Goal: Task Accomplishment & Management: Manage account settings

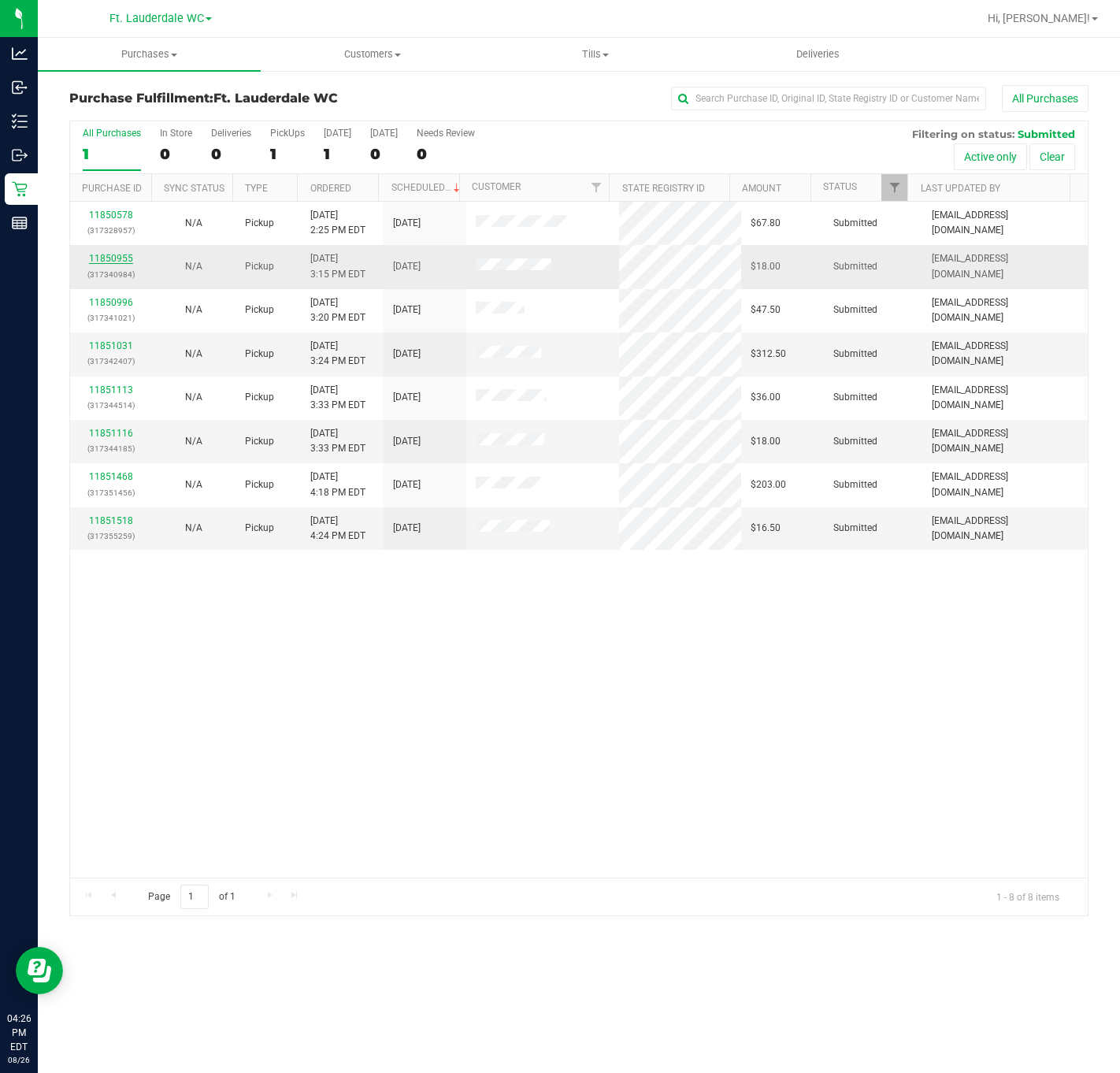
click at [123, 261] on link "11850955" at bounding box center [111, 258] width 44 height 11
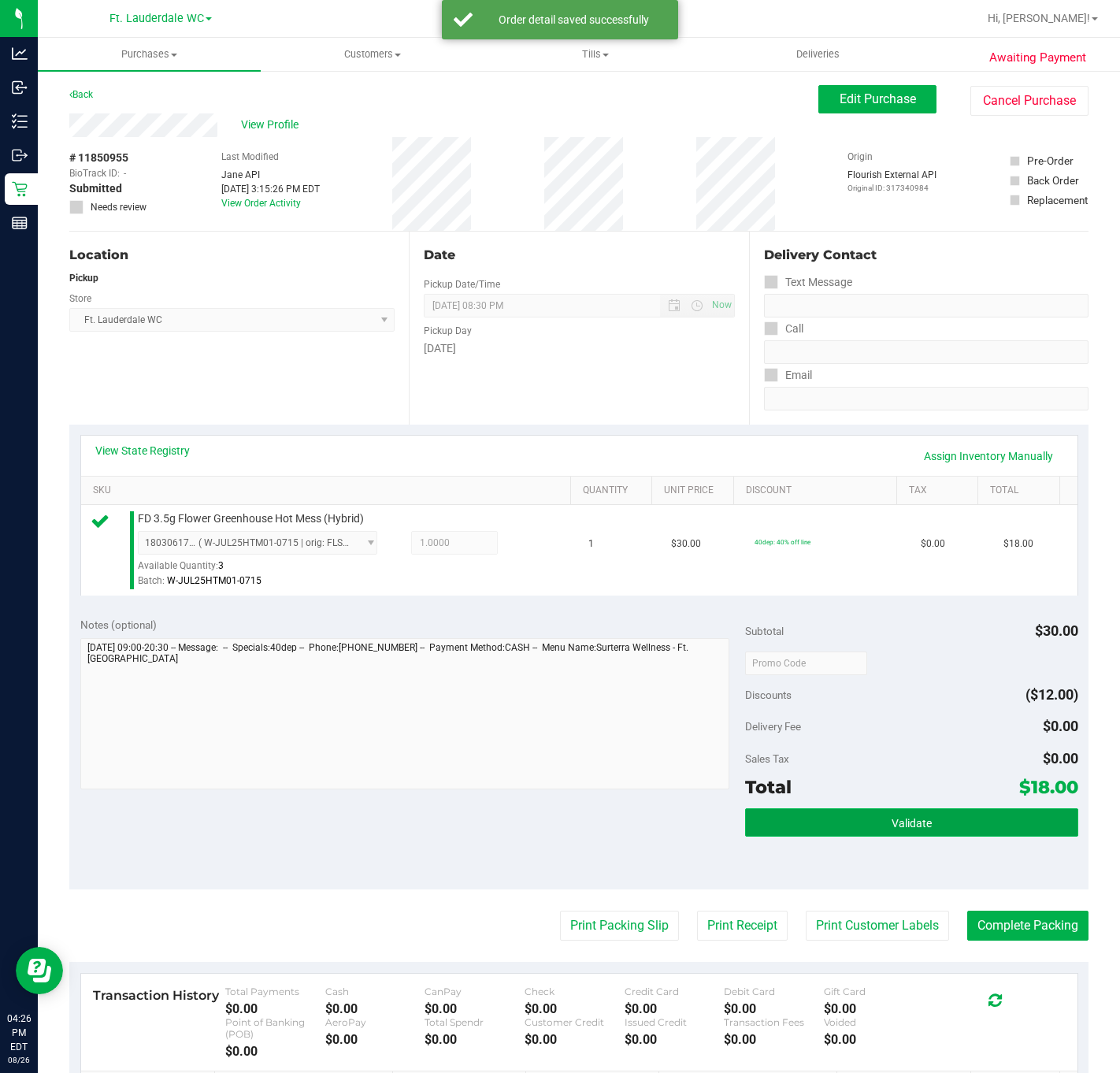
click at [817, 836] on button "Validate" at bounding box center [911, 823] width 332 height 29
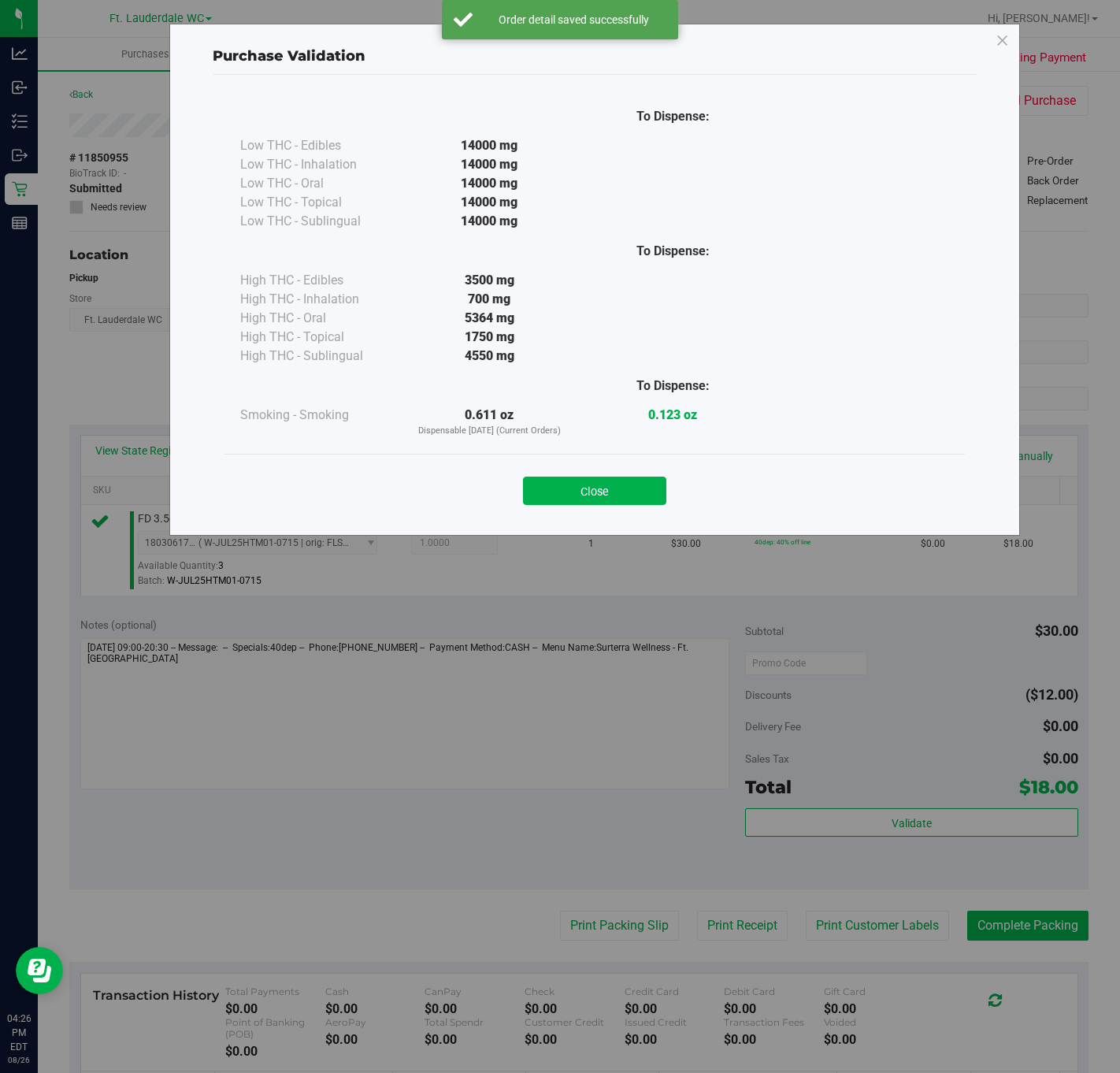
click at [578, 458] on div "Close" at bounding box center [594, 485] width 740 height 64
click at [594, 505] on button "Close" at bounding box center [594, 490] width 143 height 29
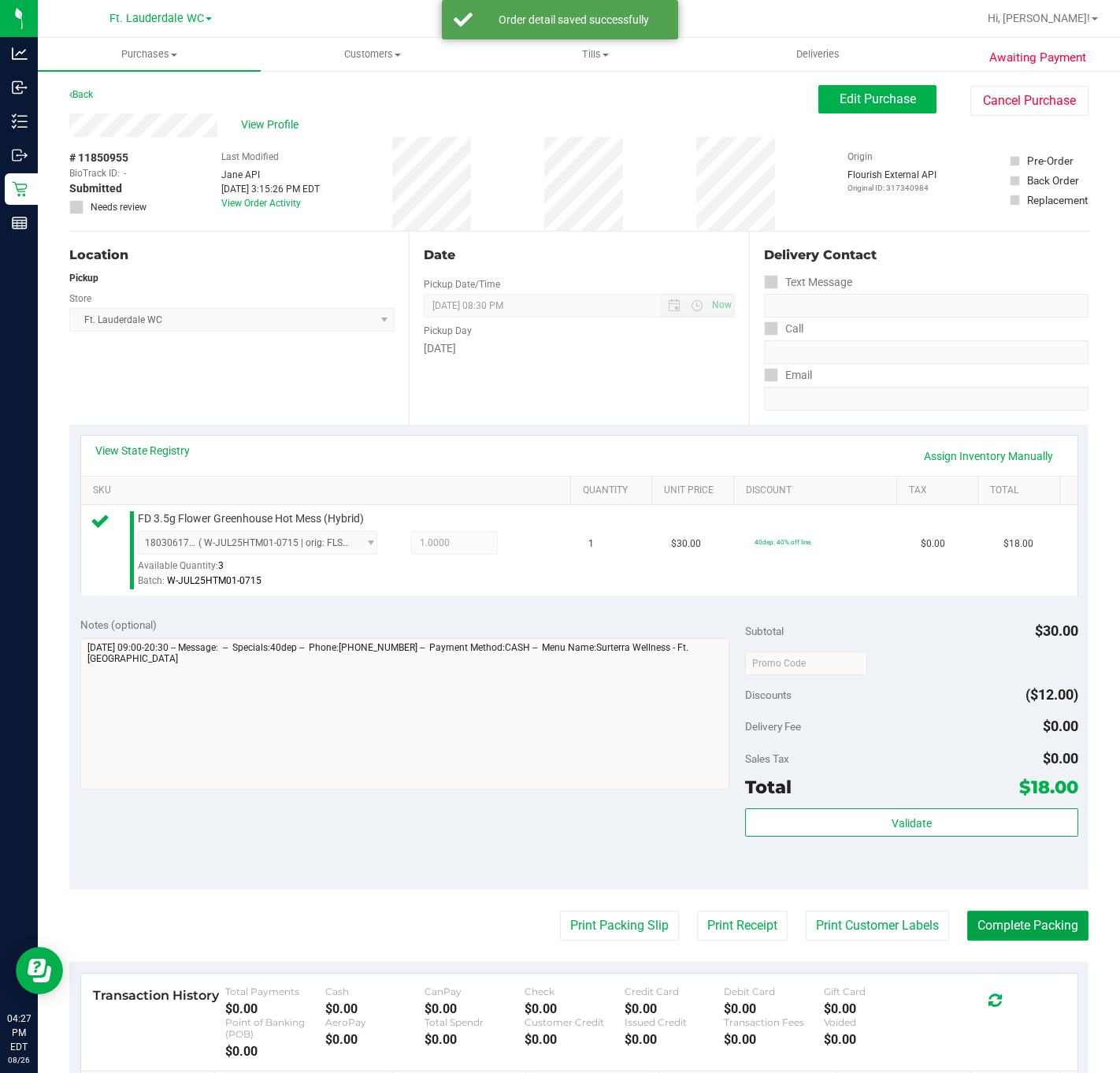
click at [817, 931] on button "Complete Packing" at bounding box center [1028, 926] width 121 height 30
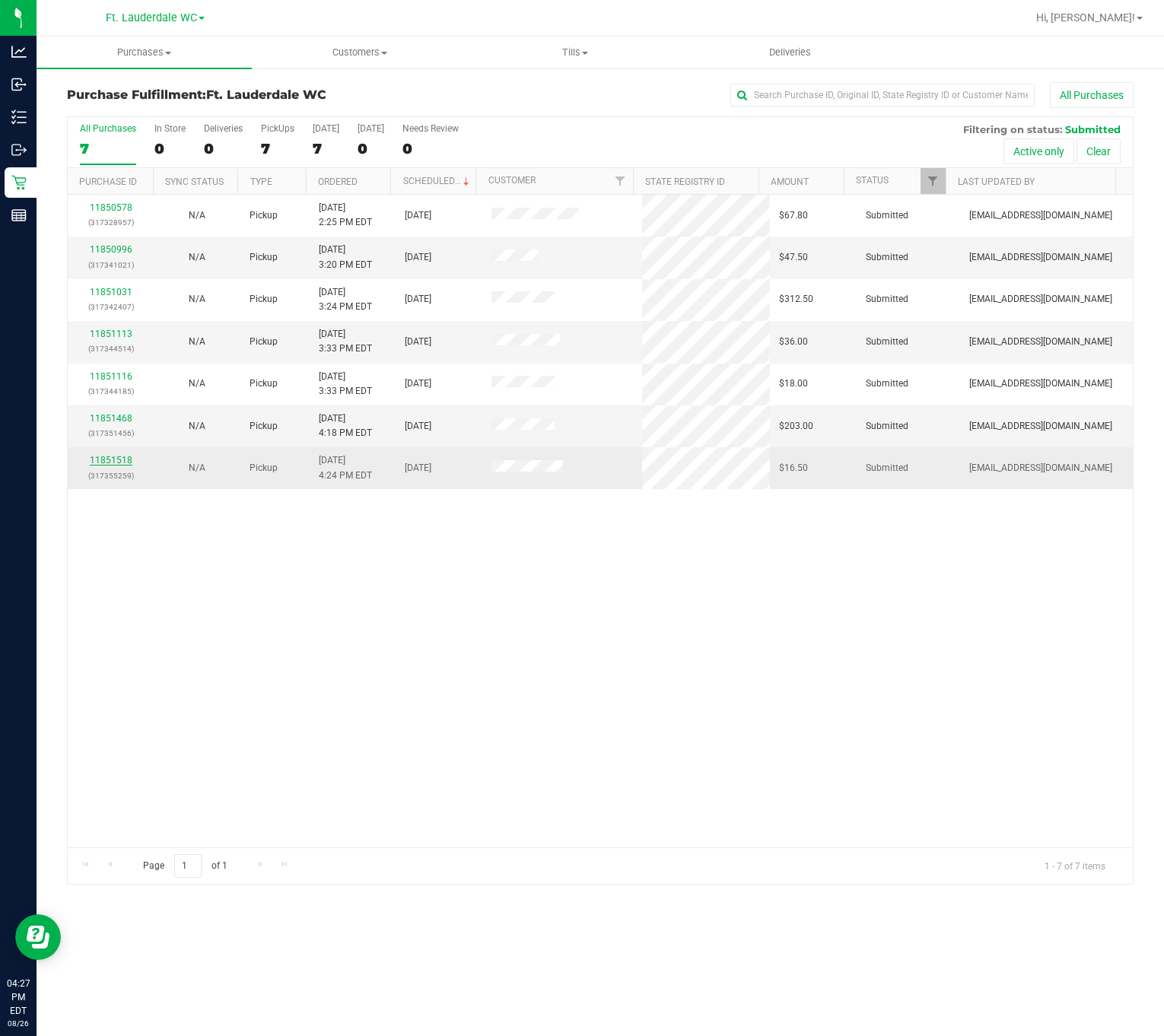
click at [94, 461] on link "11851518" at bounding box center [111, 460] width 43 height 10
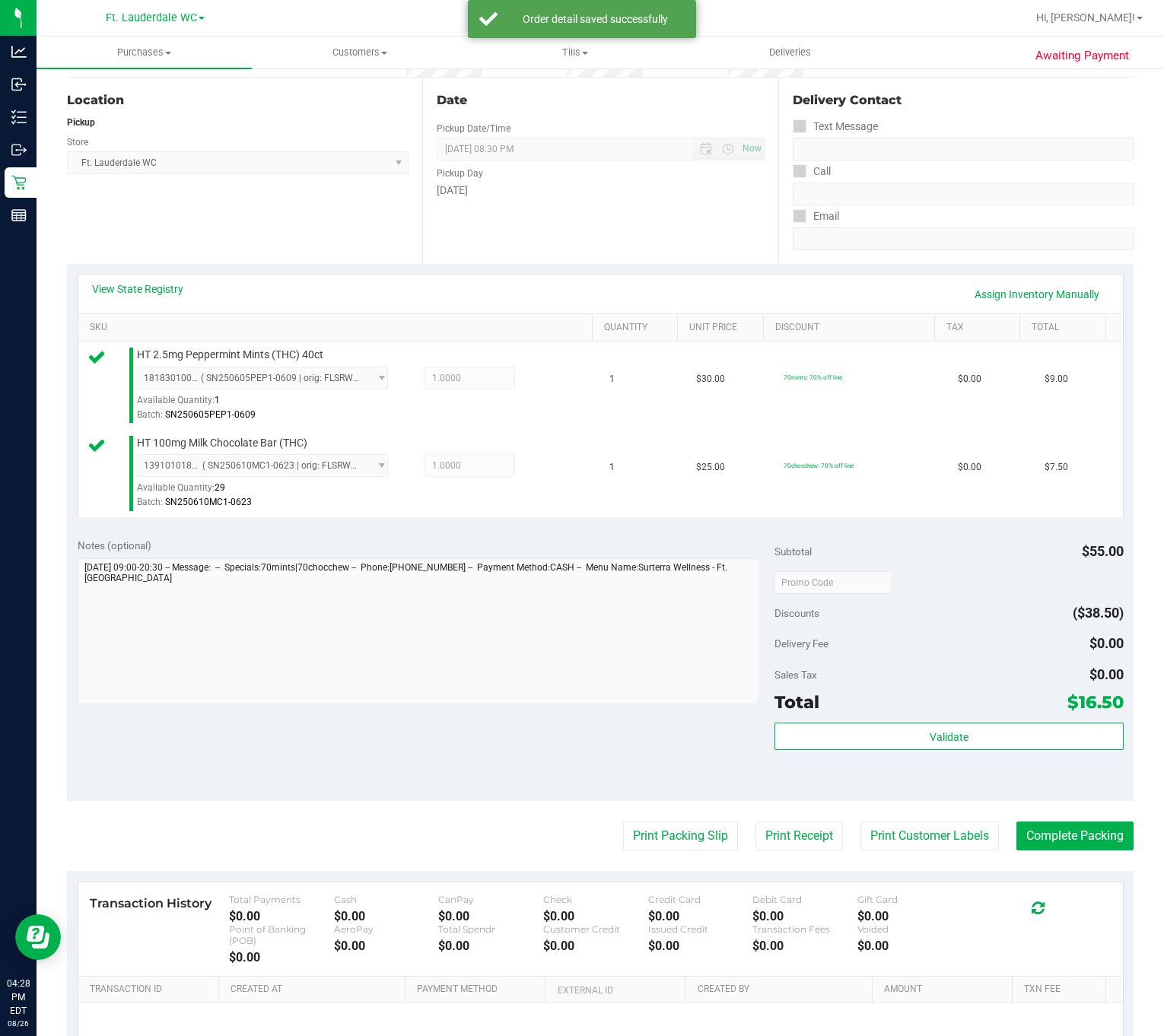
scroll to position [314, 0]
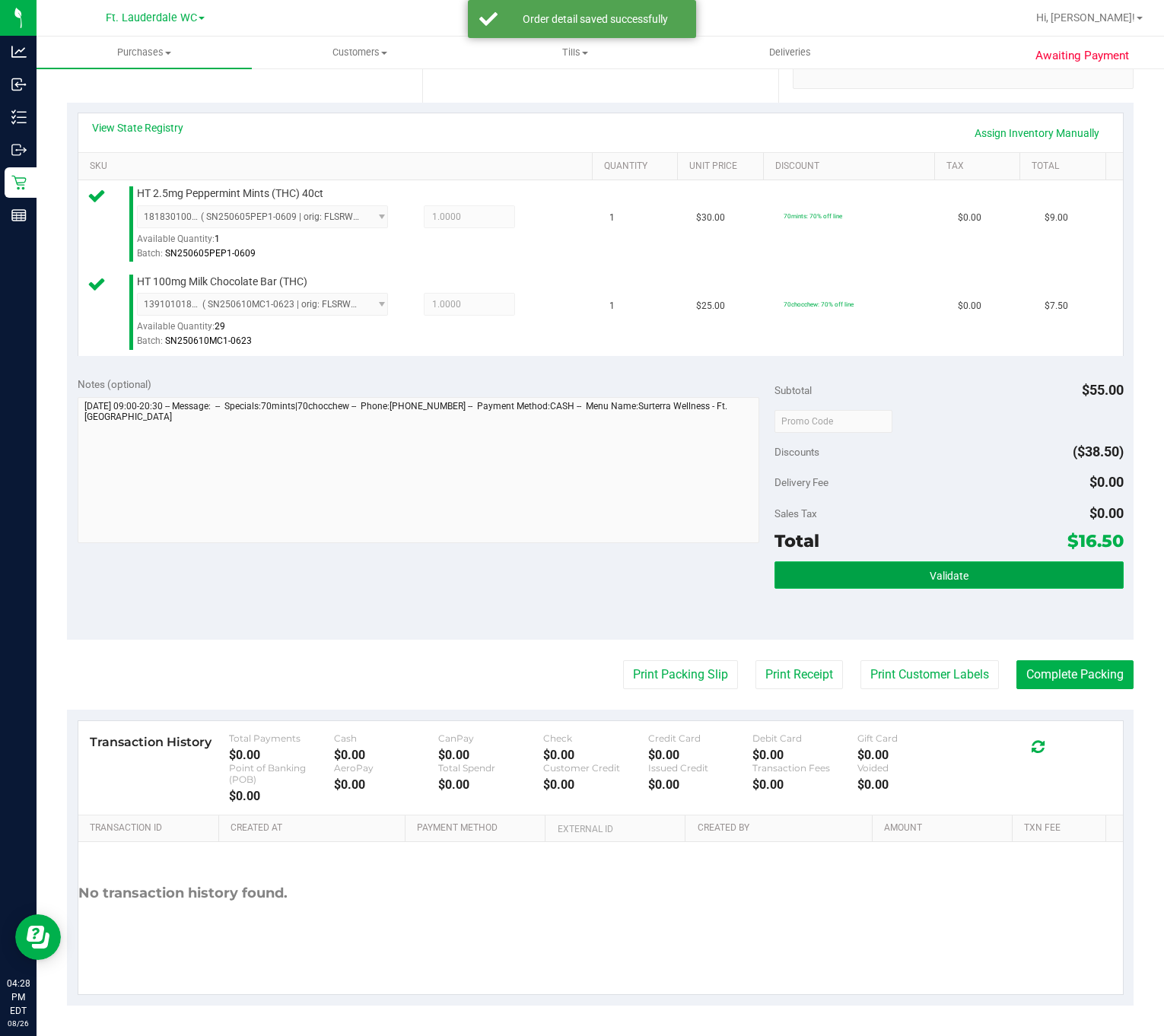
click at [789, 582] on button "Validate" at bounding box center [948, 575] width 348 height 28
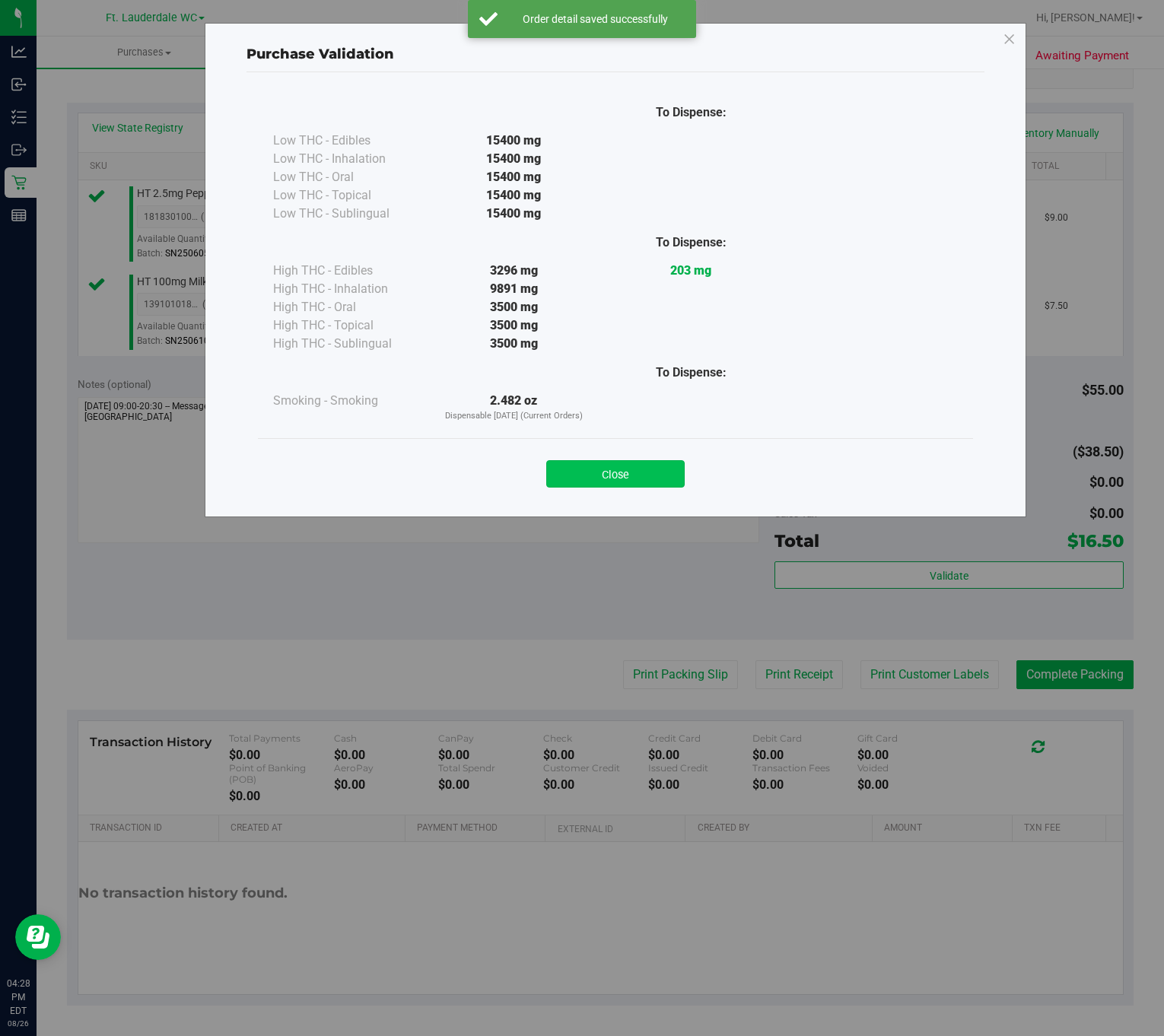
click at [635, 477] on button "Close" at bounding box center [615, 473] width 138 height 28
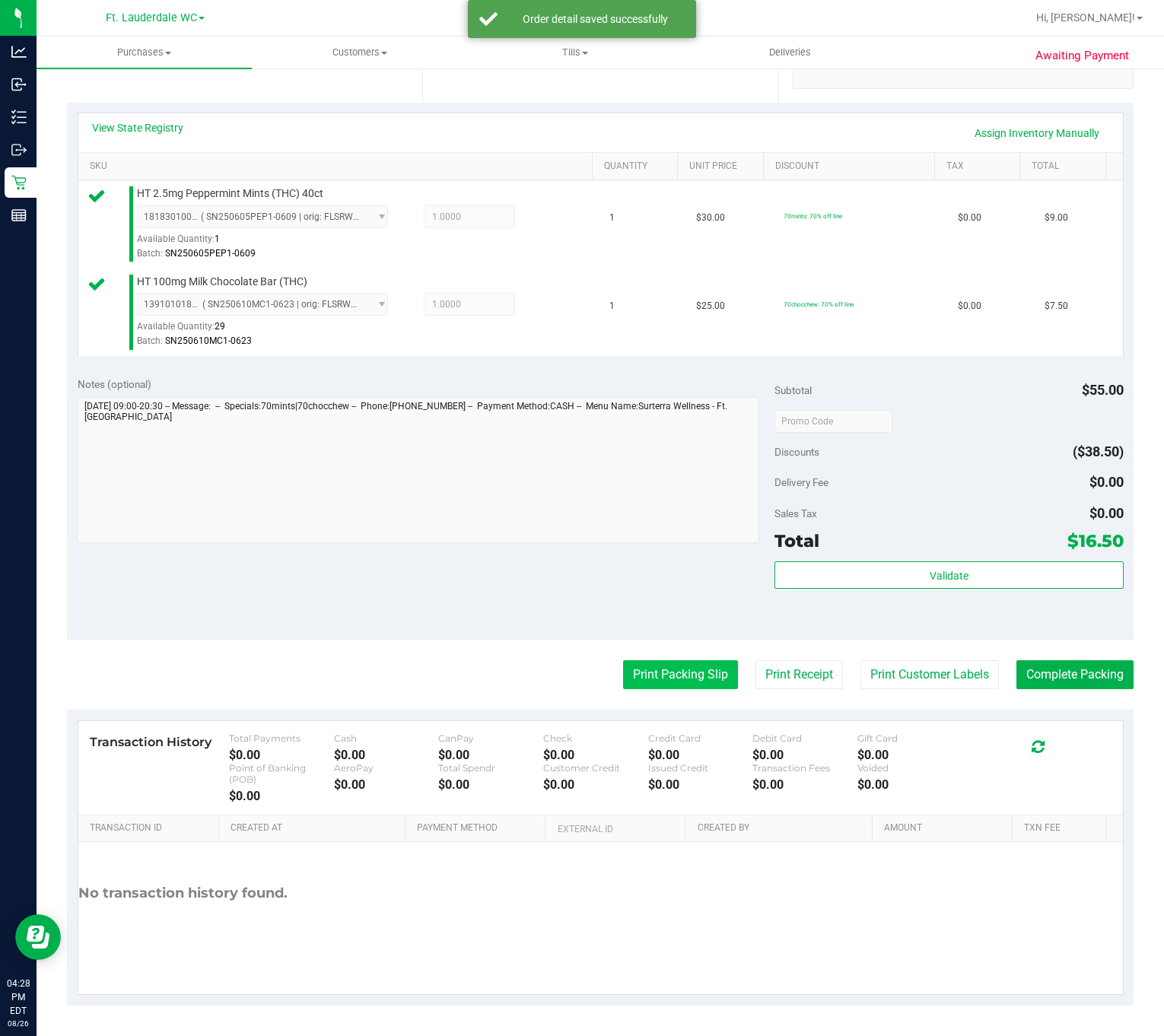
click at [656, 660] on button "Print Packing Slip" at bounding box center [680, 674] width 115 height 29
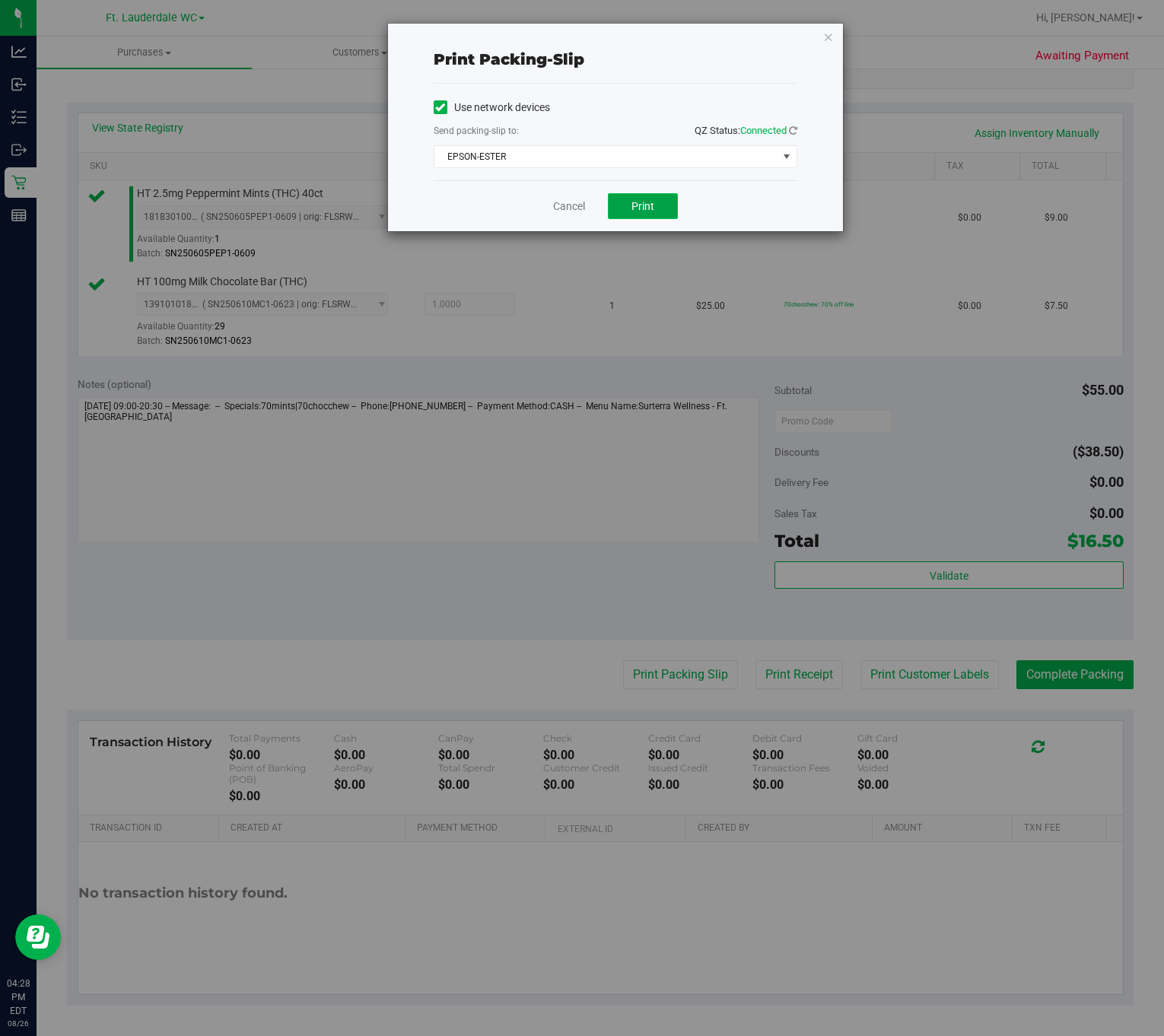
click at [623, 211] on button "Print" at bounding box center [642, 205] width 70 height 26
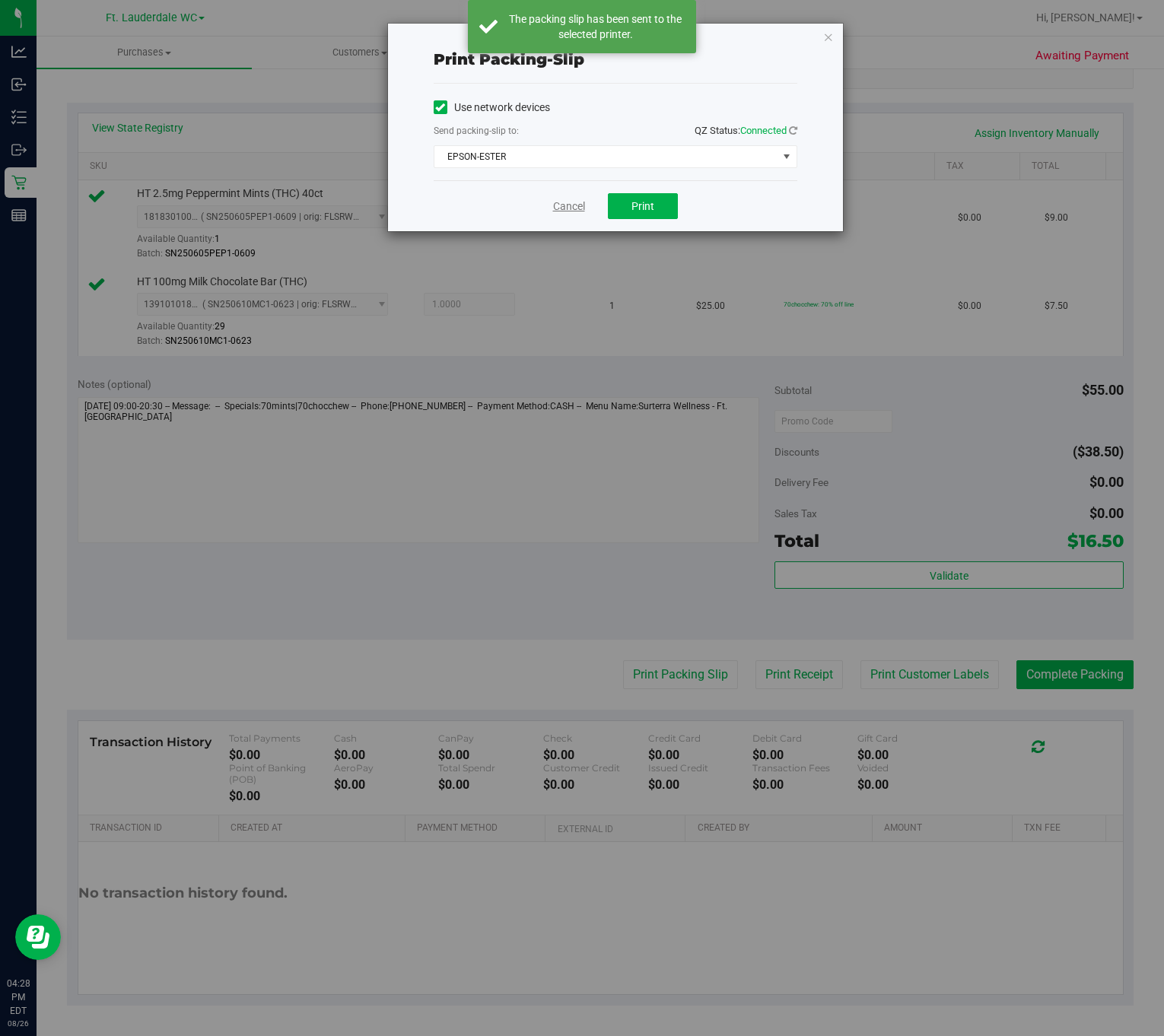
click at [567, 210] on link "Cancel" at bounding box center [569, 206] width 32 height 16
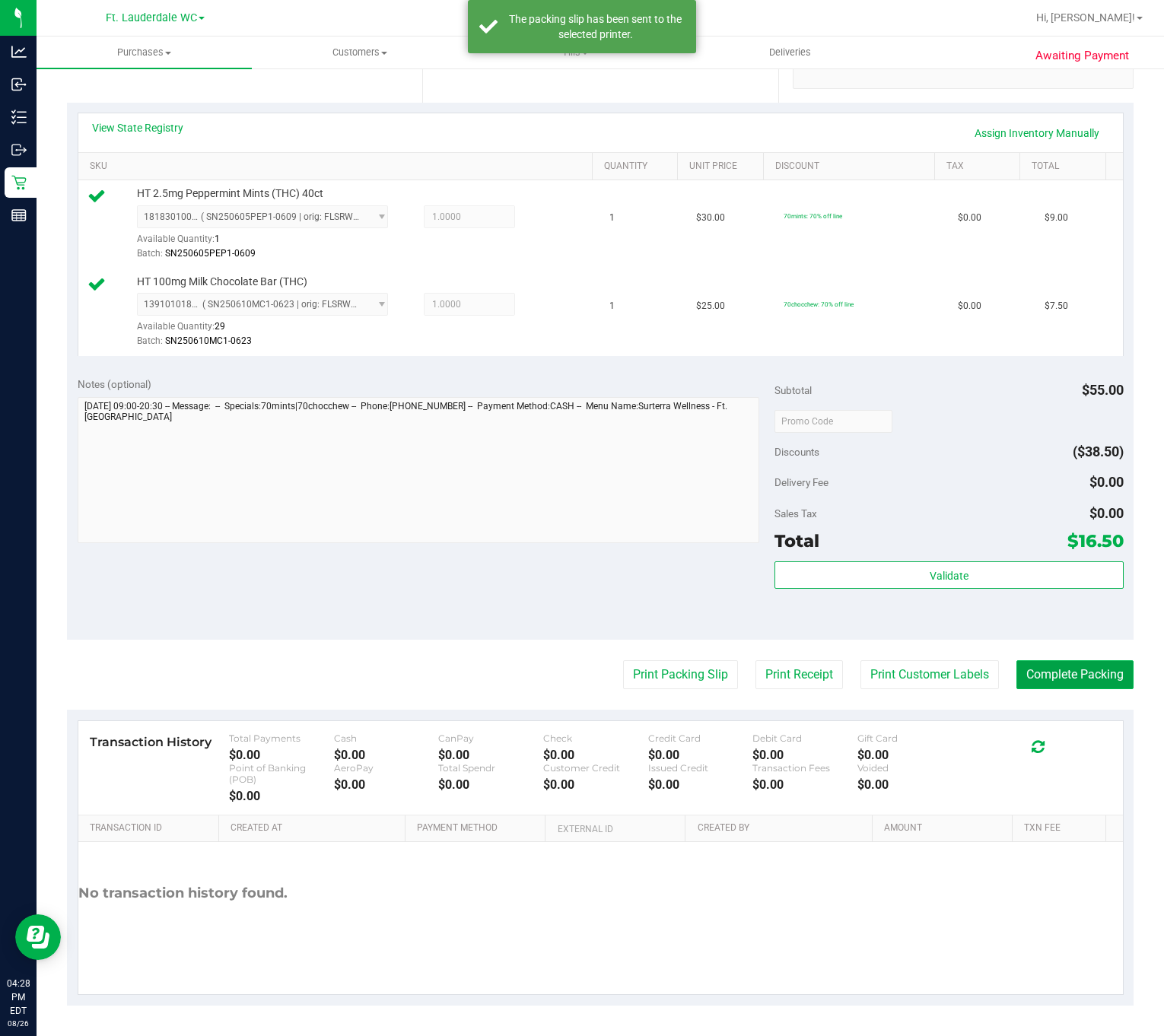
click at [789, 665] on button "Complete Packing" at bounding box center [1075, 674] width 117 height 29
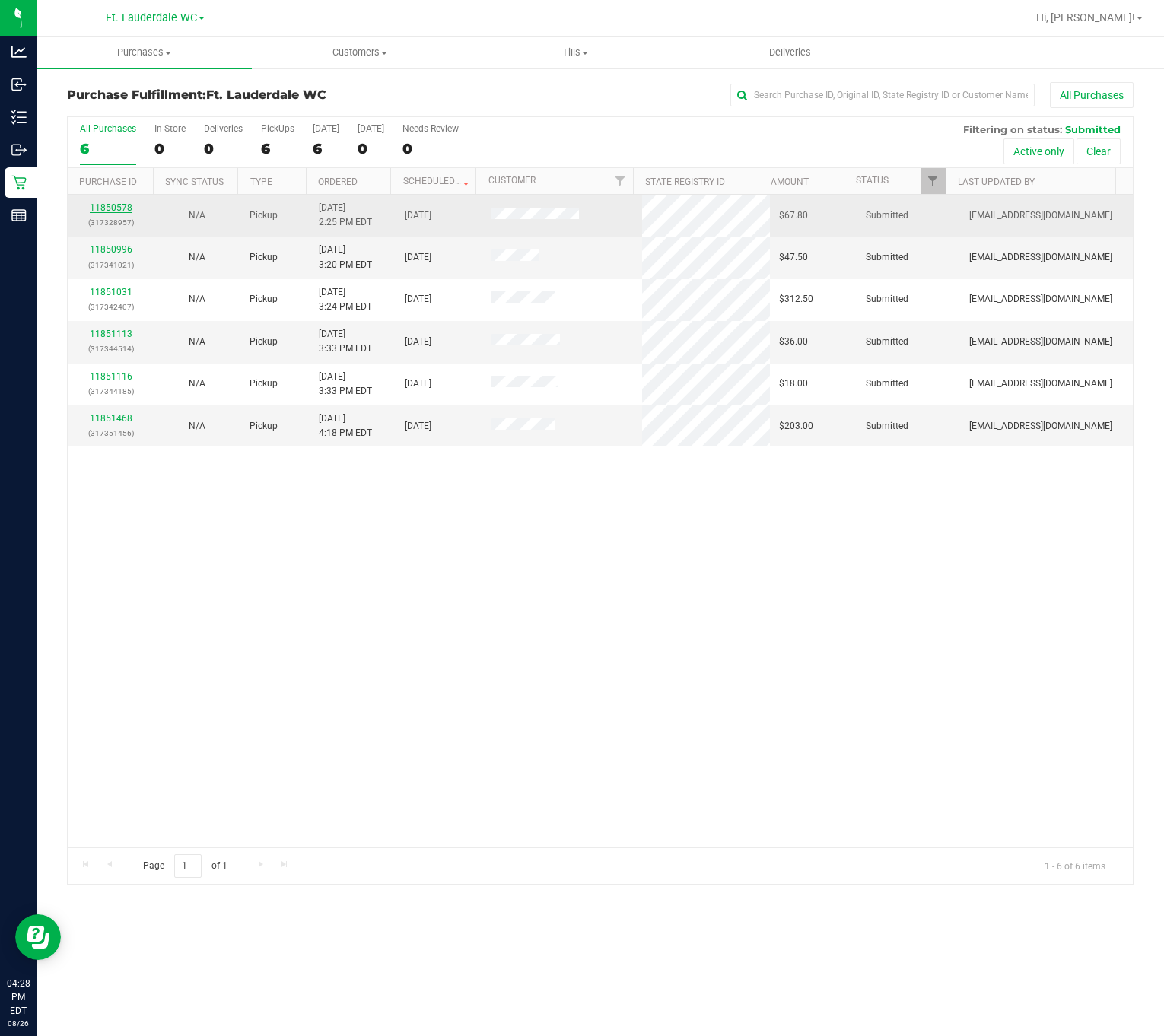
click at [107, 209] on link "11850578" at bounding box center [111, 207] width 43 height 10
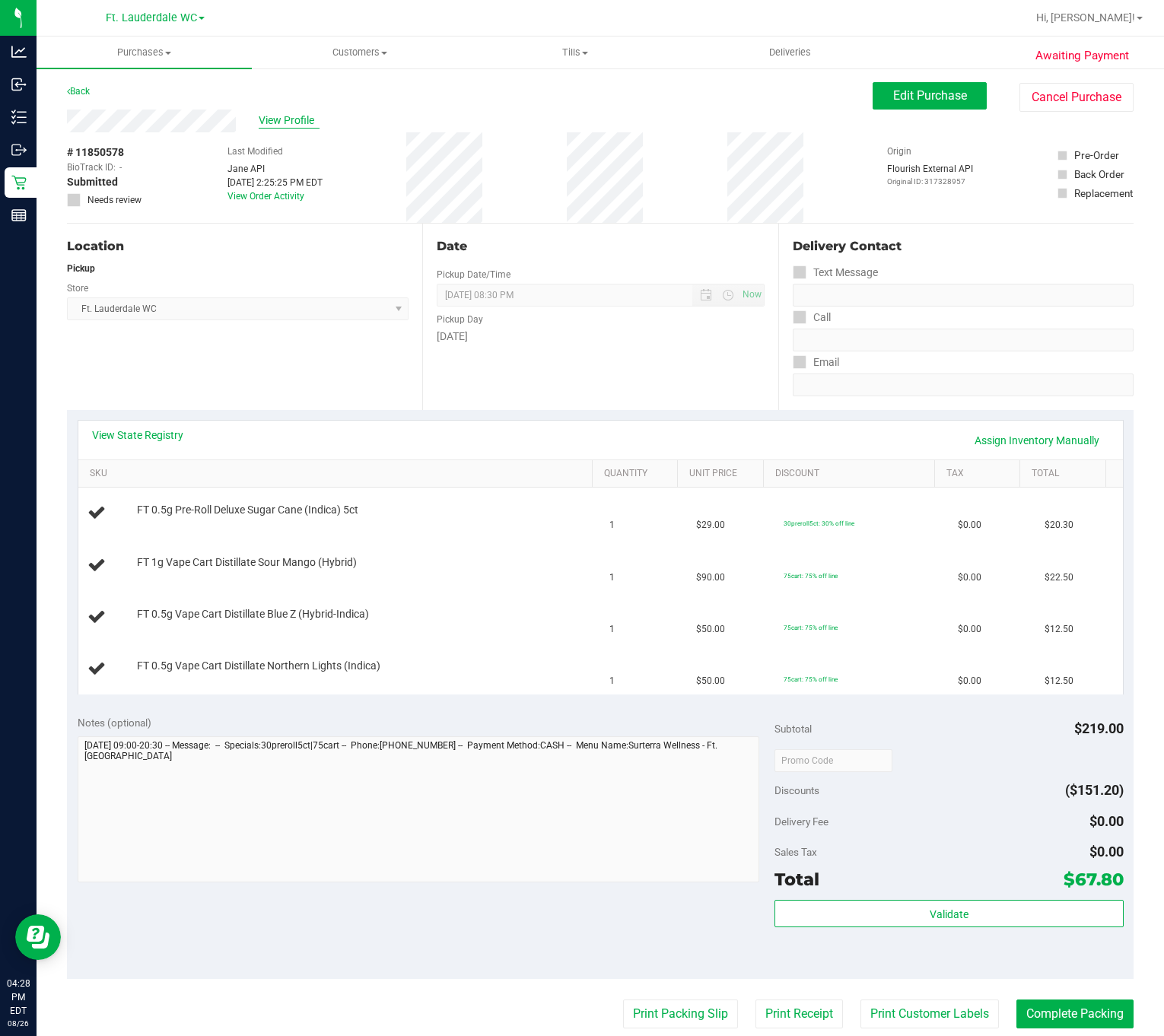
click at [276, 126] on span "View Profile" at bounding box center [288, 120] width 61 height 16
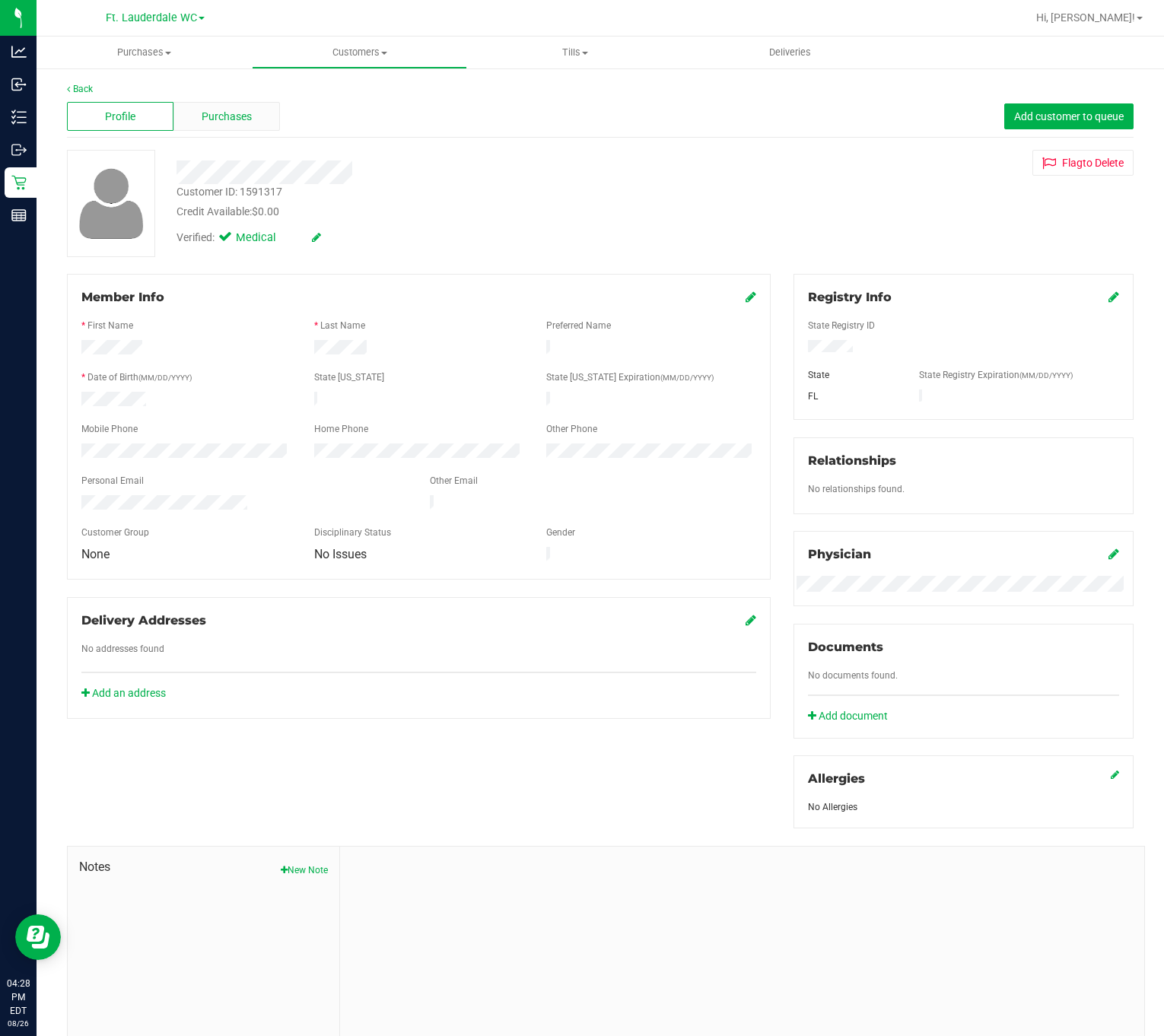
click at [245, 128] on div "Purchases" at bounding box center [226, 116] width 107 height 29
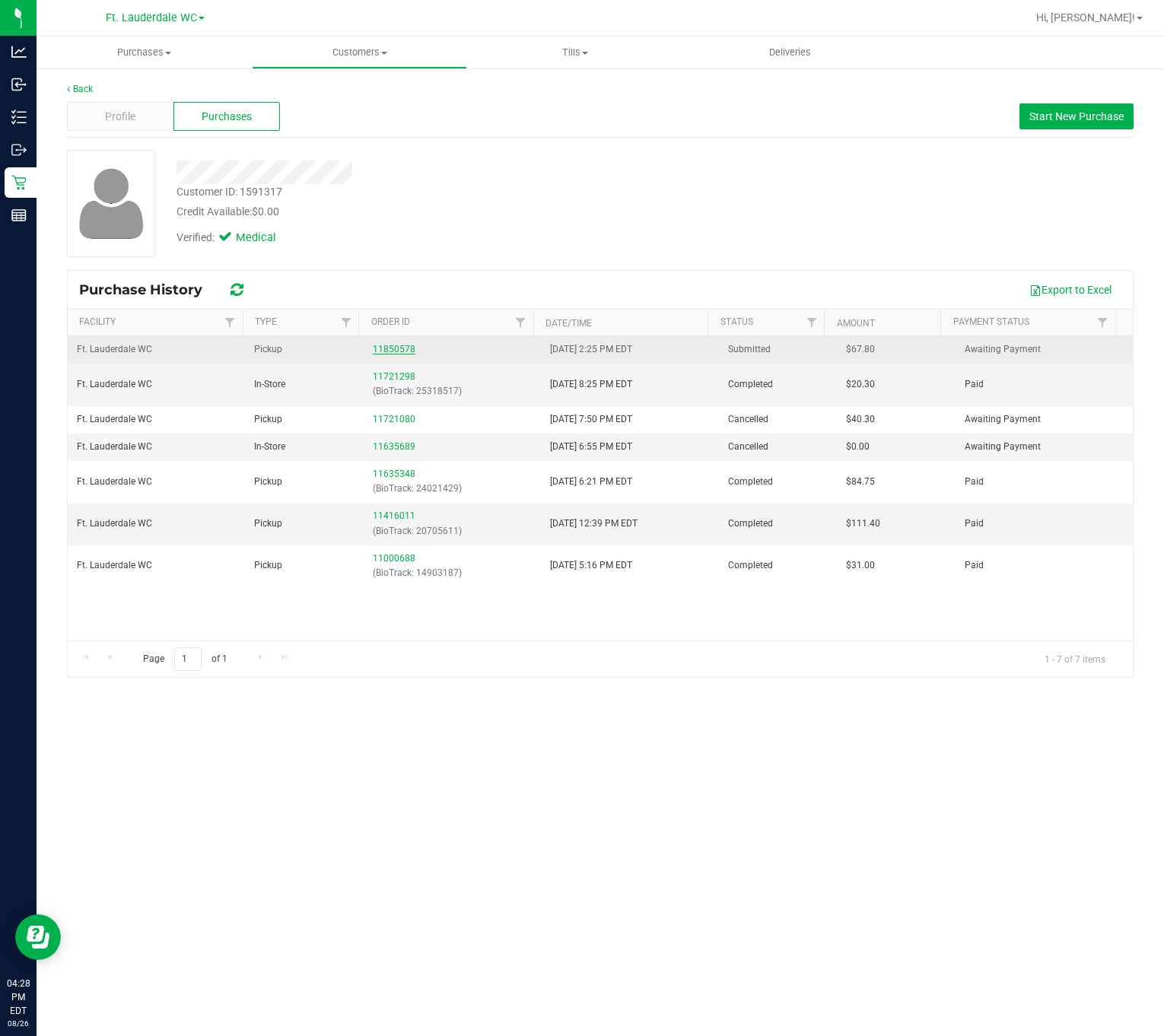
click at [399, 352] on link "11850578" at bounding box center [394, 348] width 43 height 10
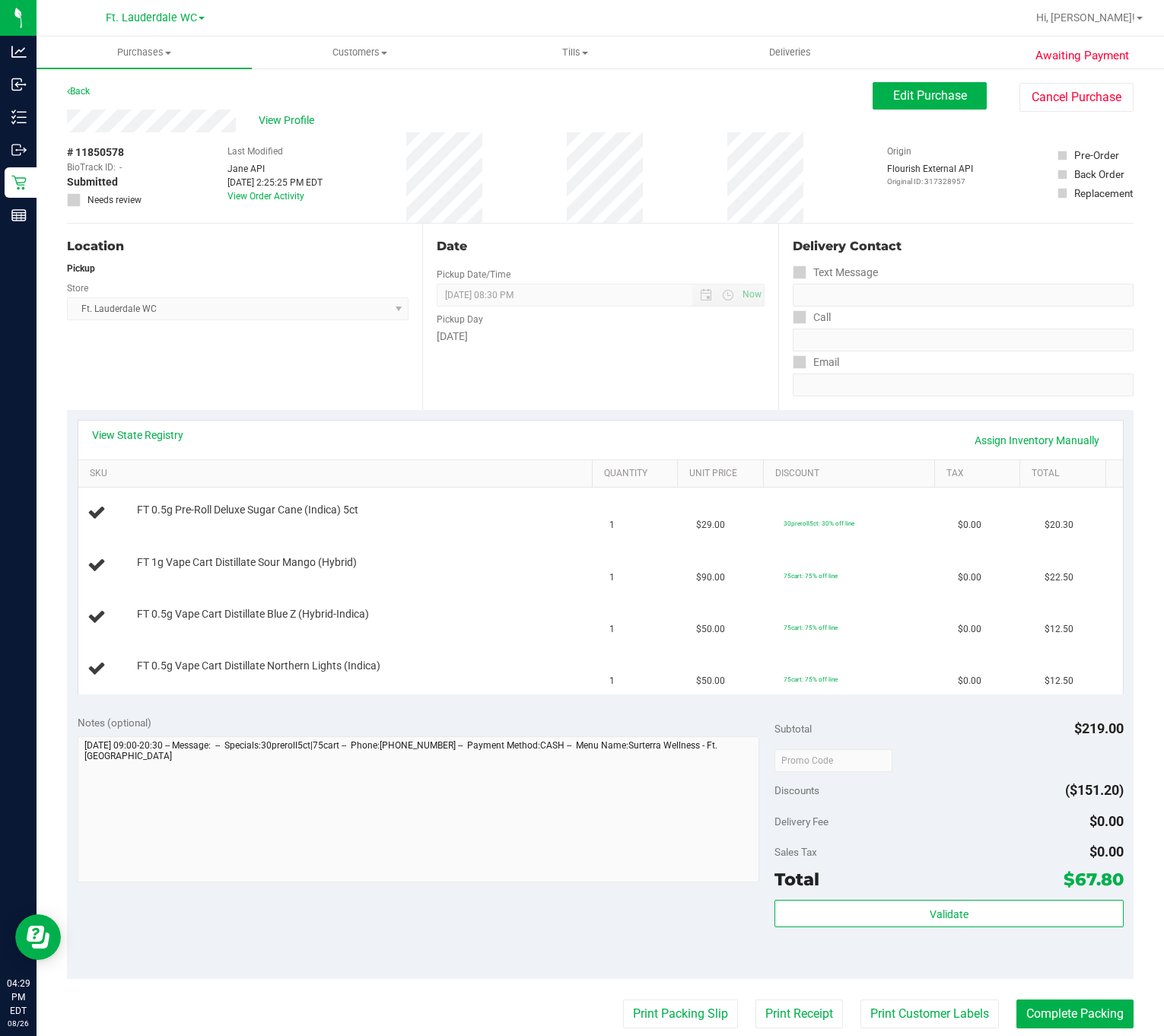
click at [186, 436] on div "View State Registry Assign Inventory Manually" at bounding box center [600, 440] width 1017 height 26
click at [169, 436] on link "View State Registry" at bounding box center [137, 435] width 92 height 15
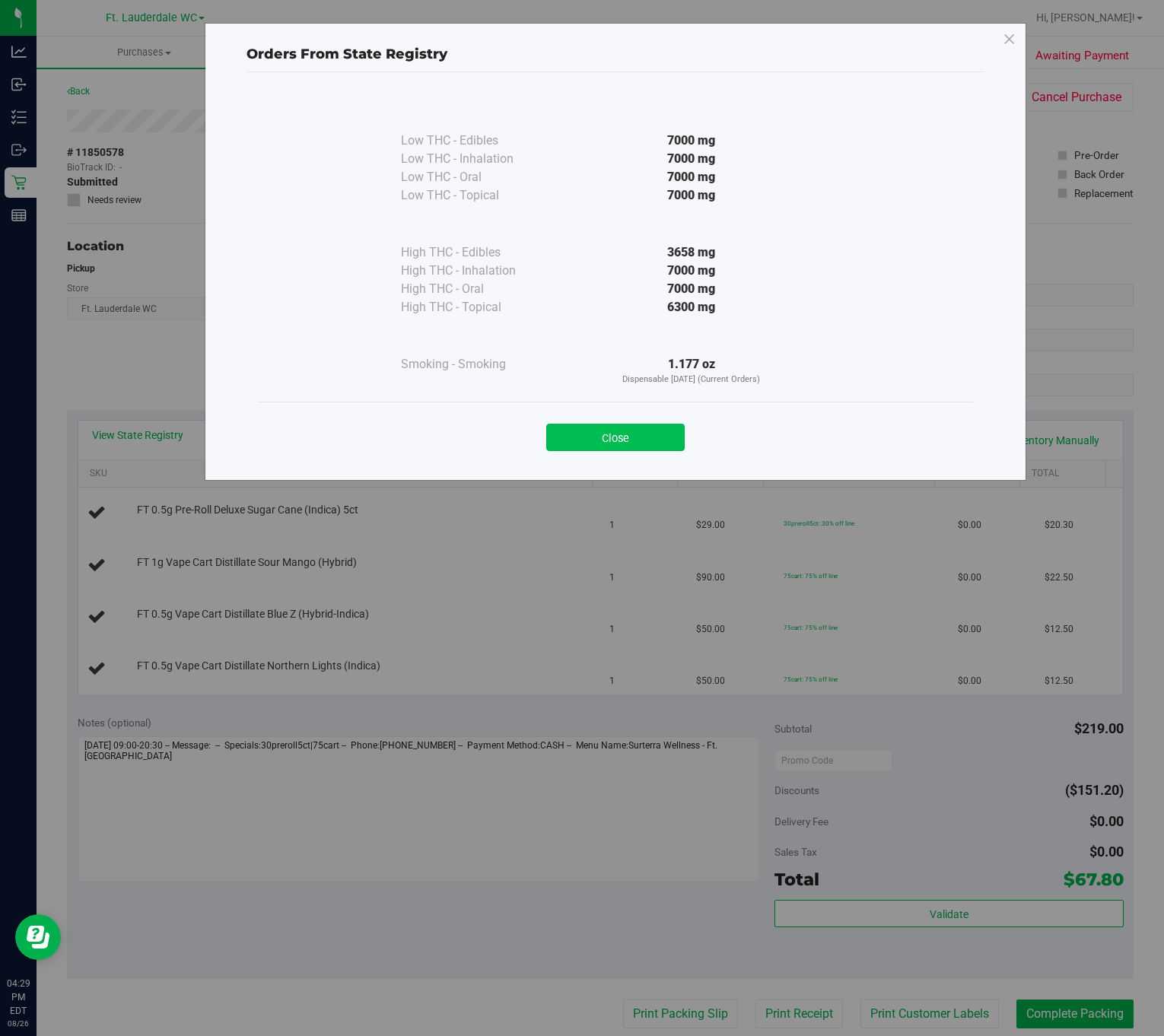
click at [553, 438] on button "Close" at bounding box center [615, 437] width 138 height 28
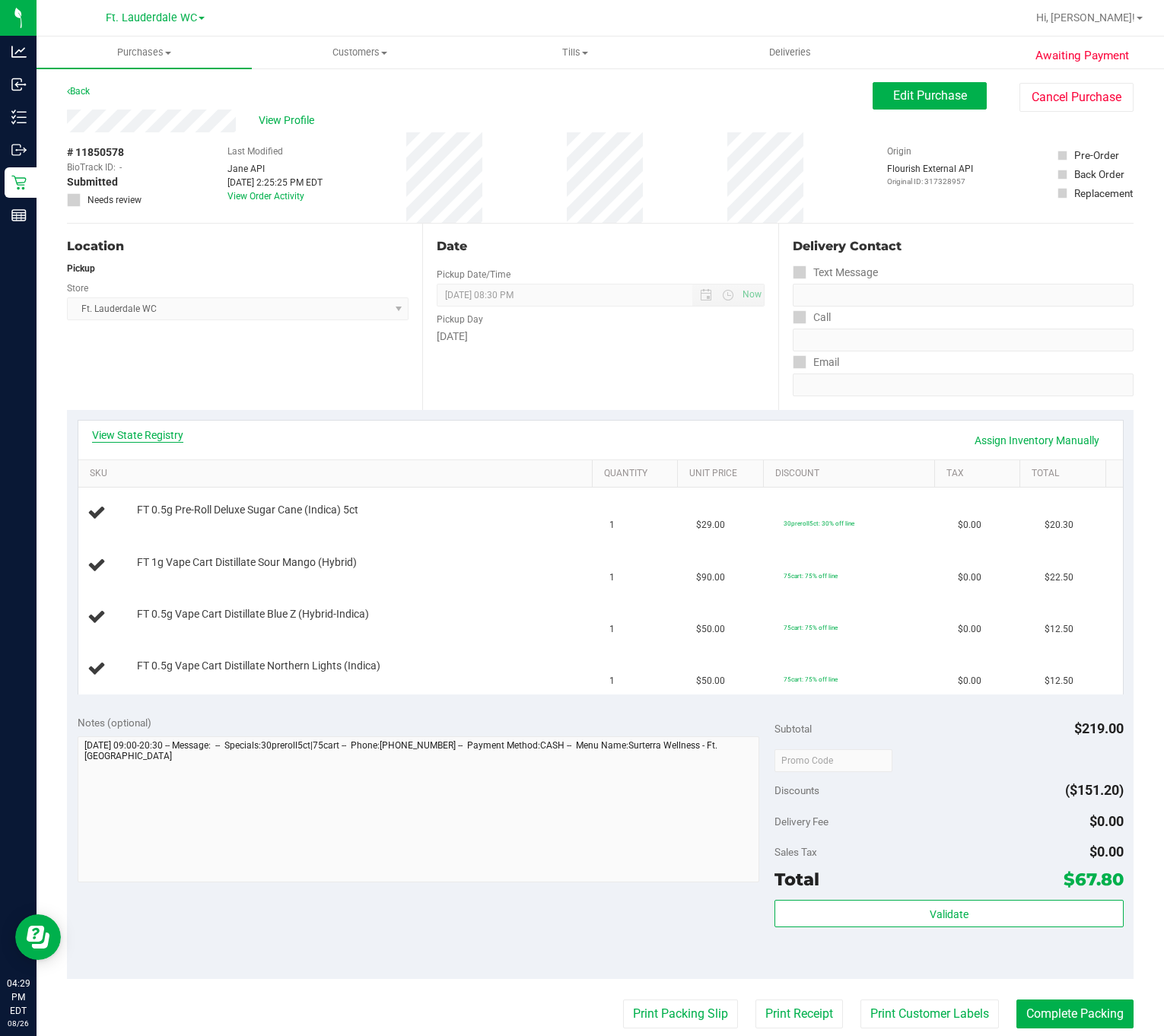
click at [153, 430] on link "View State Registry" at bounding box center [137, 435] width 92 height 15
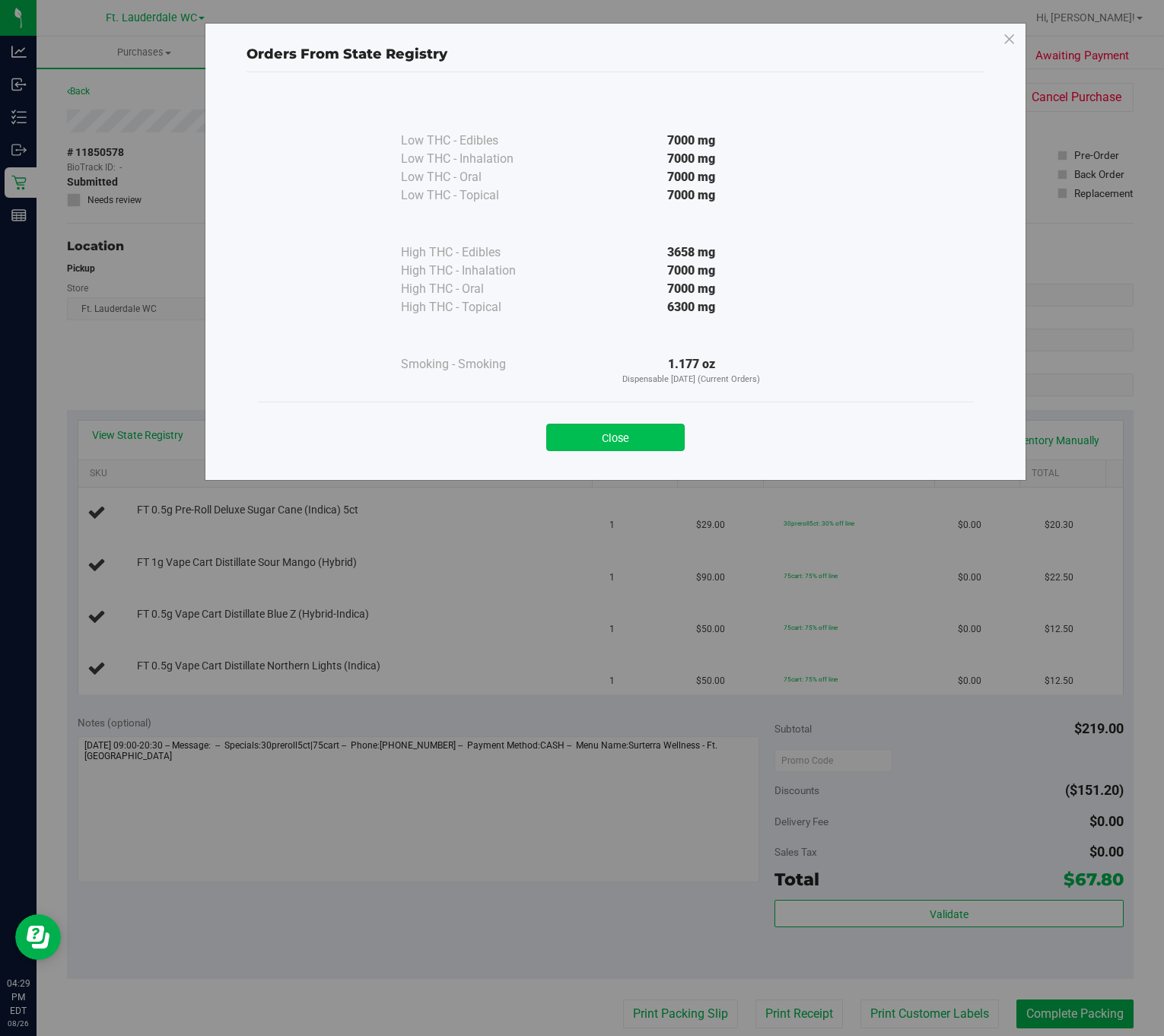
click at [592, 430] on button "Close" at bounding box center [615, 437] width 138 height 28
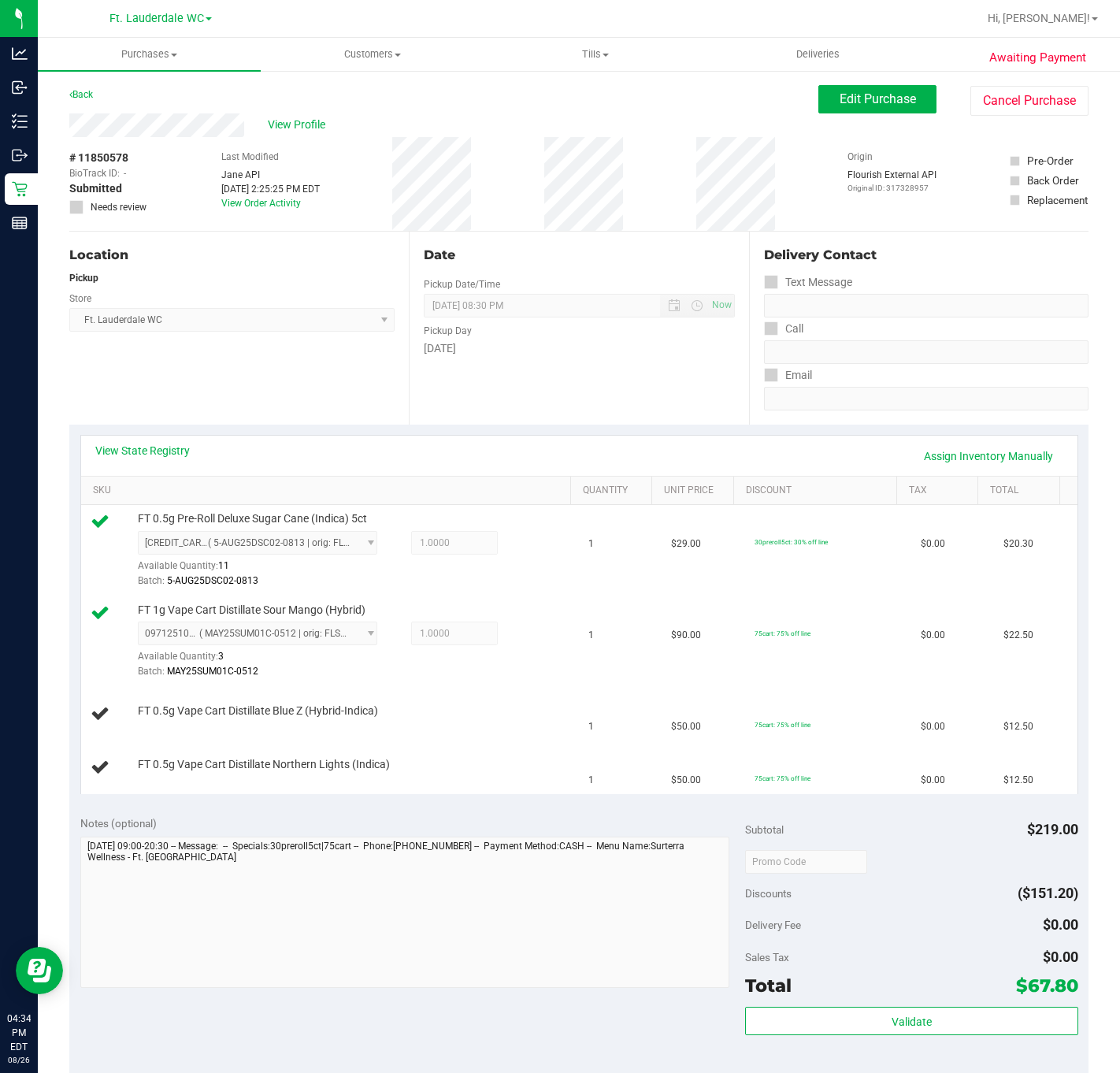
click at [453, 482] on th "SKU" at bounding box center [326, 490] width 489 height 29
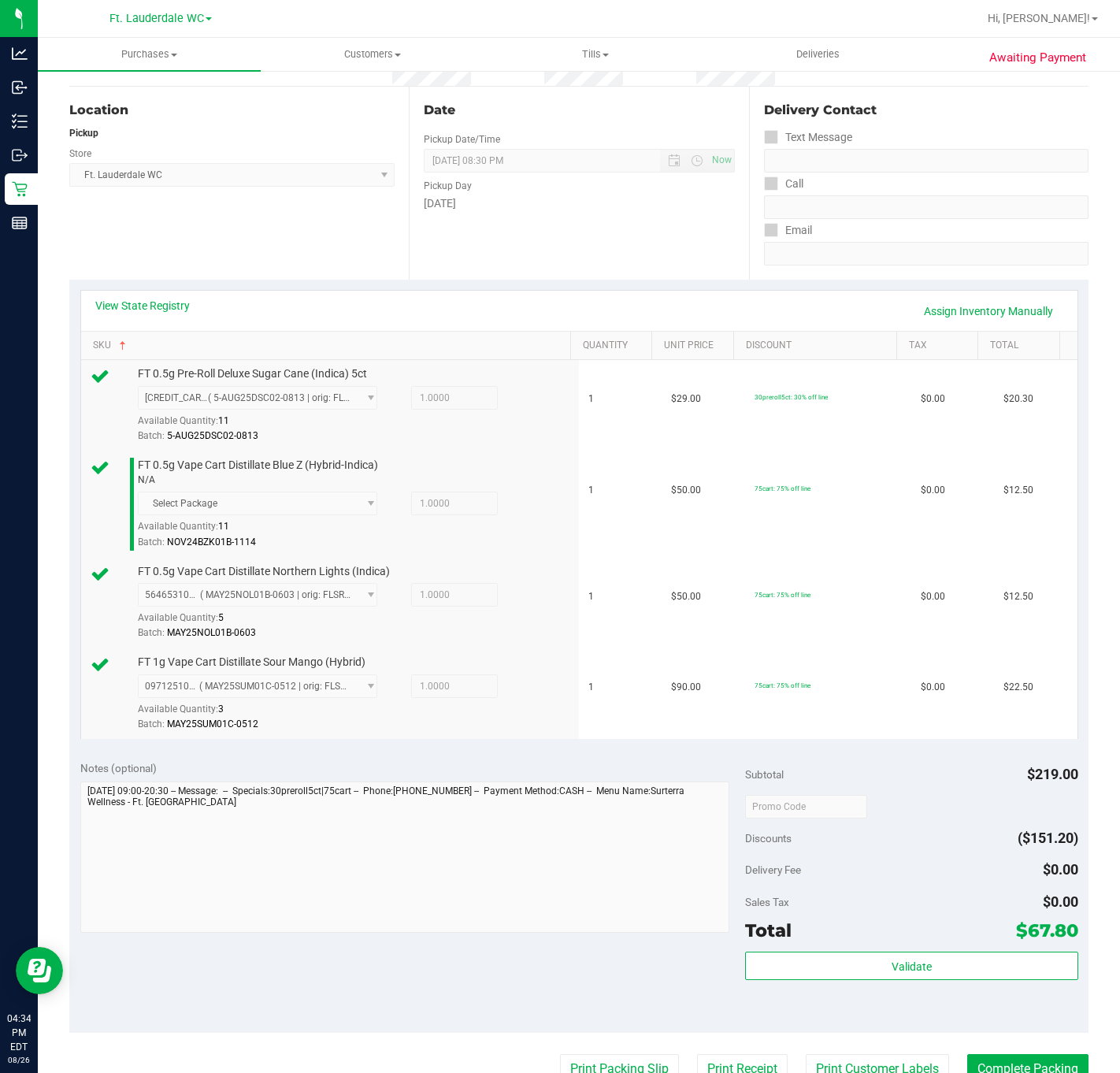
scroll to position [473, 0]
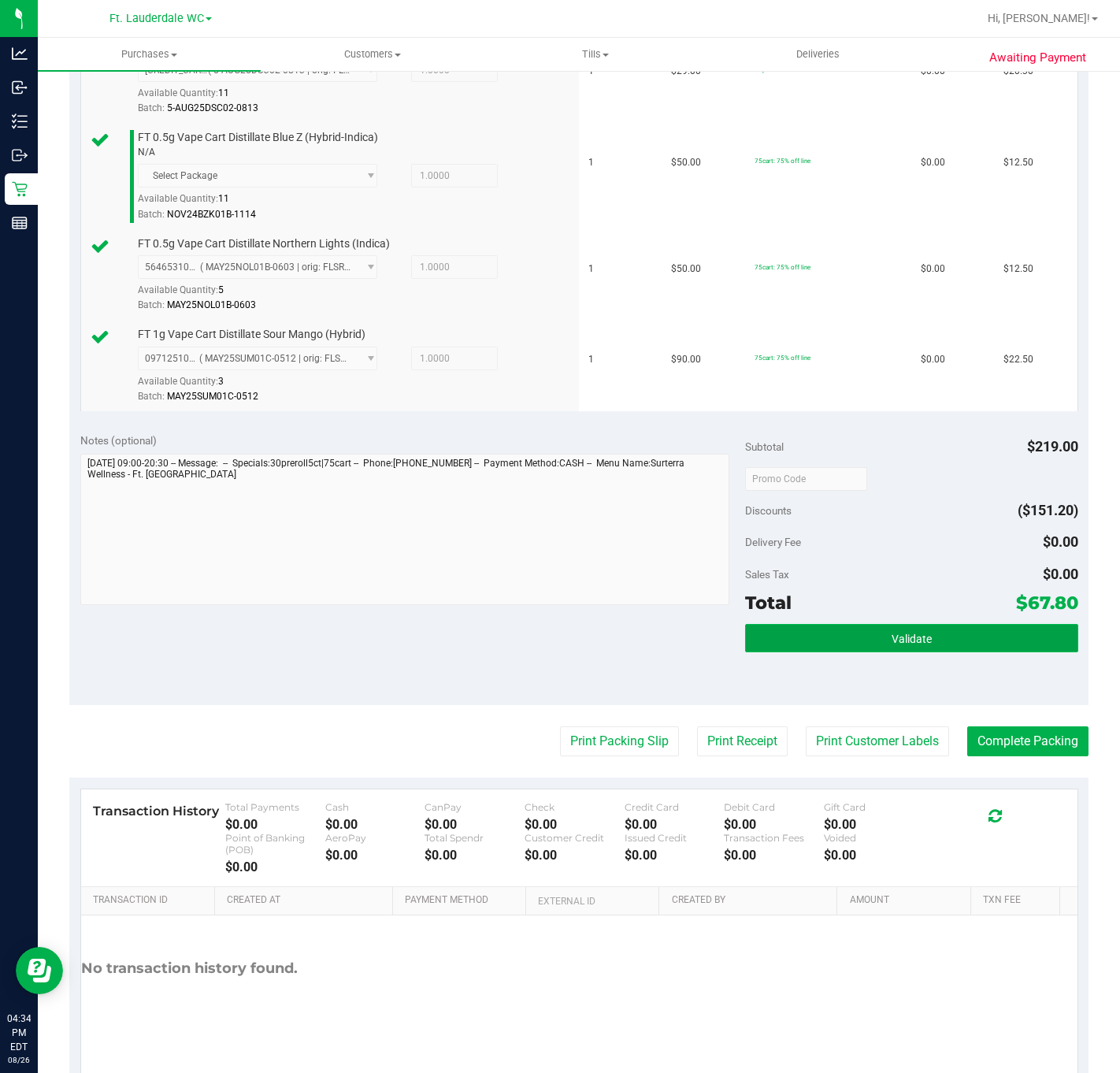
click at [767, 643] on button "Validate" at bounding box center [911, 638] width 332 height 29
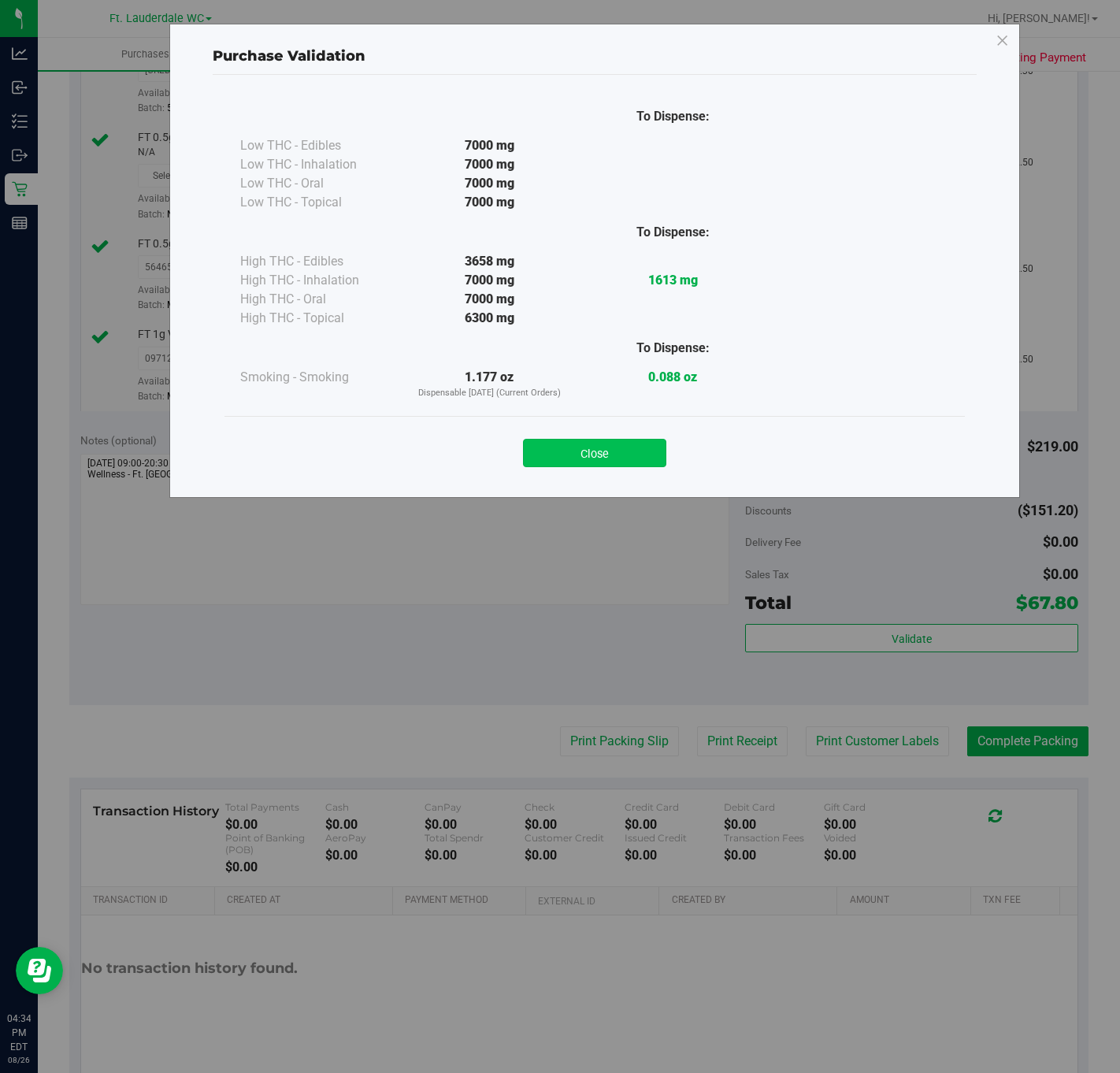
click at [641, 459] on button "Close" at bounding box center [594, 453] width 143 height 29
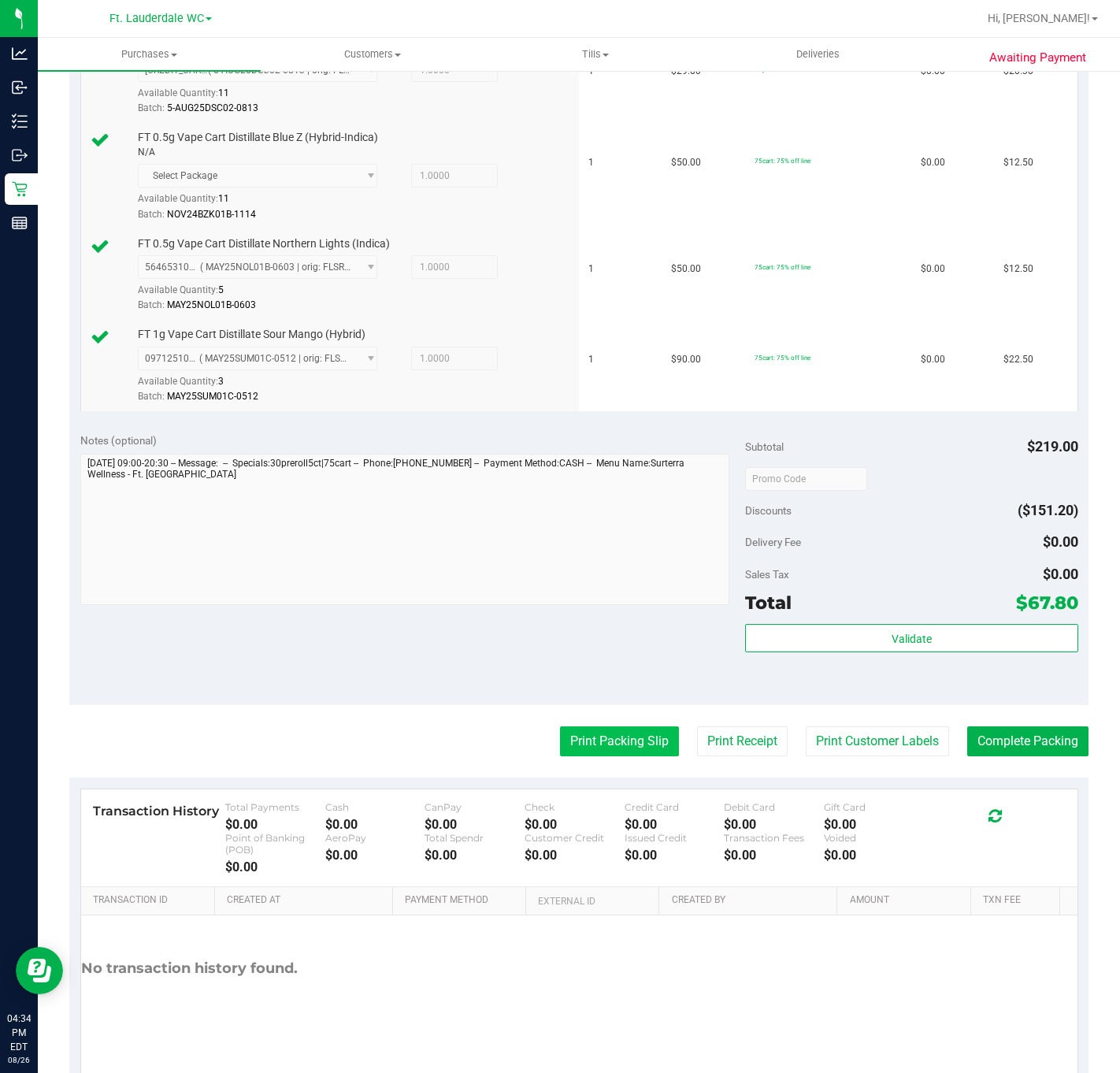
click at [621, 747] on button "Print Packing Slip" at bounding box center [618, 741] width 119 height 30
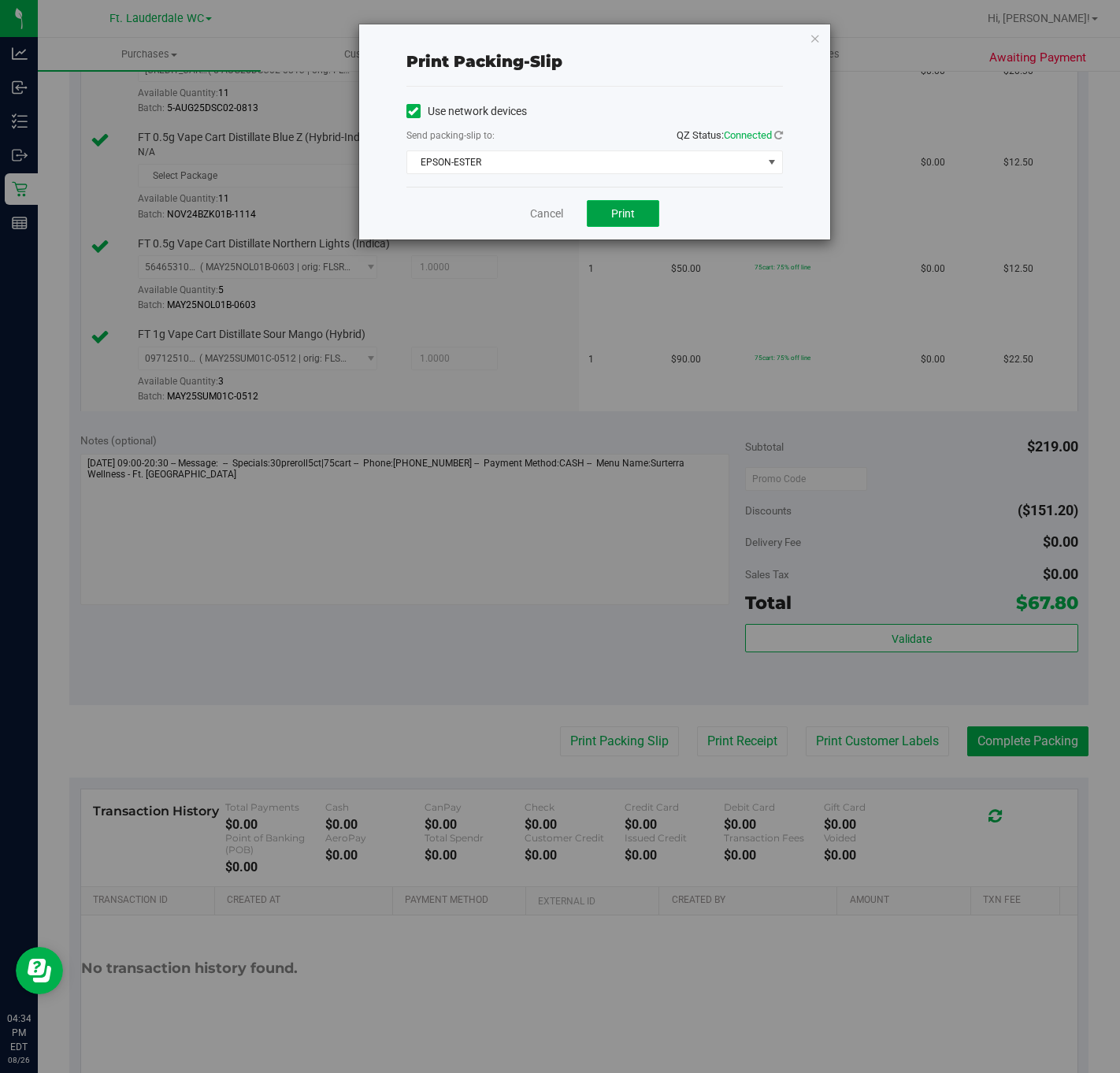
click at [648, 215] on button "Print" at bounding box center [623, 213] width 73 height 27
click at [549, 213] on link "Cancel" at bounding box center [547, 214] width 33 height 16
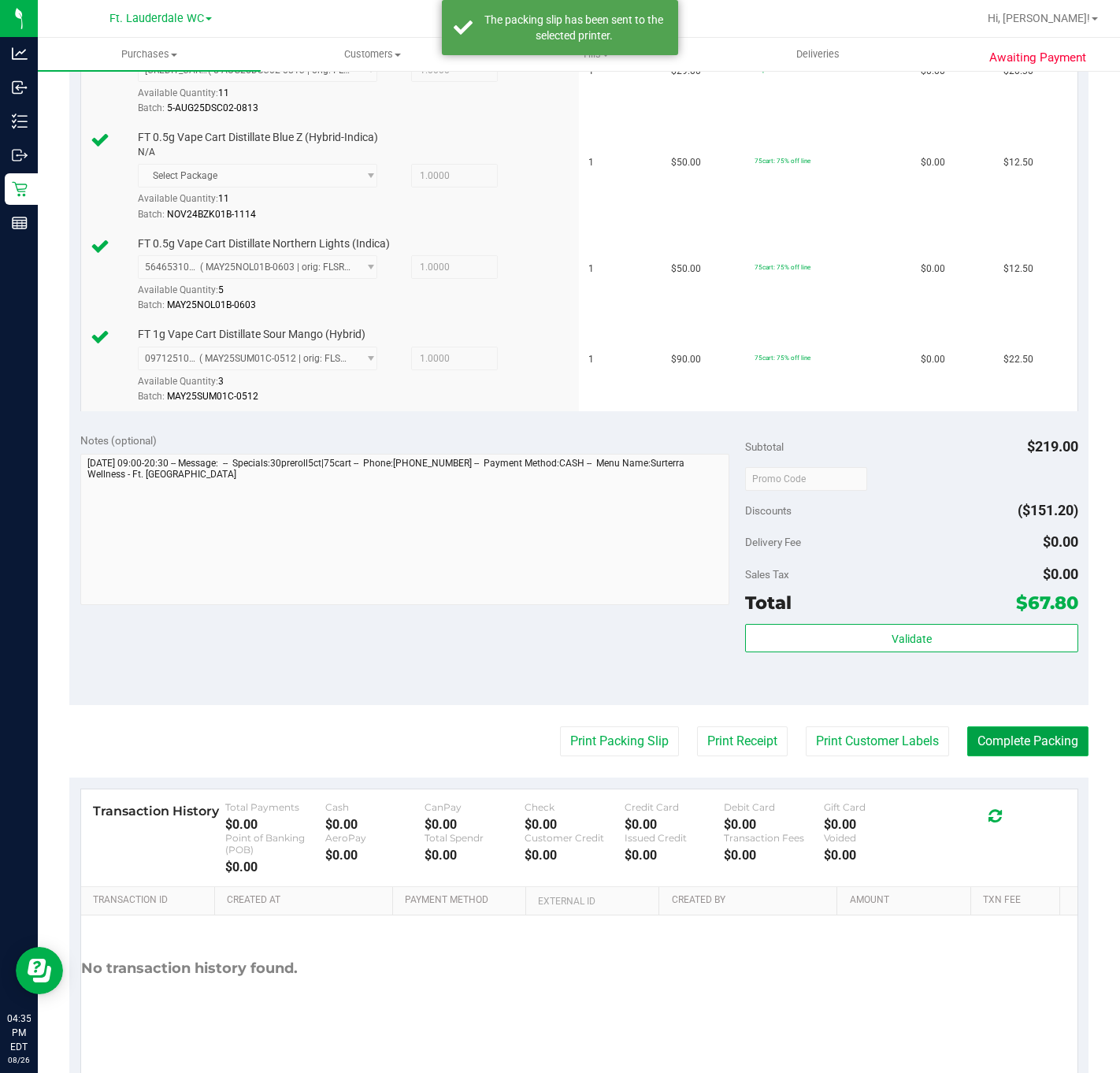
click at [817, 756] on button "Complete Packing" at bounding box center [1028, 741] width 121 height 30
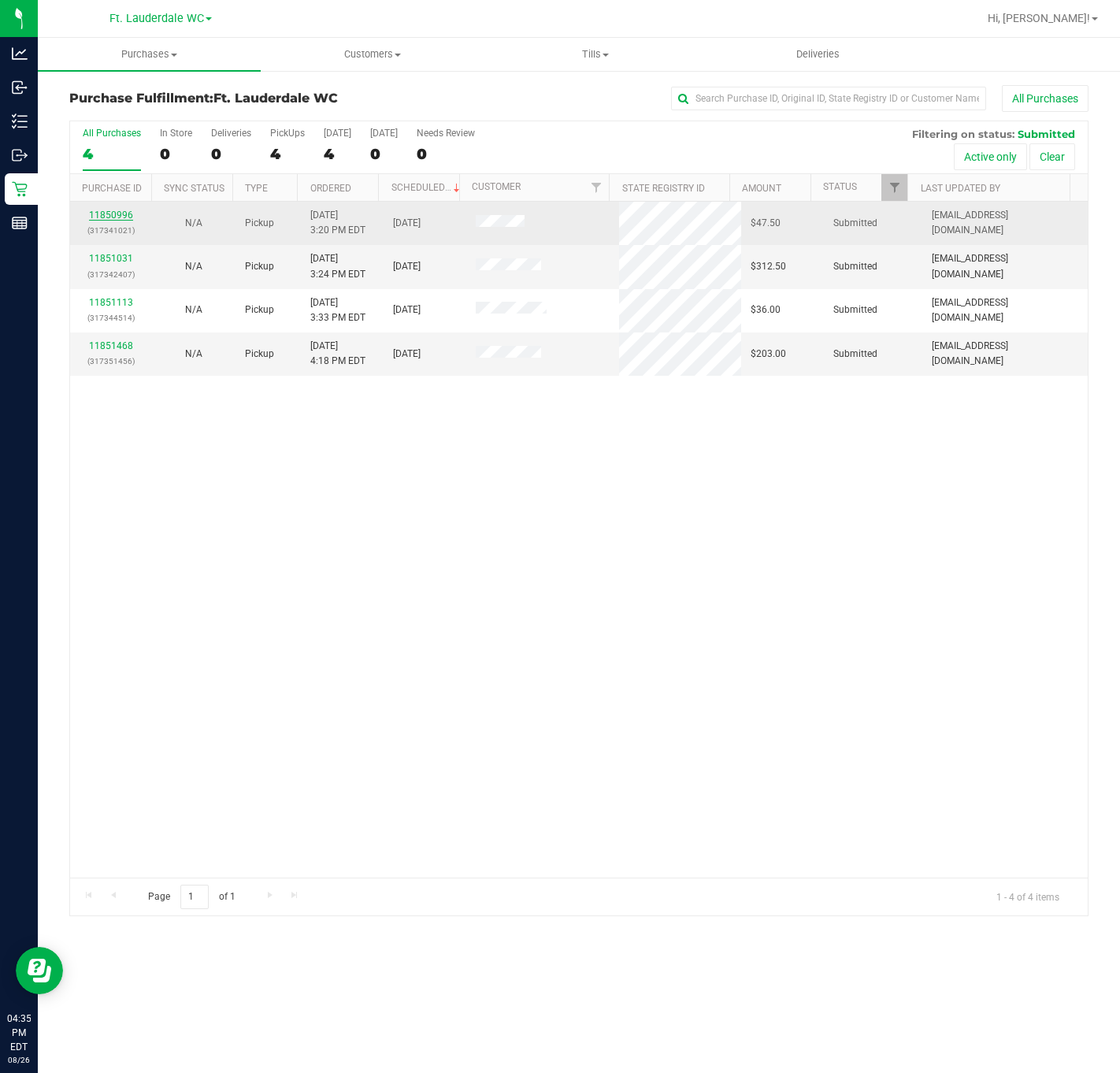
click at [121, 215] on link "11850996" at bounding box center [111, 214] width 44 height 11
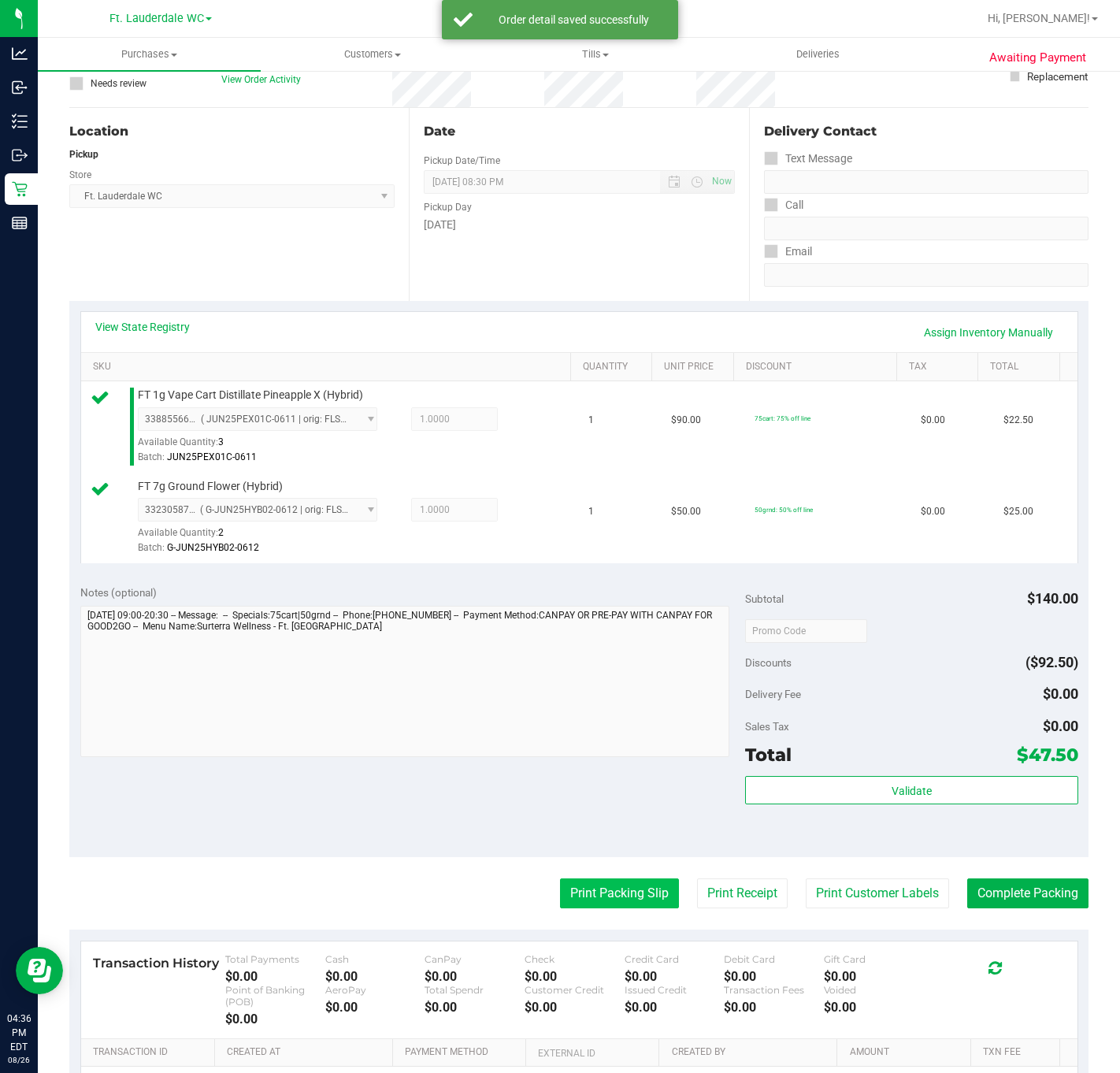
scroll to position [325, 0]
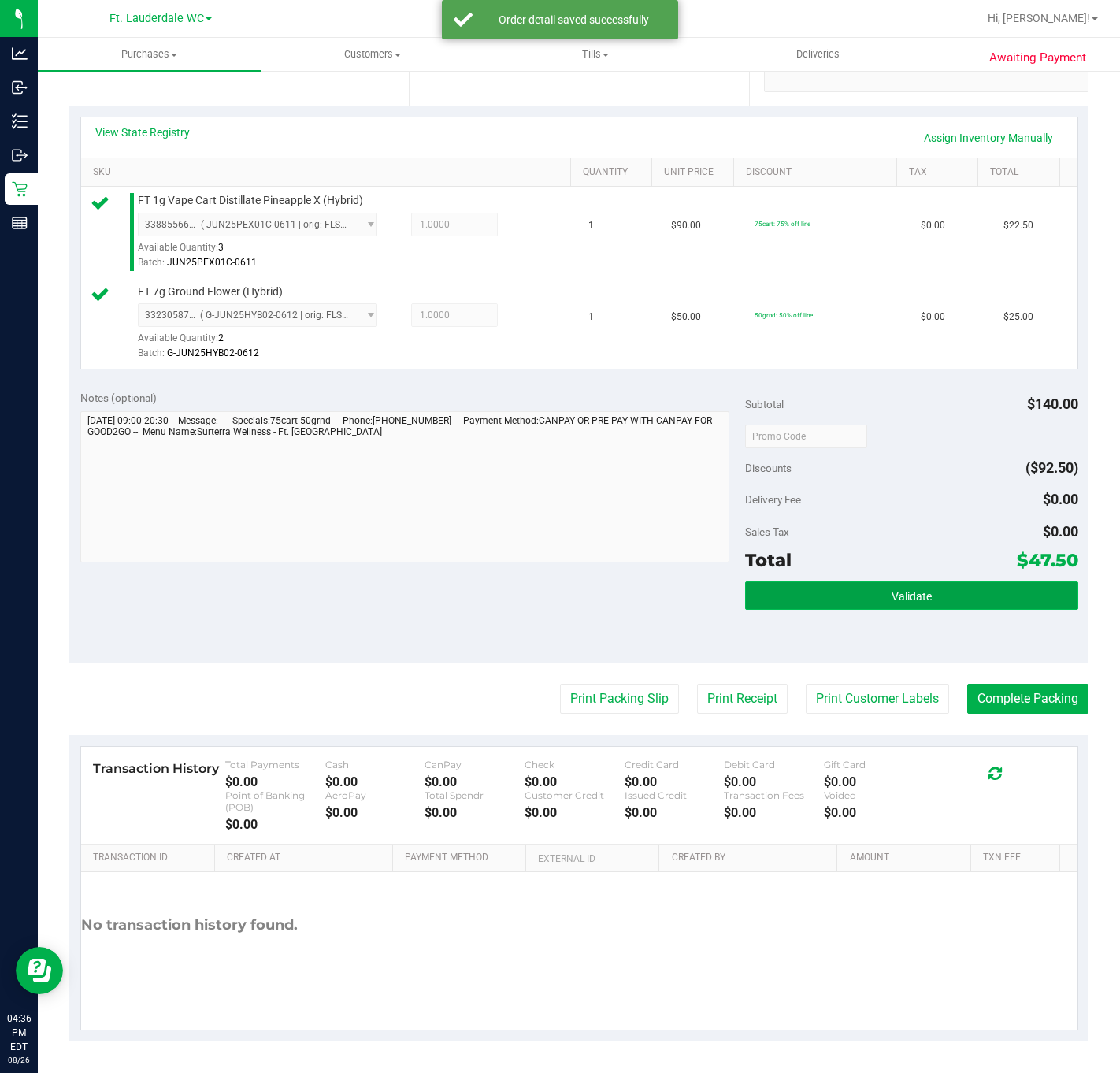
click at [787, 605] on button "Validate" at bounding box center [911, 595] width 332 height 29
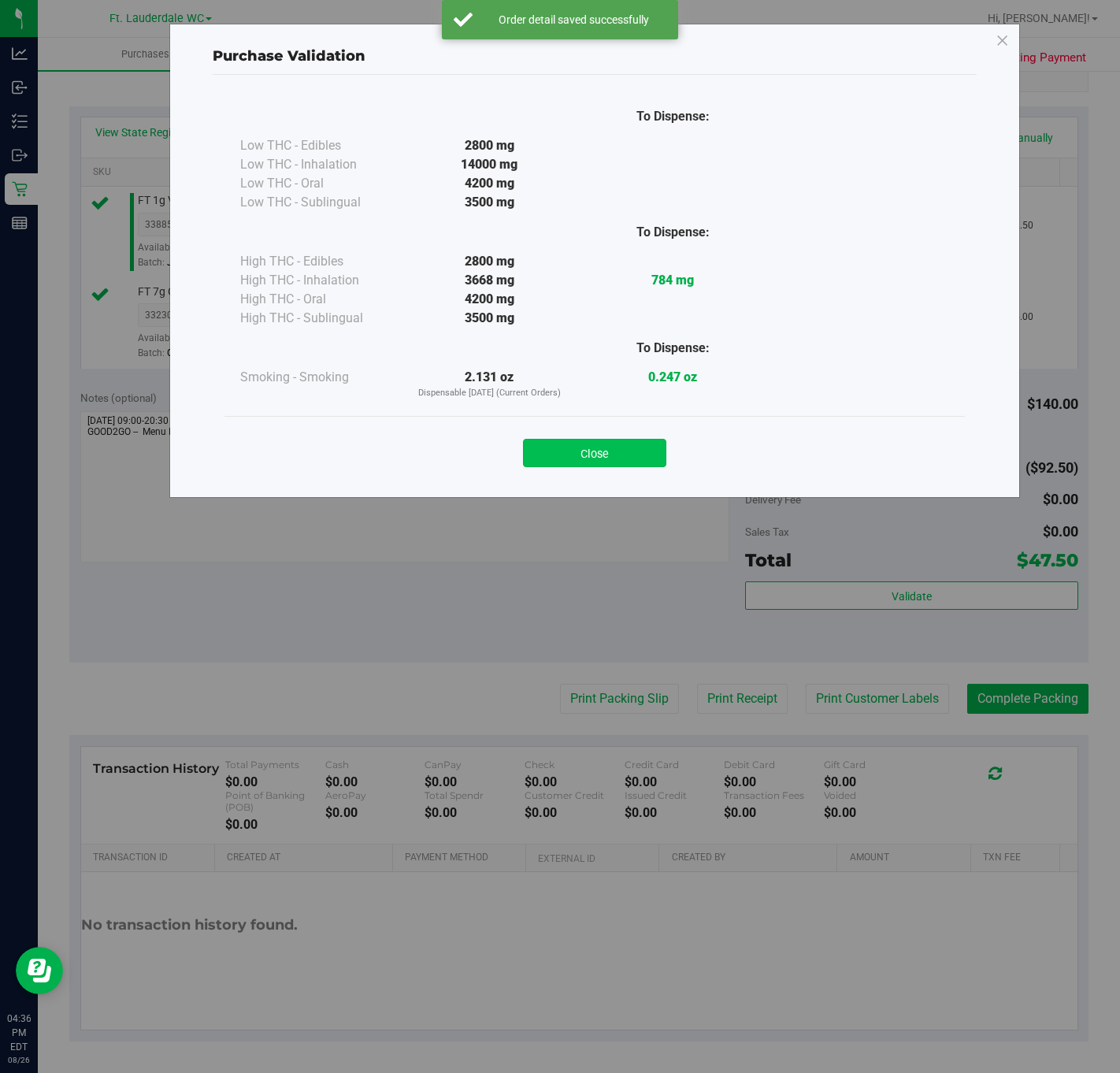
click at [608, 440] on button "Close" at bounding box center [594, 453] width 143 height 29
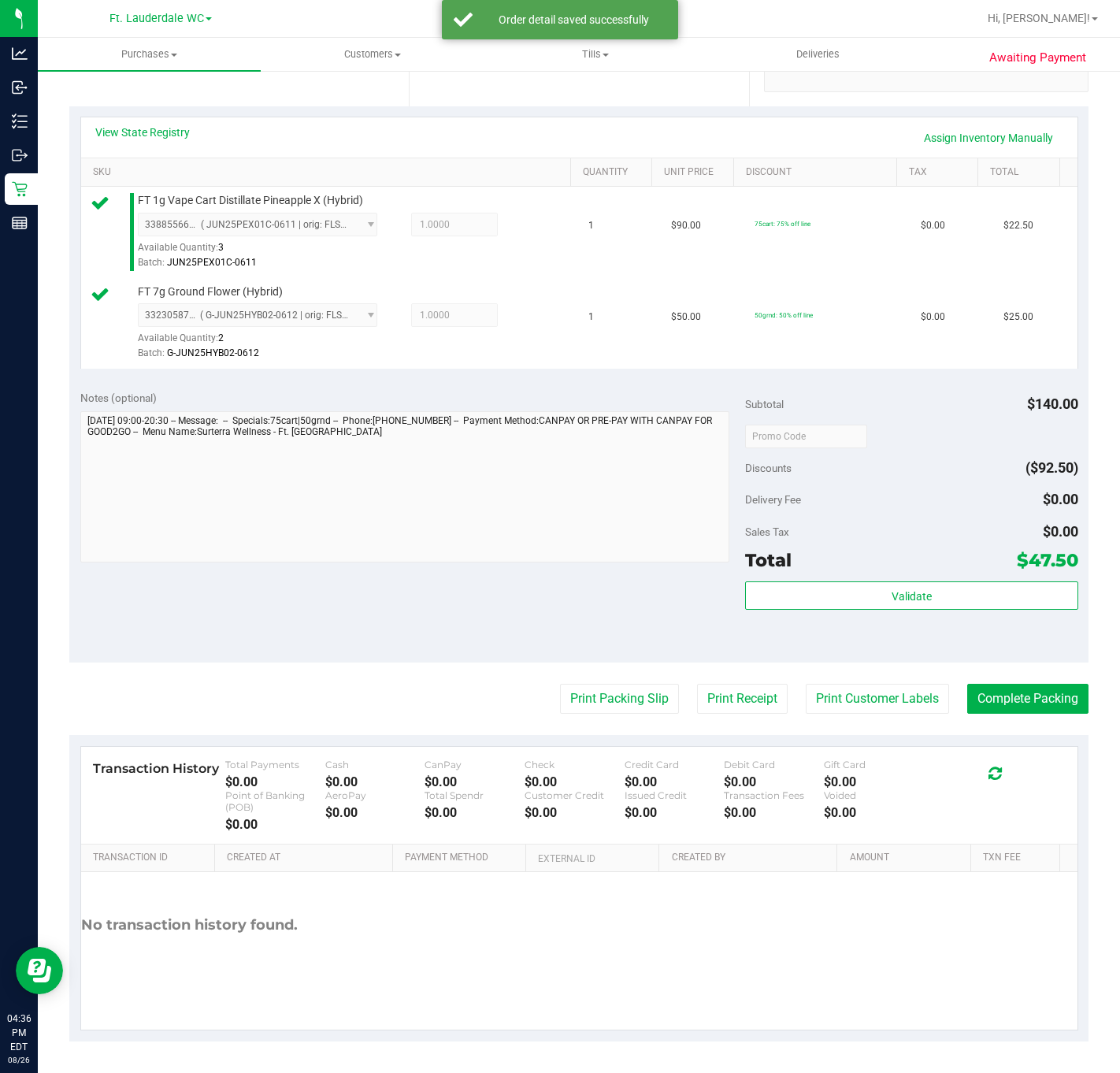
click at [588, 712] on purchase-details "Back Edit Purchase Cancel Purchase View Profile # 11850996 BioTrack ID: - Submi…" at bounding box center [578, 404] width 1019 height 1274
click at [588, 702] on button "Print Packing Slip" at bounding box center [618, 698] width 119 height 30
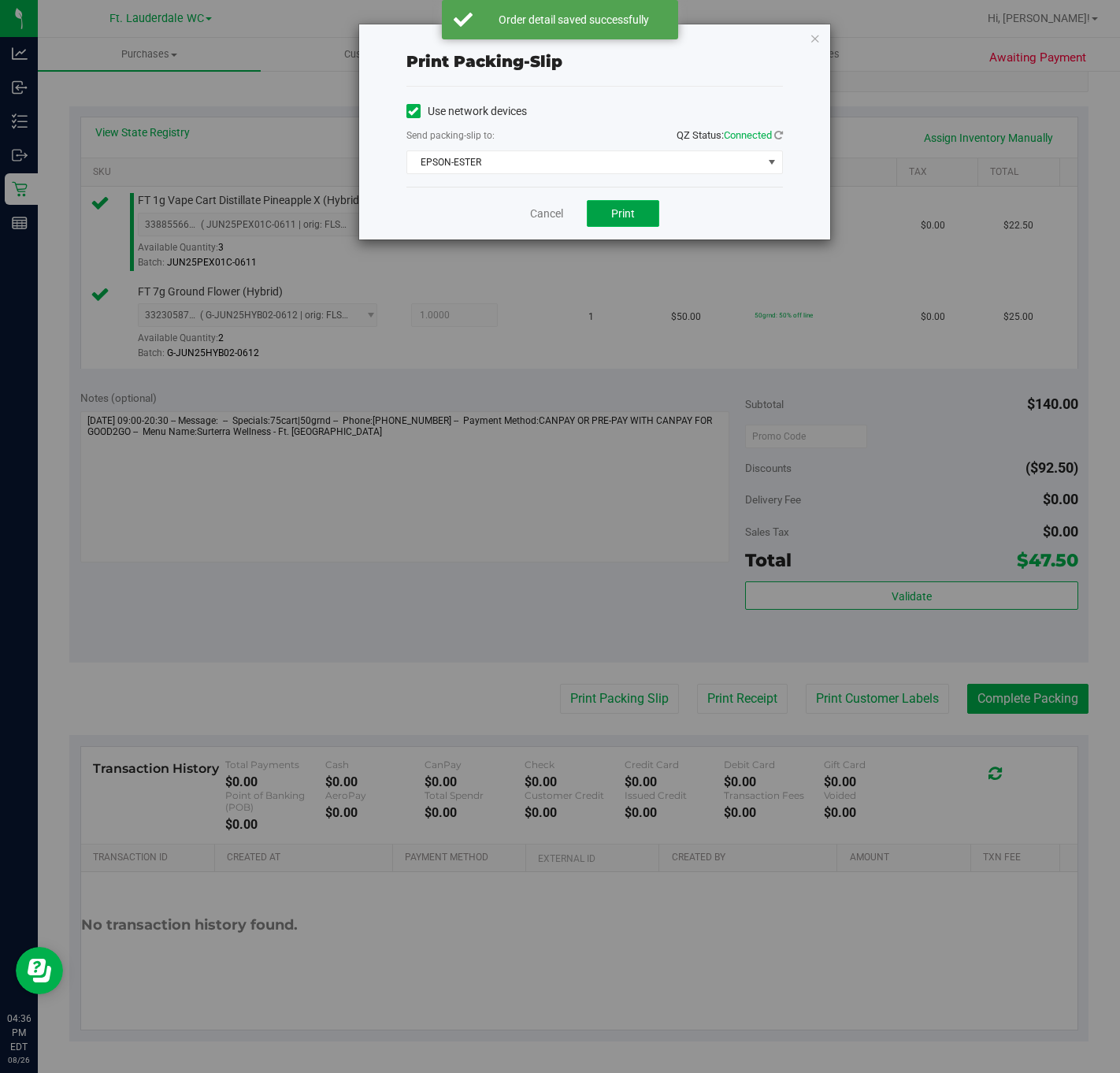
click at [612, 216] on span "Print" at bounding box center [623, 213] width 24 height 12
click at [557, 213] on link "Cancel" at bounding box center [547, 214] width 33 height 16
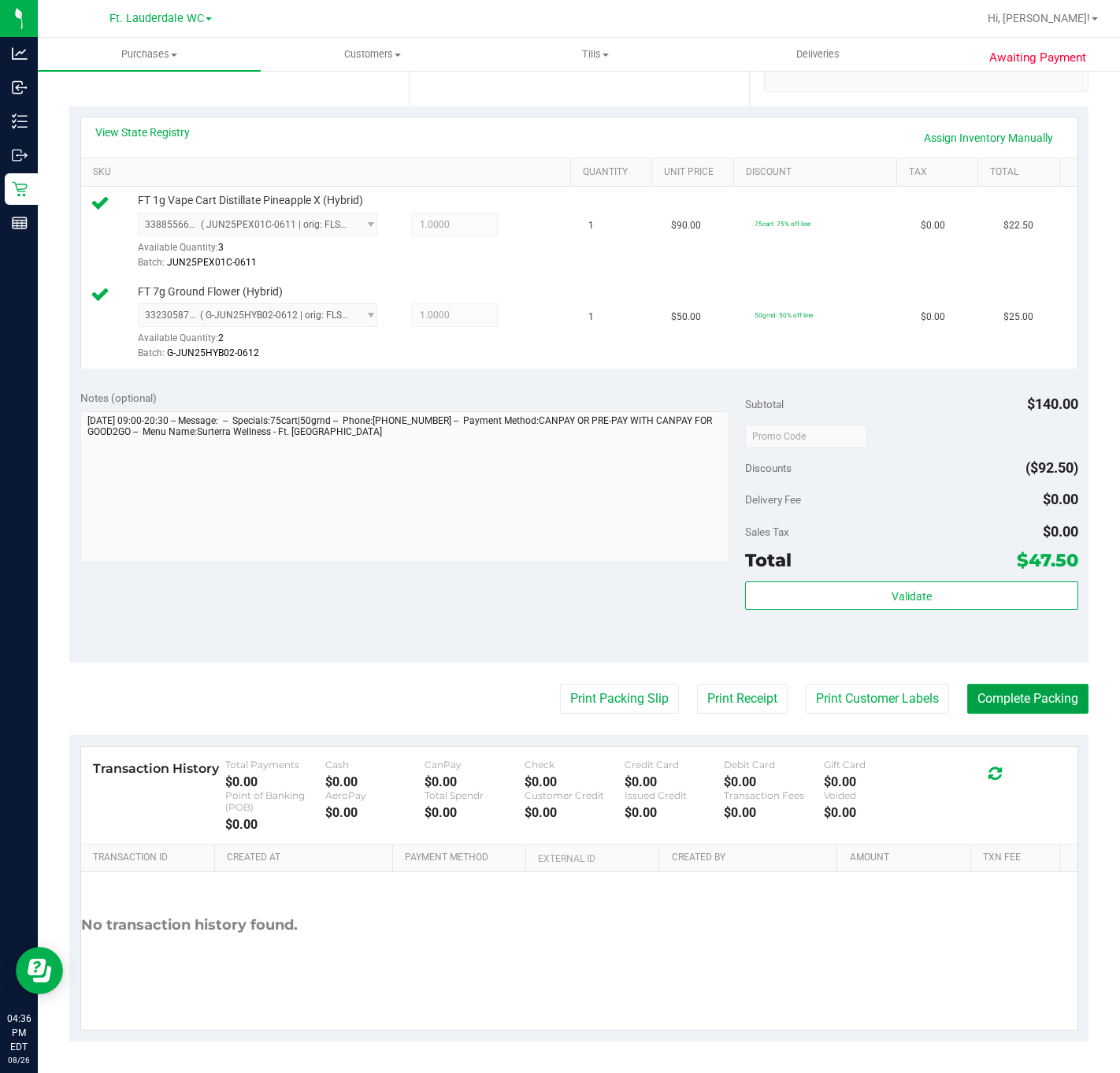
click at [817, 685] on button "Complete Packing" at bounding box center [1028, 698] width 121 height 30
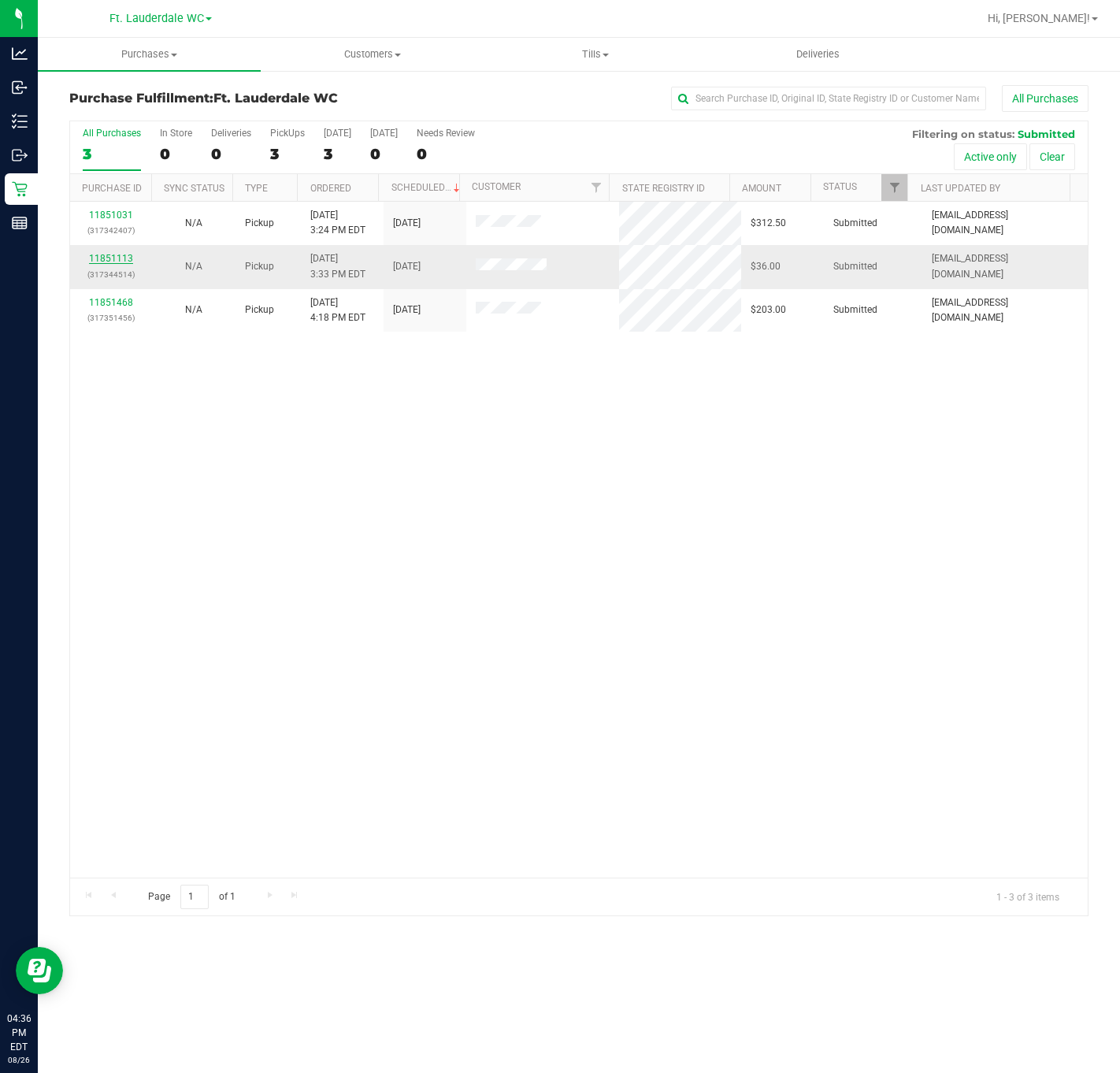
click at [120, 255] on link "11851113" at bounding box center [111, 258] width 44 height 11
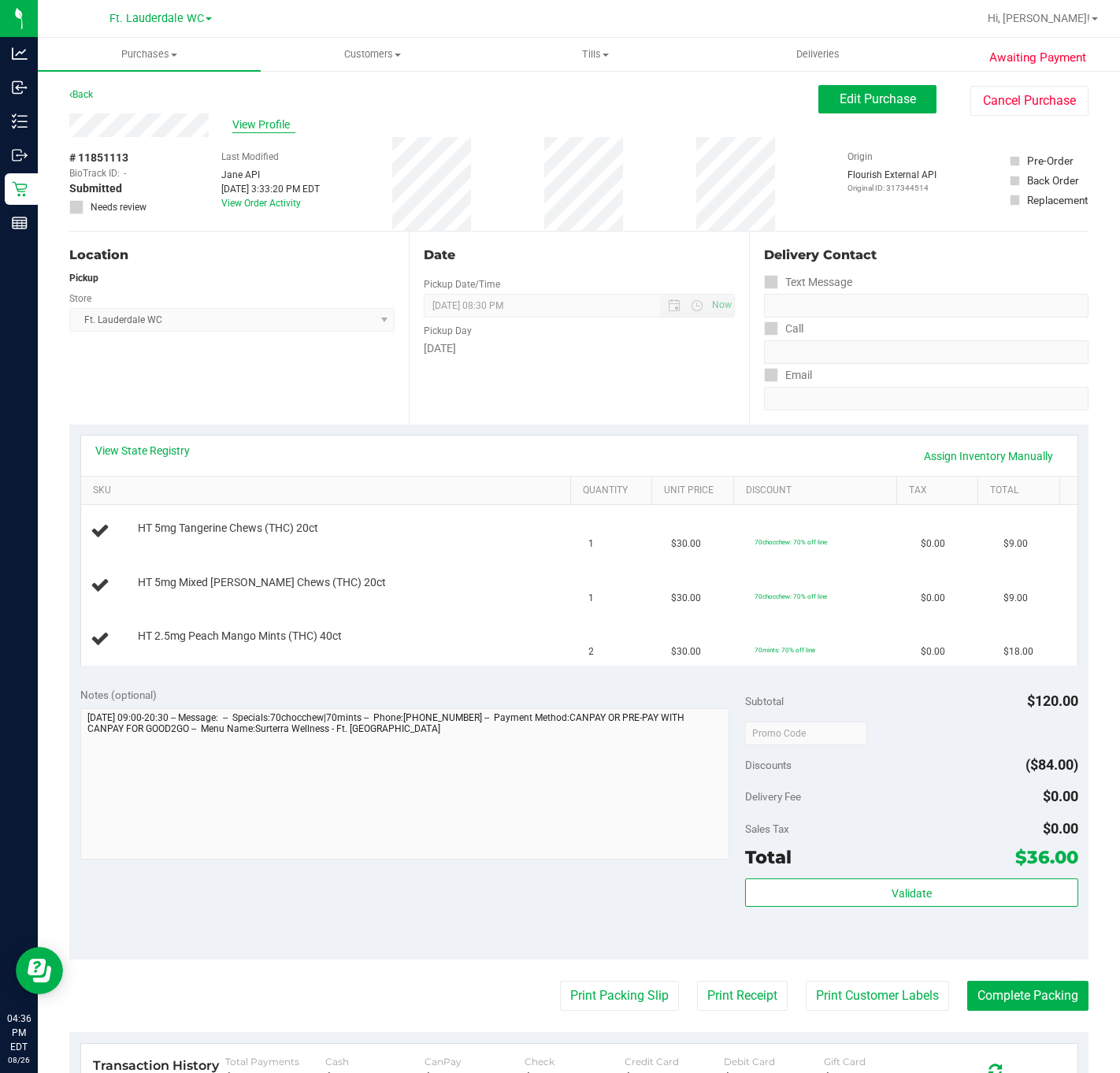
click at [289, 128] on span "View Profile" at bounding box center [263, 124] width 63 height 16
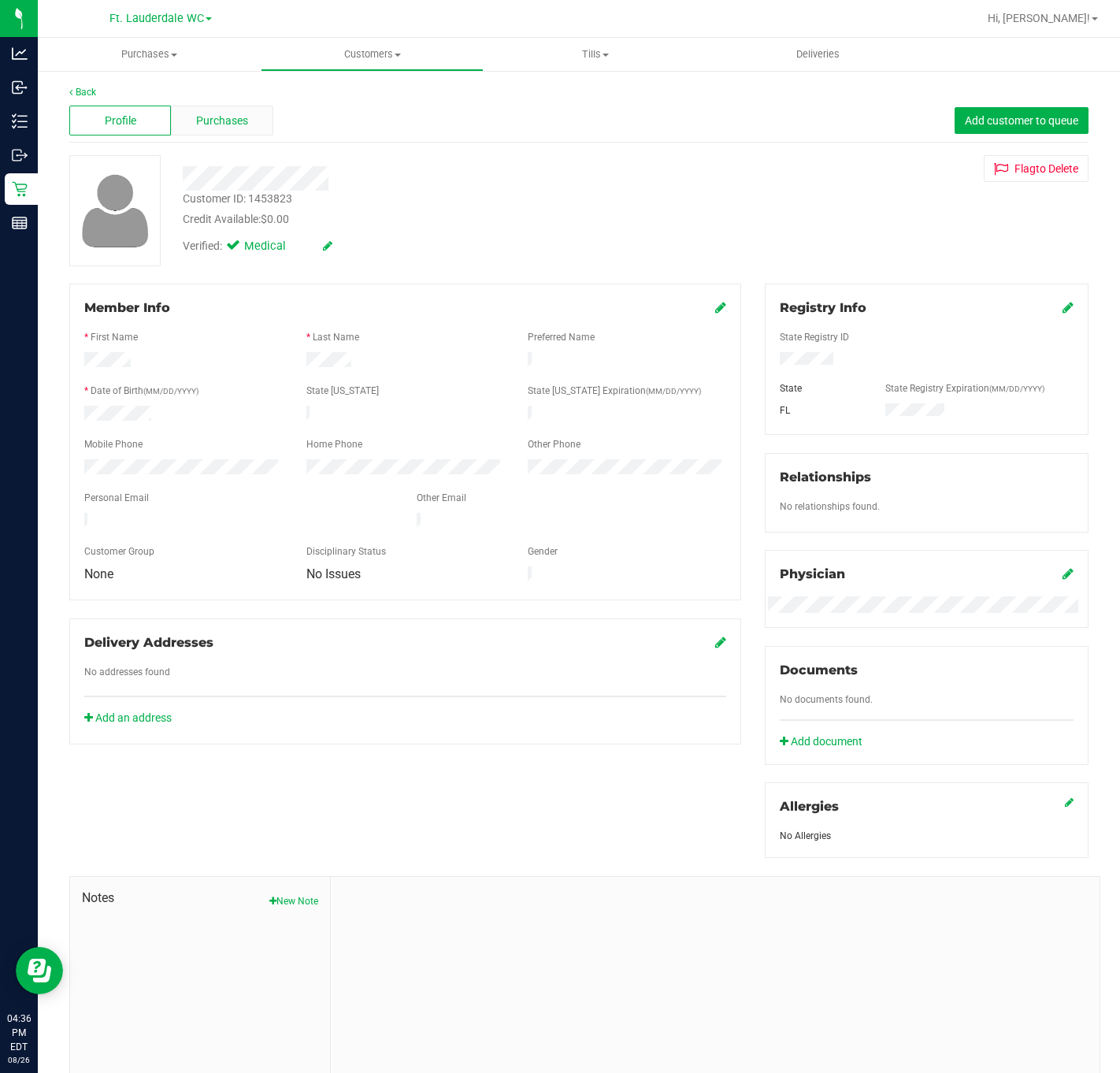
click at [211, 114] on span "Purchases" at bounding box center [223, 121] width 52 height 16
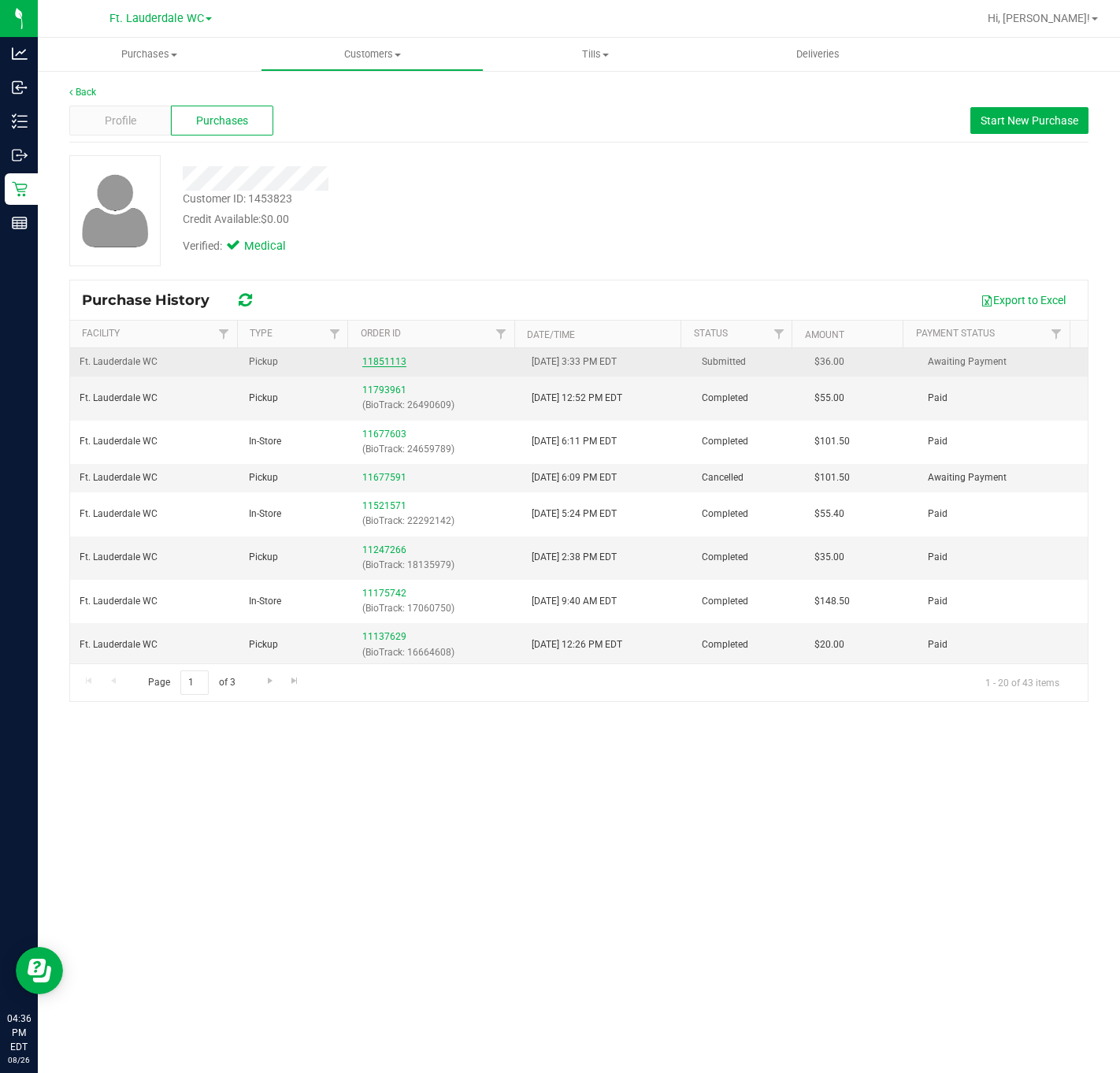
click at [367, 367] on link "11851113" at bounding box center [385, 361] width 44 height 11
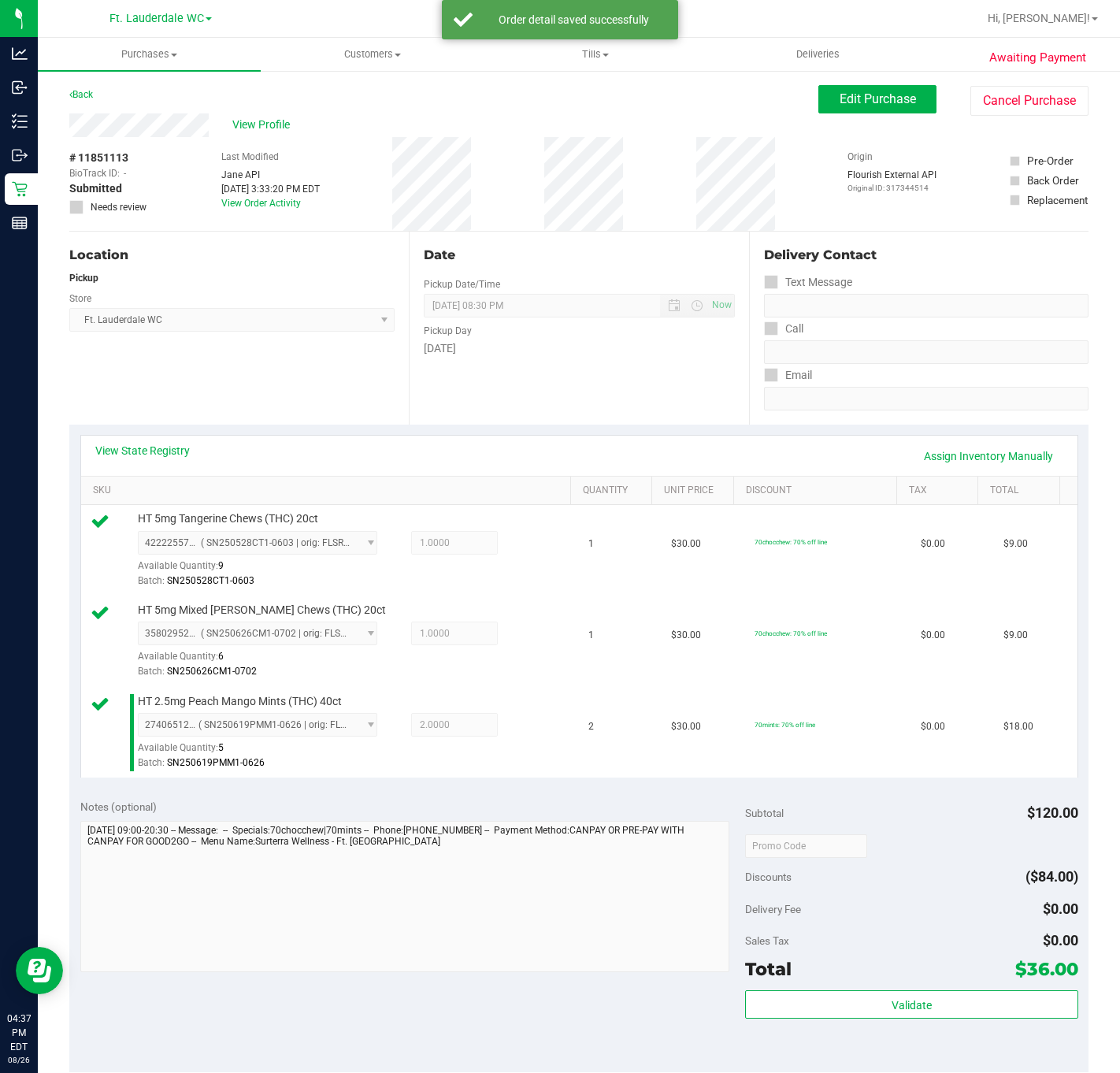
scroll to position [417, 0]
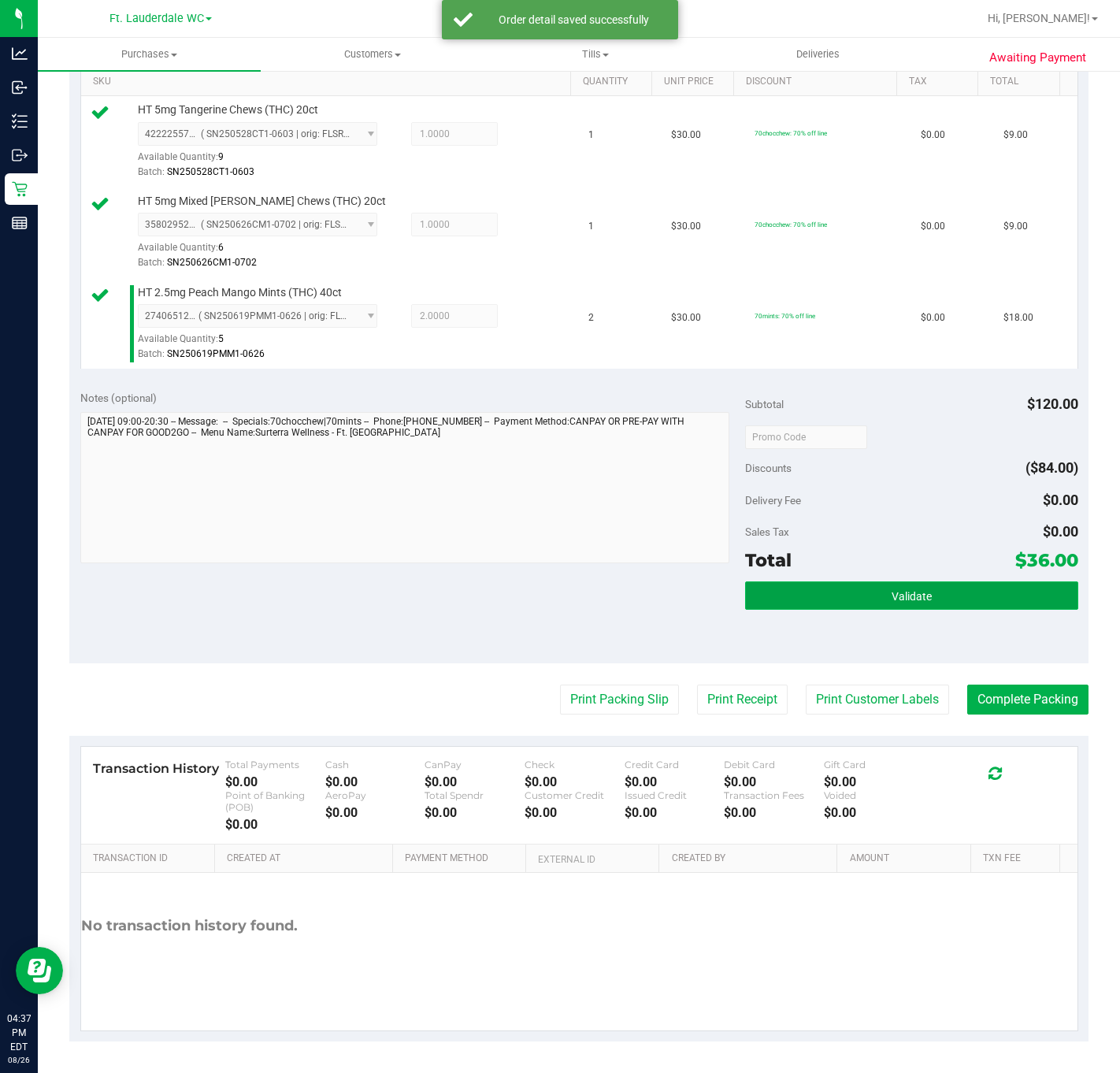
click at [792, 593] on button "Validate" at bounding box center [911, 595] width 332 height 29
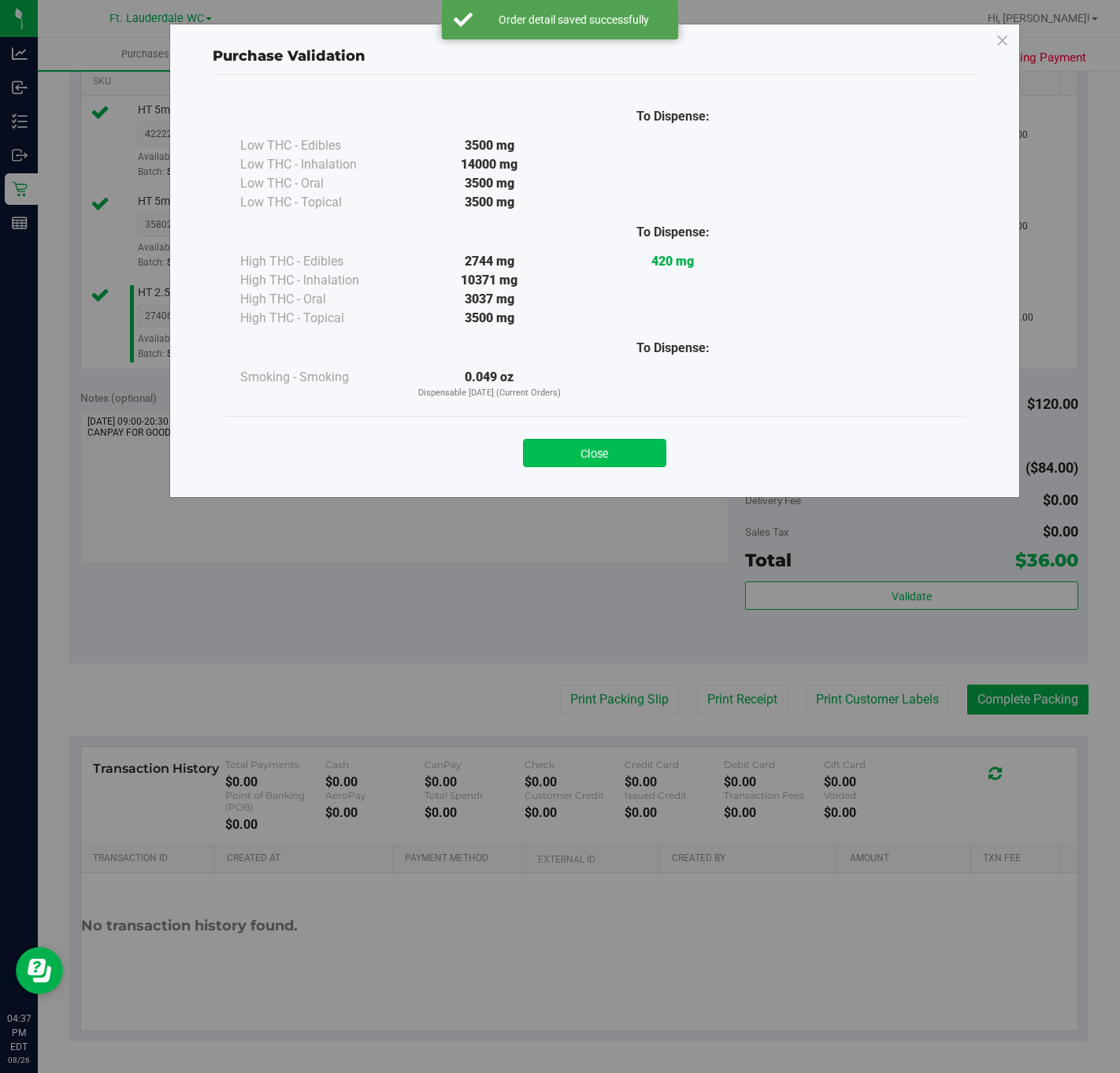
click at [607, 440] on button "Close" at bounding box center [594, 453] width 143 height 29
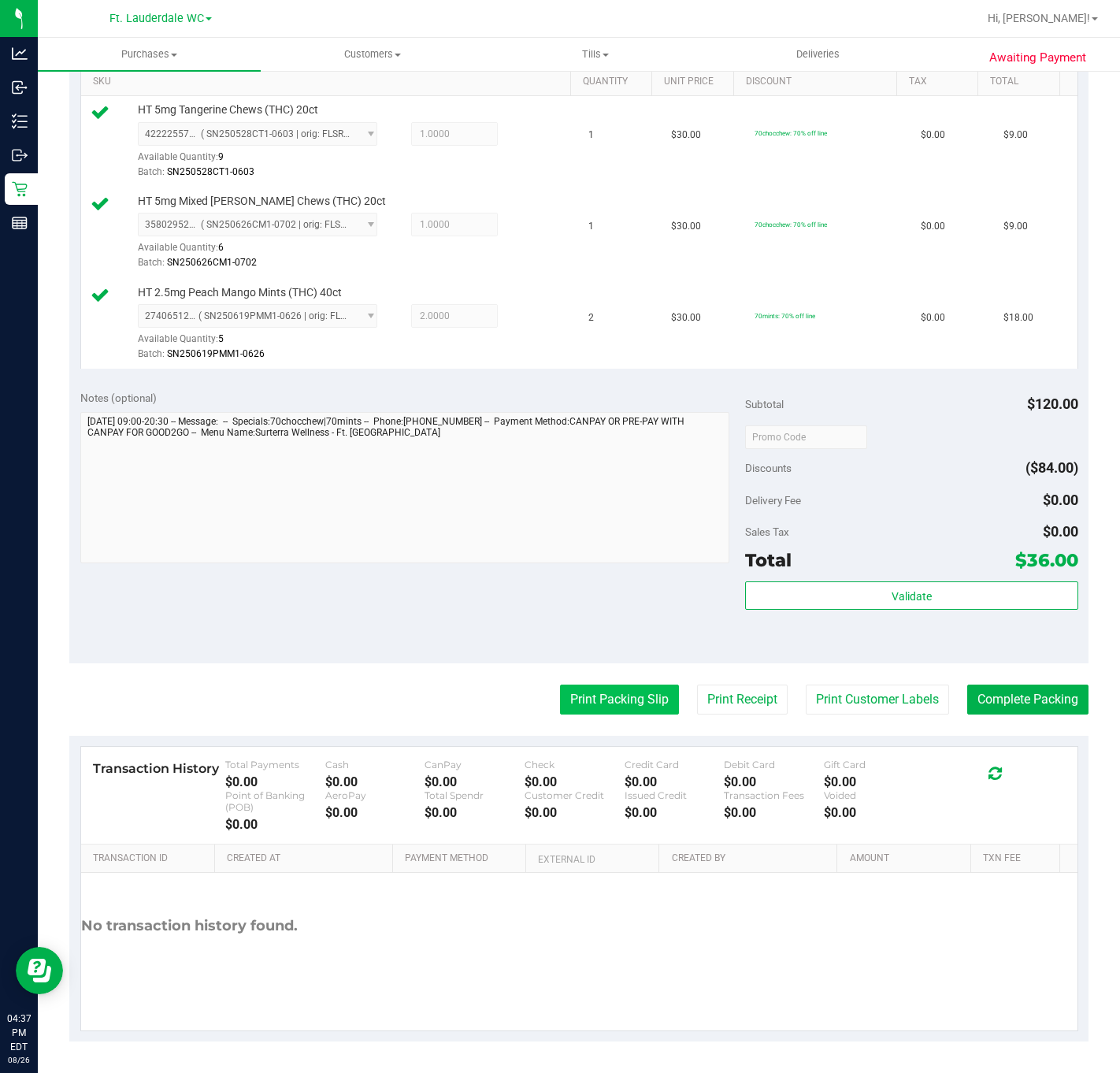
click at [613, 690] on button "Print Packing Slip" at bounding box center [618, 699] width 119 height 30
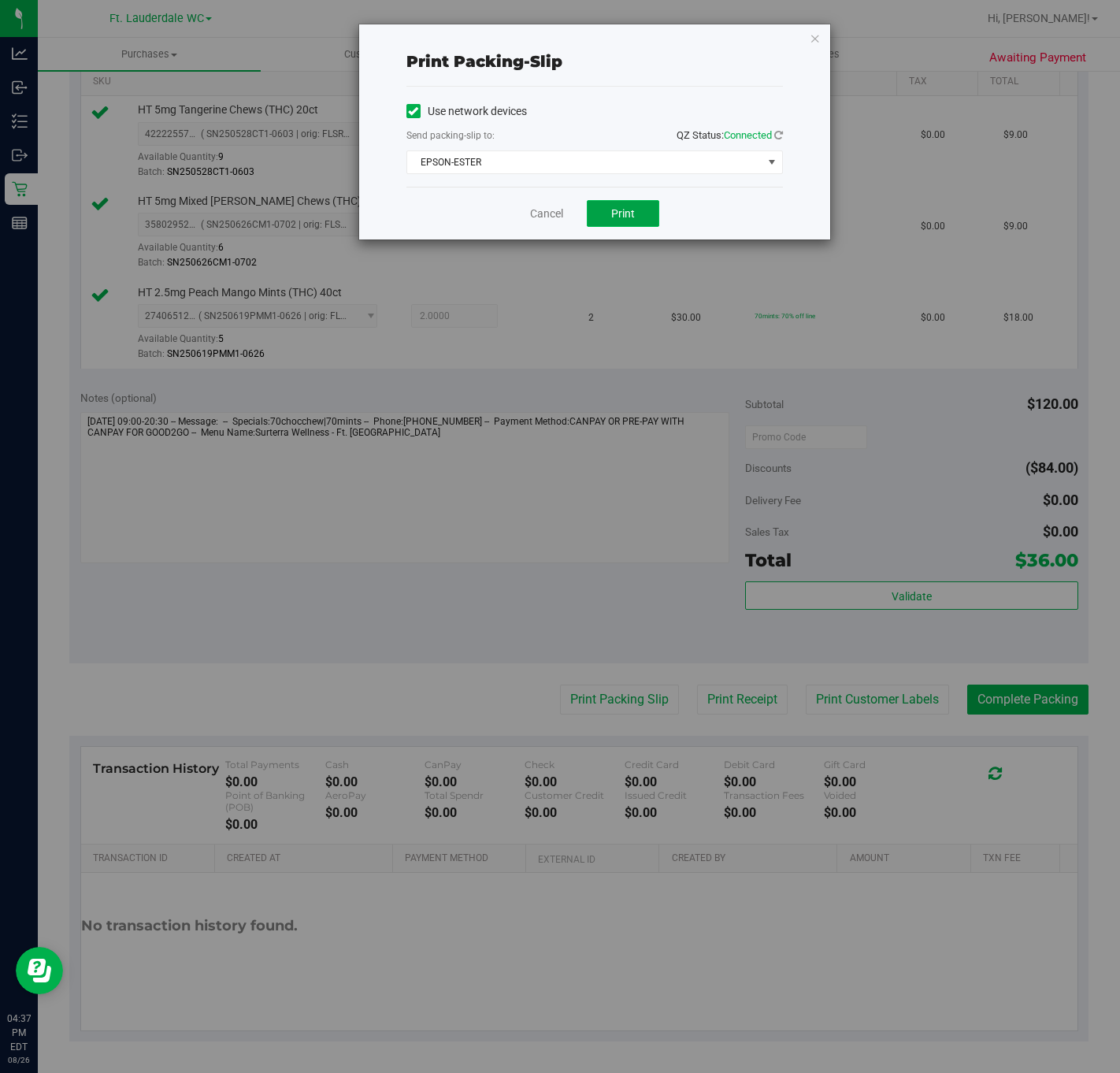
click at [614, 222] on button "Print" at bounding box center [623, 213] width 73 height 27
click at [556, 215] on link "Cancel" at bounding box center [547, 214] width 33 height 16
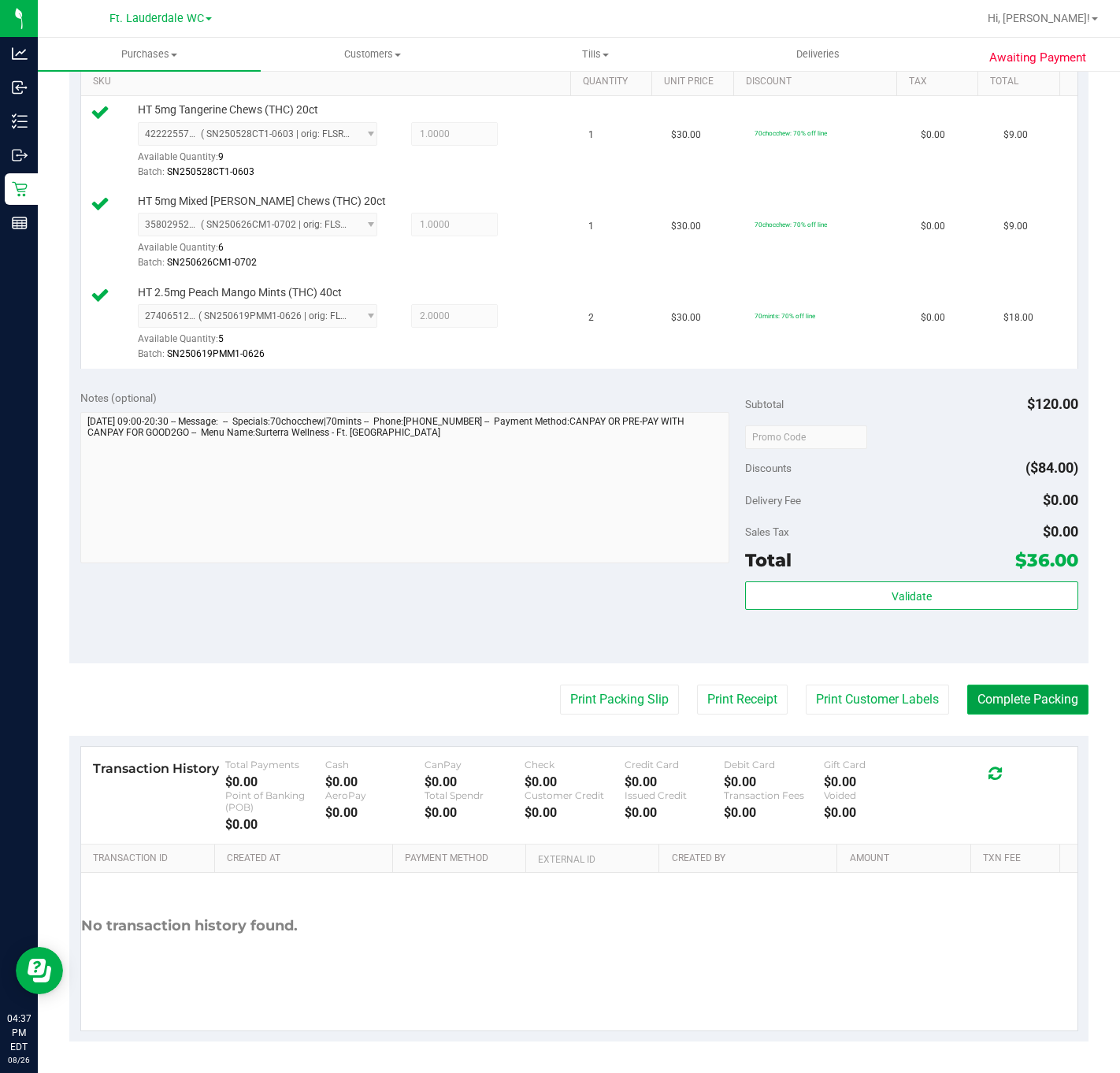
click at [817, 706] on button "Complete Packing" at bounding box center [1028, 699] width 121 height 30
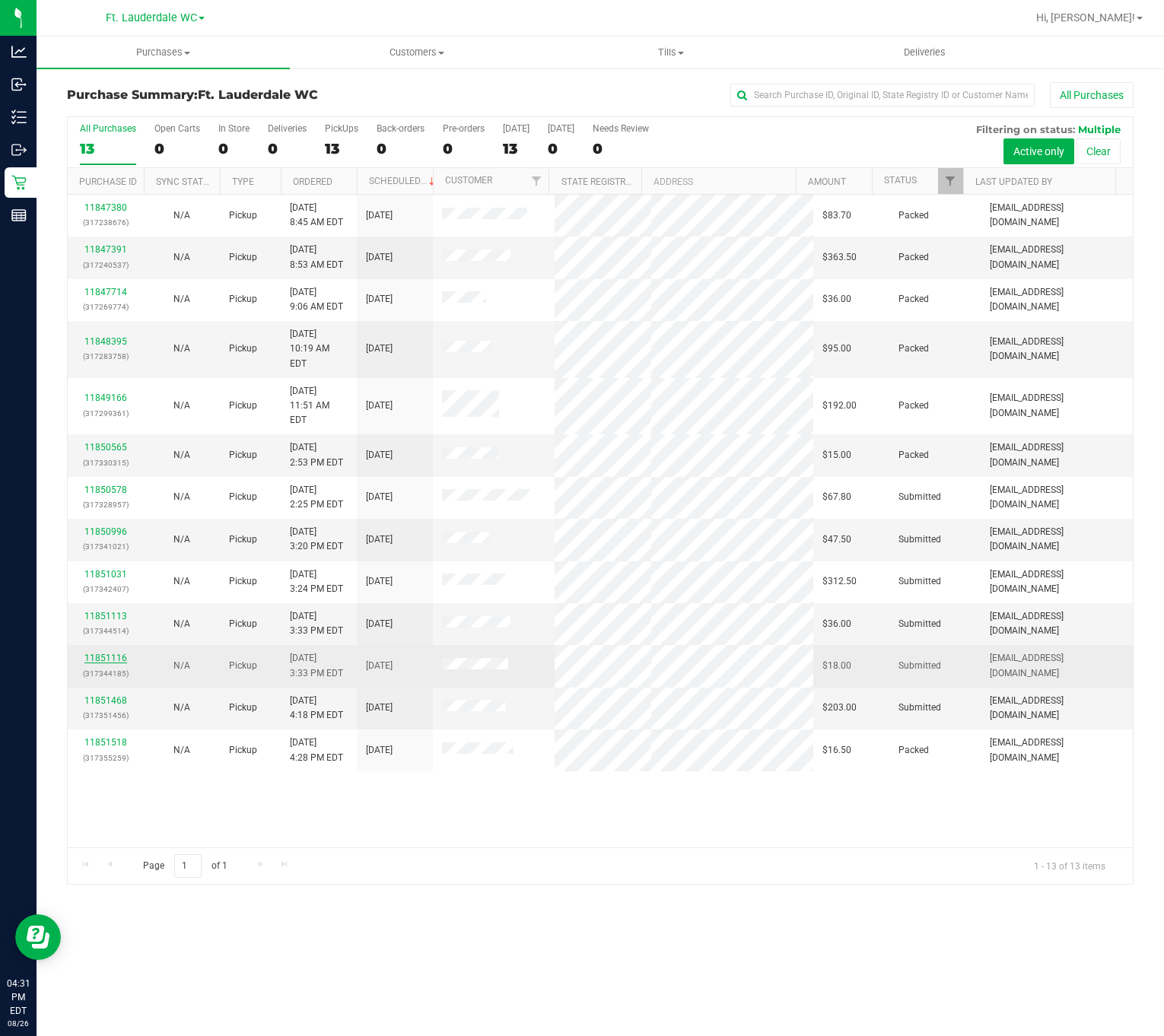
click at [108, 653] on link "11851116" at bounding box center [106, 657] width 43 height 10
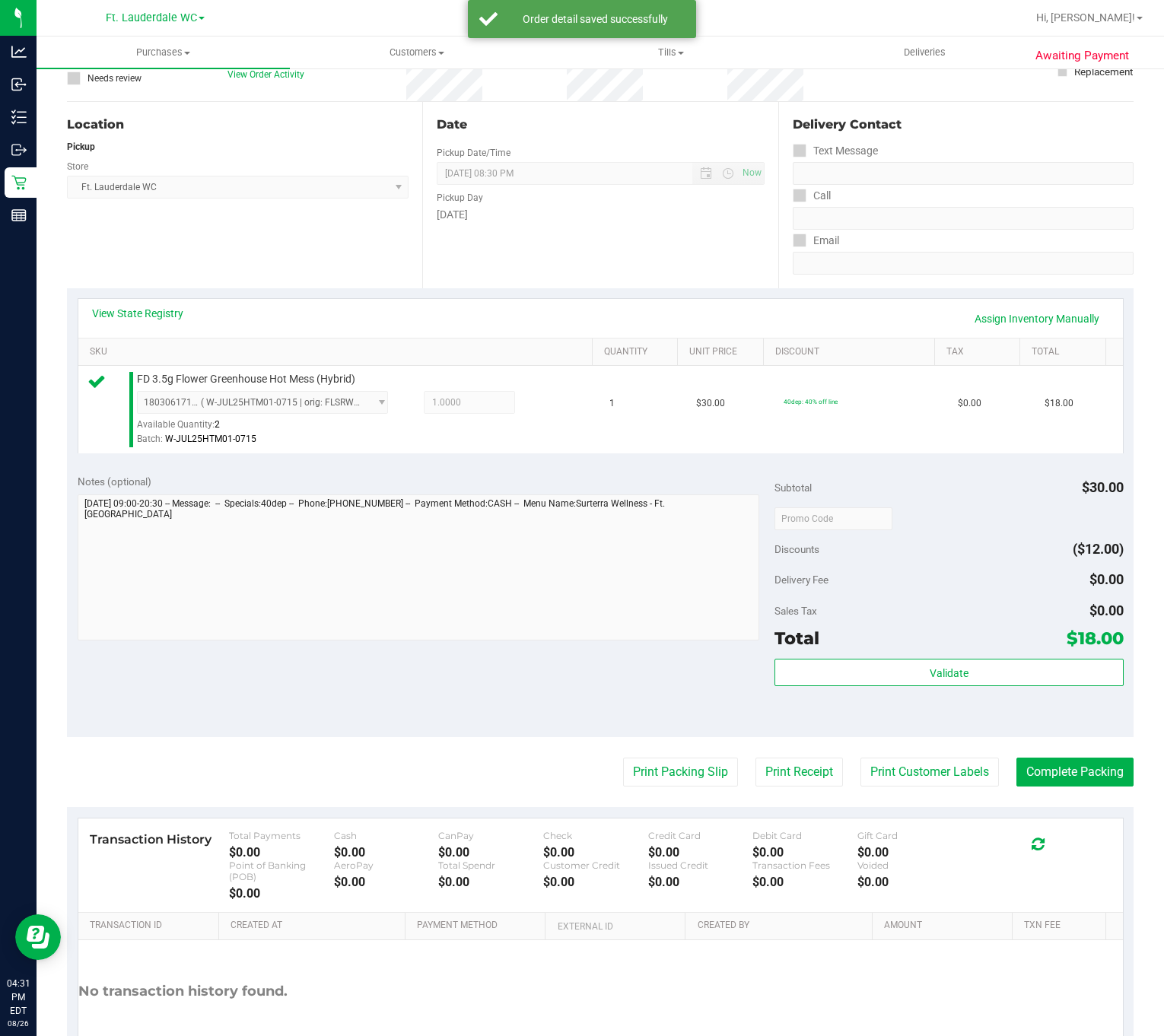
scroll to position [224, 0]
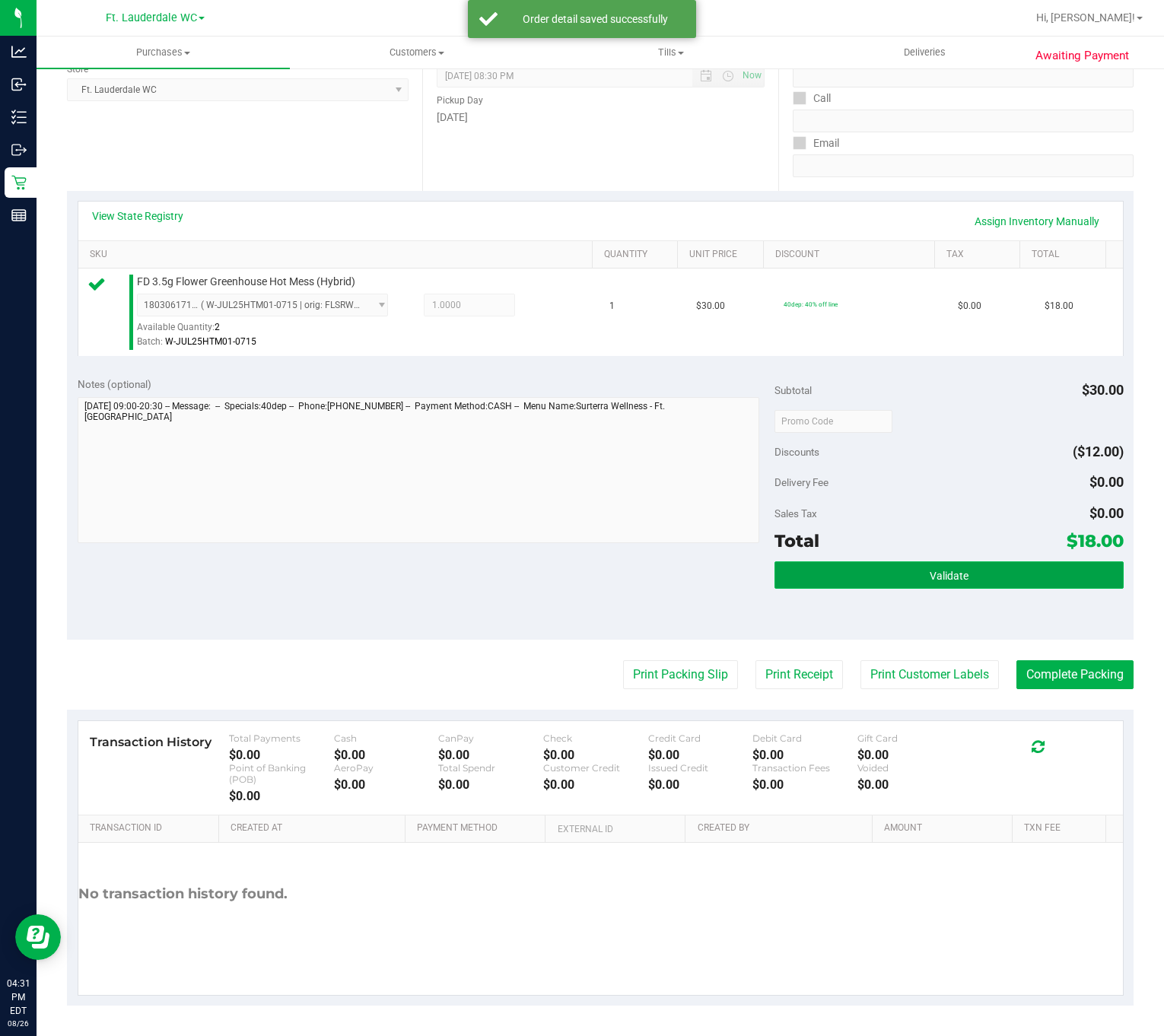
click at [902, 568] on button "Validate" at bounding box center [948, 575] width 348 height 28
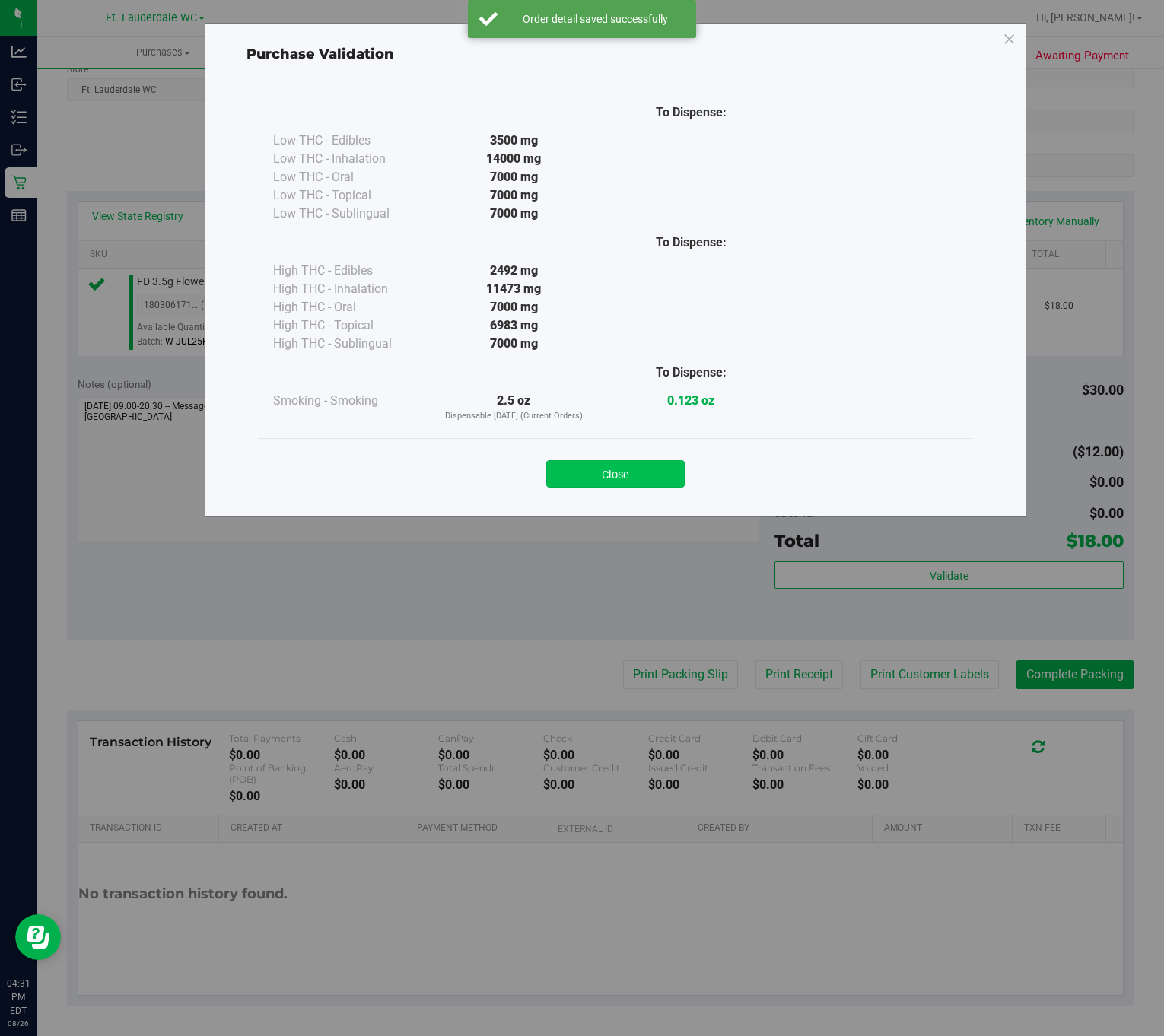
click at [661, 473] on button "Close" at bounding box center [615, 473] width 138 height 28
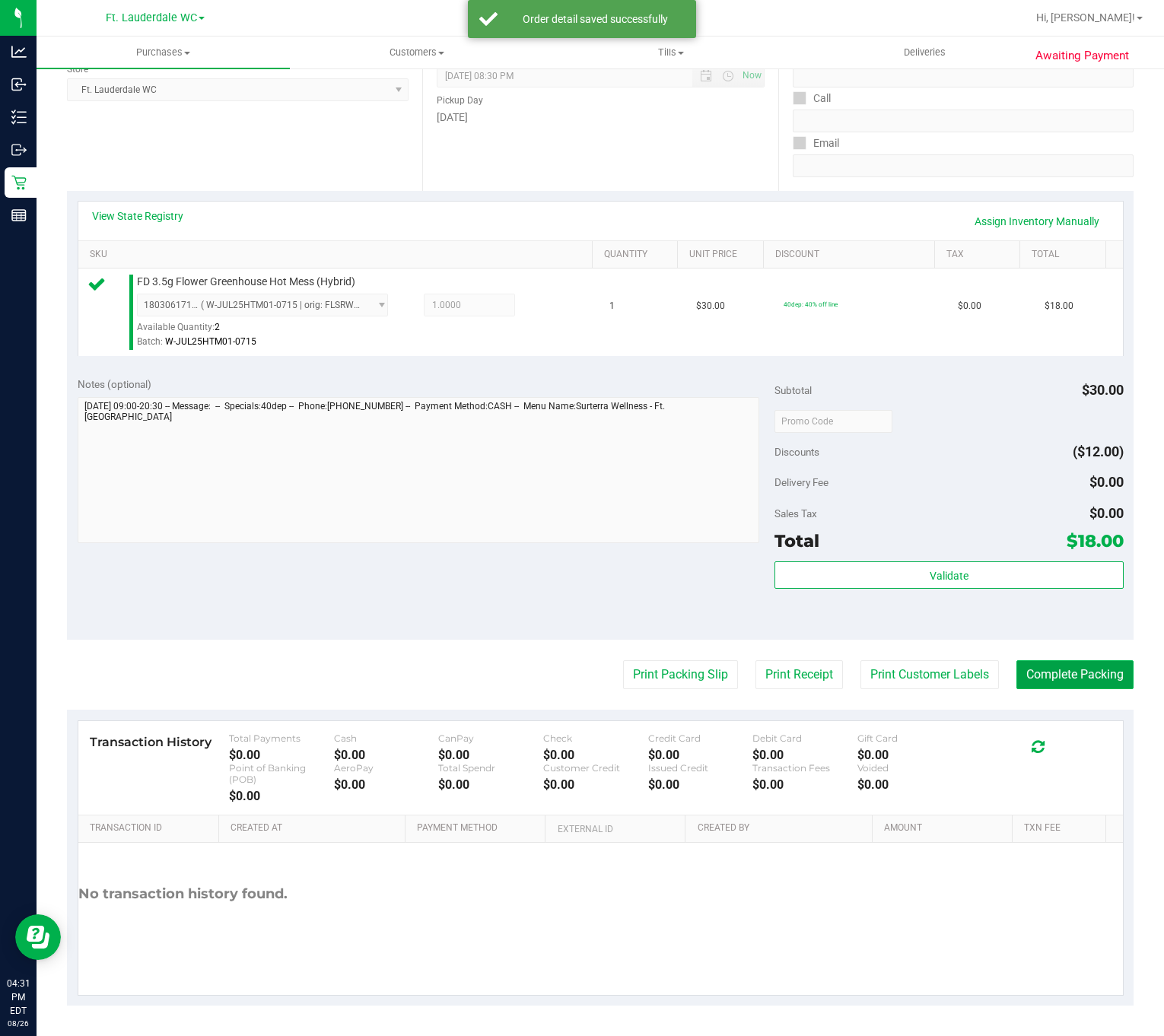
click at [1016, 666] on button "Complete Packing" at bounding box center [1075, 674] width 117 height 29
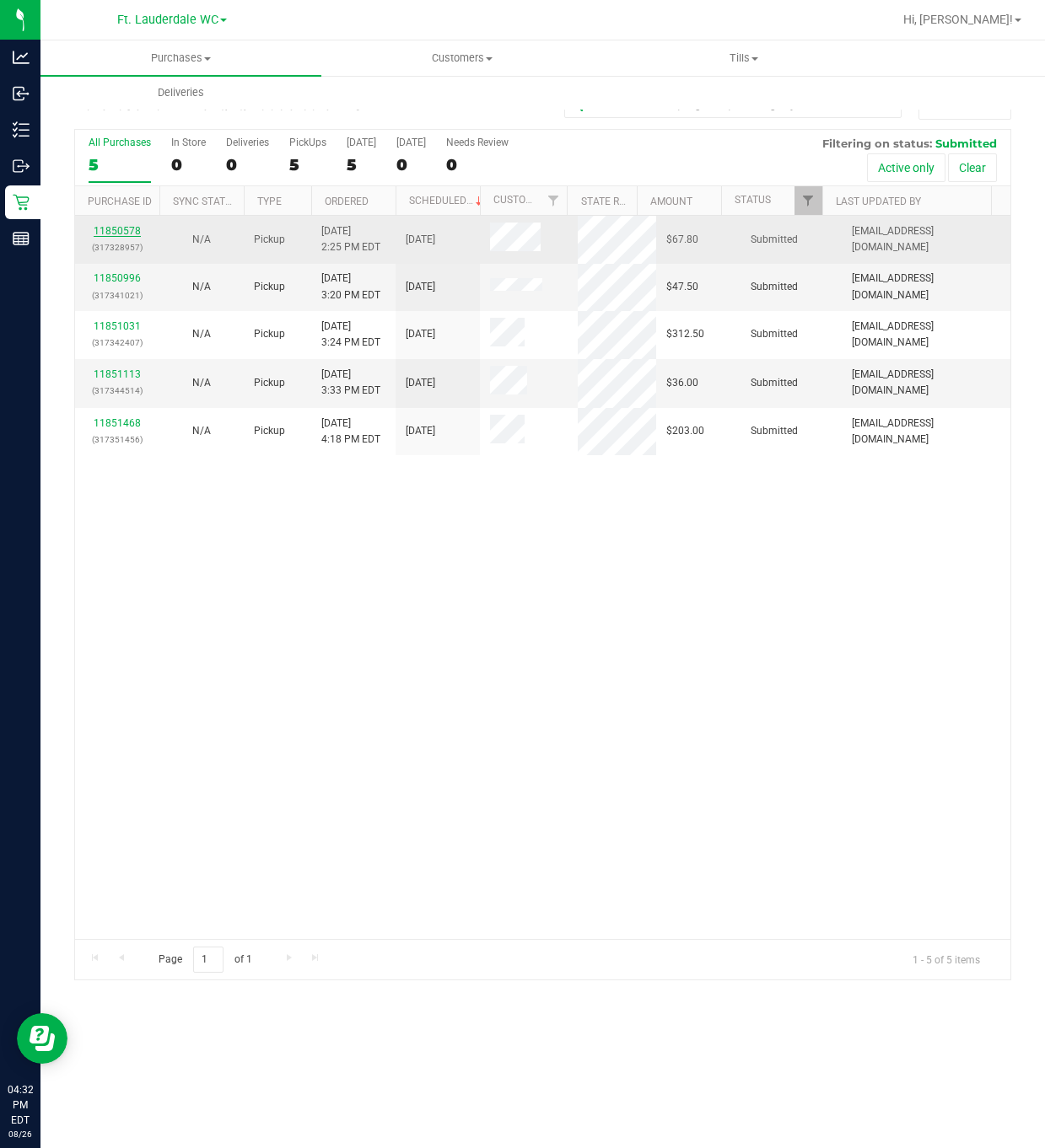
click at [124, 233] on link "11850578" at bounding box center [117, 230] width 47 height 11
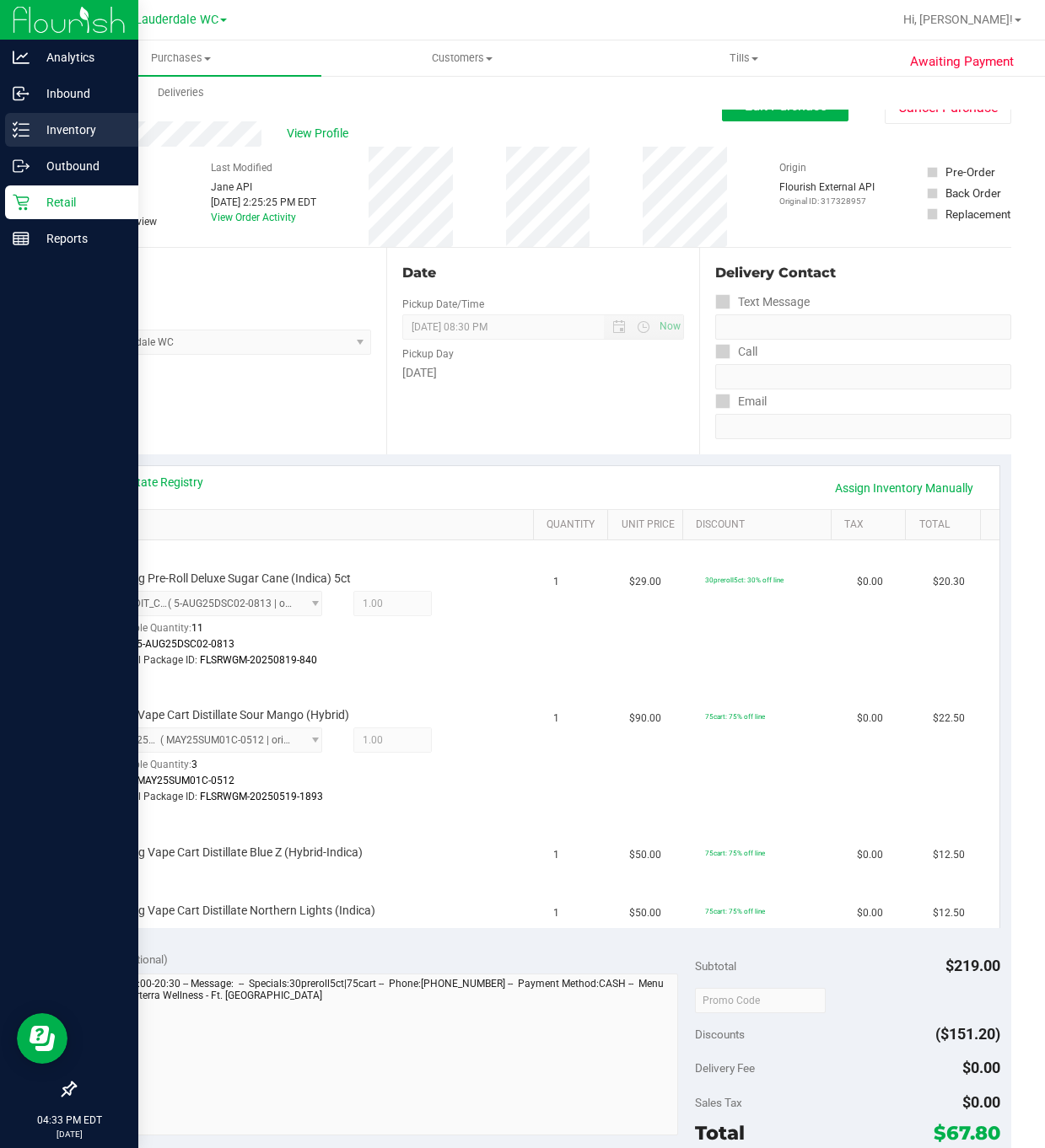
click at [25, 126] on icon at bounding box center [20, 130] width 17 height 17
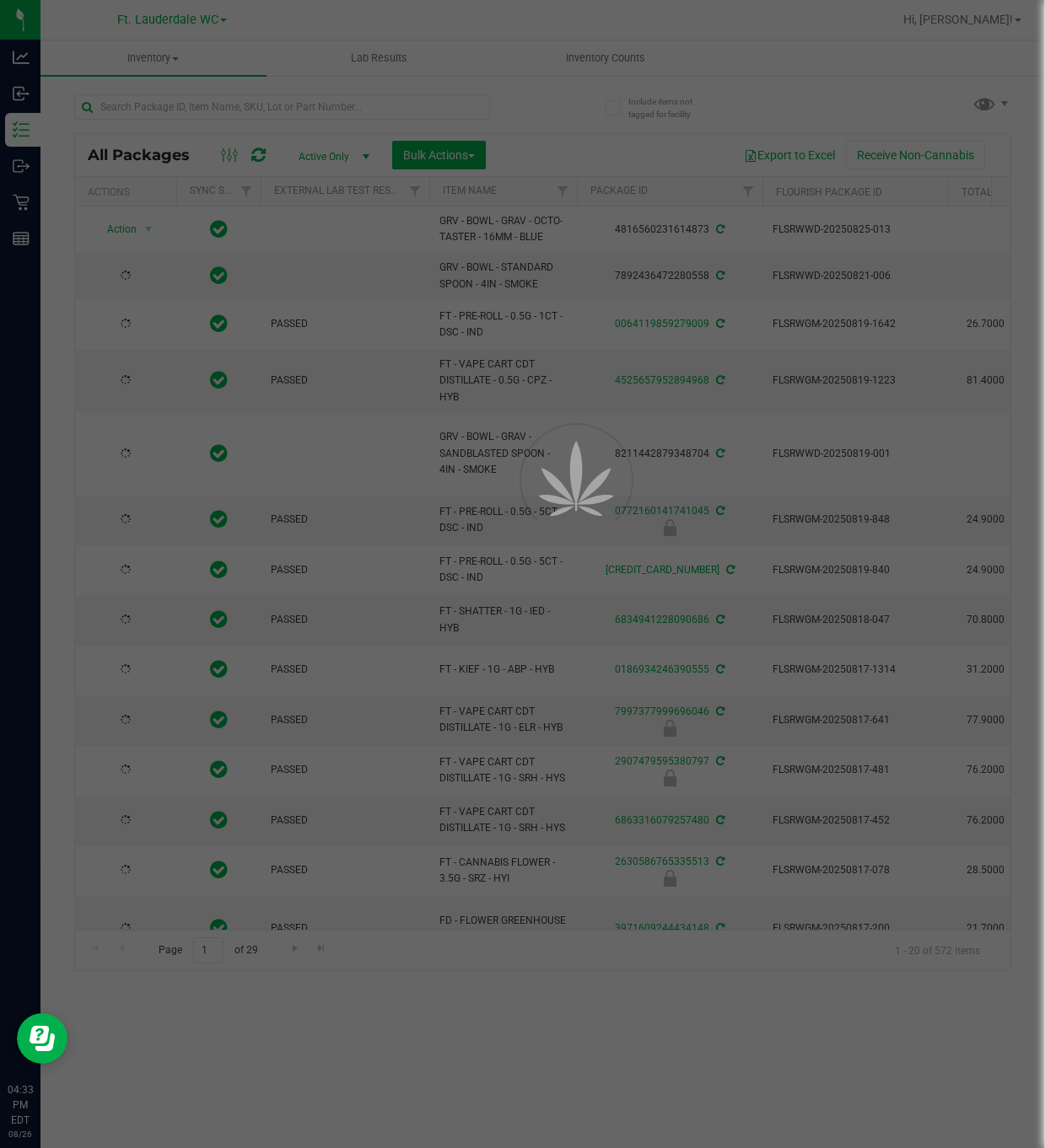
click at [261, 106] on div at bounding box center [522, 574] width 1045 height 1148
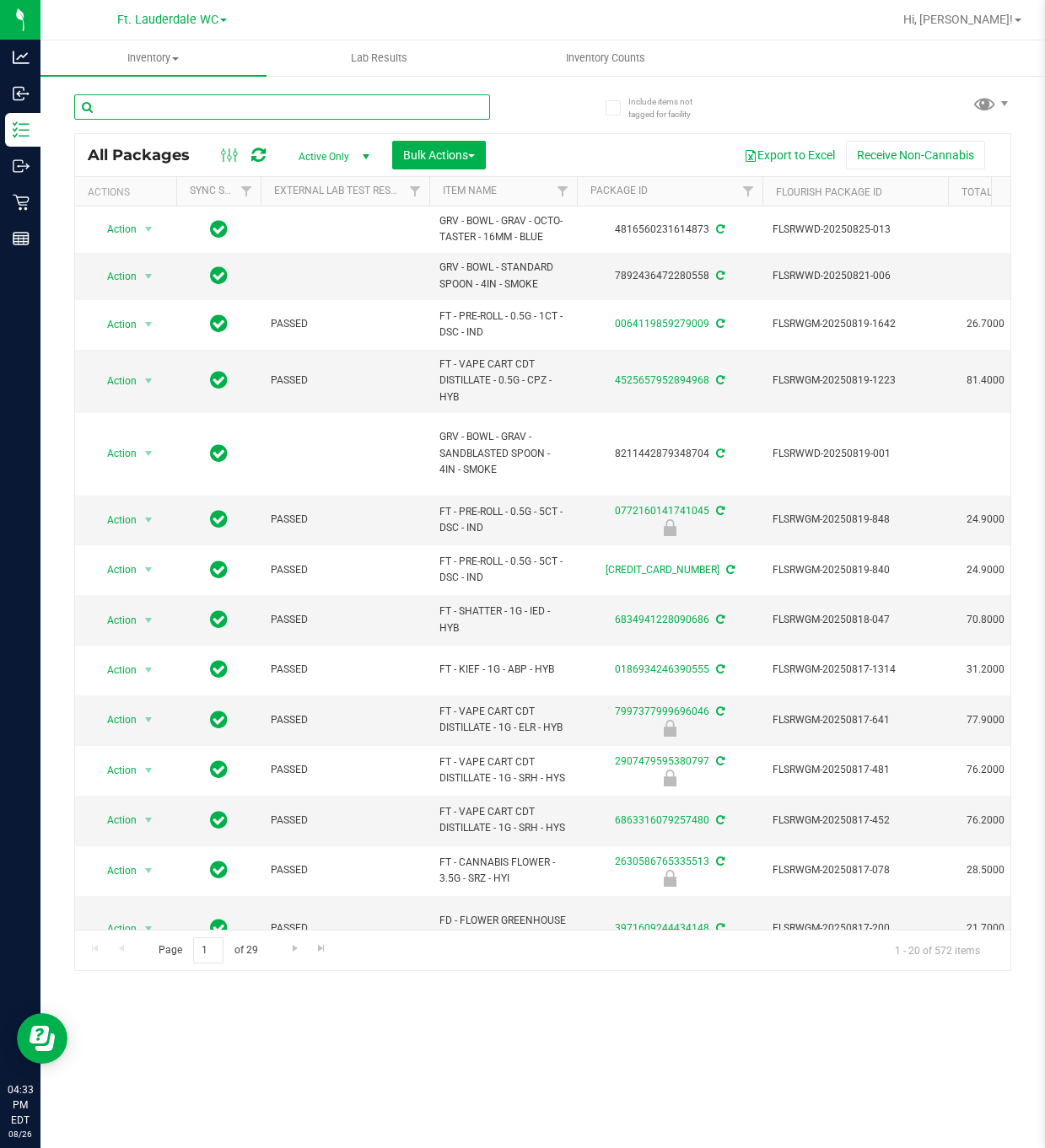
click at [261, 106] on input "text" at bounding box center [282, 107] width 416 height 25
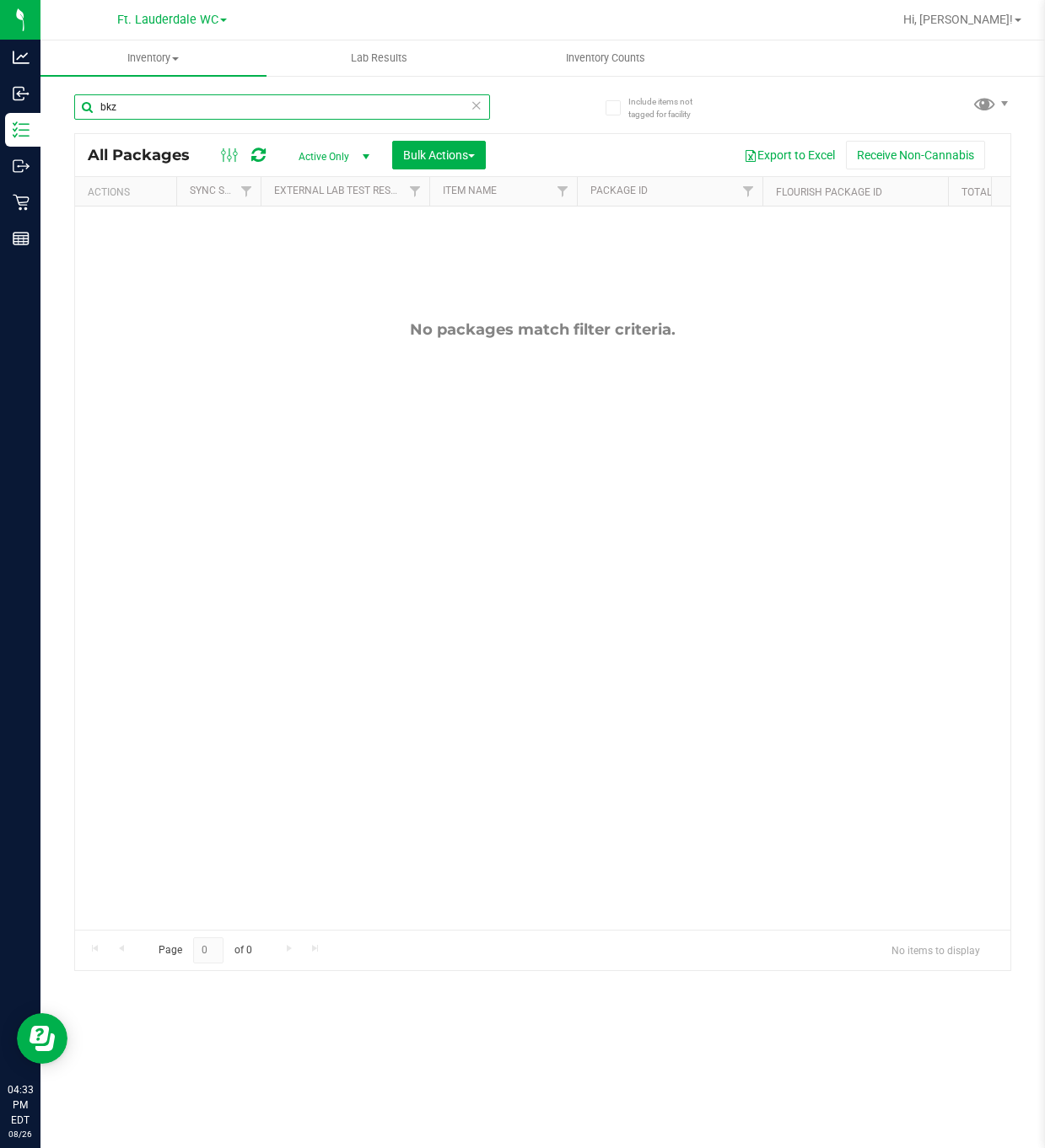
click at [263, 107] on input "bkz" at bounding box center [282, 107] width 416 height 25
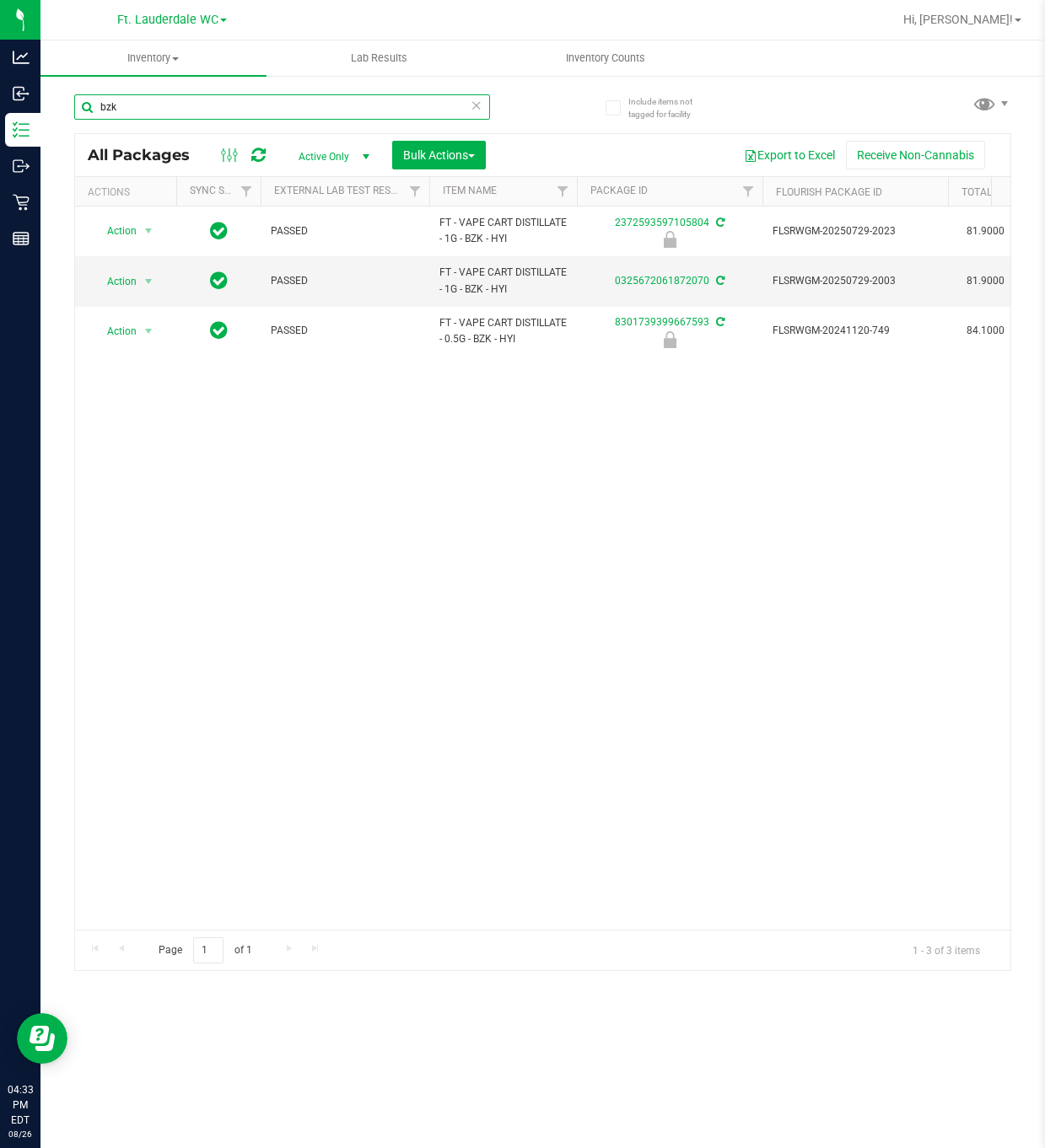
type input "bzk"
click at [329, 931] on div "Page 1 of 1 1 - 3 of 3 items" at bounding box center [542, 950] width 935 height 40
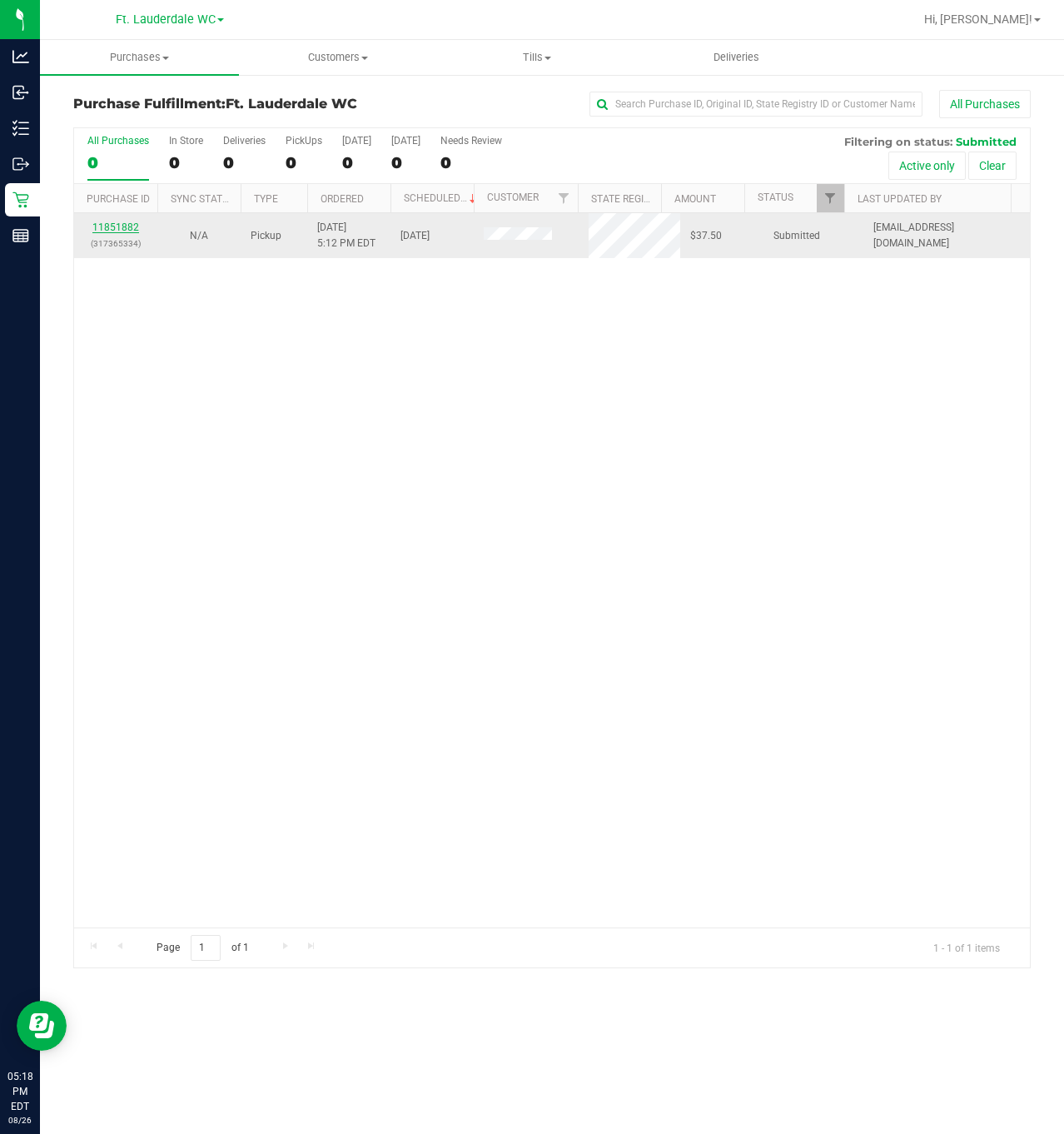
click at [110, 227] on link "11851882" at bounding box center [116, 227] width 47 height 11
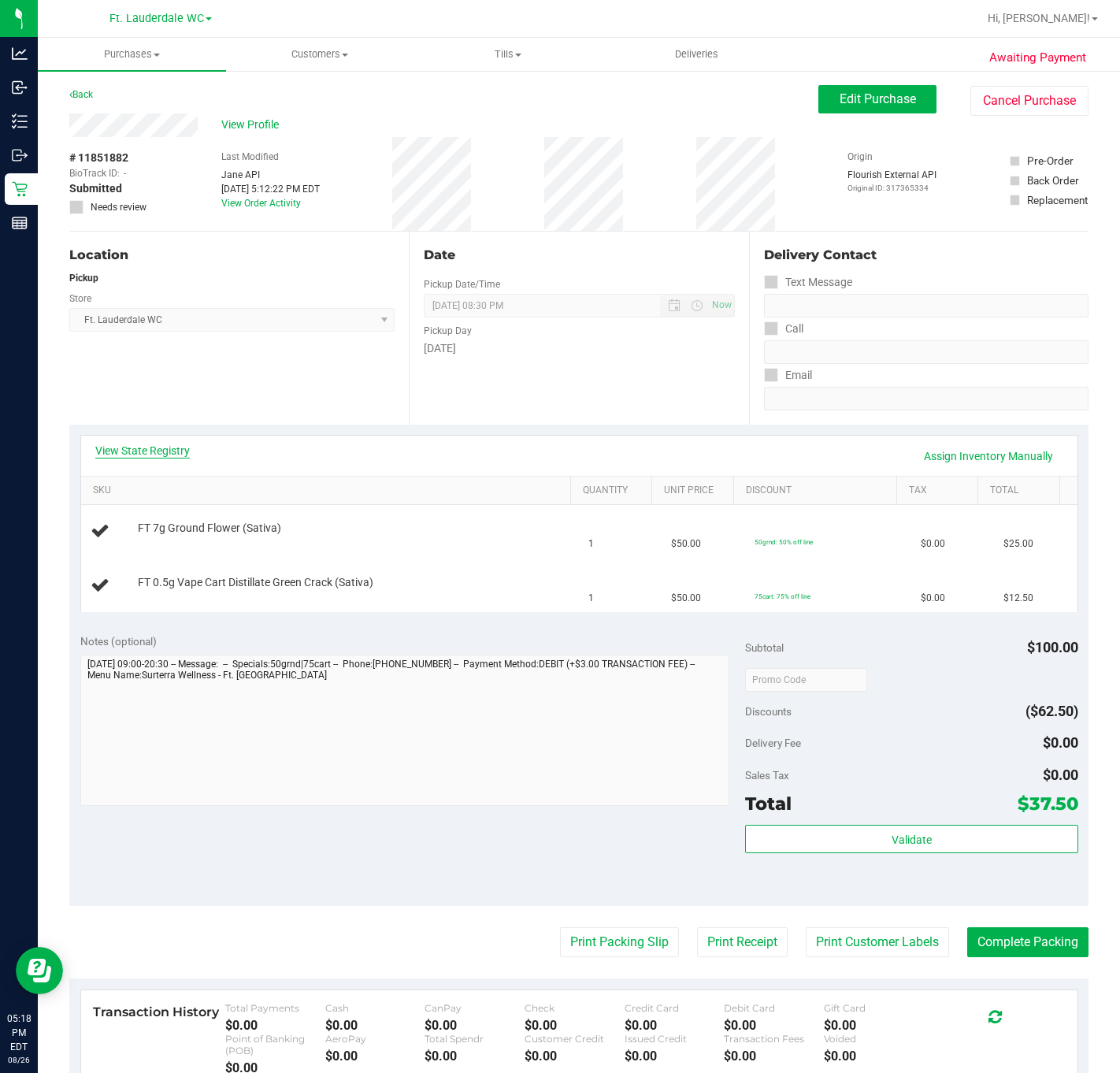
click at [142, 450] on link "View State Registry" at bounding box center [142, 450] width 95 height 16
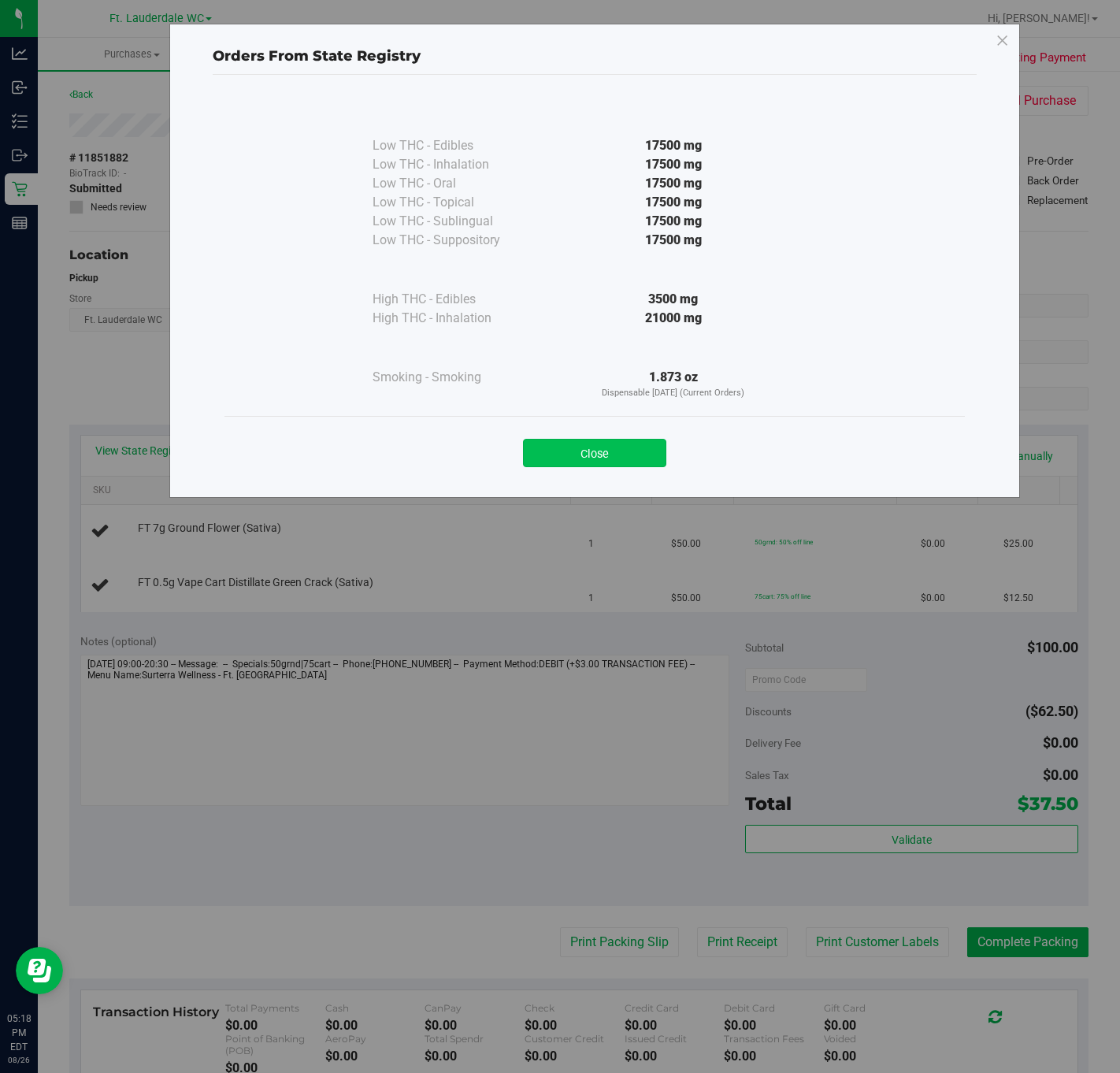
click at [537, 445] on button "Close" at bounding box center [594, 453] width 143 height 29
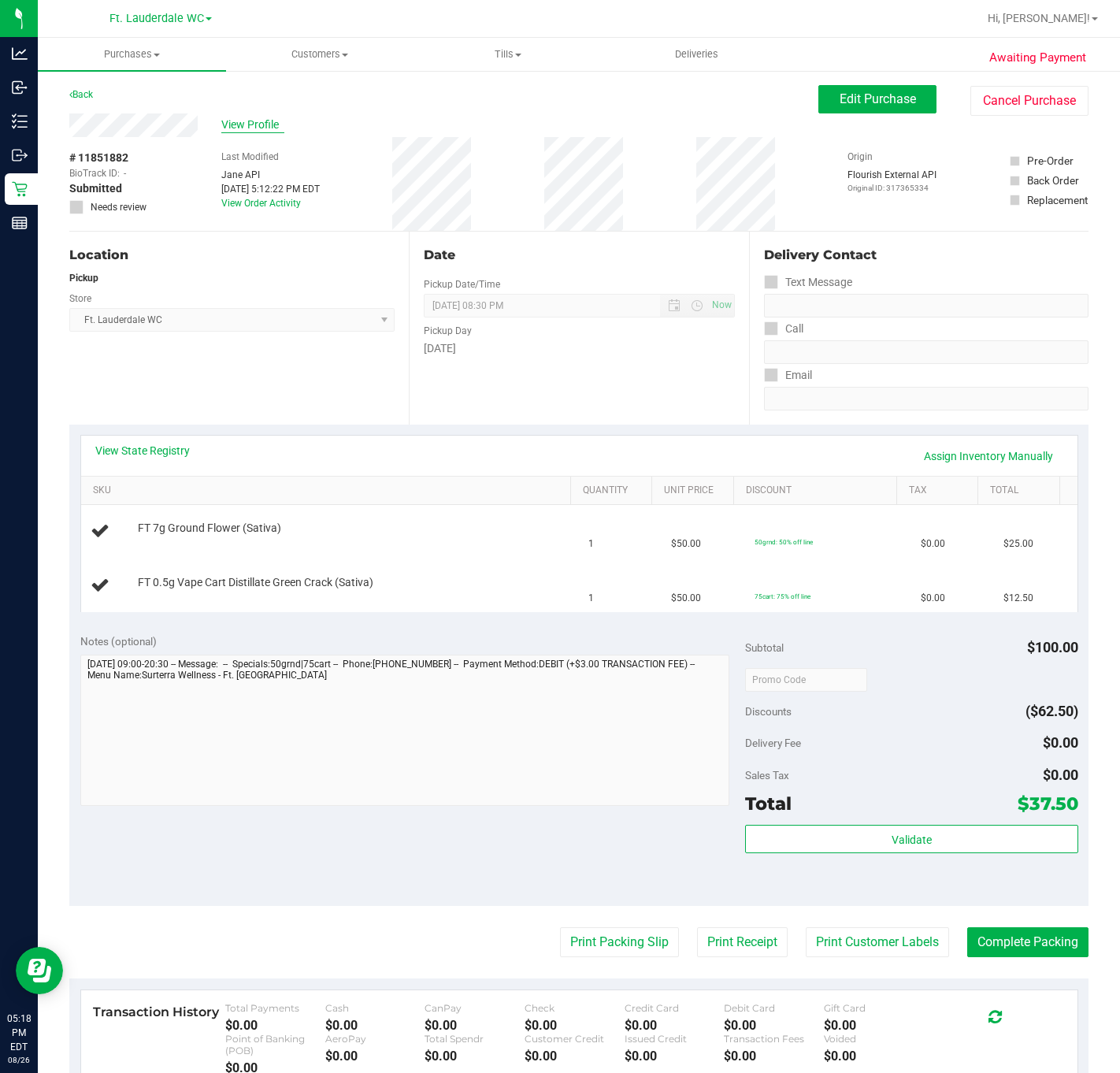
click at [241, 125] on span "View Profile" at bounding box center [252, 124] width 63 height 16
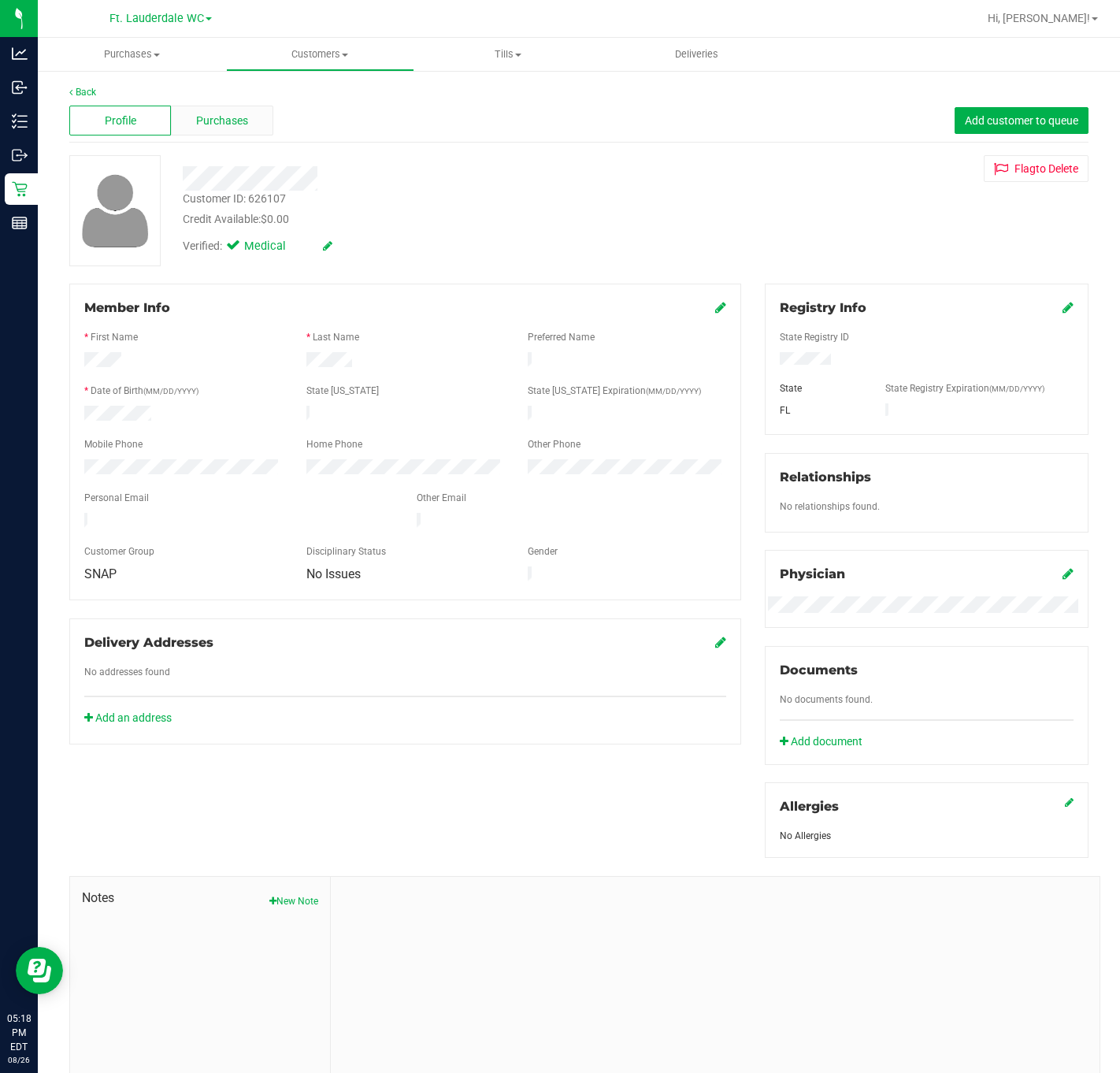
click at [240, 125] on span "Purchases" at bounding box center [223, 121] width 52 height 16
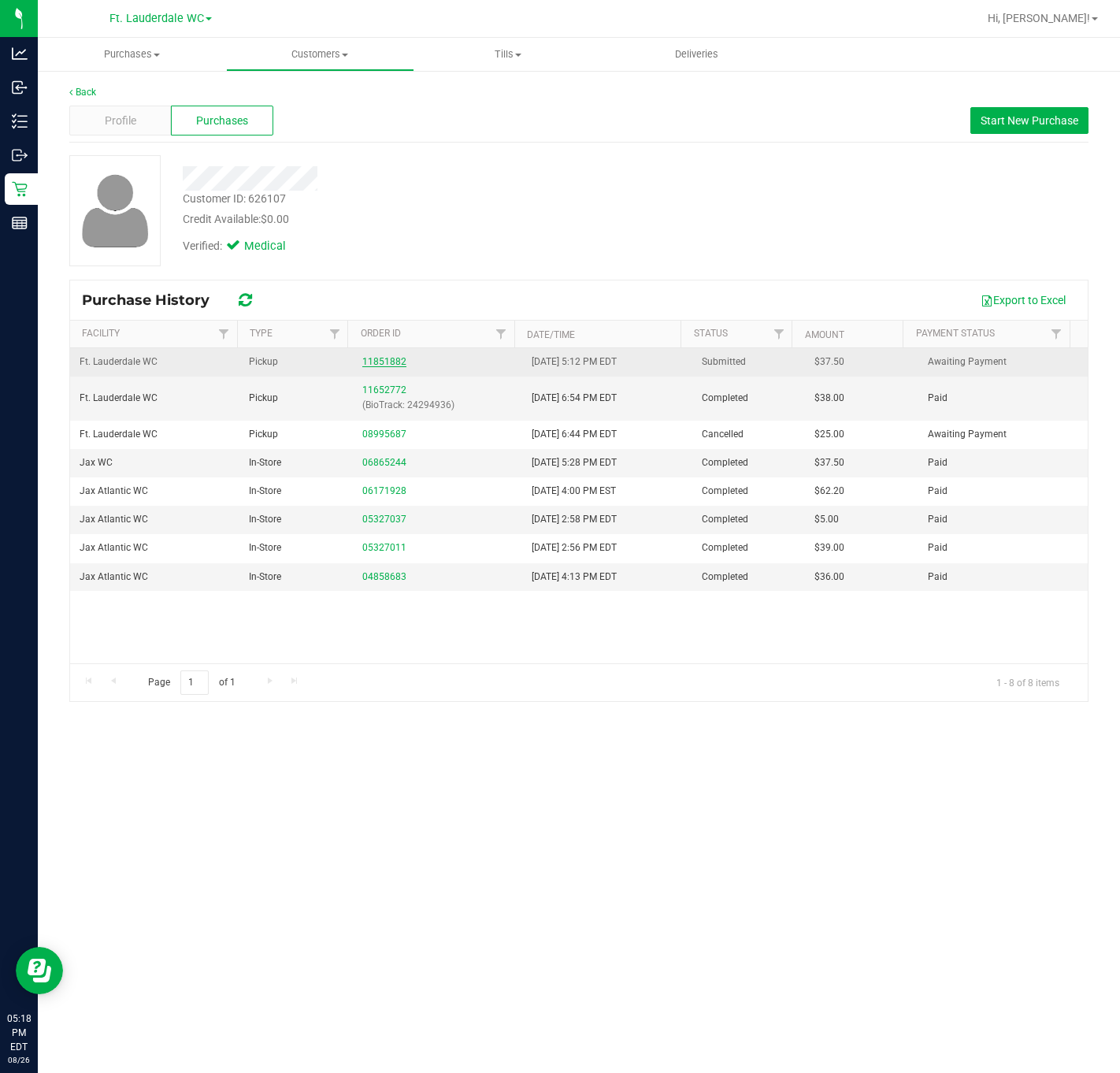
click at [367, 358] on link "11851882" at bounding box center [385, 361] width 44 height 11
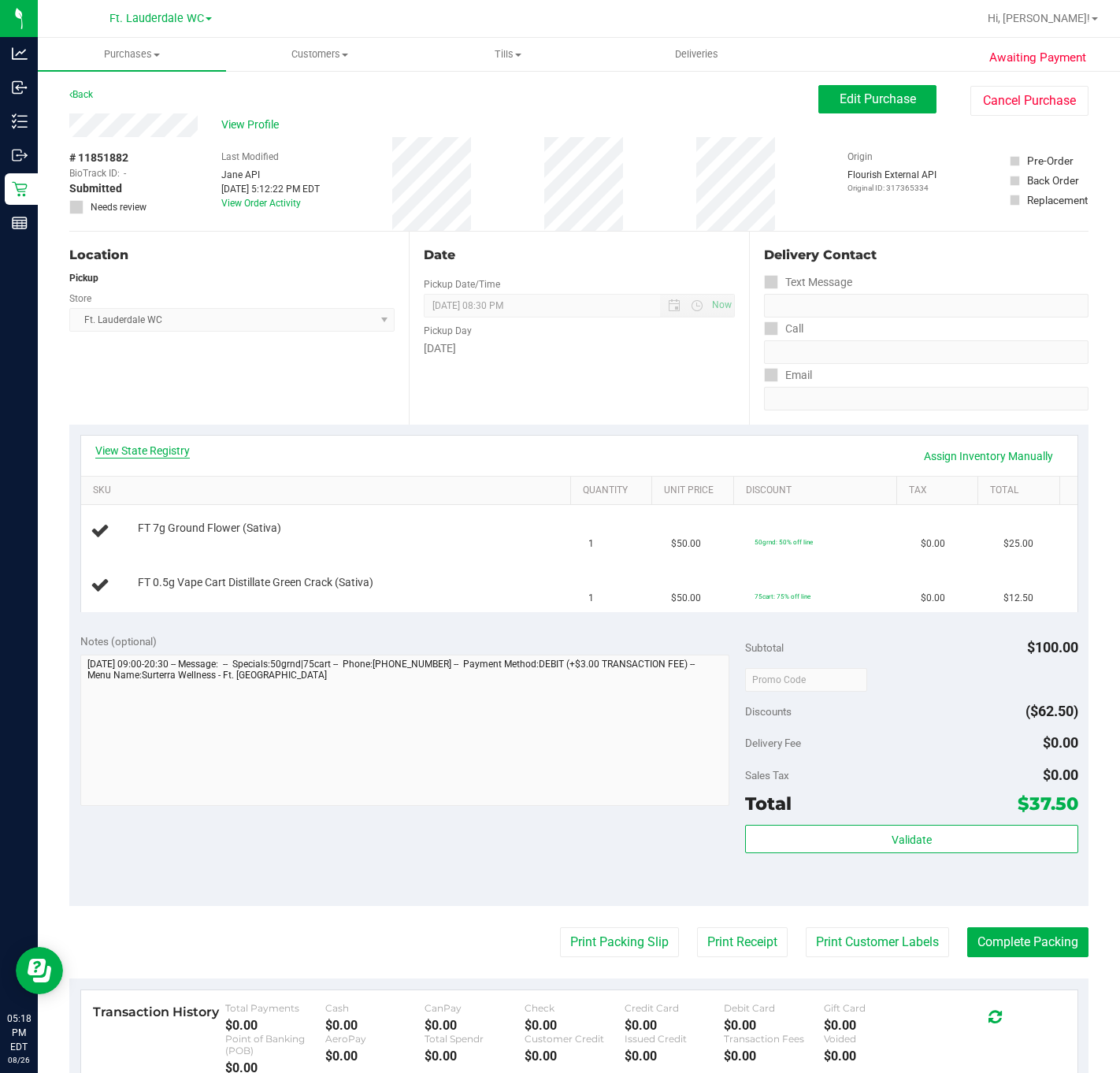
click at [187, 448] on link "View State Registry" at bounding box center [142, 450] width 95 height 16
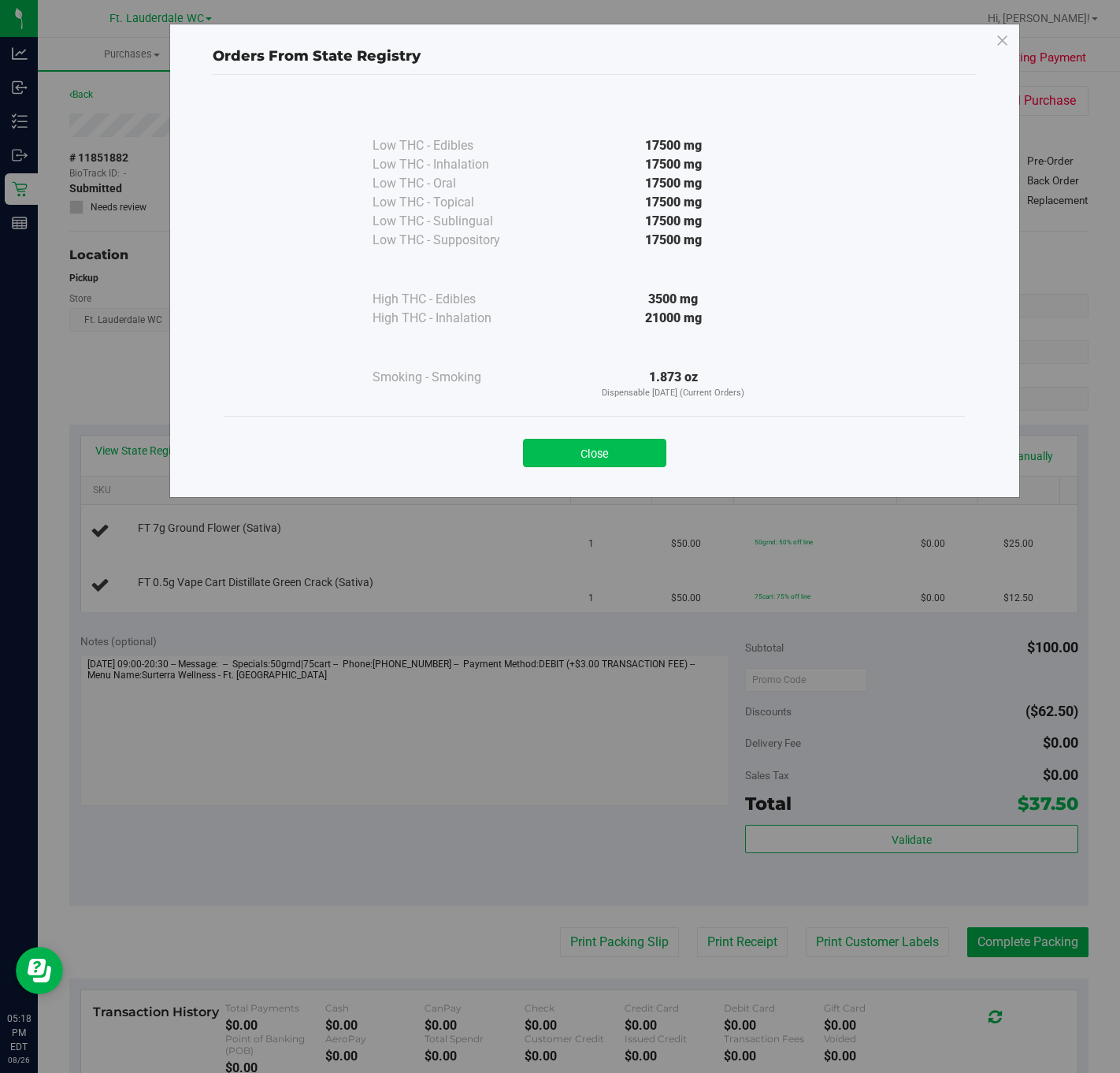
click at [582, 457] on button "Close" at bounding box center [594, 453] width 143 height 29
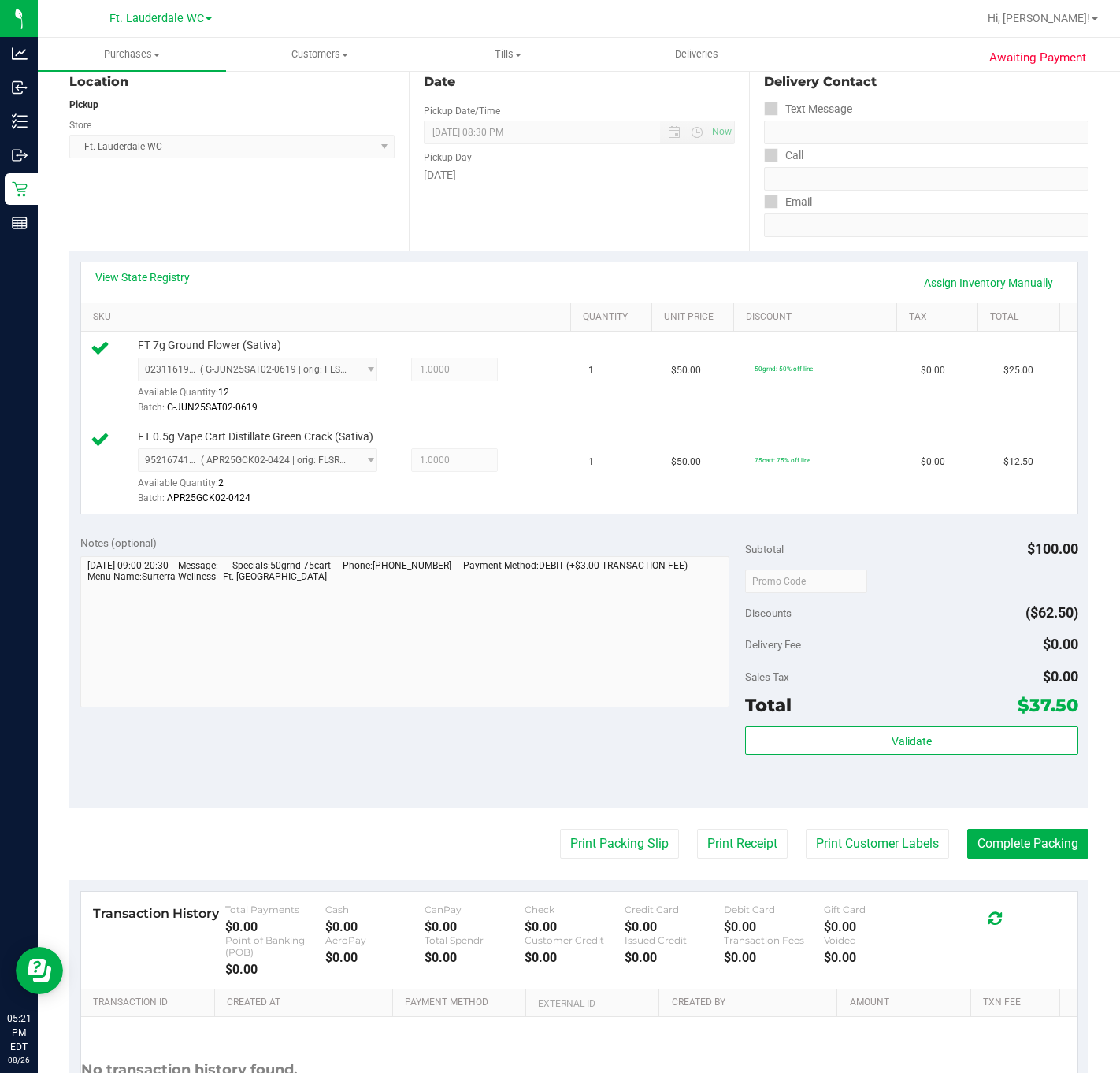
scroll to position [325, 0]
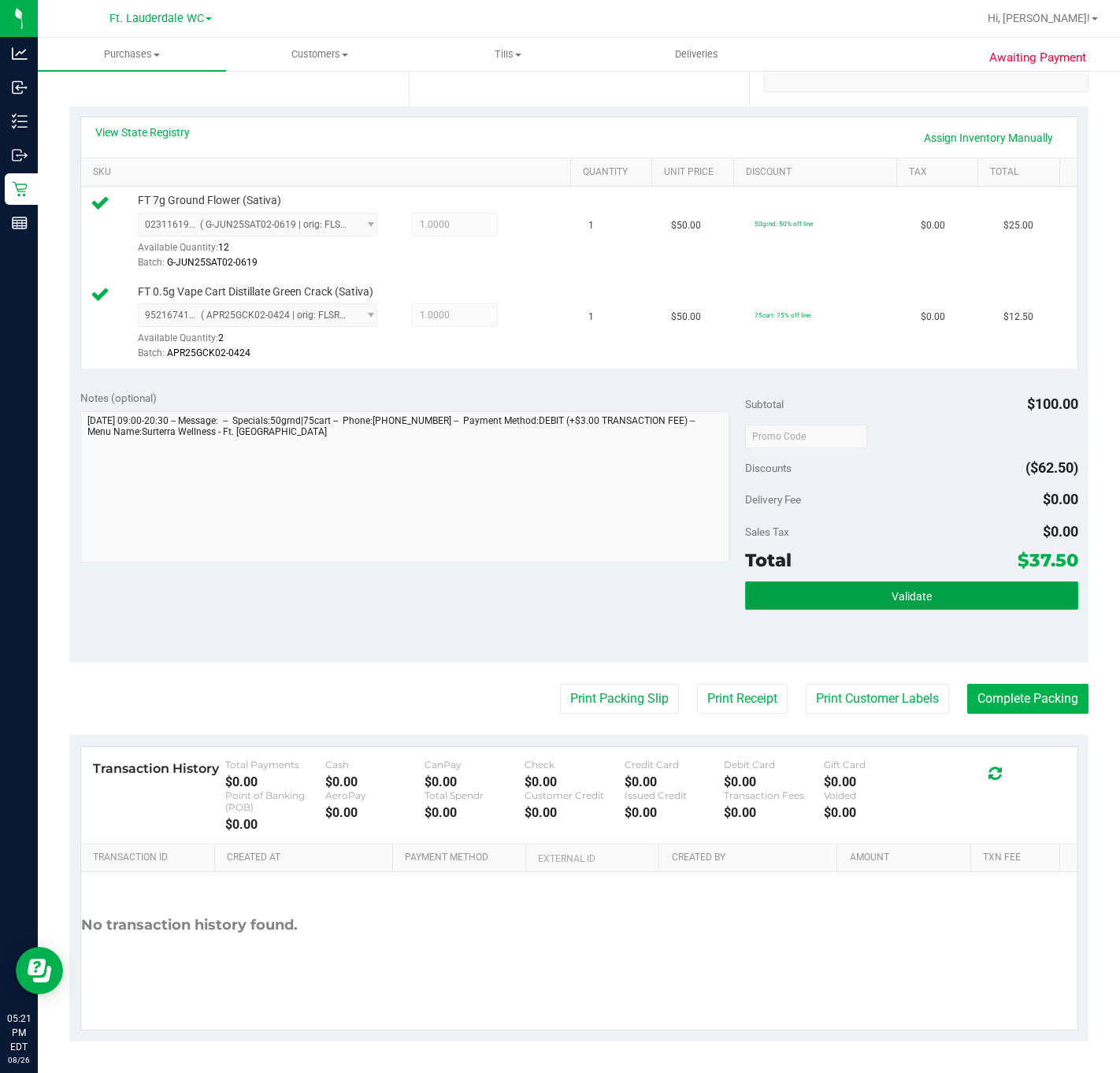
click at [752, 581] on button "Validate" at bounding box center [911, 595] width 332 height 29
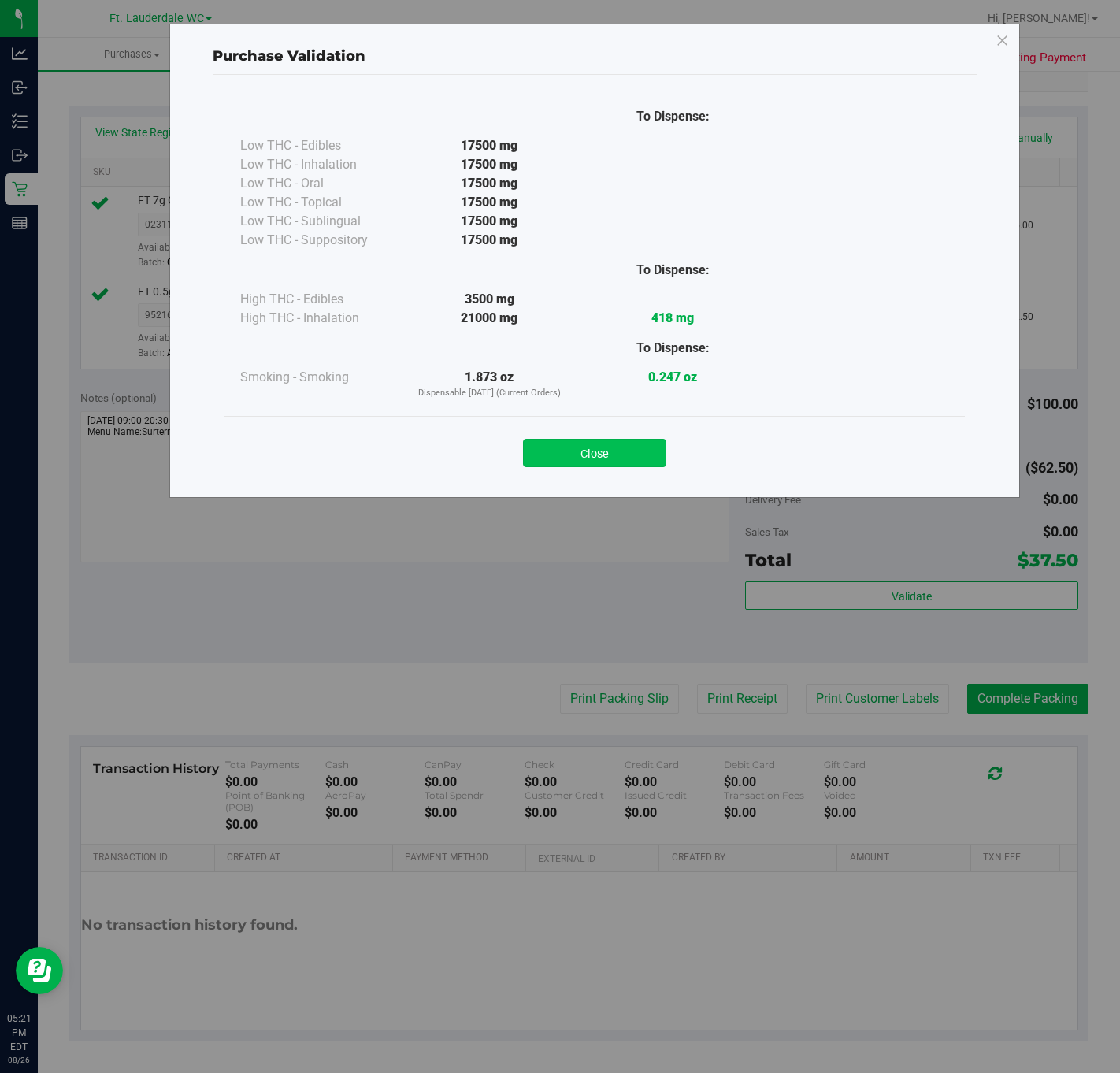
click at [586, 467] on button "Close" at bounding box center [594, 453] width 143 height 29
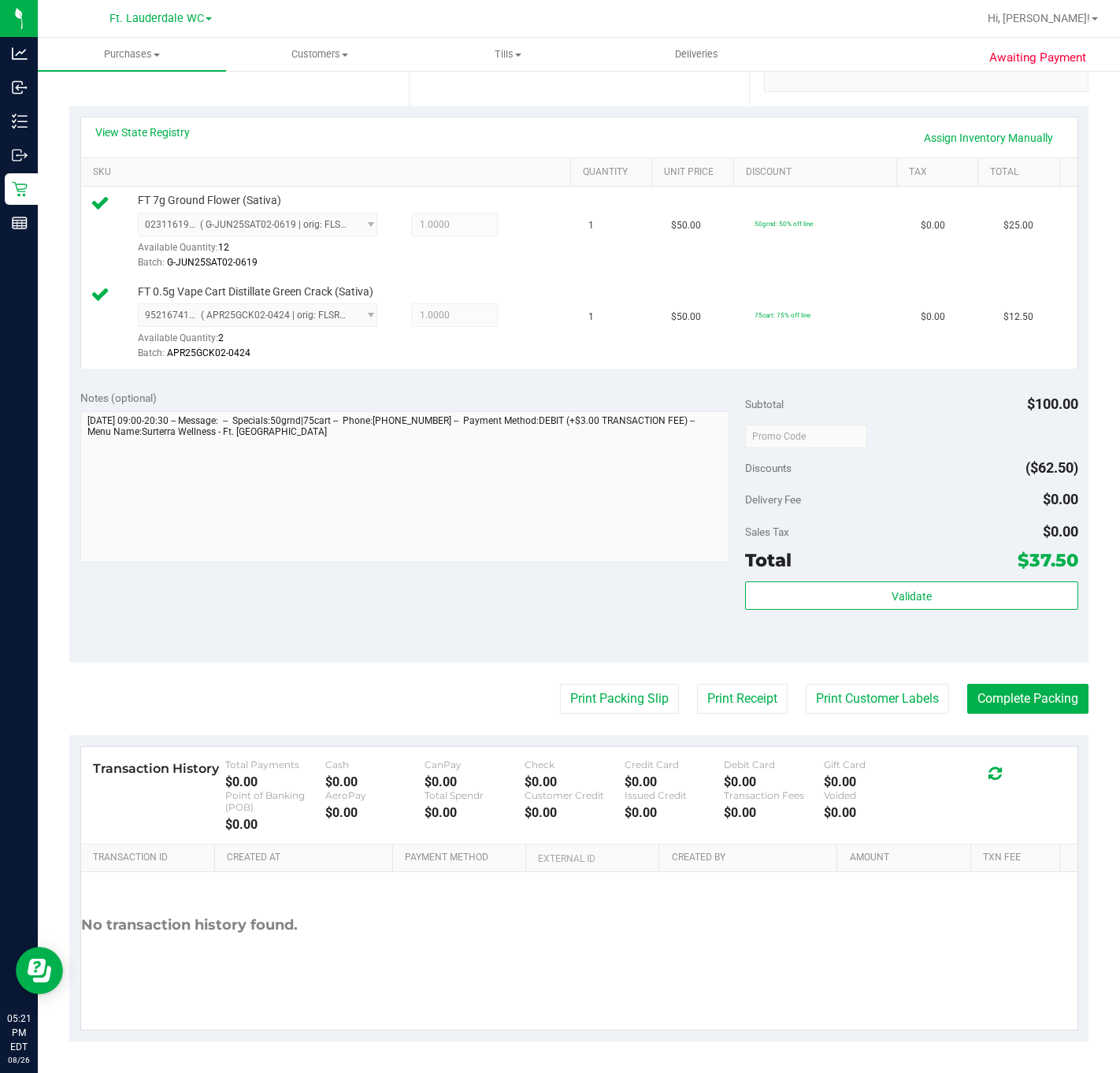
click at [594, 679] on purchase-details "Back Edit Purchase Cancel Purchase View Profile # 11851882 BioTrack ID: - Submi…" at bounding box center [578, 404] width 1019 height 1274
click at [594, 692] on button "Print Packing Slip" at bounding box center [618, 698] width 119 height 30
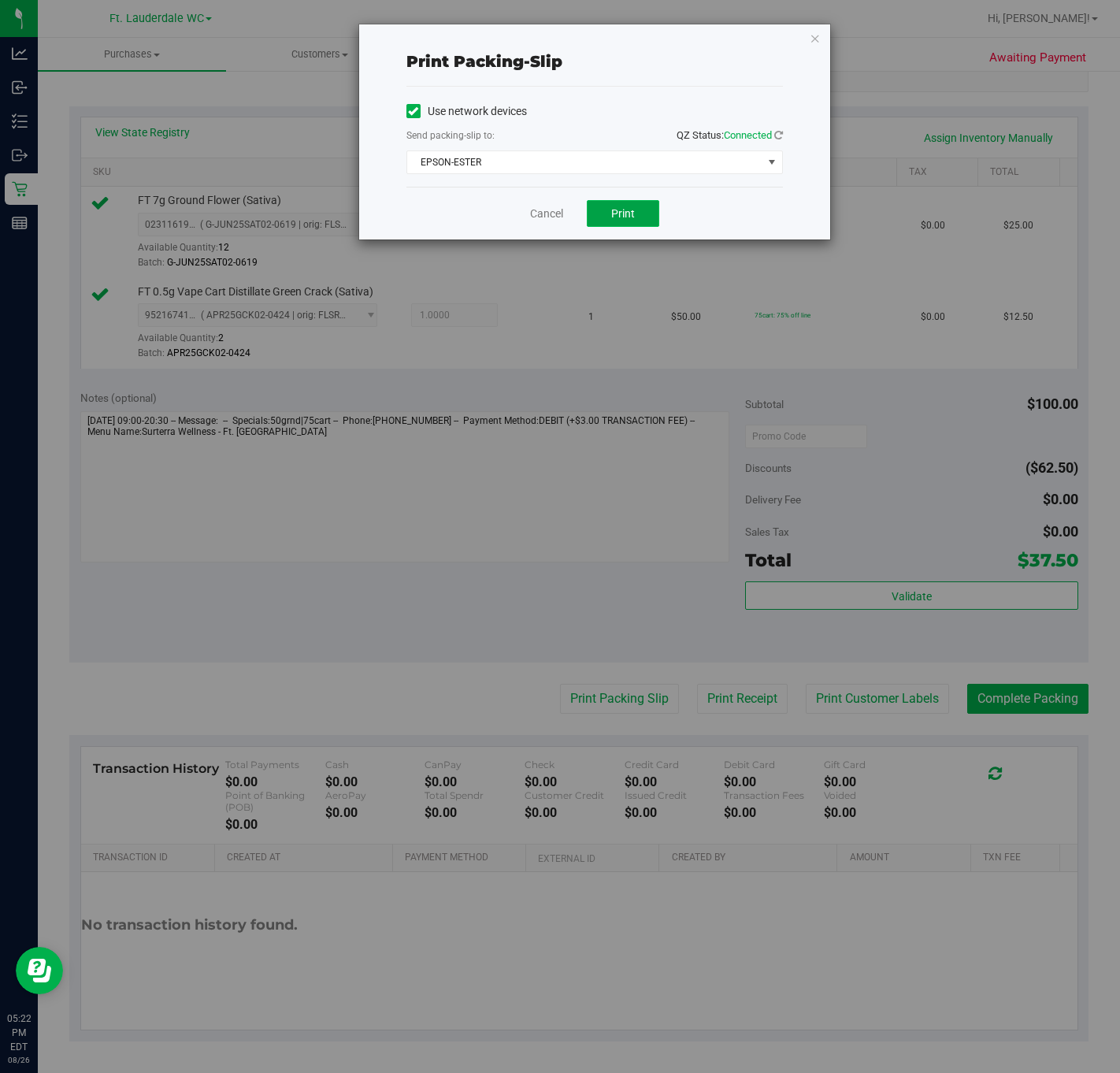
click at [612, 209] on span "Print" at bounding box center [623, 213] width 24 height 12
click at [535, 216] on link "Cancel" at bounding box center [547, 214] width 33 height 16
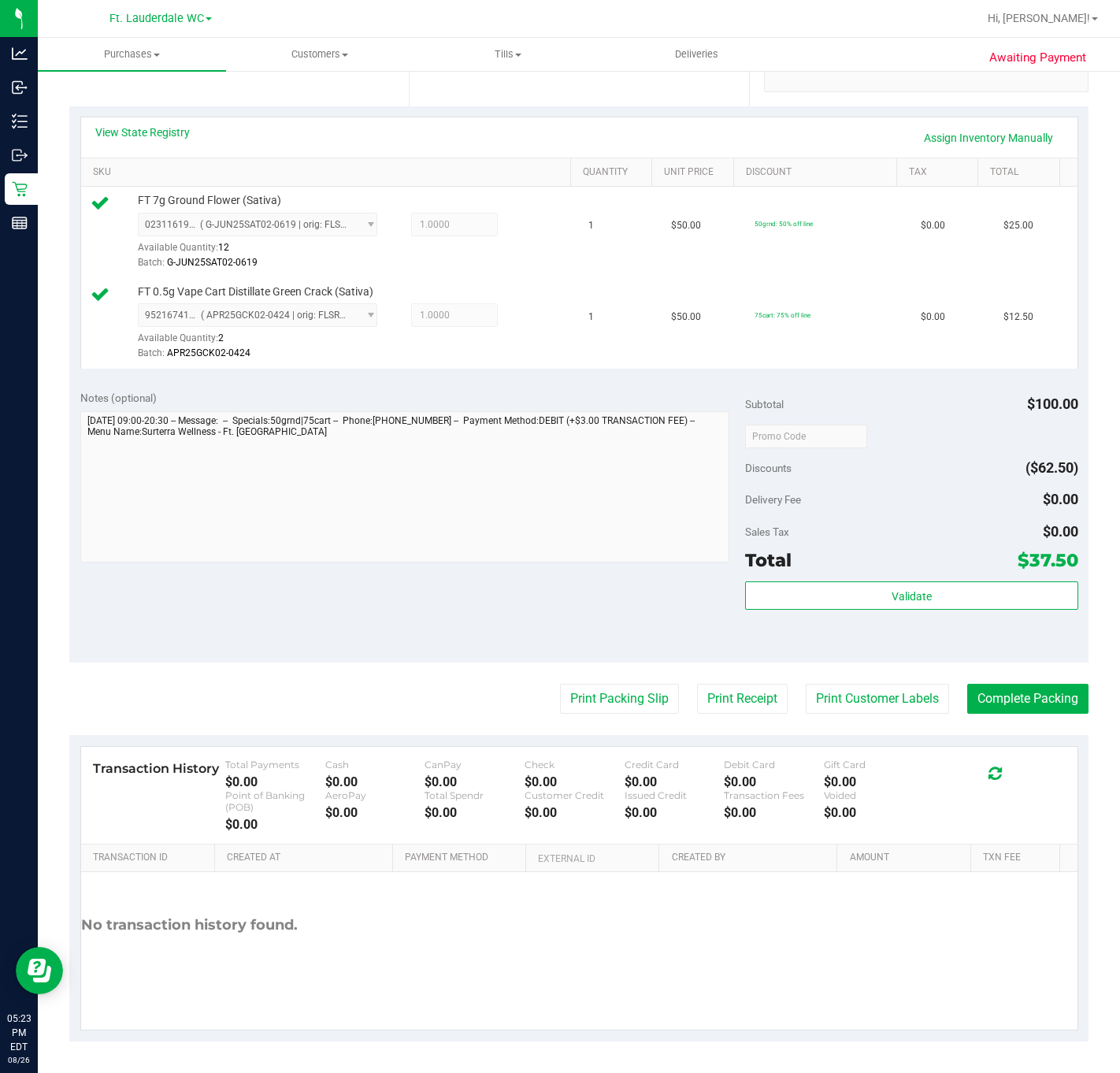
click at [873, 662] on purchase-details "Back Edit Purchase Cancel Purchase View Profile # 11851882 BioTrack ID: - Submi…" at bounding box center [578, 404] width 1019 height 1274
click at [873, 691] on button "Complete Packing" at bounding box center [1028, 698] width 121 height 30
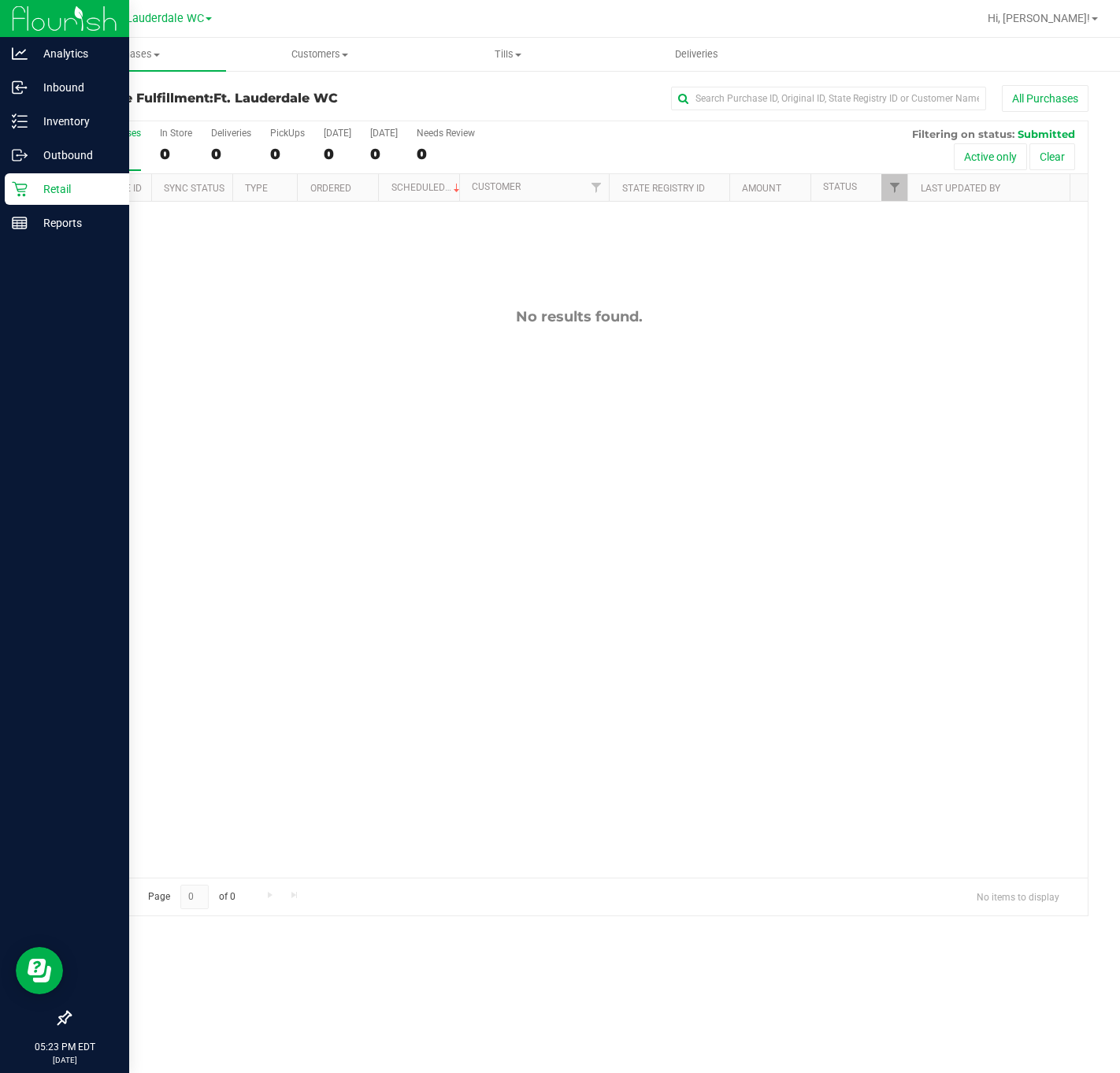
click at [29, 187] on p "Retail" at bounding box center [75, 188] width 95 height 19
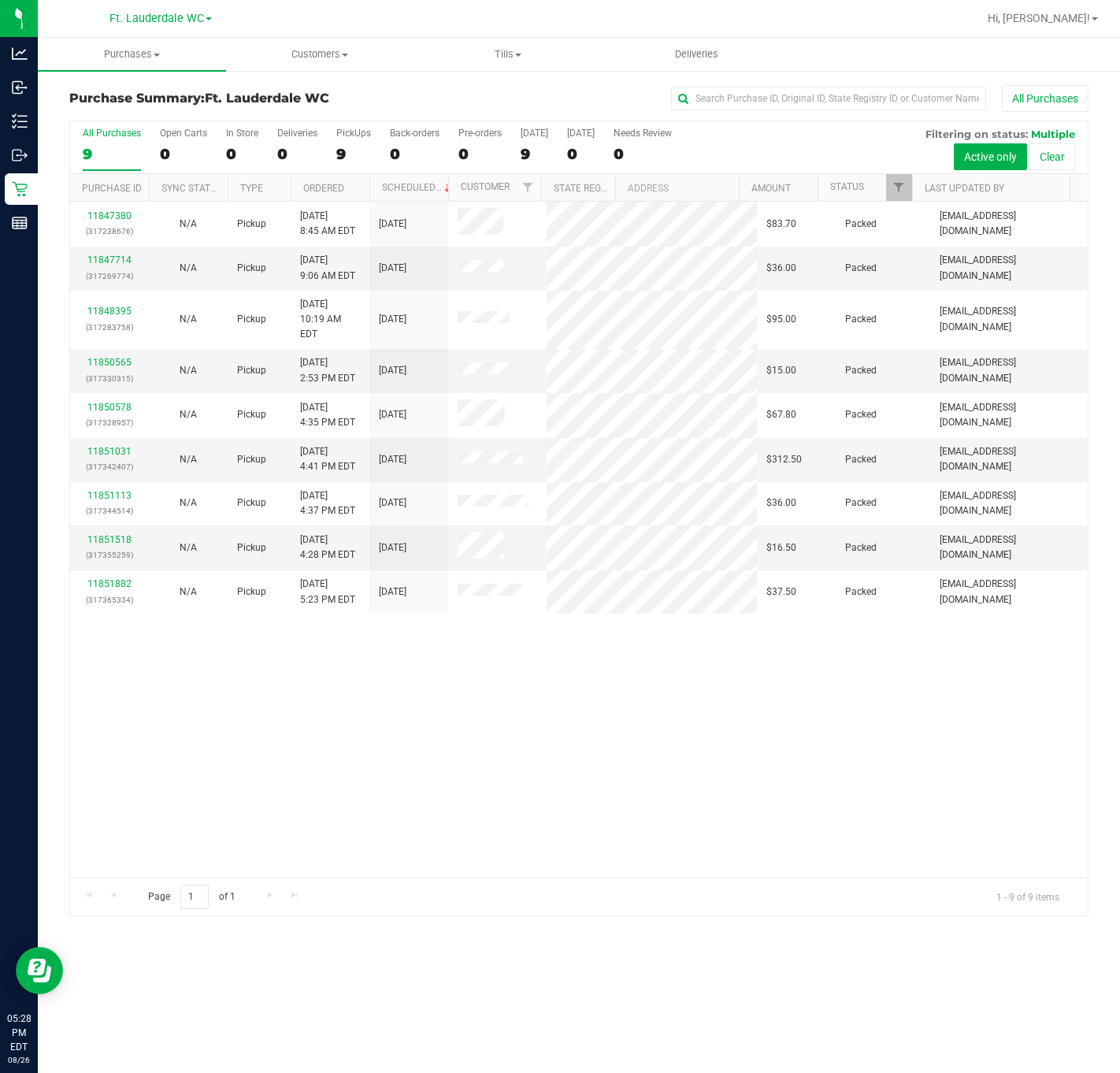
drag, startPoint x: 891, startPoint y: 868, endPoint x: 891, endPoint y: 859, distance: 9.0
click at [873, 863] on div "11847380 (317238676) N/A Pickup [DATE] 8:45 AM EDT 8/26/2025 $83.70 Packed [EMA…" at bounding box center [579, 539] width 1018 height 676
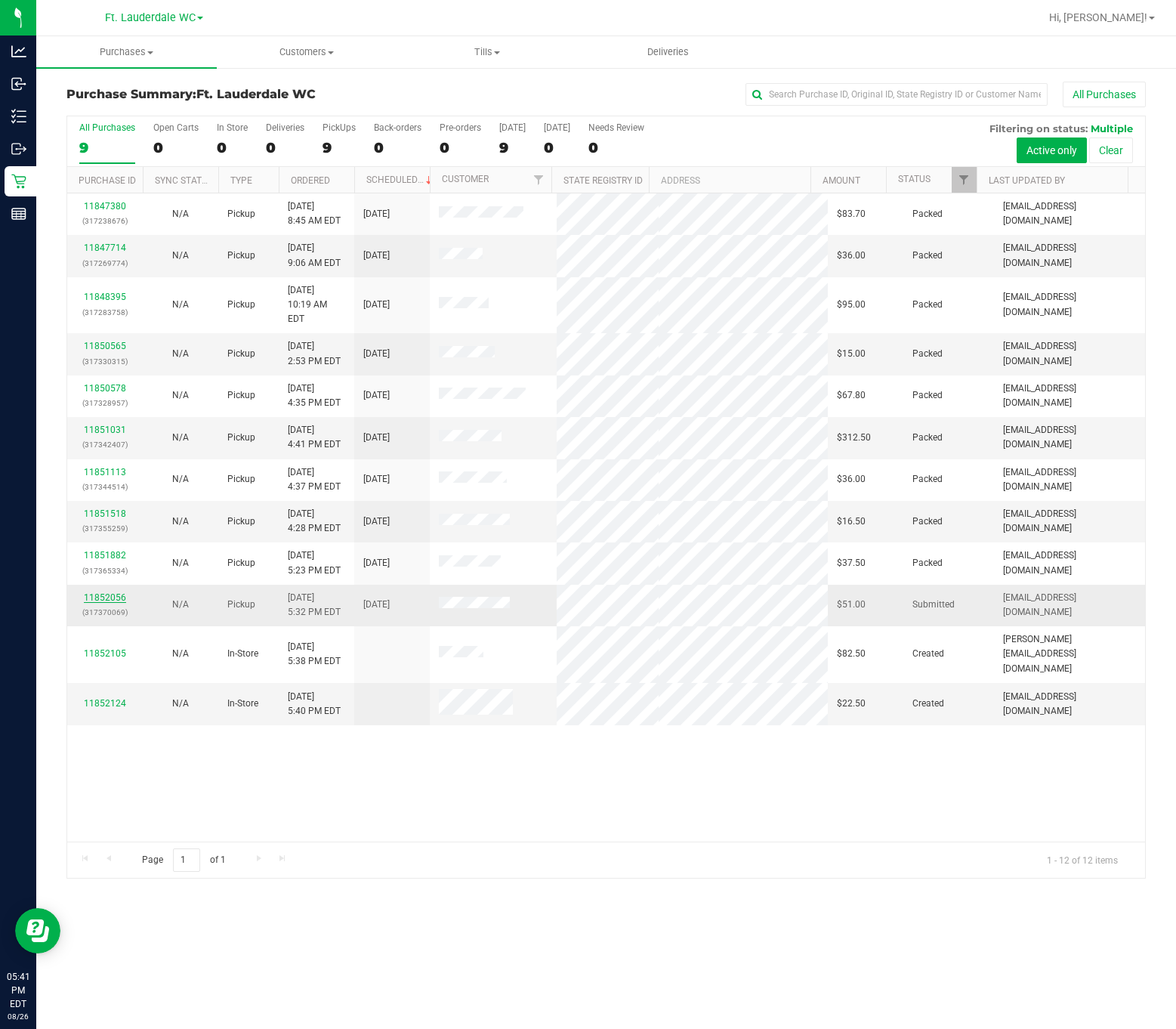
click at [93, 593] on link "11852056" at bounding box center [105, 597] width 42 height 10
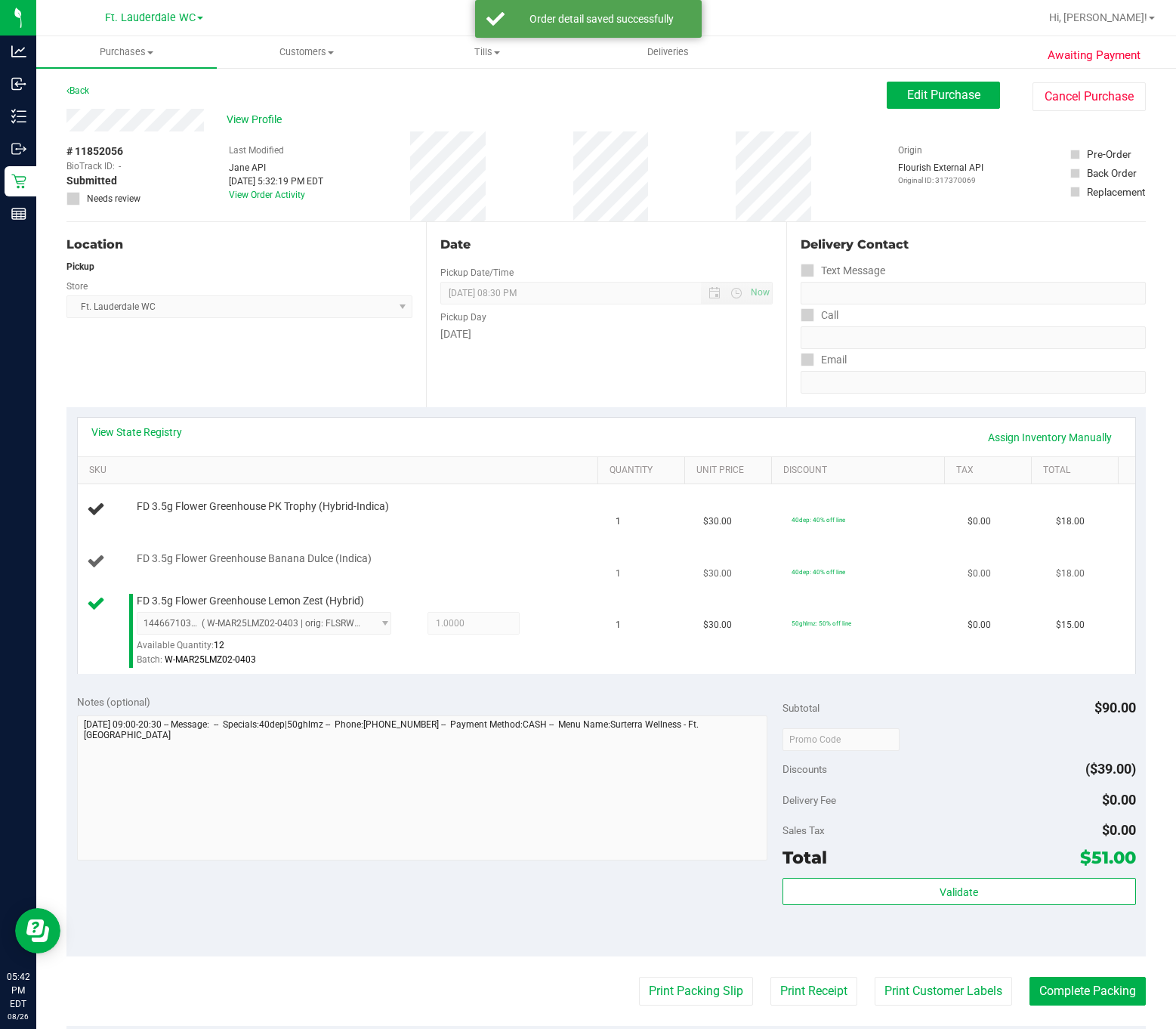
click at [606, 560] on td "1" at bounding box center [650, 561] width 89 height 51
click at [615, 522] on span "1" at bounding box center [617, 521] width 5 height 14
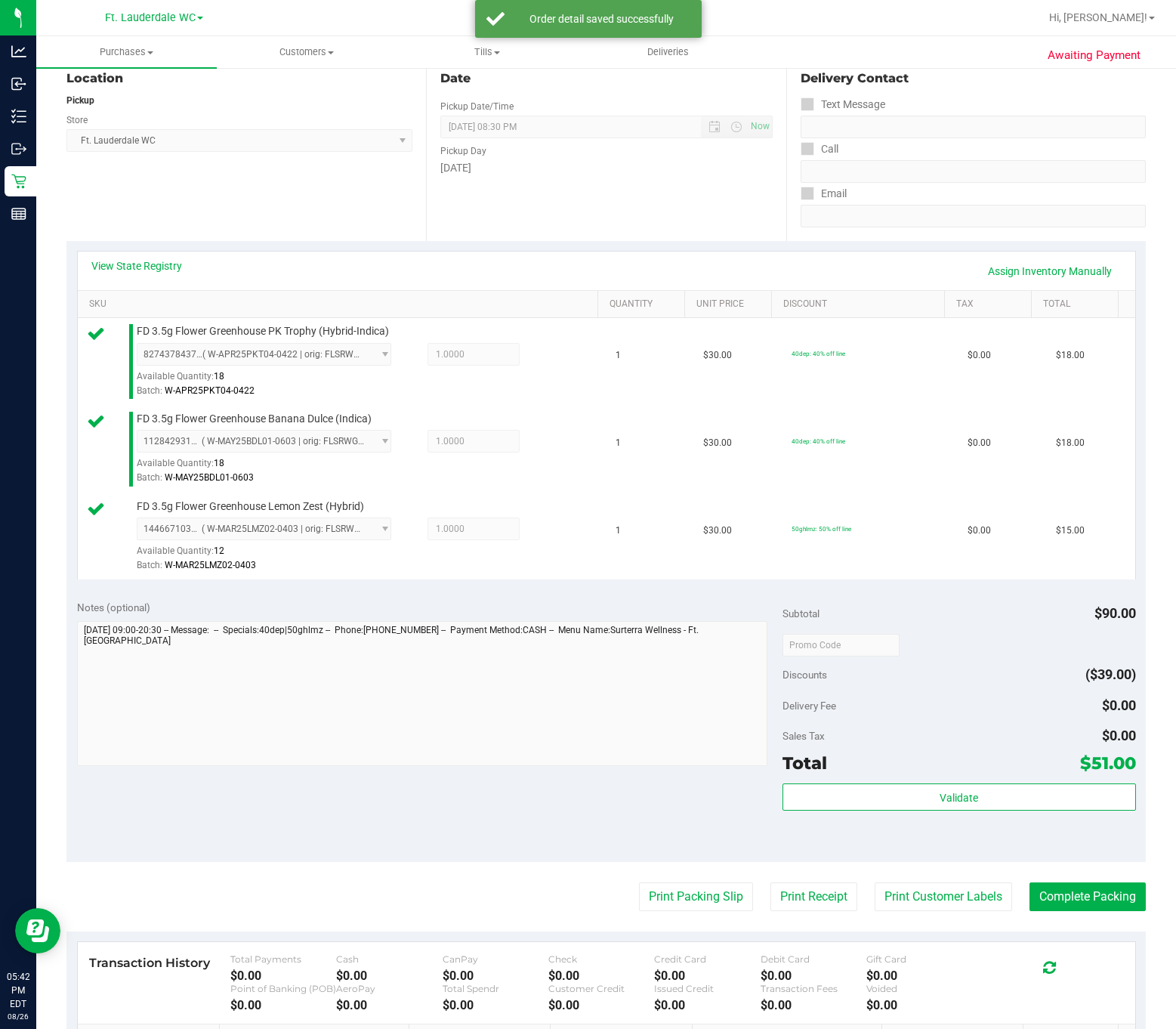
scroll to position [340, 0]
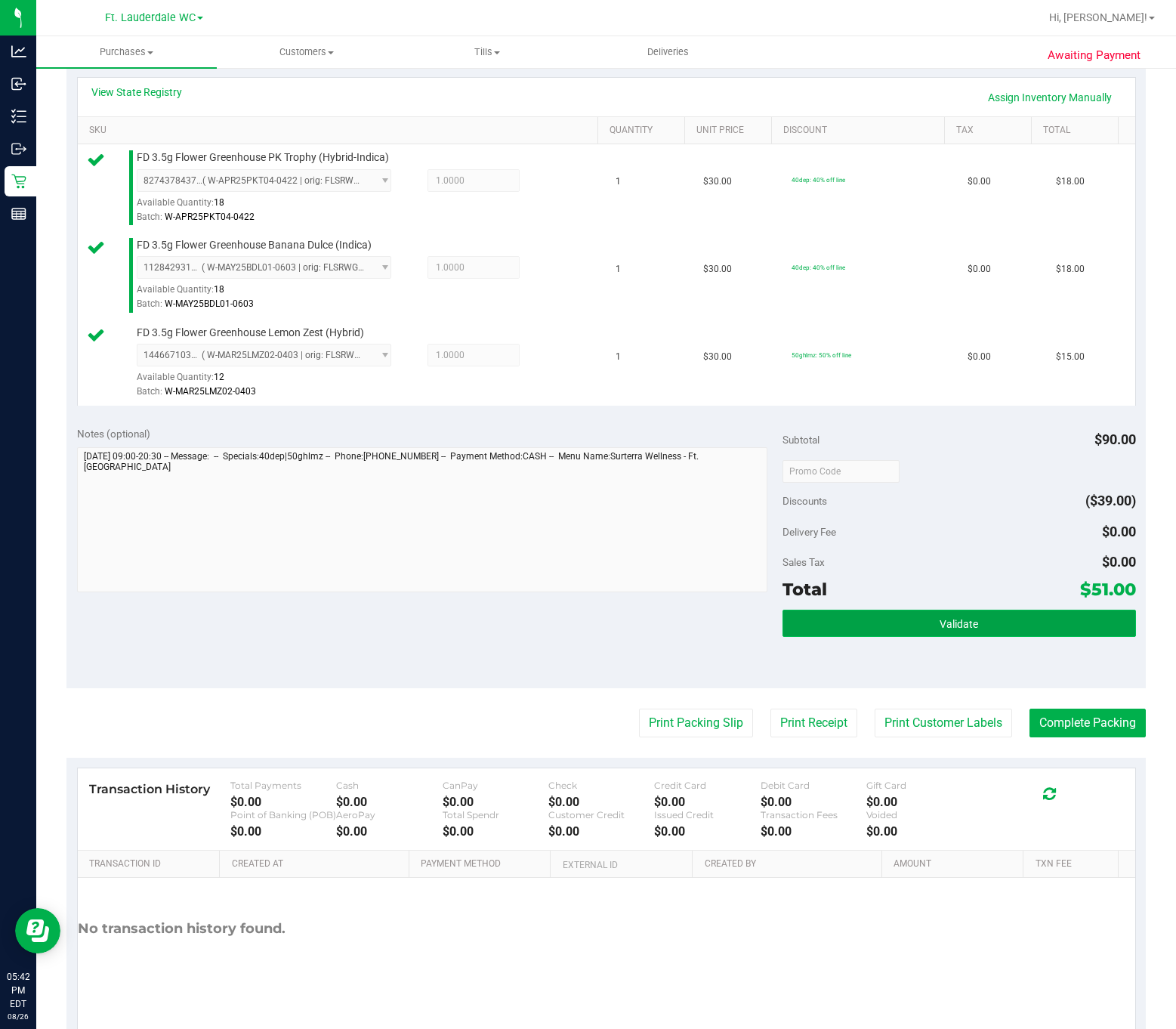
click at [837, 633] on button "Validate" at bounding box center [958, 623] width 352 height 27
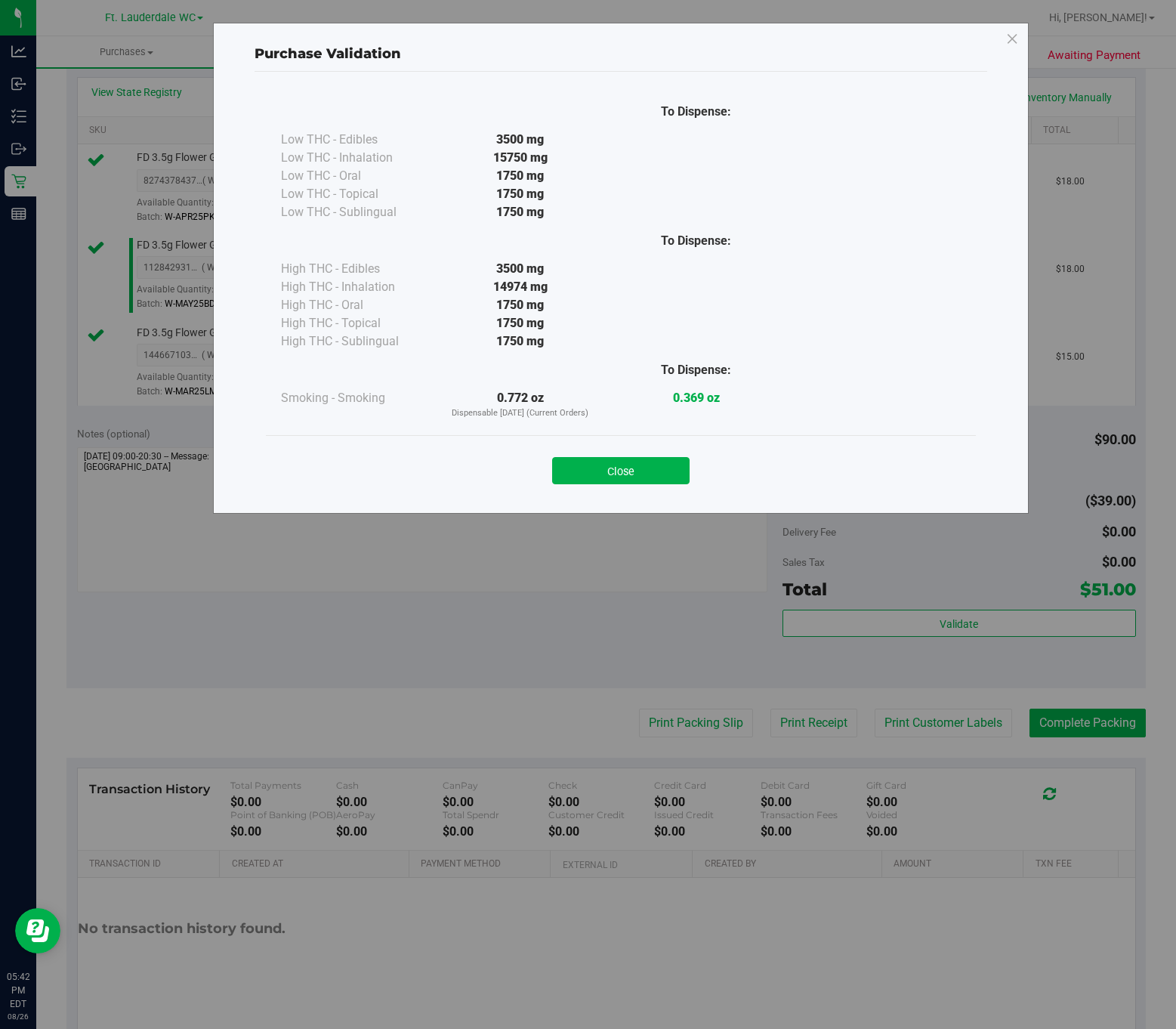
drag, startPoint x: 644, startPoint y: 472, endPoint x: 1004, endPoint y: 658, distance: 405.2
click at [657, 474] on button "Close" at bounding box center [621, 470] width 137 height 27
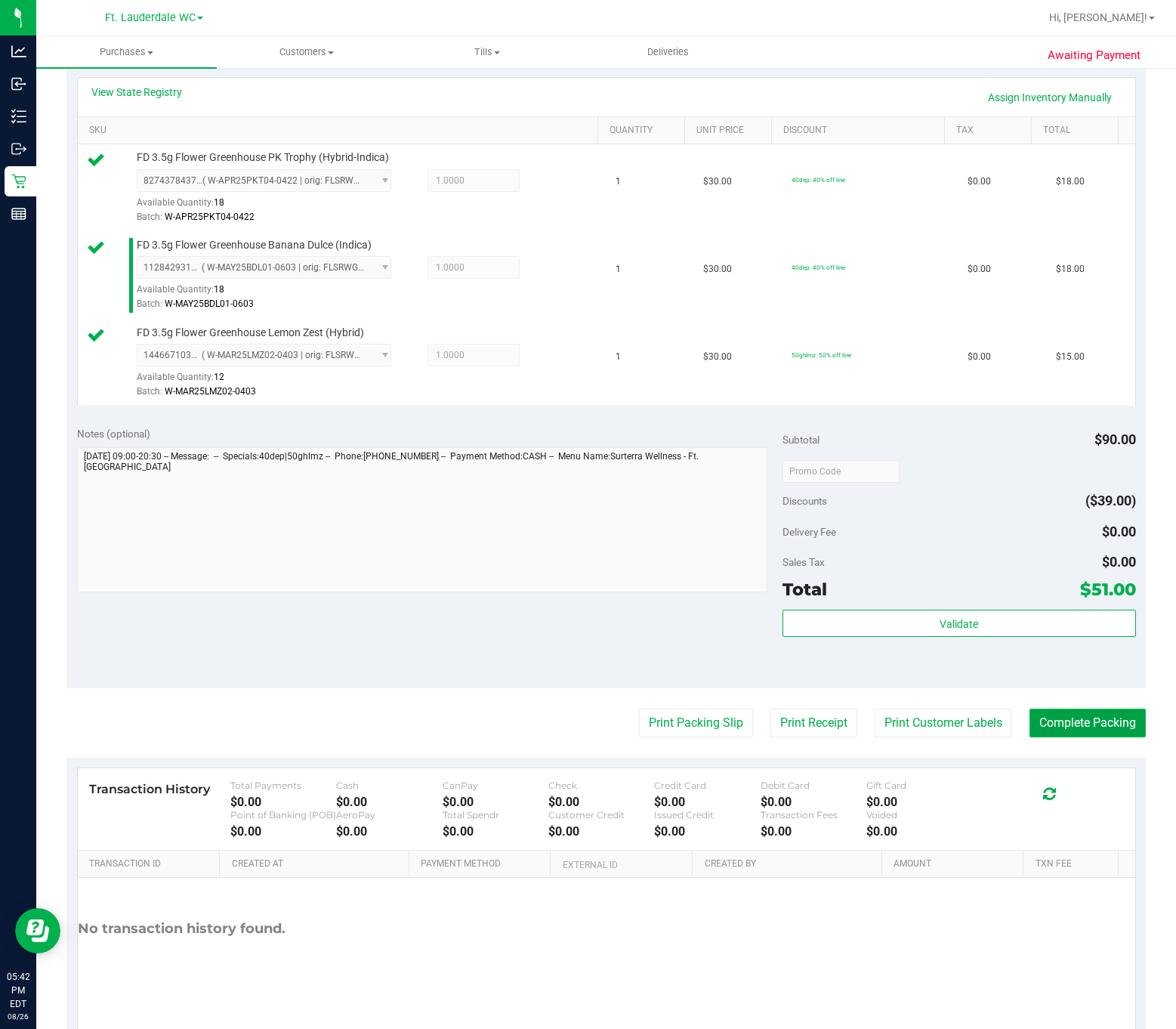
click at [837, 725] on button "Complete Packing" at bounding box center [1087, 723] width 116 height 29
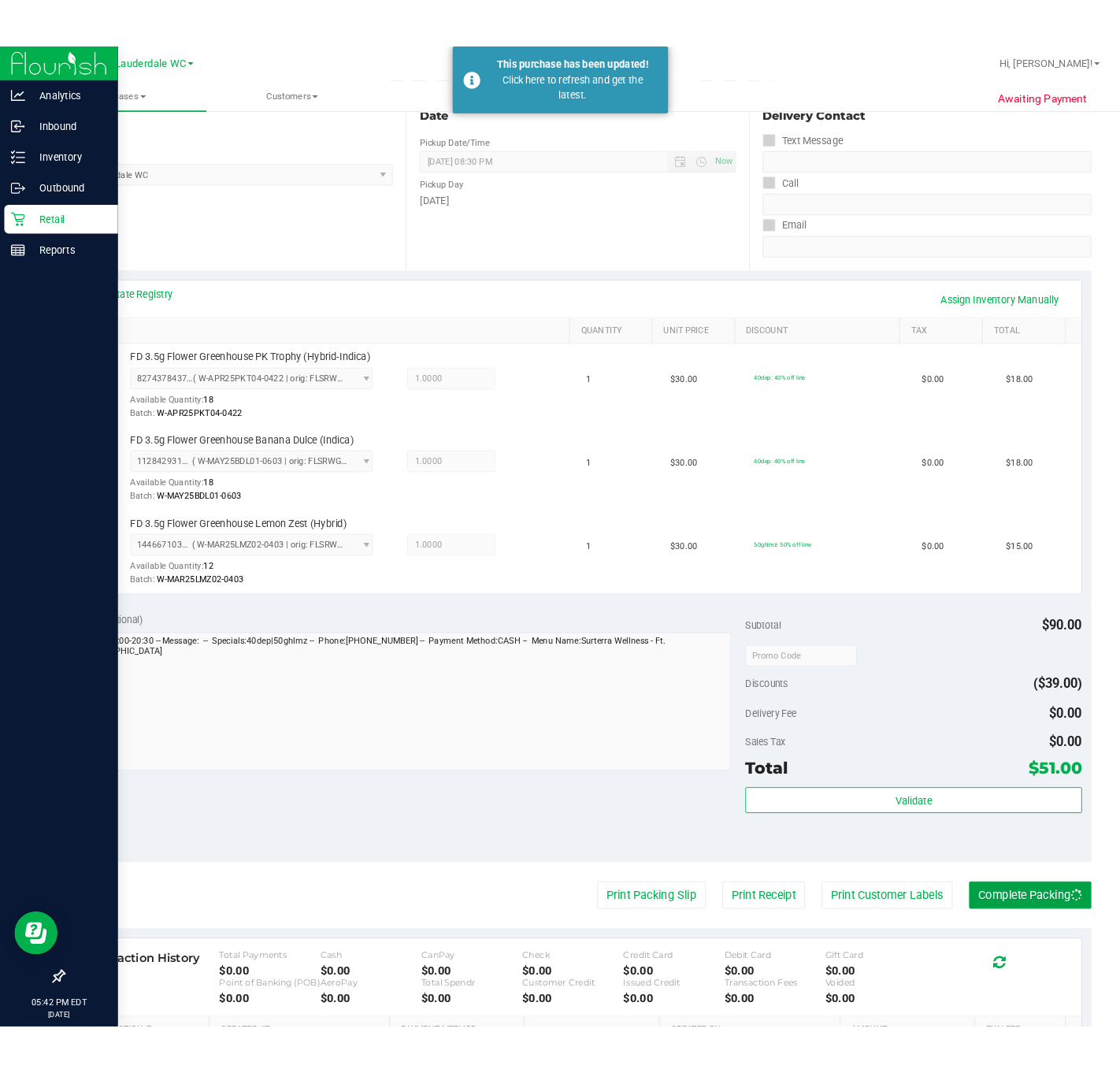
scroll to position [0, 0]
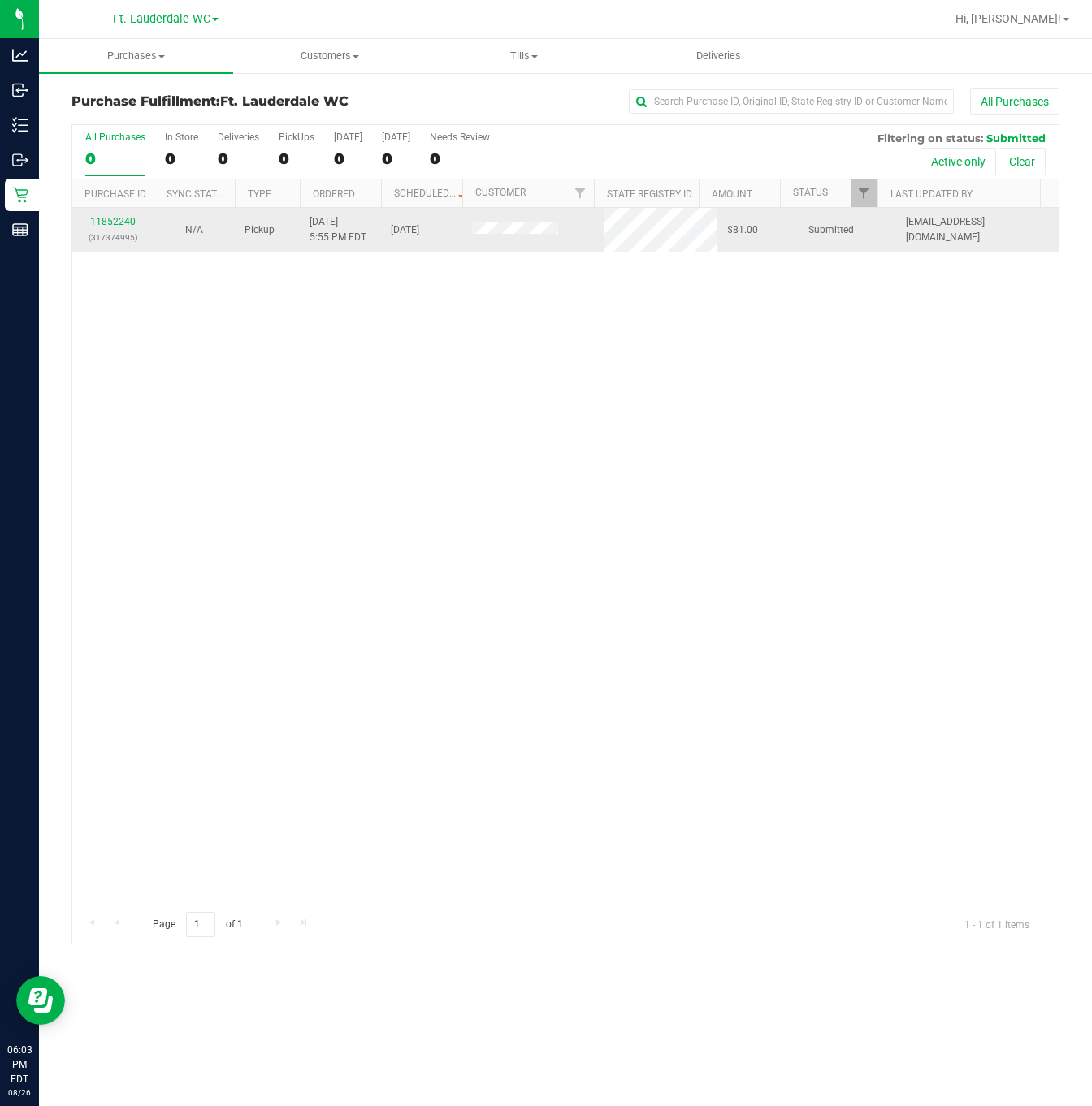
click at [125, 225] on link "11852240" at bounding box center [113, 221] width 46 height 11
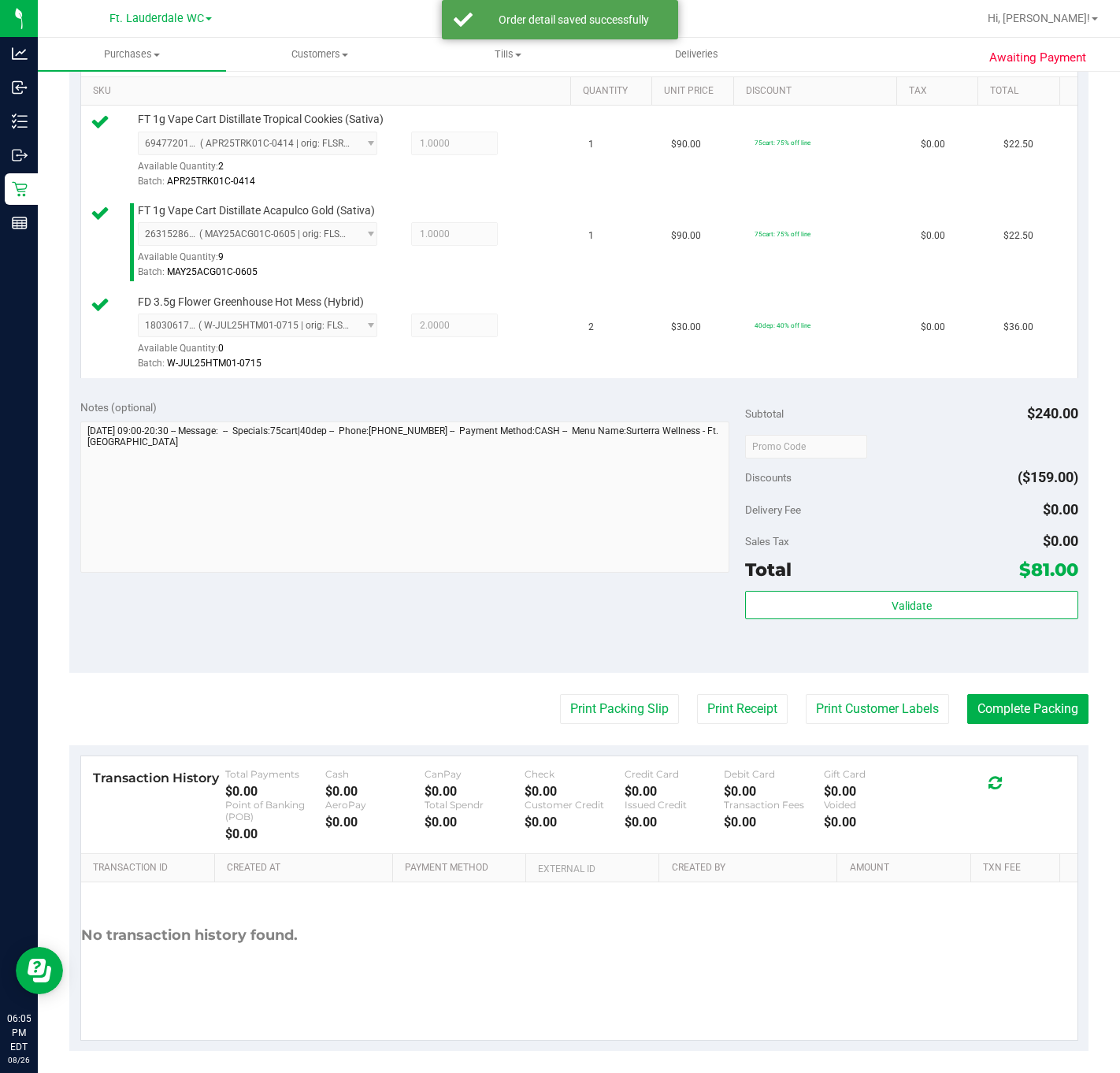
scroll to position [417, 0]
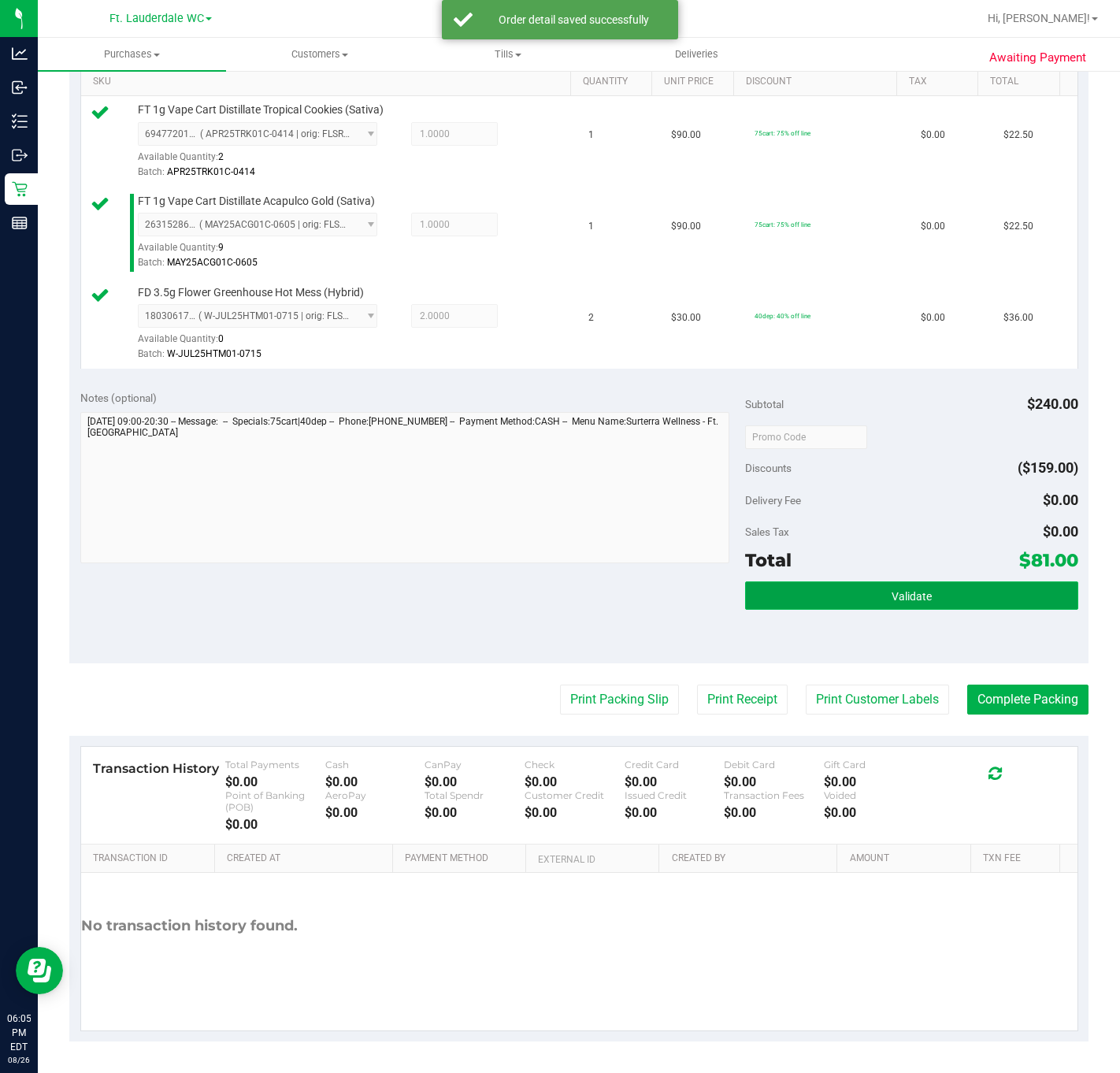
click at [873, 593] on button "Validate" at bounding box center [911, 595] width 332 height 29
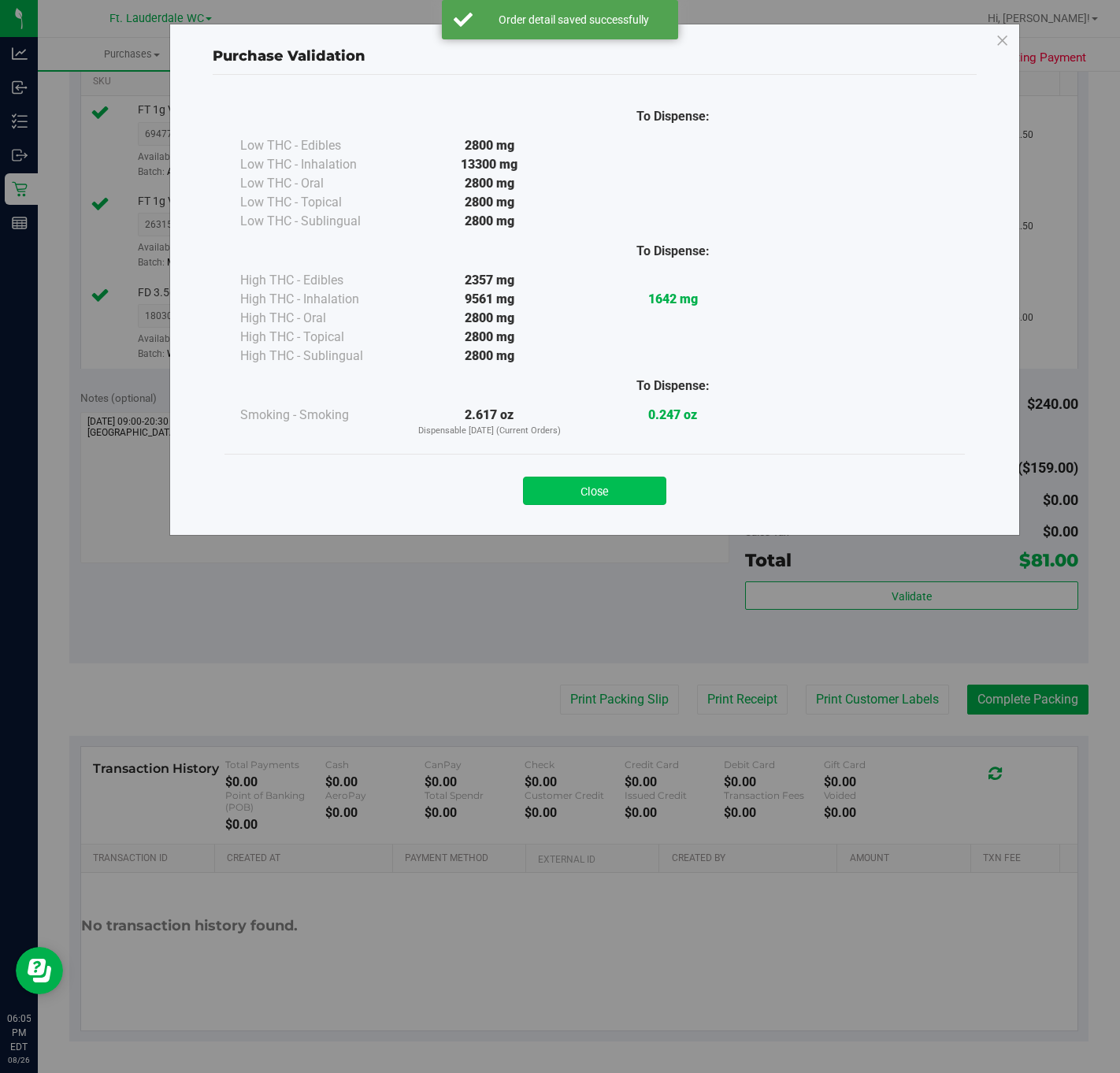
click at [615, 485] on button "Close" at bounding box center [594, 490] width 143 height 29
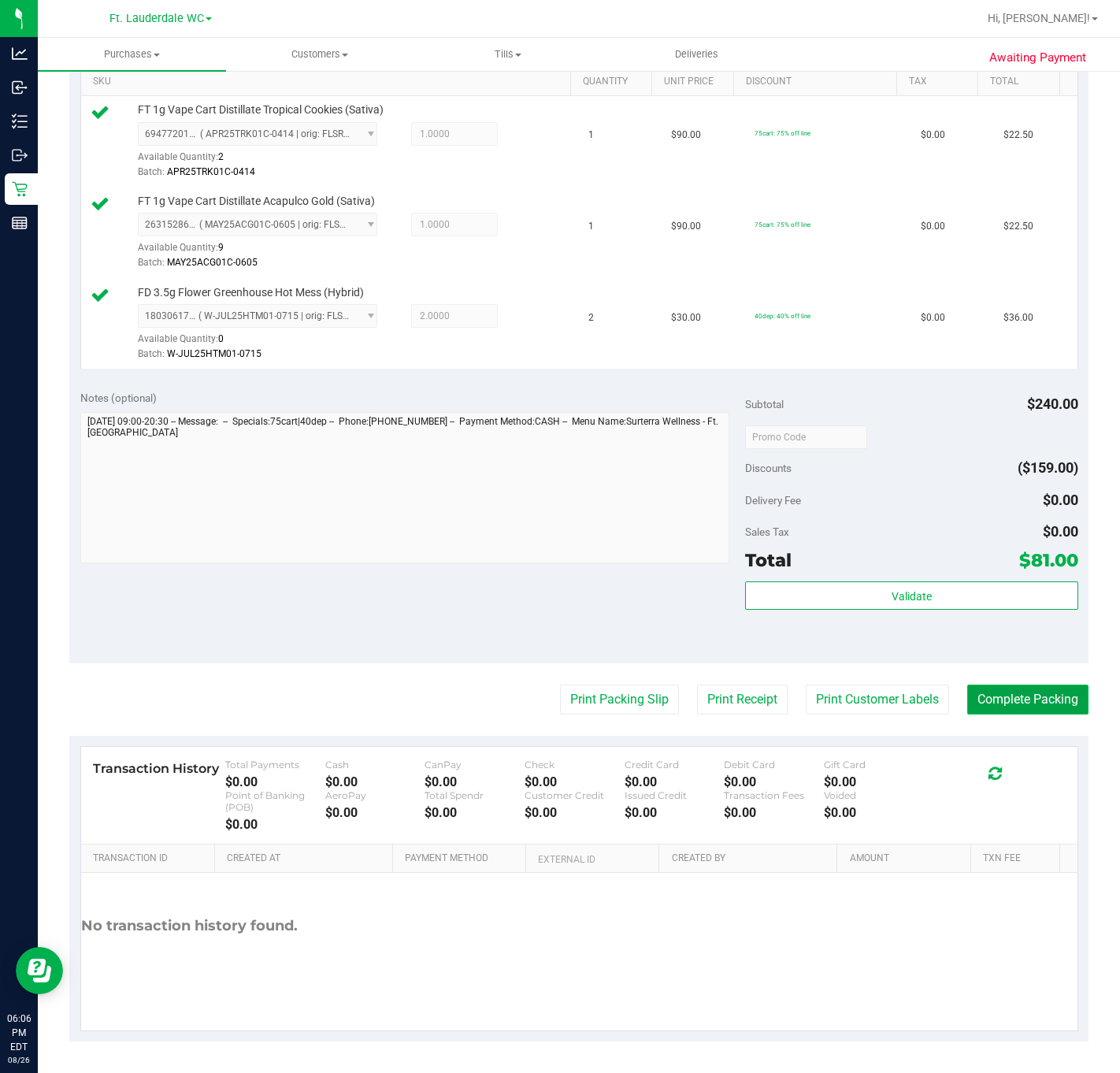
click at [873, 707] on button "Complete Packing" at bounding box center [1028, 699] width 121 height 30
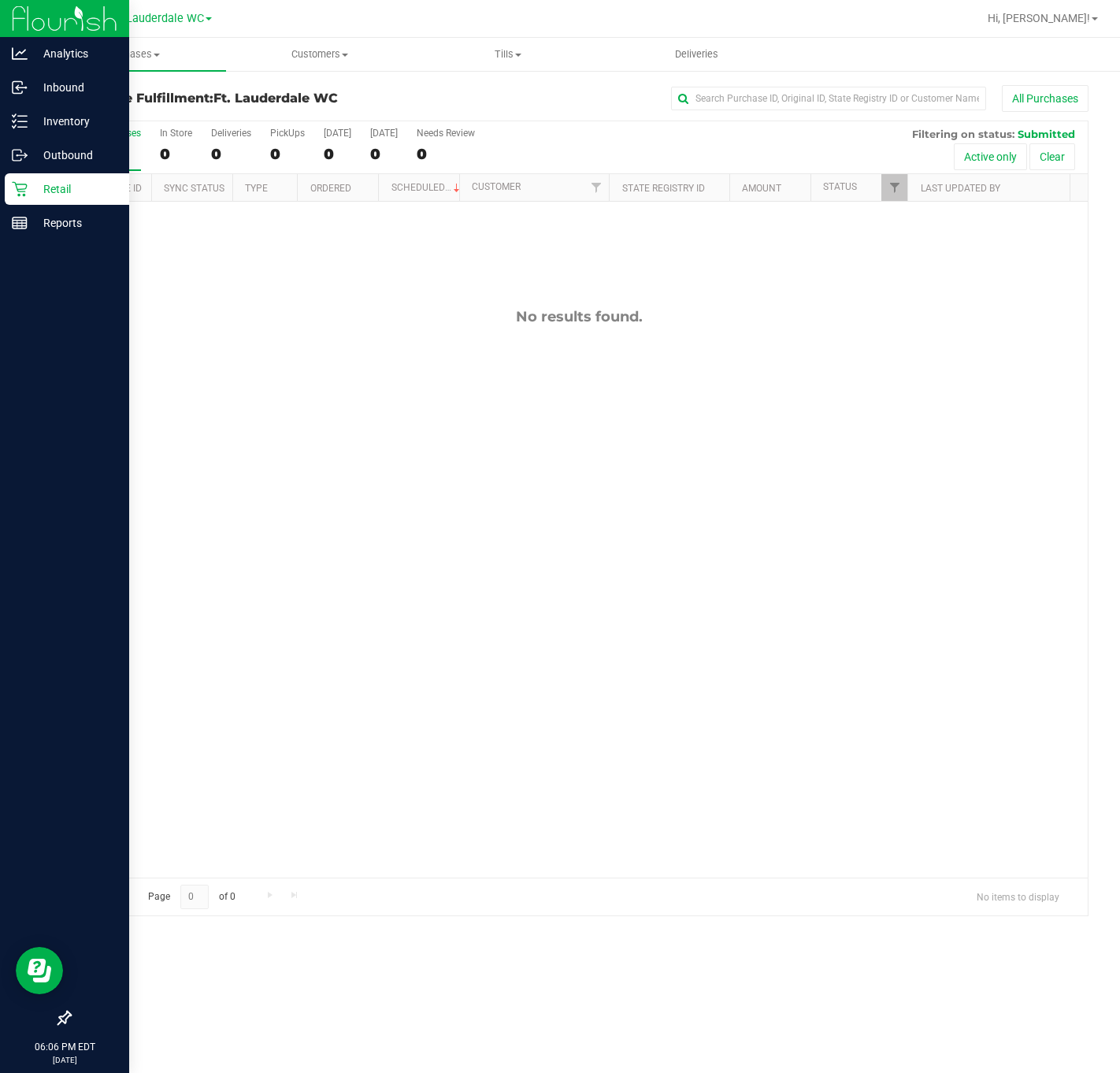
drag, startPoint x: 2, startPoint y: 459, endPoint x: 15, endPoint y: 459, distance: 13.0
click at [15, 459] on div at bounding box center [65, 622] width 129 height 762
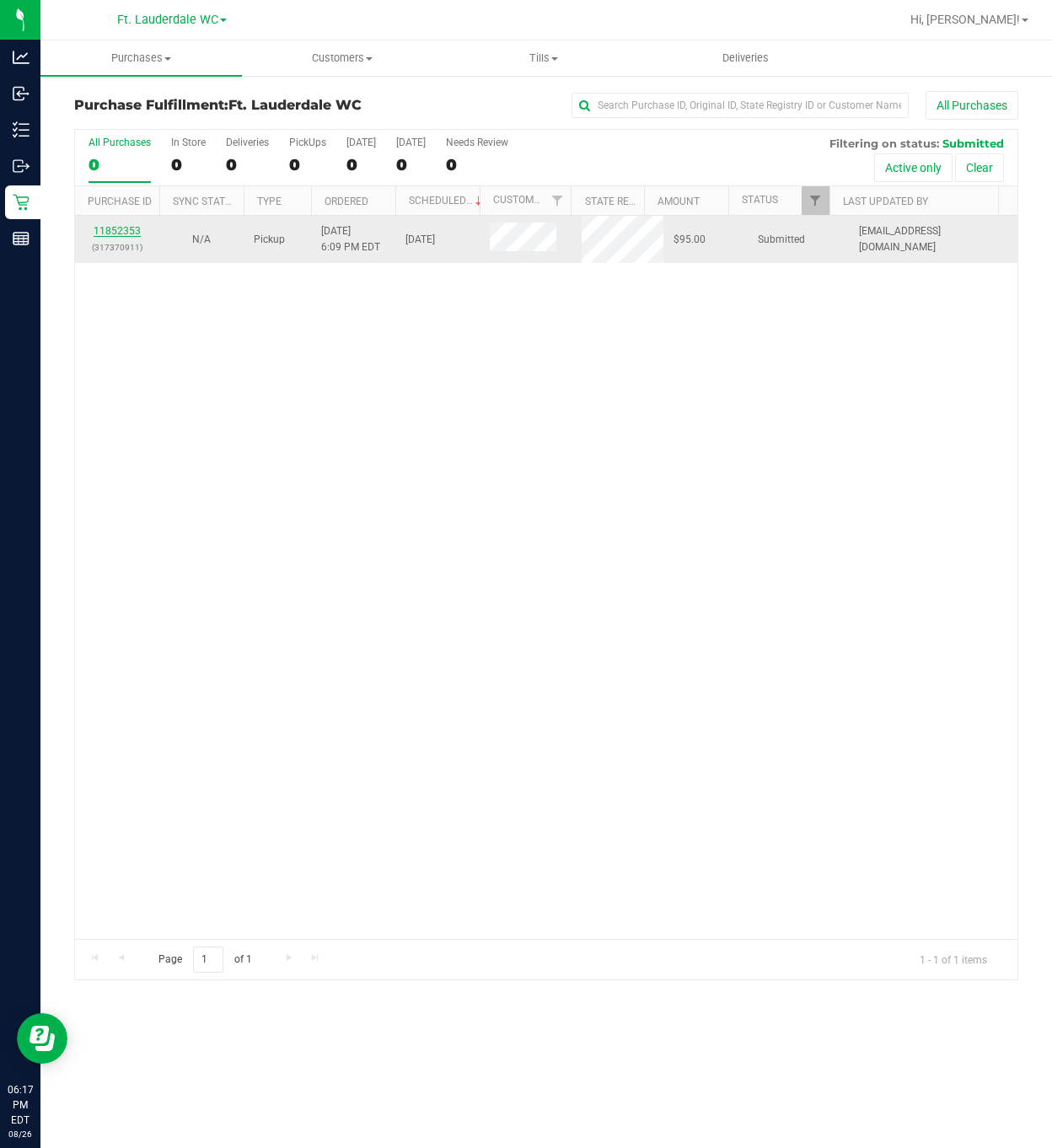
click at [129, 236] on link "11852353" at bounding box center [117, 230] width 47 height 11
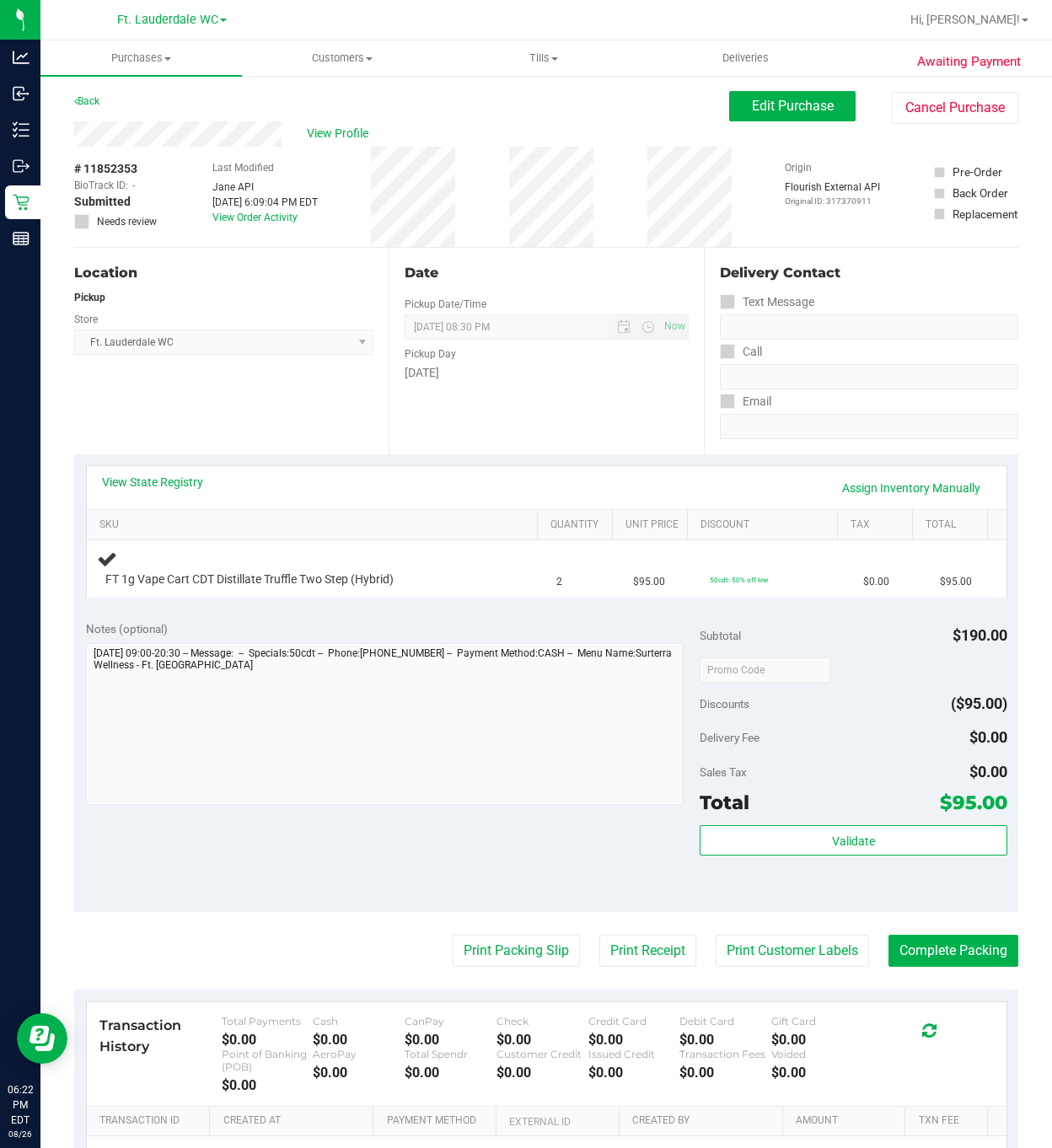
click at [405, 858] on div "Notes (optional) Subtotal $190.00 Discounts ($95.00) Delivery Fee $0.00 Sales T…" at bounding box center [547, 760] width 944 height 304
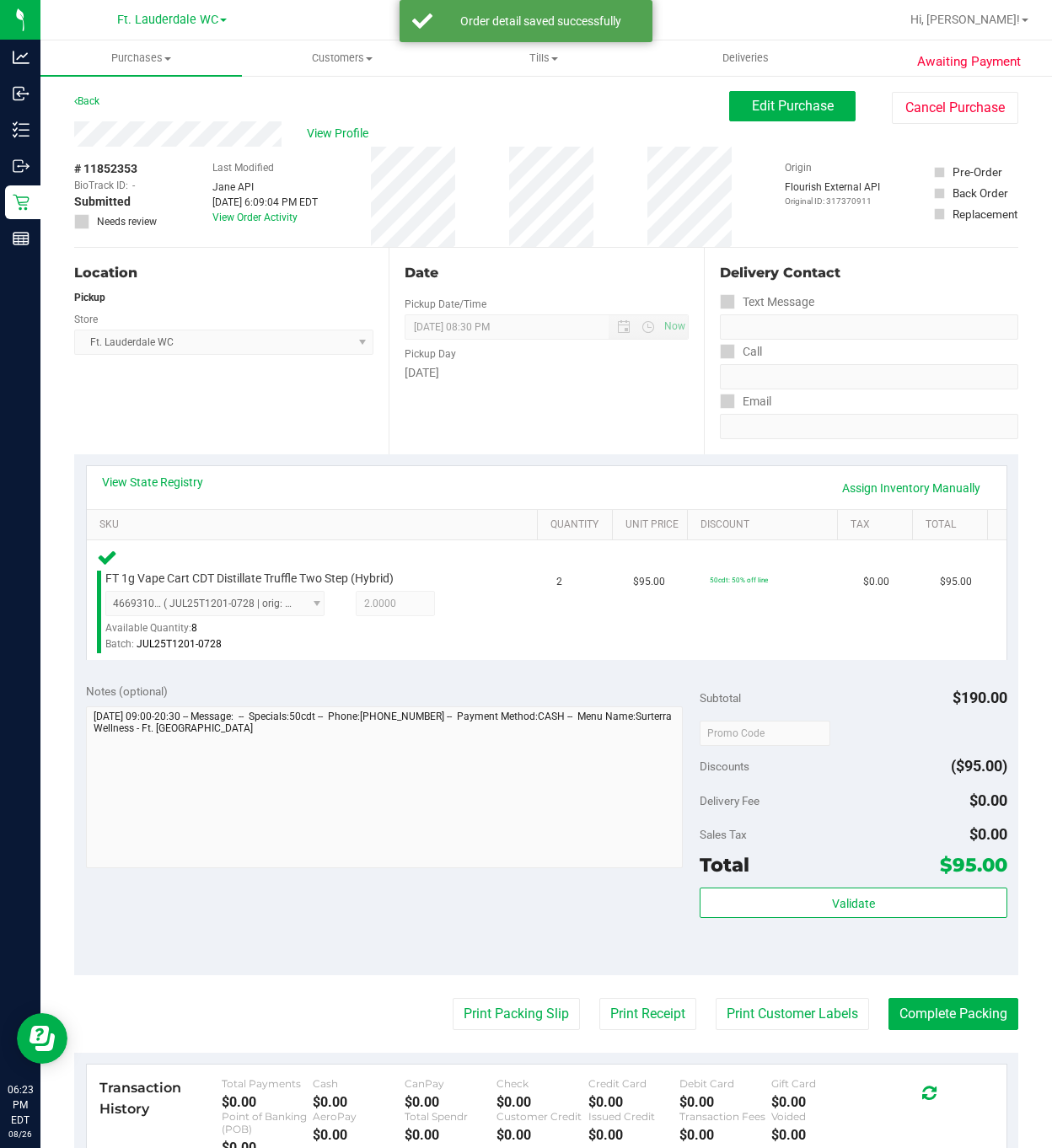
scroll to position [271, 0]
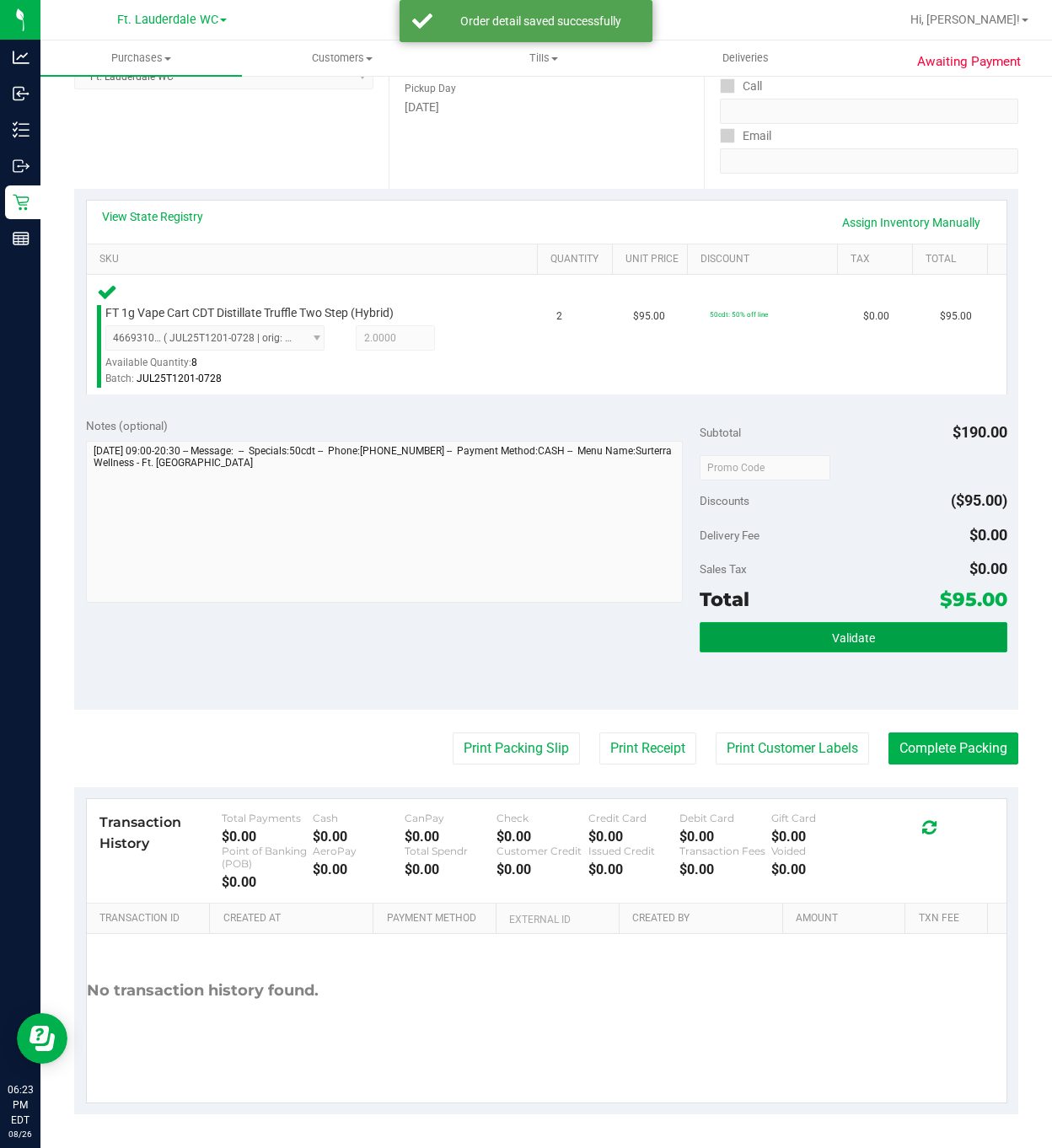
click at [727, 624] on button "Validate" at bounding box center [853, 637] width 307 height 31
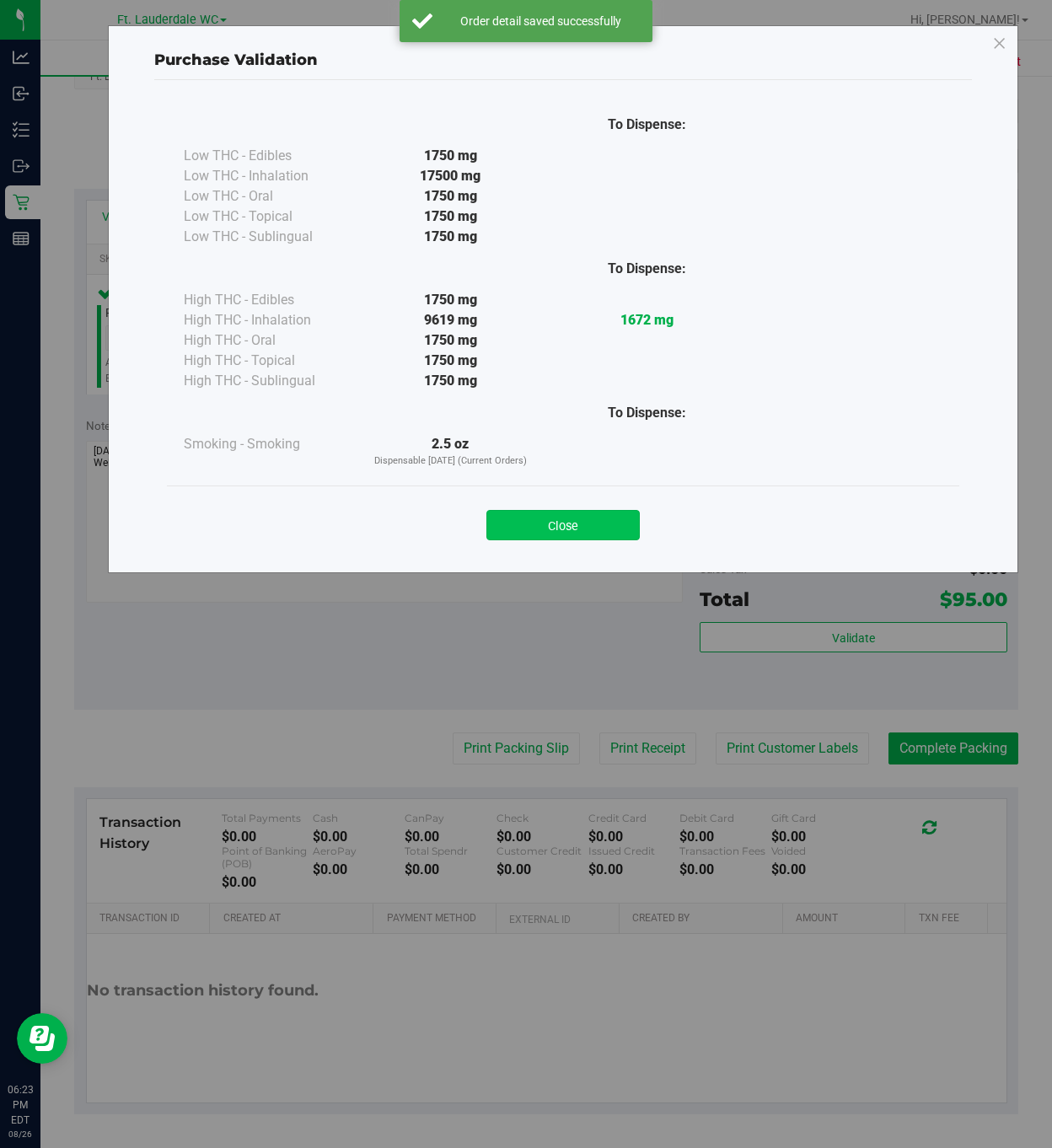
click at [575, 531] on button "Close" at bounding box center [562, 525] width 153 height 31
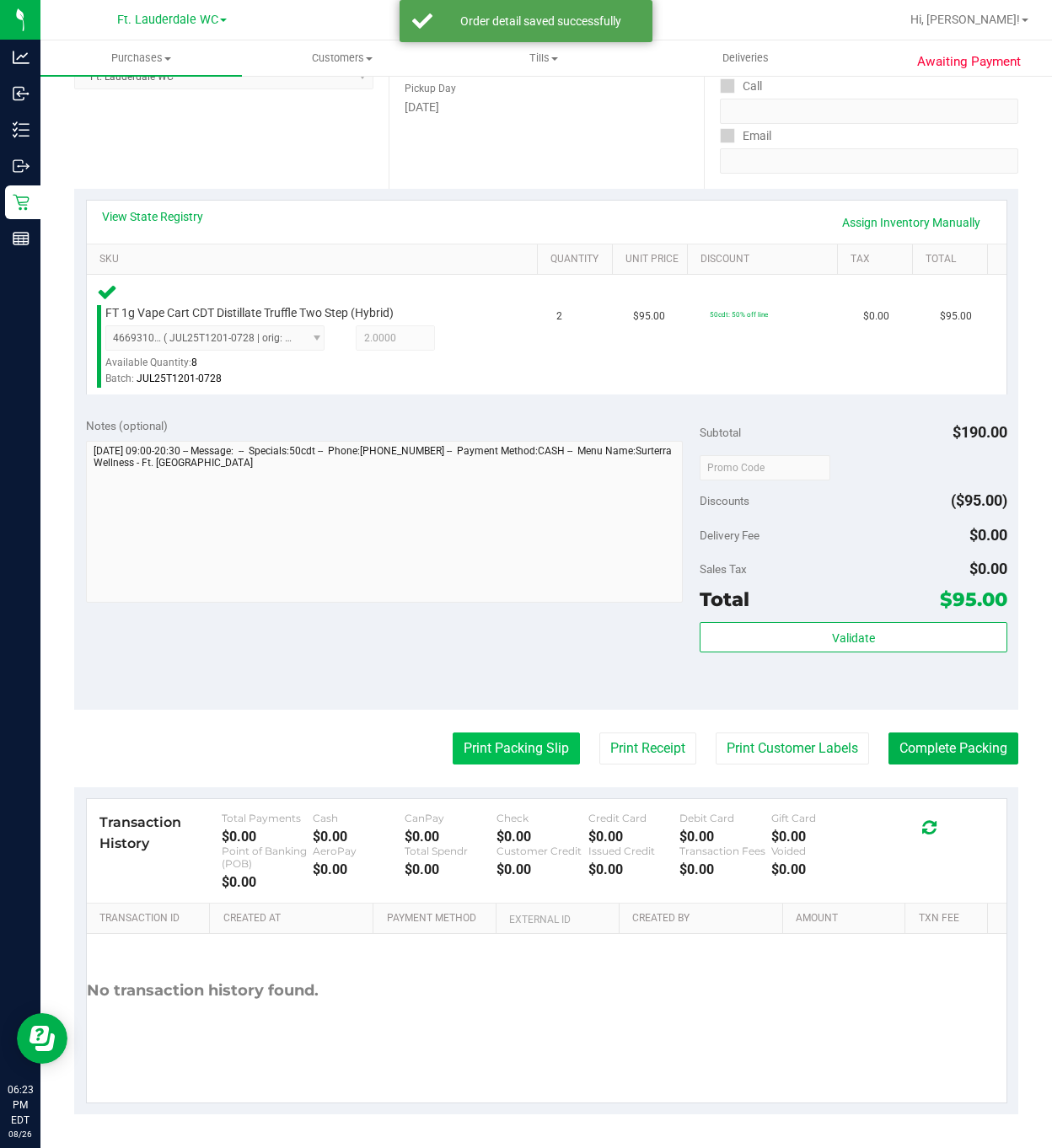
click at [504, 749] on button "Print Packing Slip" at bounding box center [516, 748] width 127 height 32
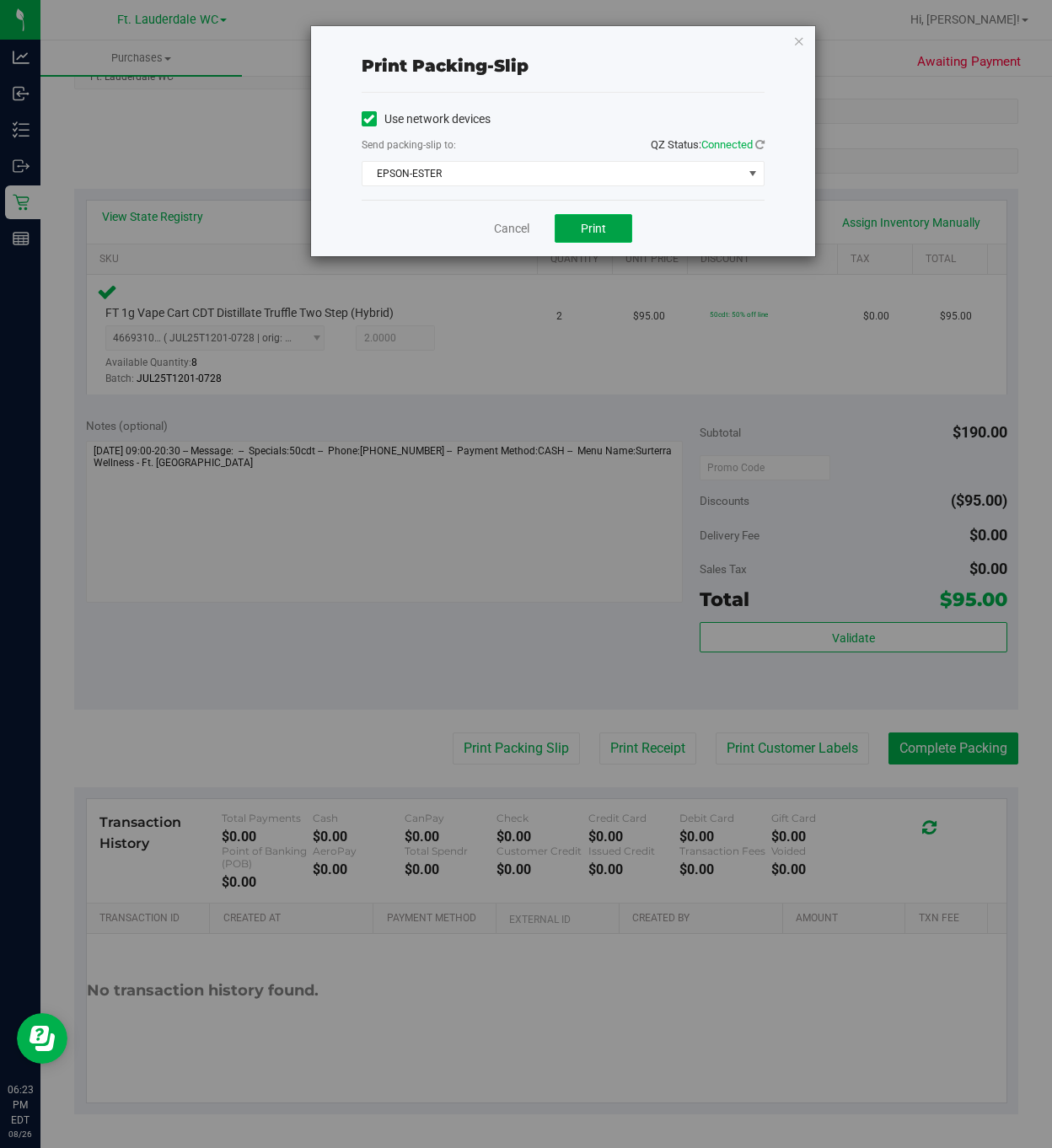
click at [587, 236] on span "Print" at bounding box center [593, 228] width 25 height 13
click at [519, 236] on link "Cancel" at bounding box center [512, 229] width 35 height 18
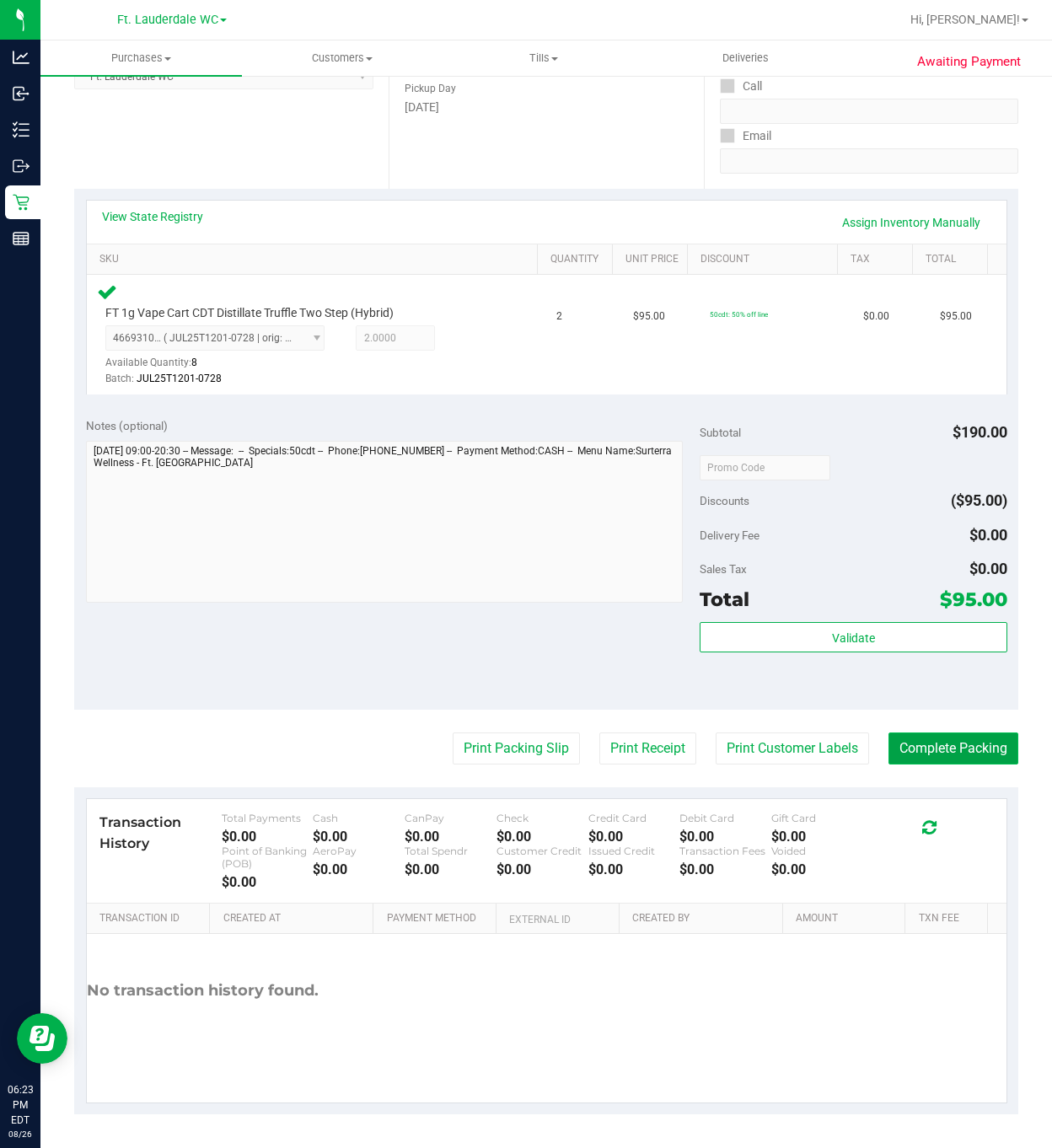
click at [935, 736] on button "Complete Packing" at bounding box center [953, 748] width 130 height 32
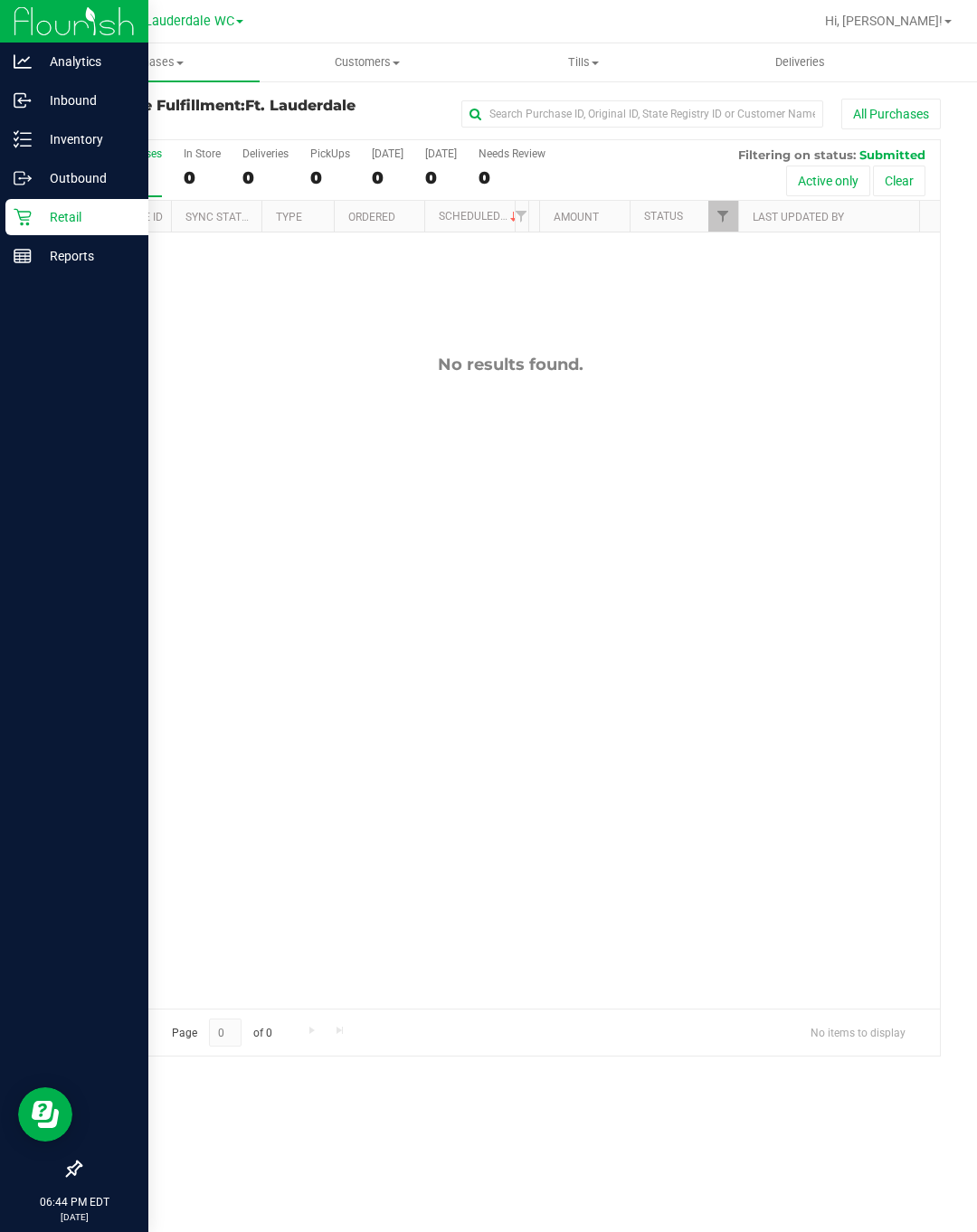
click at [33, 209] on p "Retail" at bounding box center [86, 216] width 109 height 22
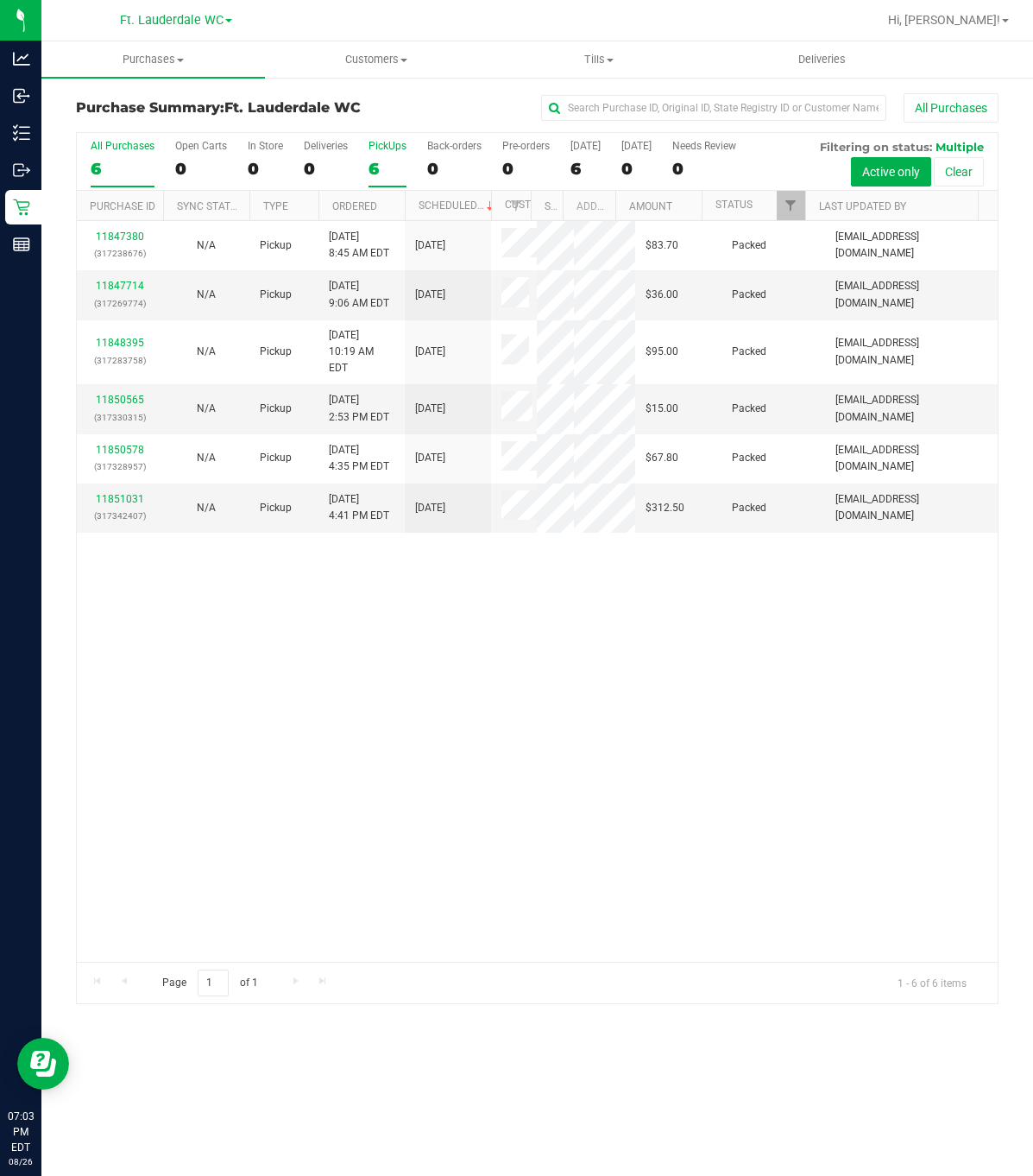
click at [371, 173] on div "6" at bounding box center [387, 169] width 38 height 20
click at [0, 0] on input "PickUps 6" at bounding box center [0, 0] width 0 height 0
click at [233, 705] on div "11847380 (317238676) N/A Pickup [DATE] 8:45 AM EDT 8/26/2025 $83.70 Packed [EMA…" at bounding box center [537, 591] width 921 height 741
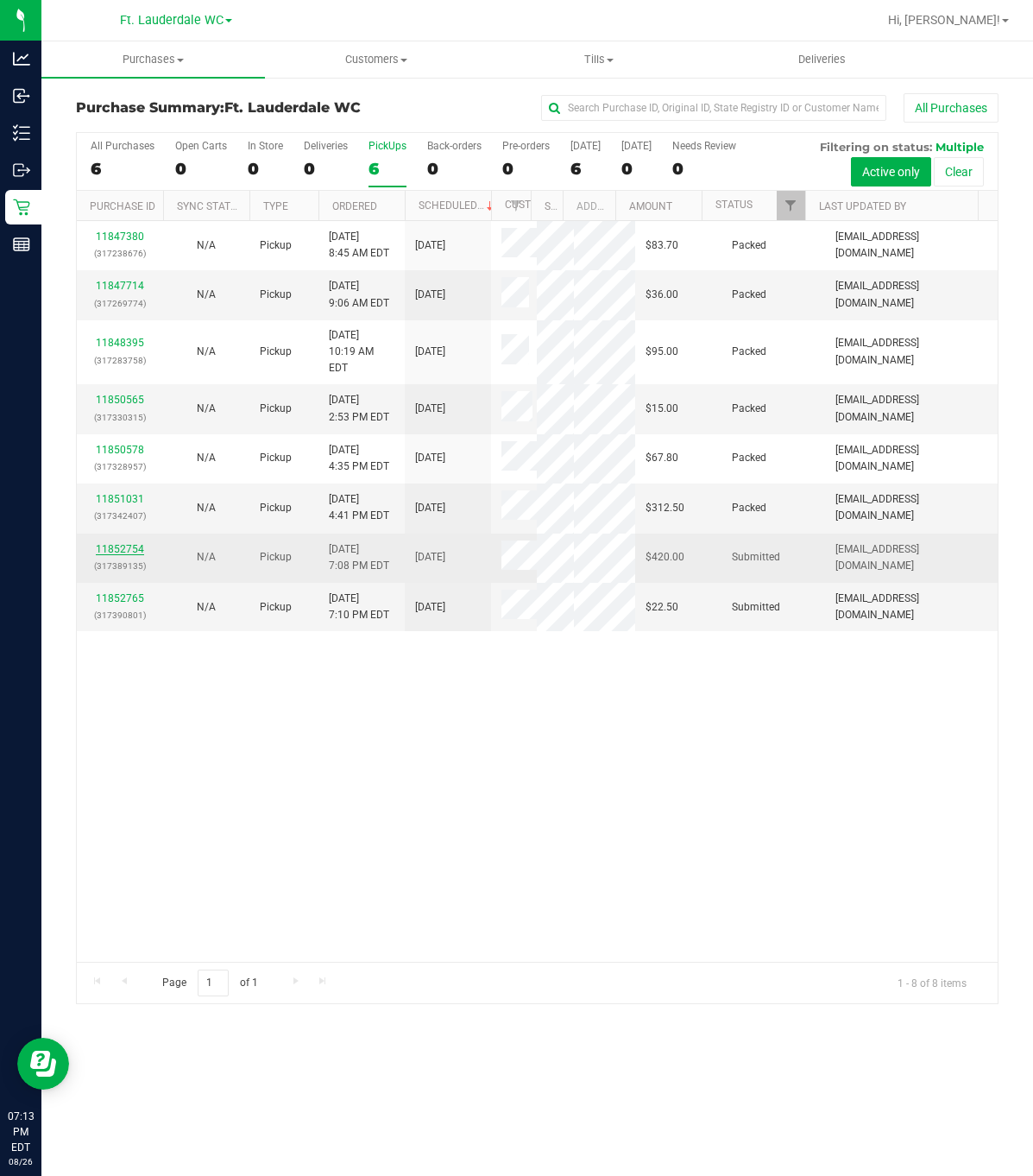
click at [120, 543] on link "11852754" at bounding box center [120, 548] width 48 height 12
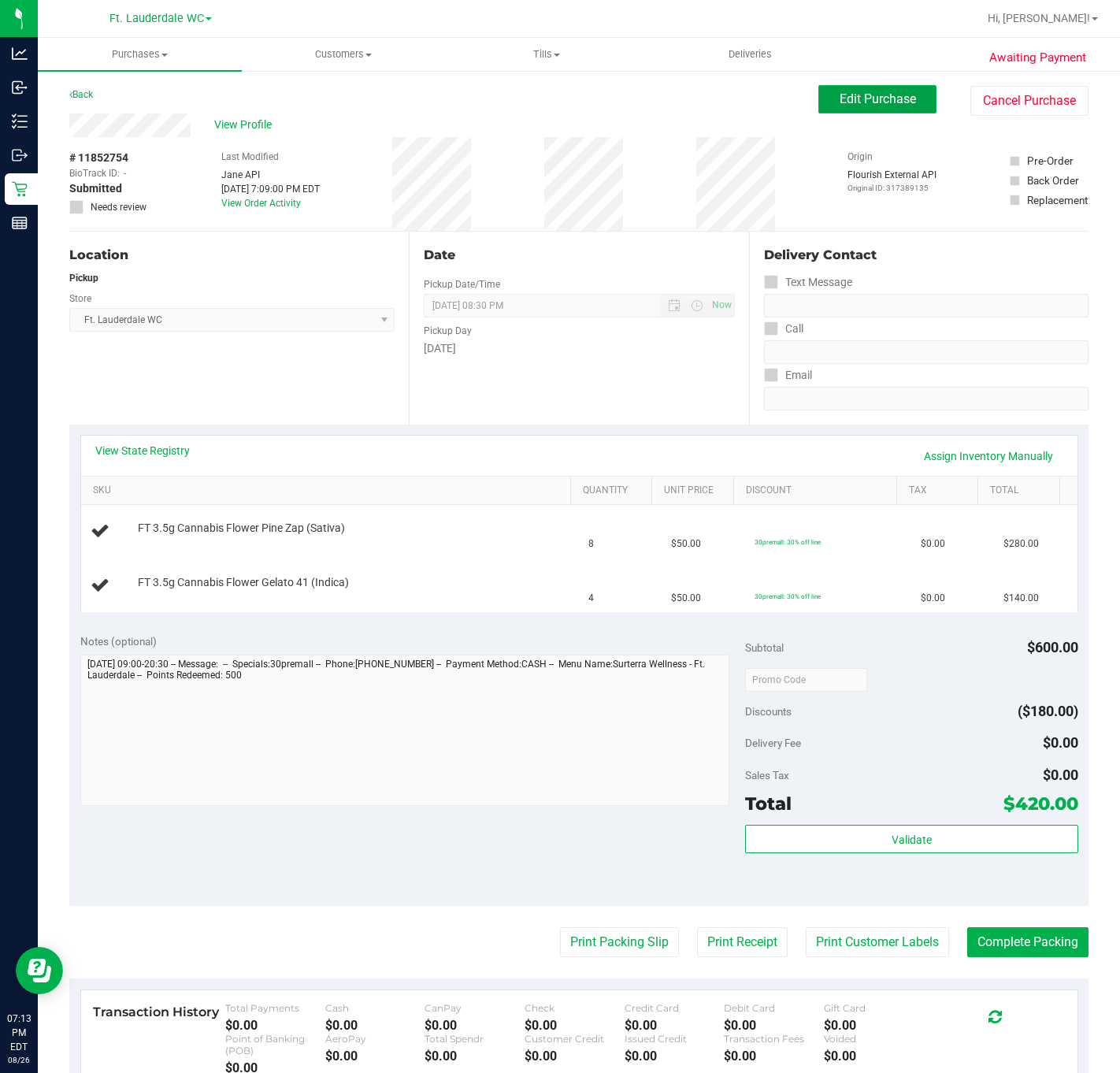
click at [841, 110] on button "Edit Purchase" at bounding box center [877, 99] width 118 height 29
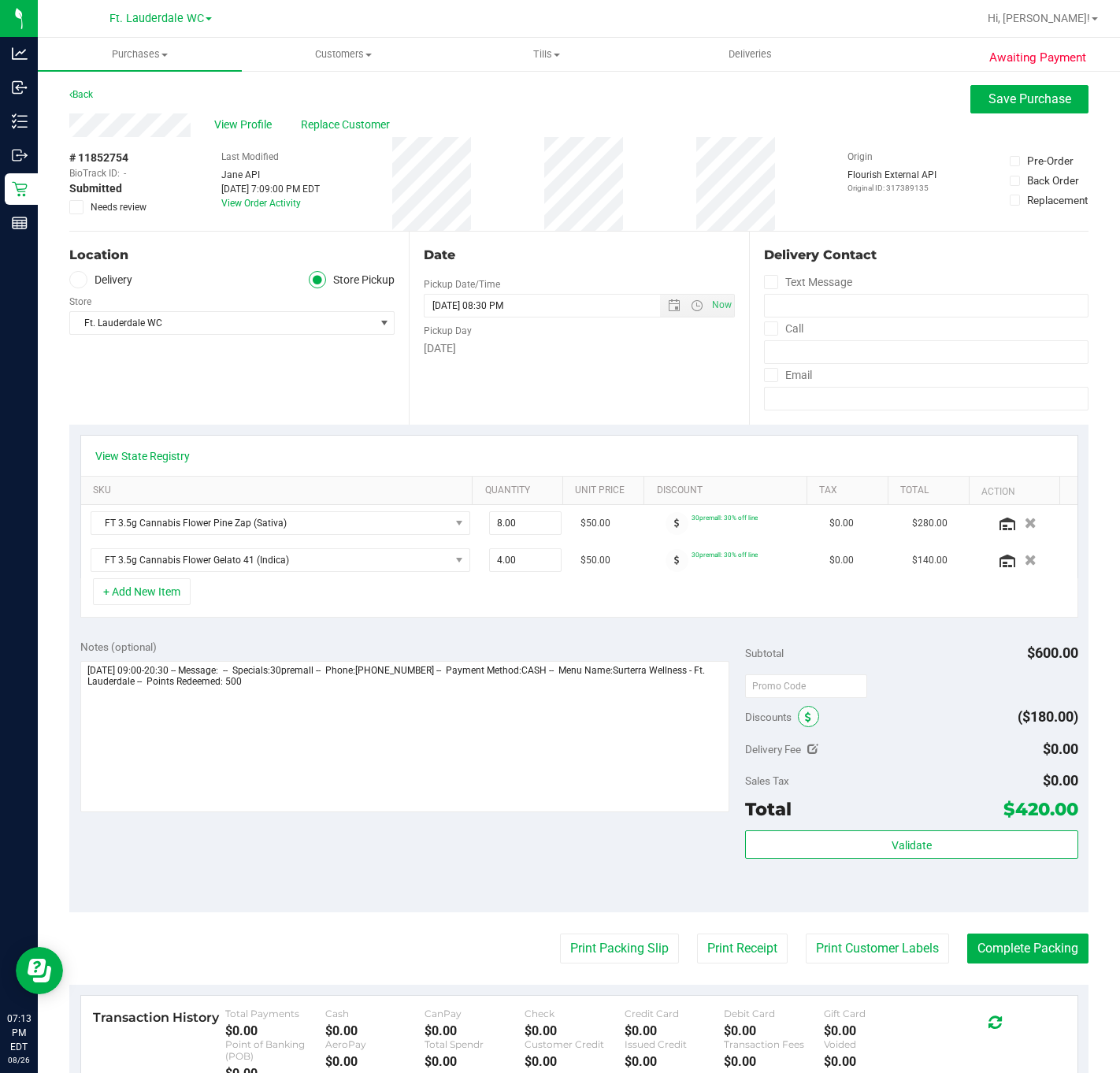
click at [805, 719] on icon at bounding box center [808, 717] width 7 height 11
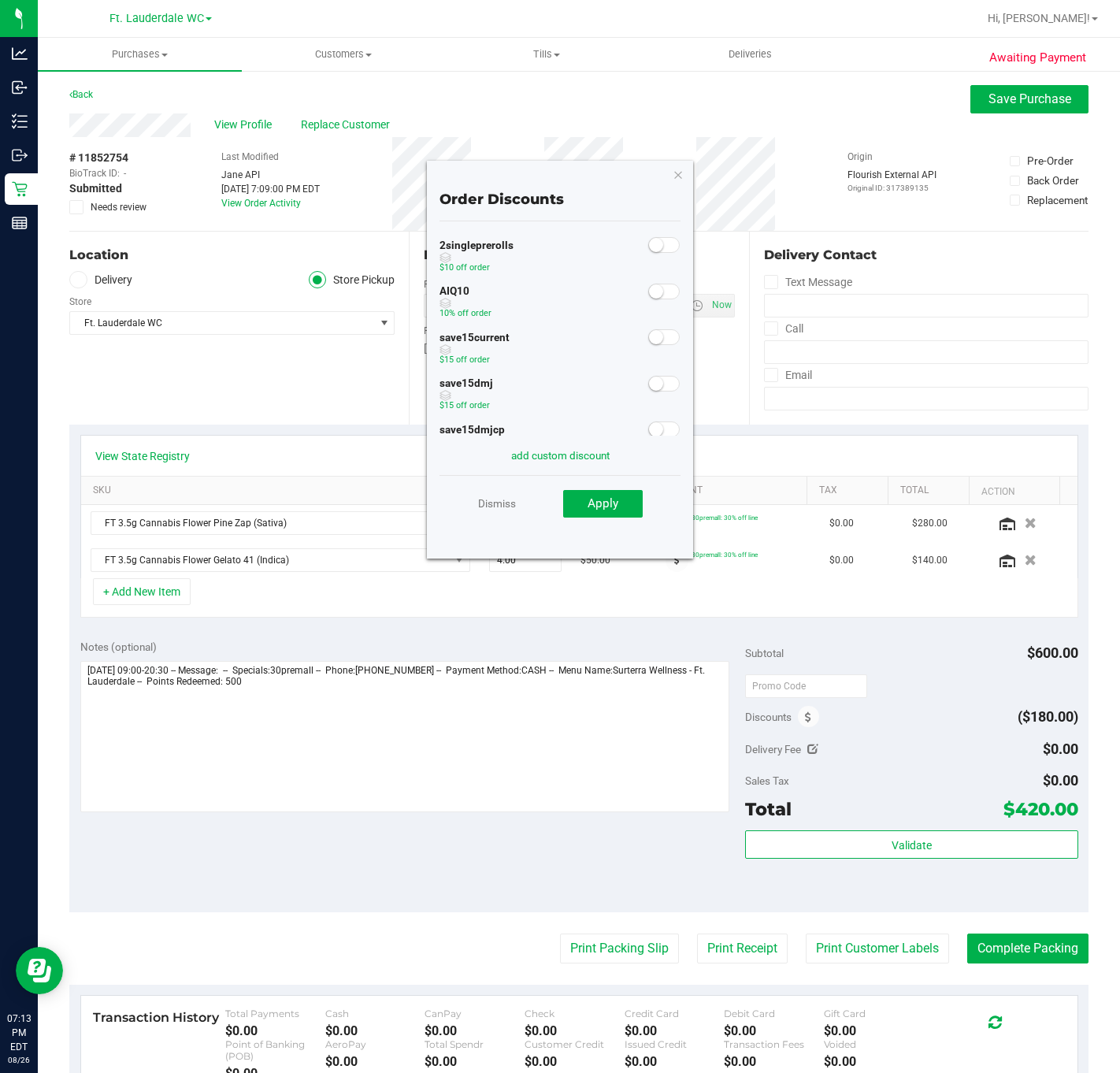
click at [649, 291] on small at bounding box center [655, 291] width 14 height 14
click at [623, 523] on div "Dismiss Apply" at bounding box center [560, 502] width 241 height 55
click at [610, 508] on span "Apply" at bounding box center [603, 503] width 31 height 14
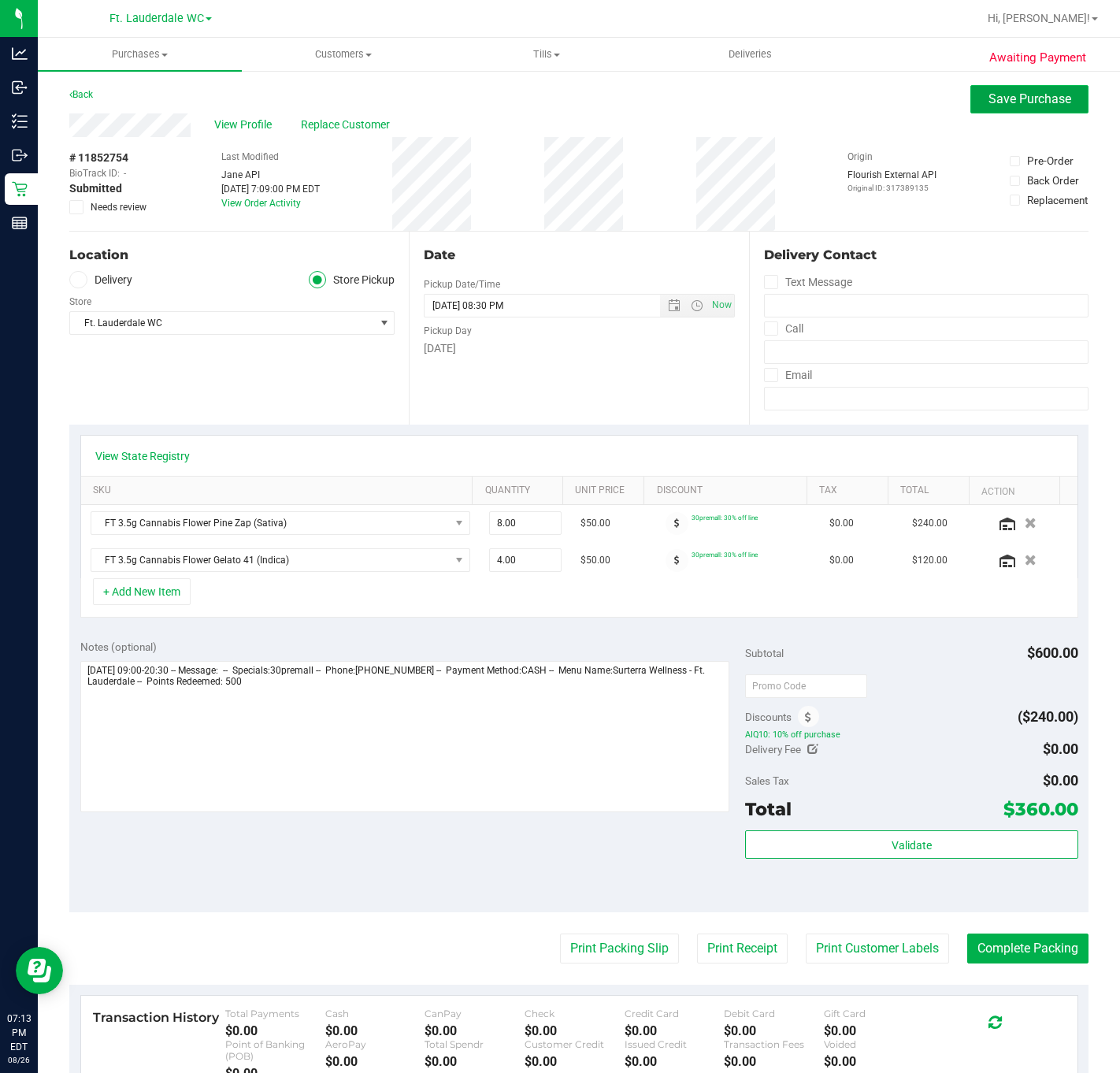
click at [942, 104] on button "Save Purchase" at bounding box center [1029, 99] width 118 height 29
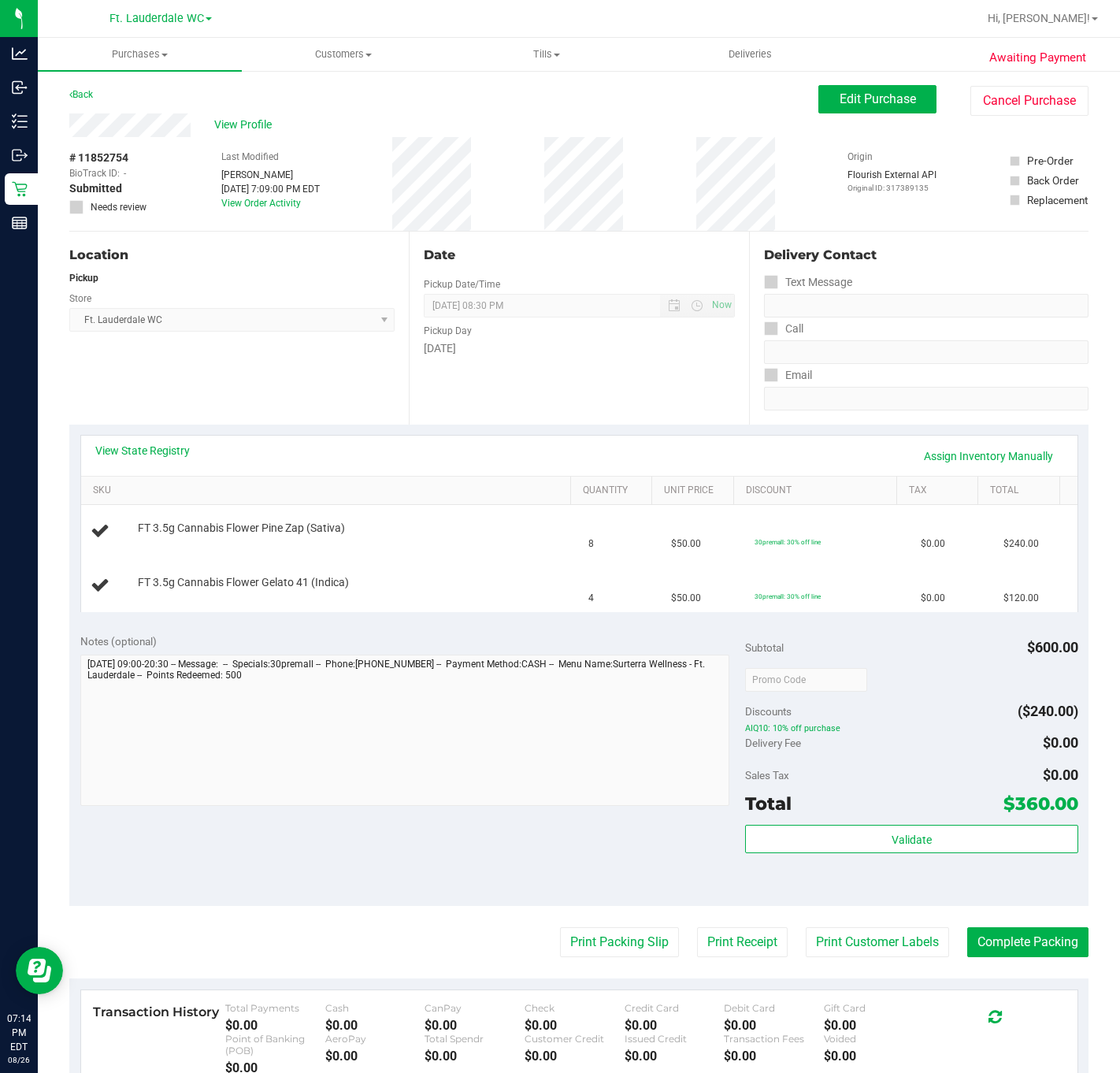
click at [557, 860] on div "Notes (optional) Subtotal $600.00 Discounts ($240.00) AIQ10: 10% off purchase D…" at bounding box center [578, 764] width 1019 height 284
click at [182, 462] on div "View State Registry Assign Inventory Manually" at bounding box center [578, 456] width 968 height 27
click at [180, 452] on link "View State Registry" at bounding box center [142, 450] width 95 height 16
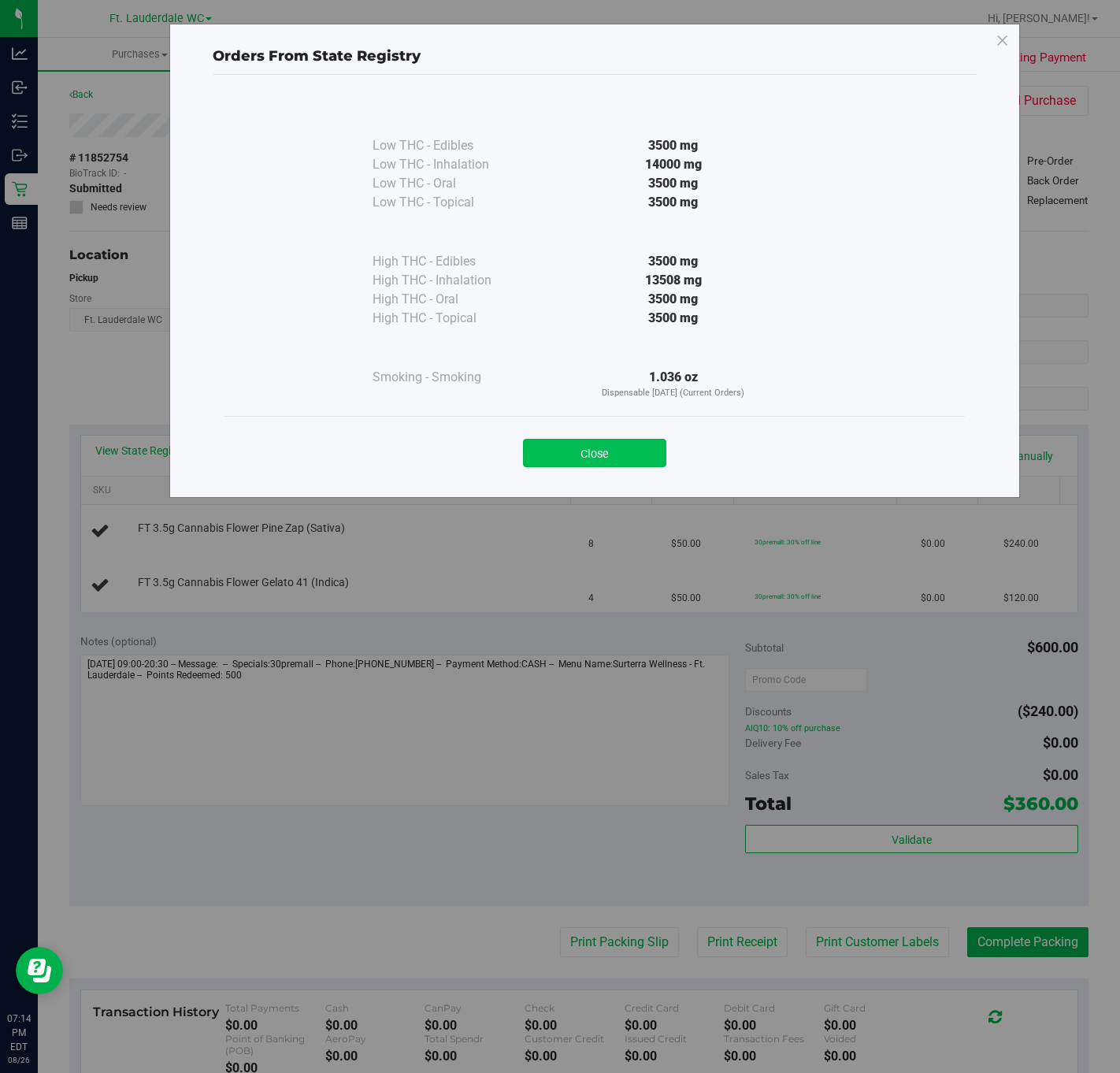
click at [598, 458] on button "Close" at bounding box center [594, 453] width 143 height 29
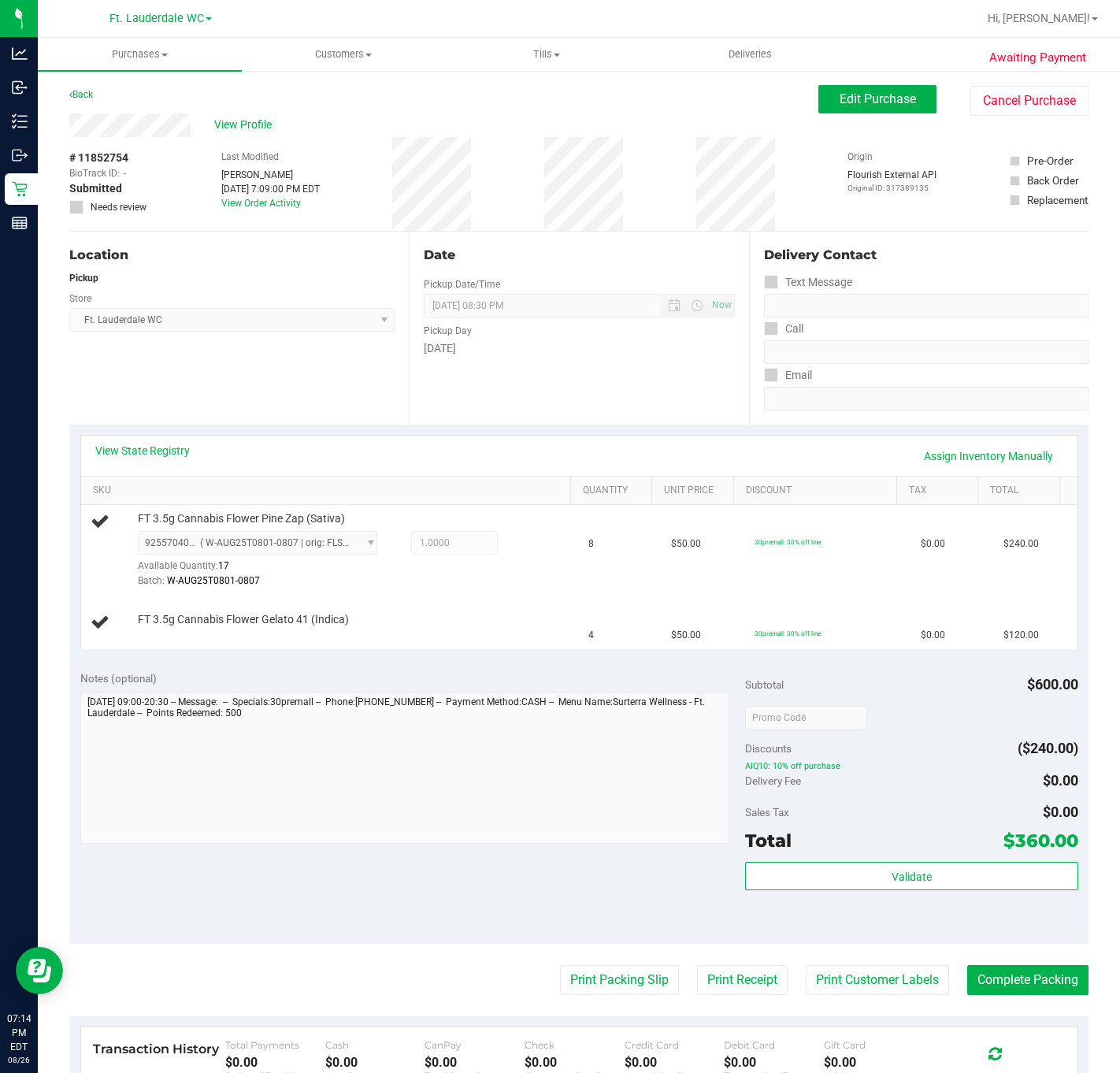
click at [157, 440] on div "View State Registry Assign Inventory Manually" at bounding box center [579, 455] width 996 height 40
click at [160, 452] on link "View State Registry" at bounding box center [142, 450] width 95 height 16
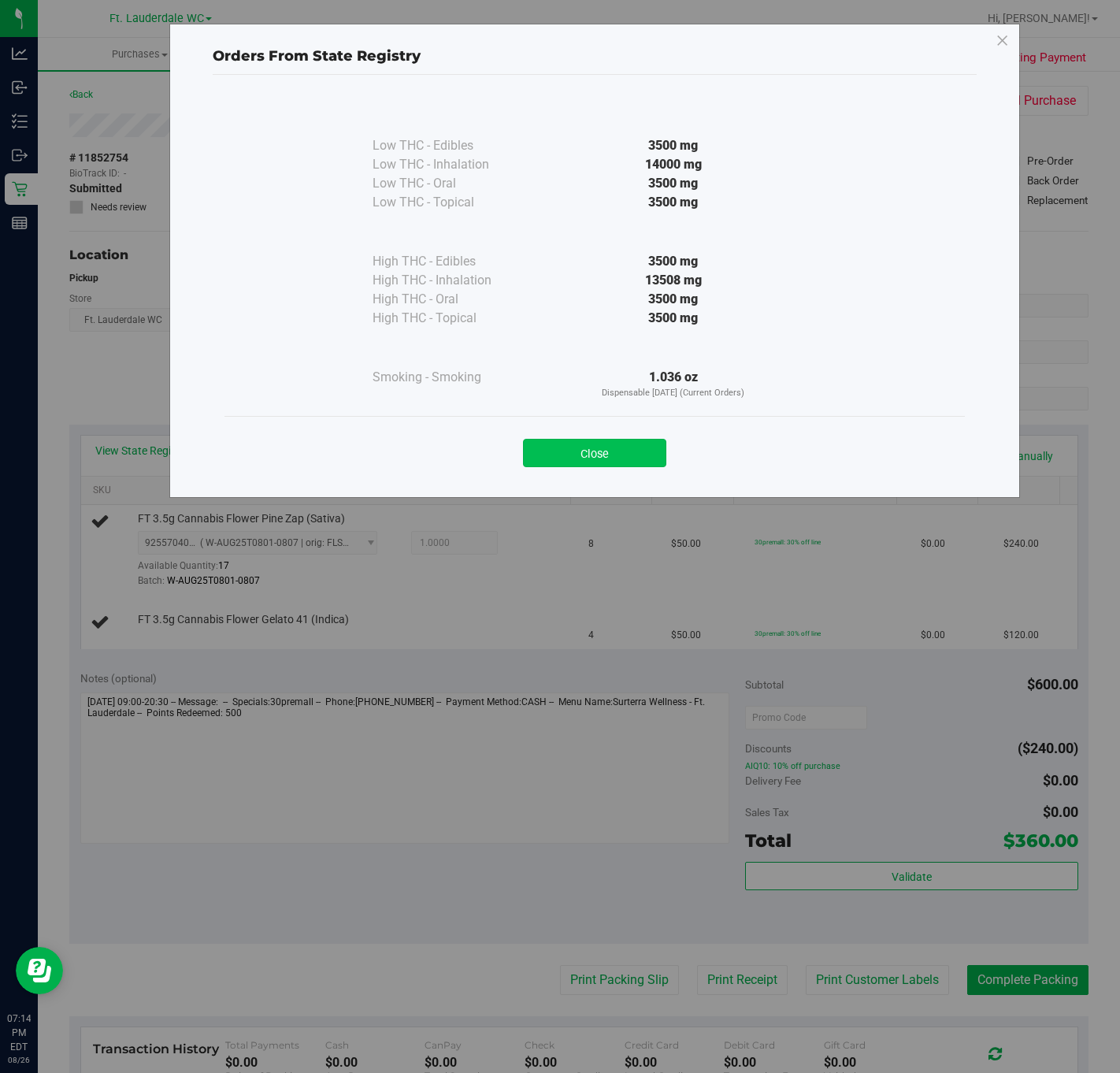
click at [609, 452] on button "Close" at bounding box center [594, 453] width 143 height 29
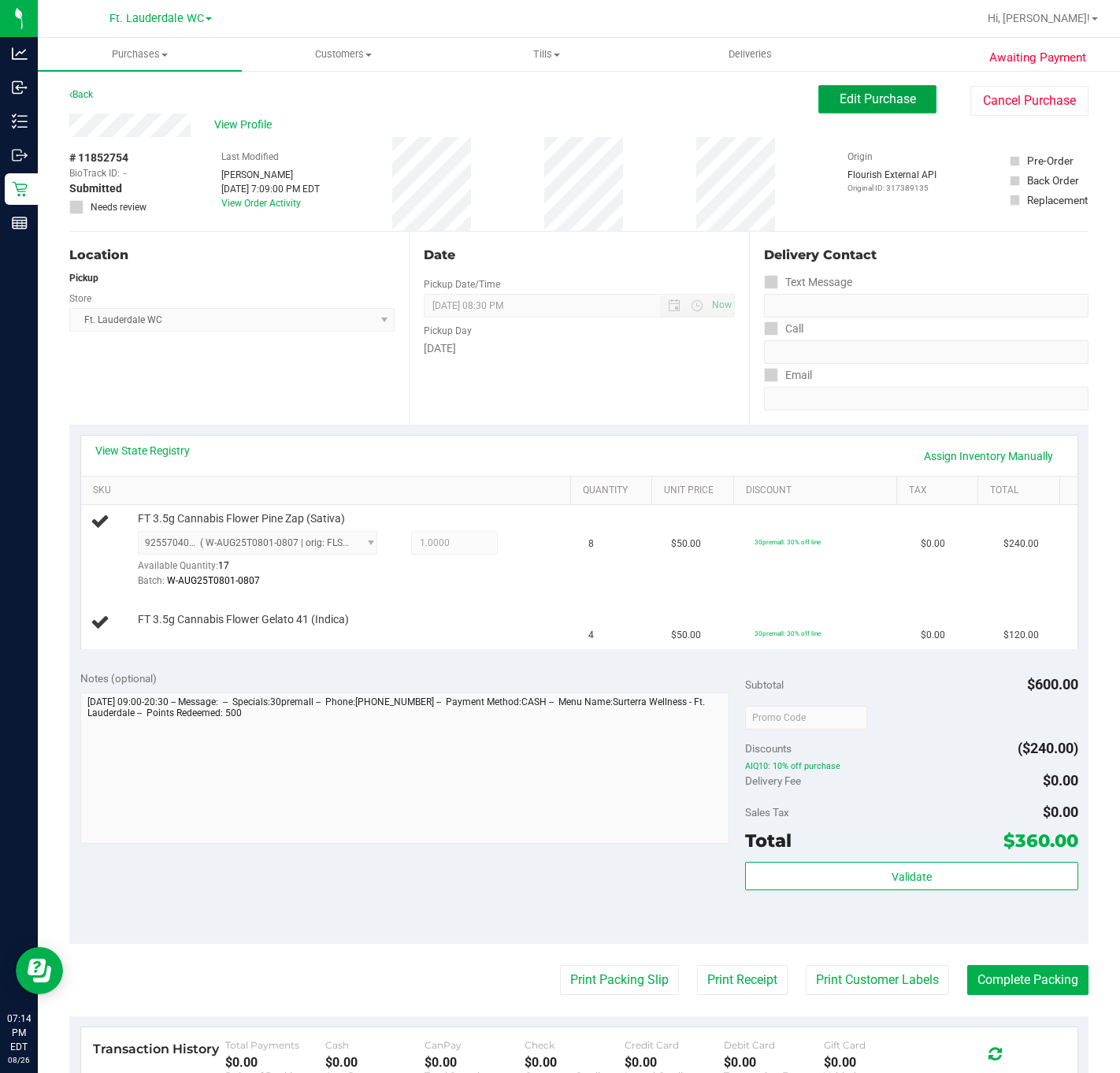
click at [865, 97] on span "Edit Purchase" at bounding box center [877, 99] width 76 height 15
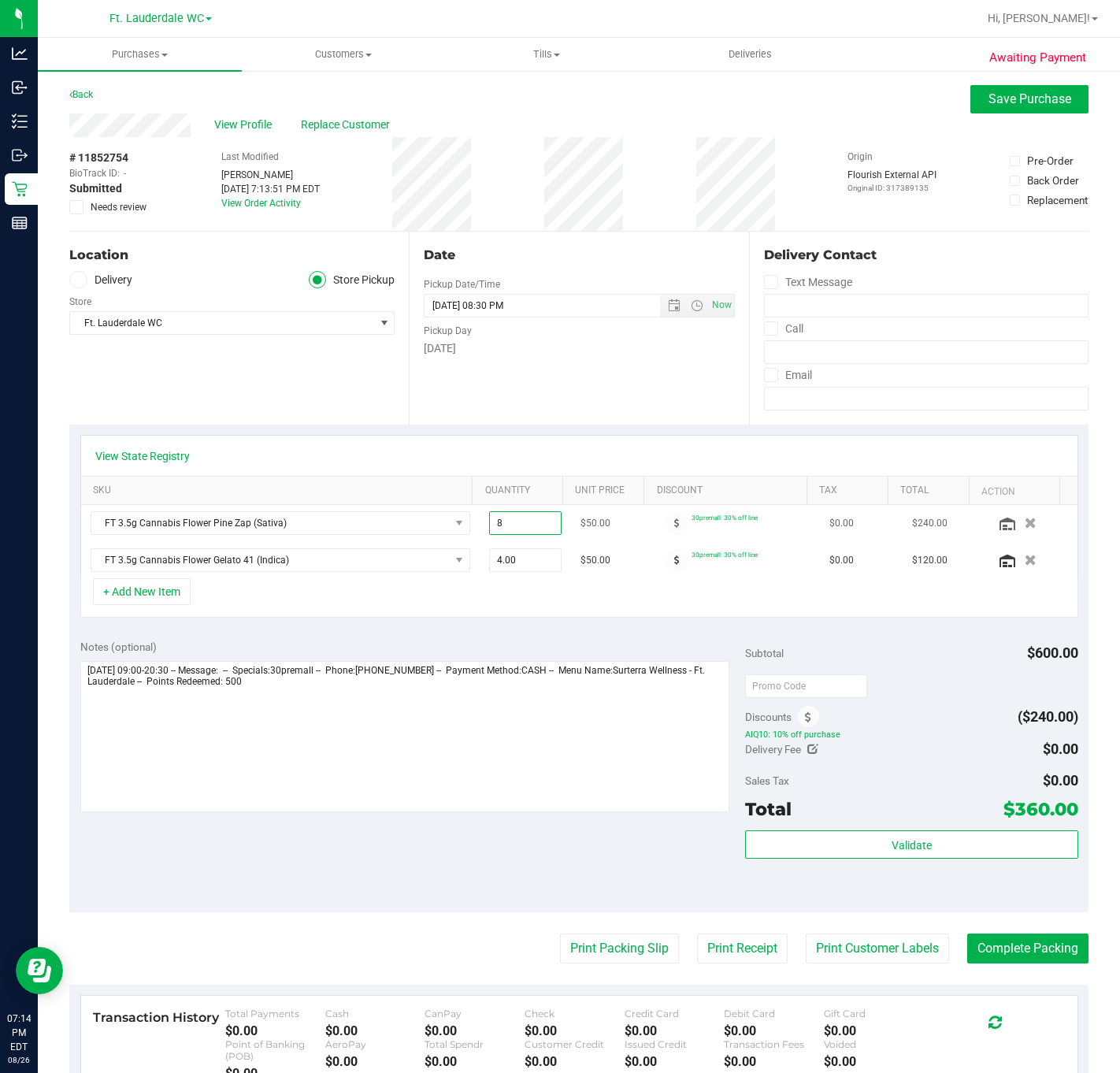
click at [511, 535] on span "8.00 8" at bounding box center [526, 523] width 74 height 24
click at [511, 534] on input "8" at bounding box center [526, 523] width 72 height 22
type input "4"
type input "4.00"
drag, startPoint x: 515, startPoint y: 579, endPoint x: 515, endPoint y: 589, distance: 10.0
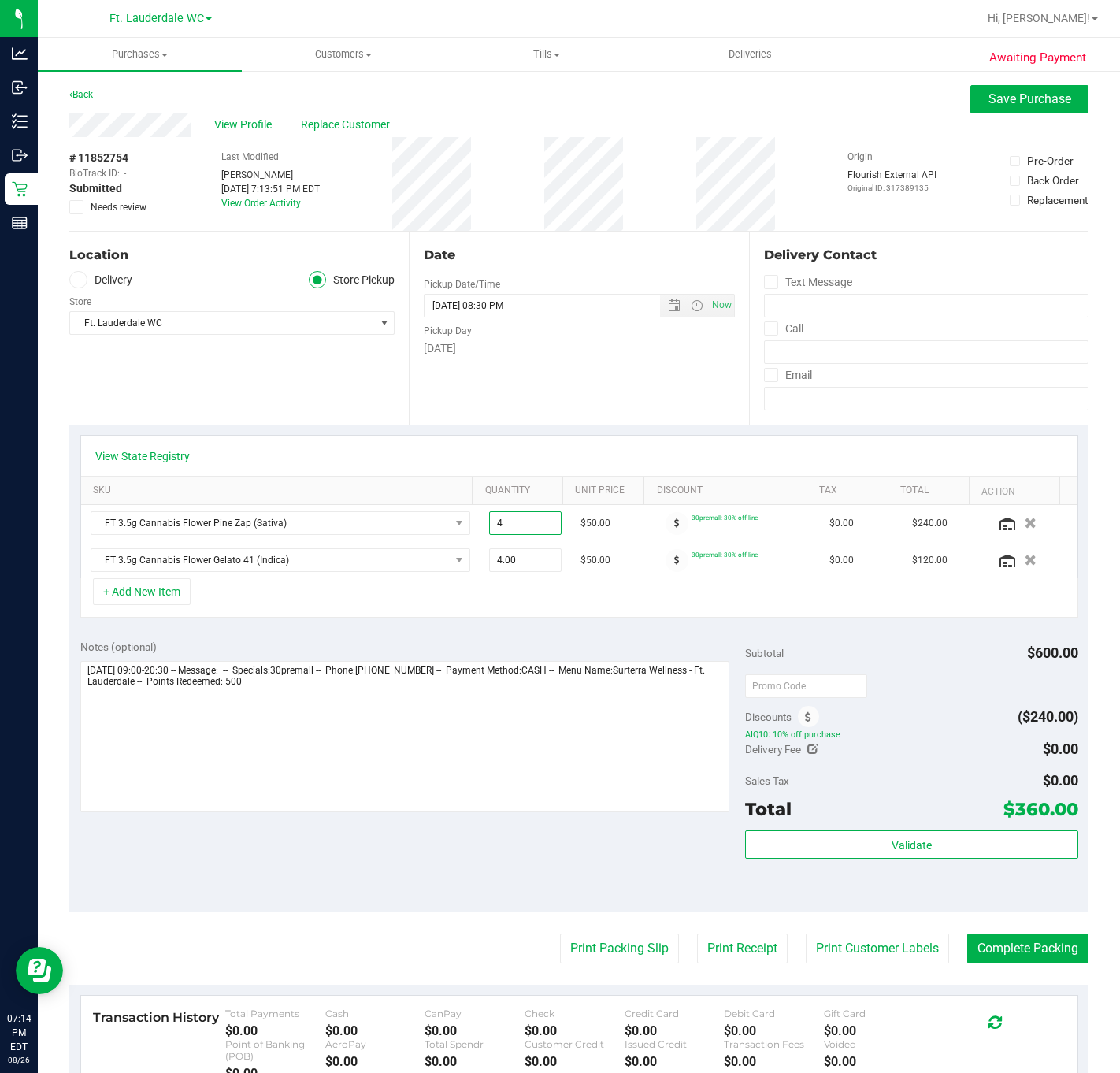
click at [515, 588] on div "View State Registry SKU Quantity Unit Price Discount Tax Total Action FT 3.5g C…" at bounding box center [579, 525] width 998 height 183
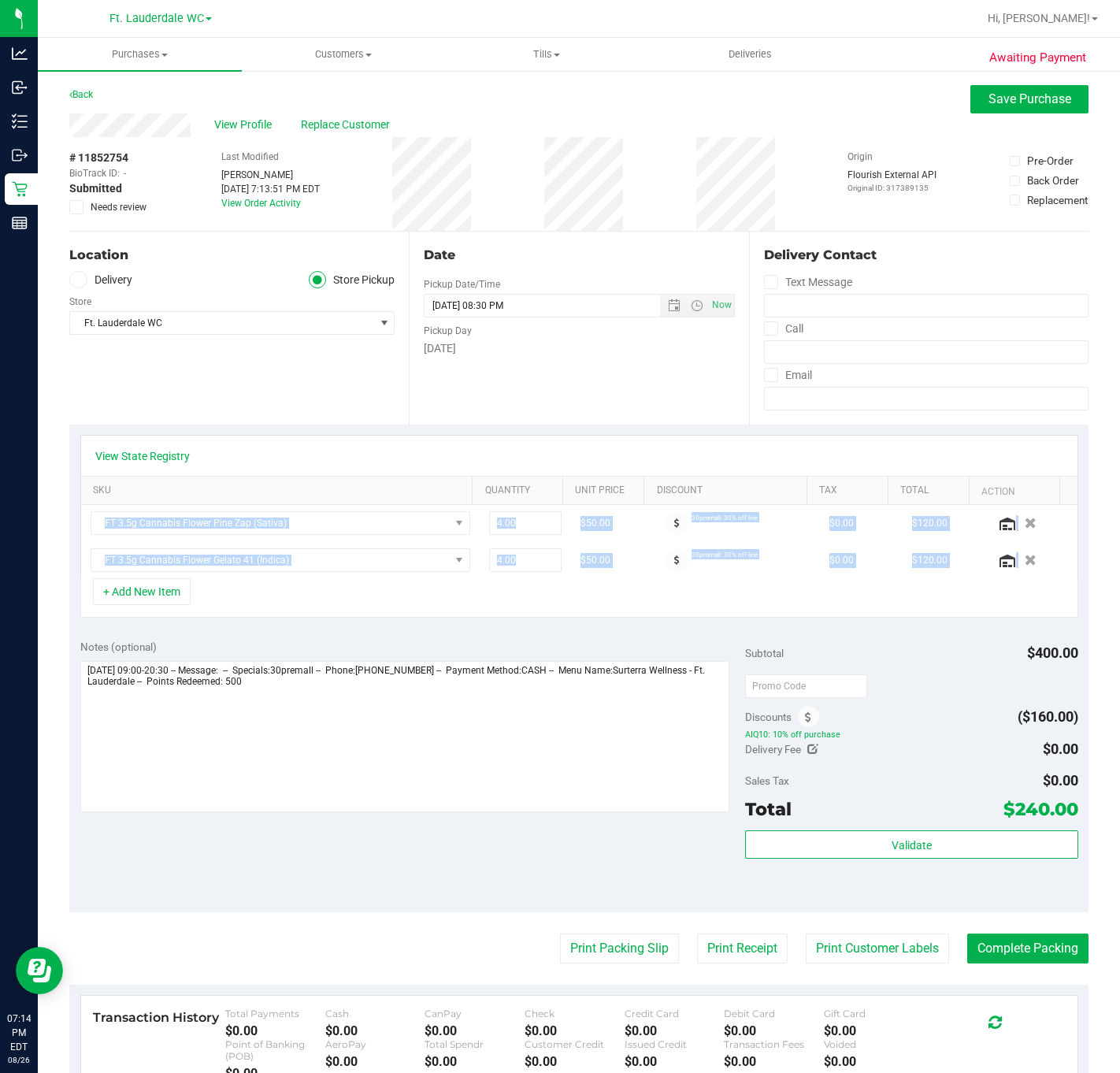
click at [511, 610] on div "+ Add New Item" at bounding box center [579, 597] width 998 height 39
click at [119, 211] on span "Needs review" at bounding box center [119, 206] width 56 height 14
click at [0, 0] on input "Needs review" at bounding box center [0, 0] width 0 height 0
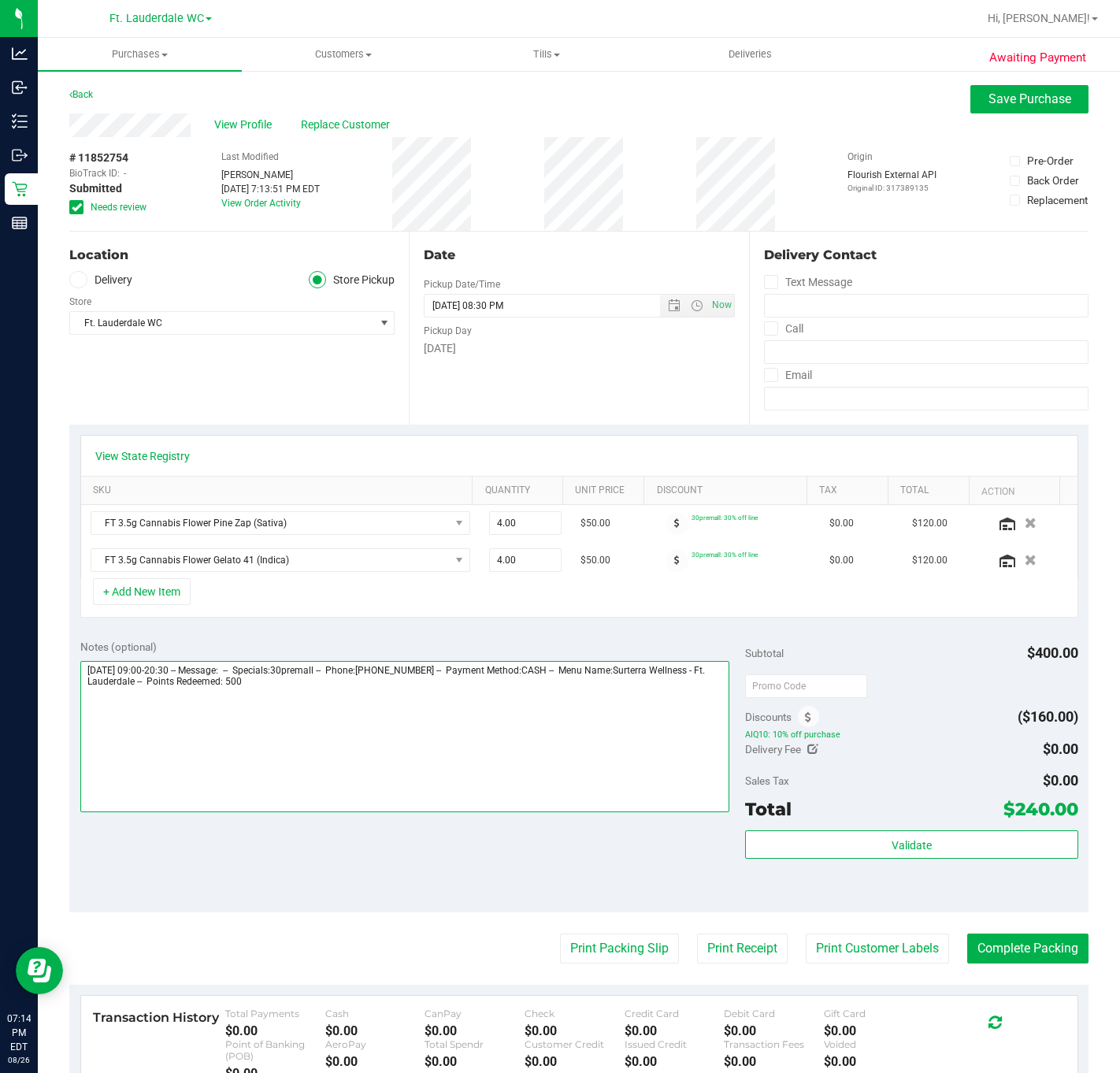
click at [390, 707] on textarea at bounding box center [405, 737] width 650 height 151
type textarea "[DATE] 09:00-20:30 -- Message: -- Specials:30premall -- Phone:[PHONE_NUMBER] --…"
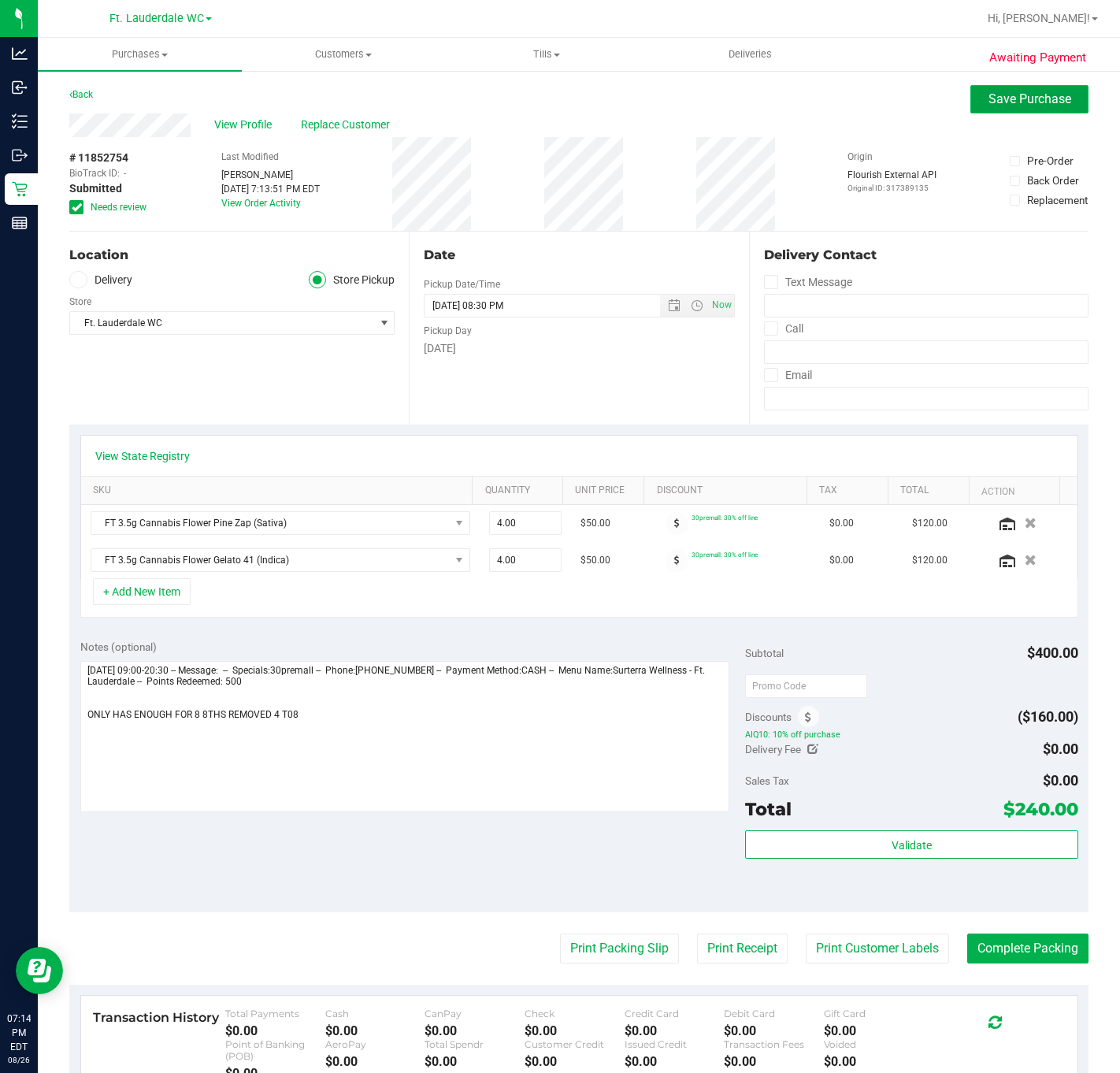
click at [942, 92] on span "Save Purchase" at bounding box center [1029, 99] width 83 height 15
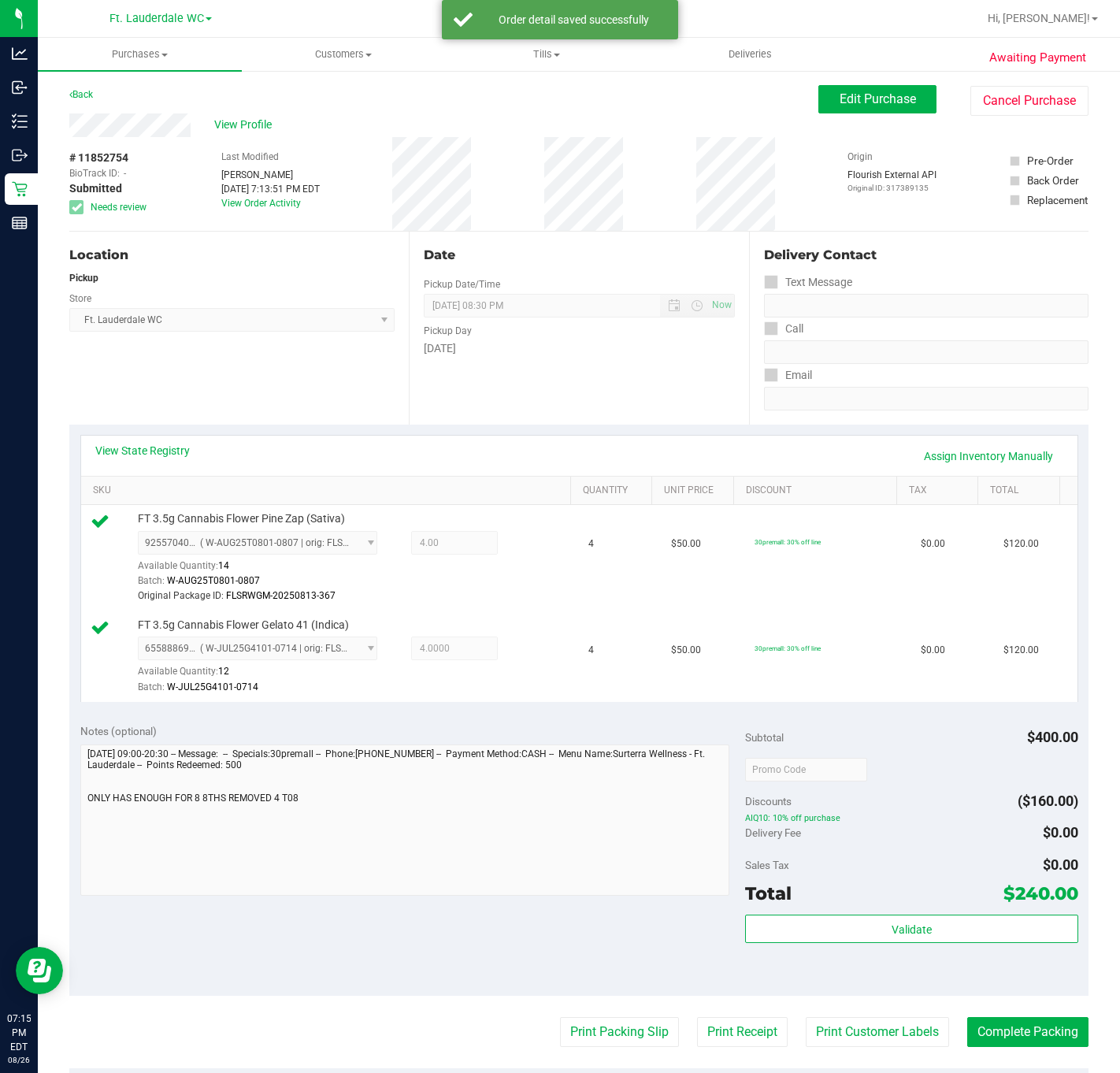
scroll to position [340, 0]
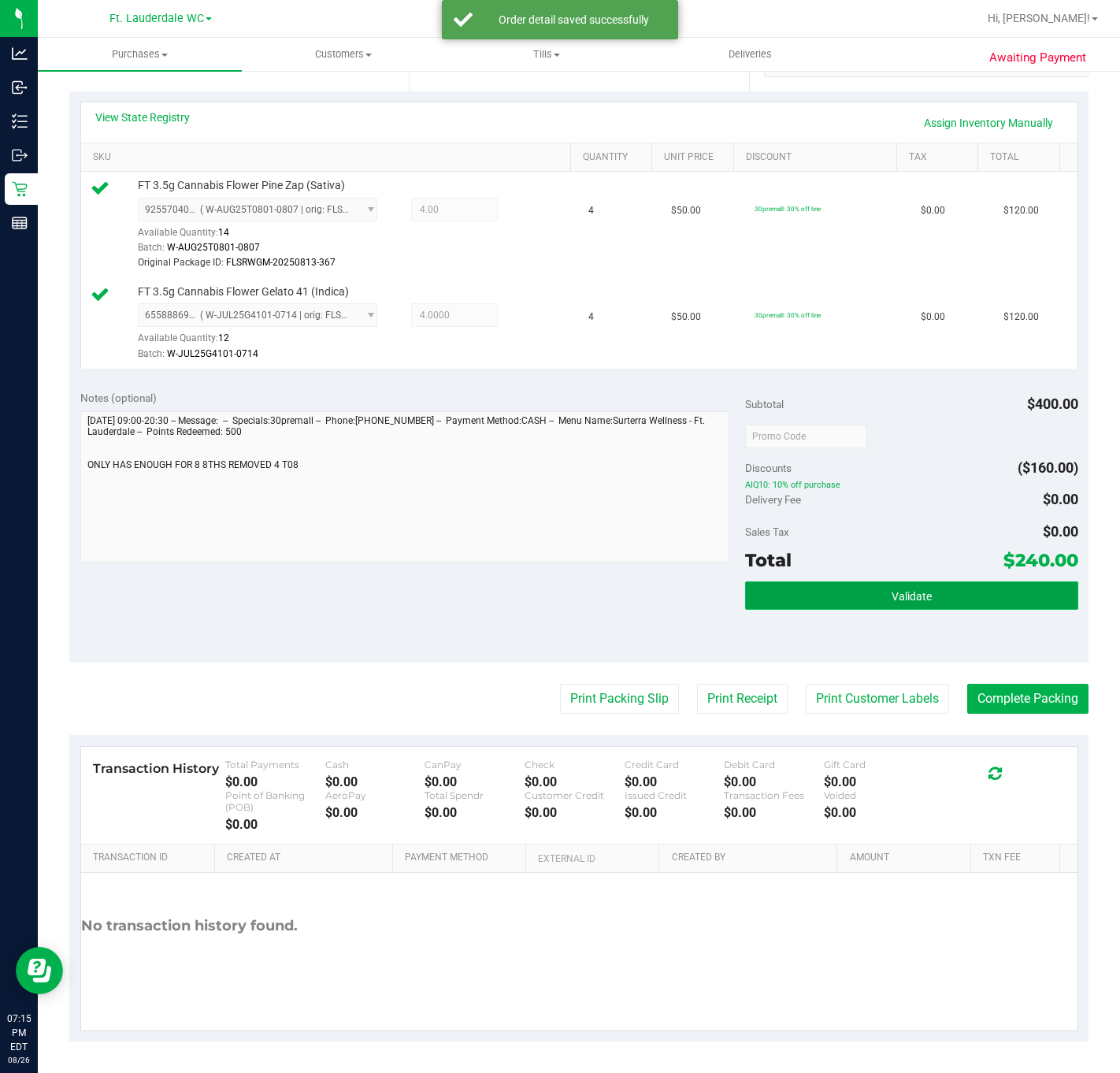
click at [778, 592] on button "Validate" at bounding box center [911, 595] width 332 height 29
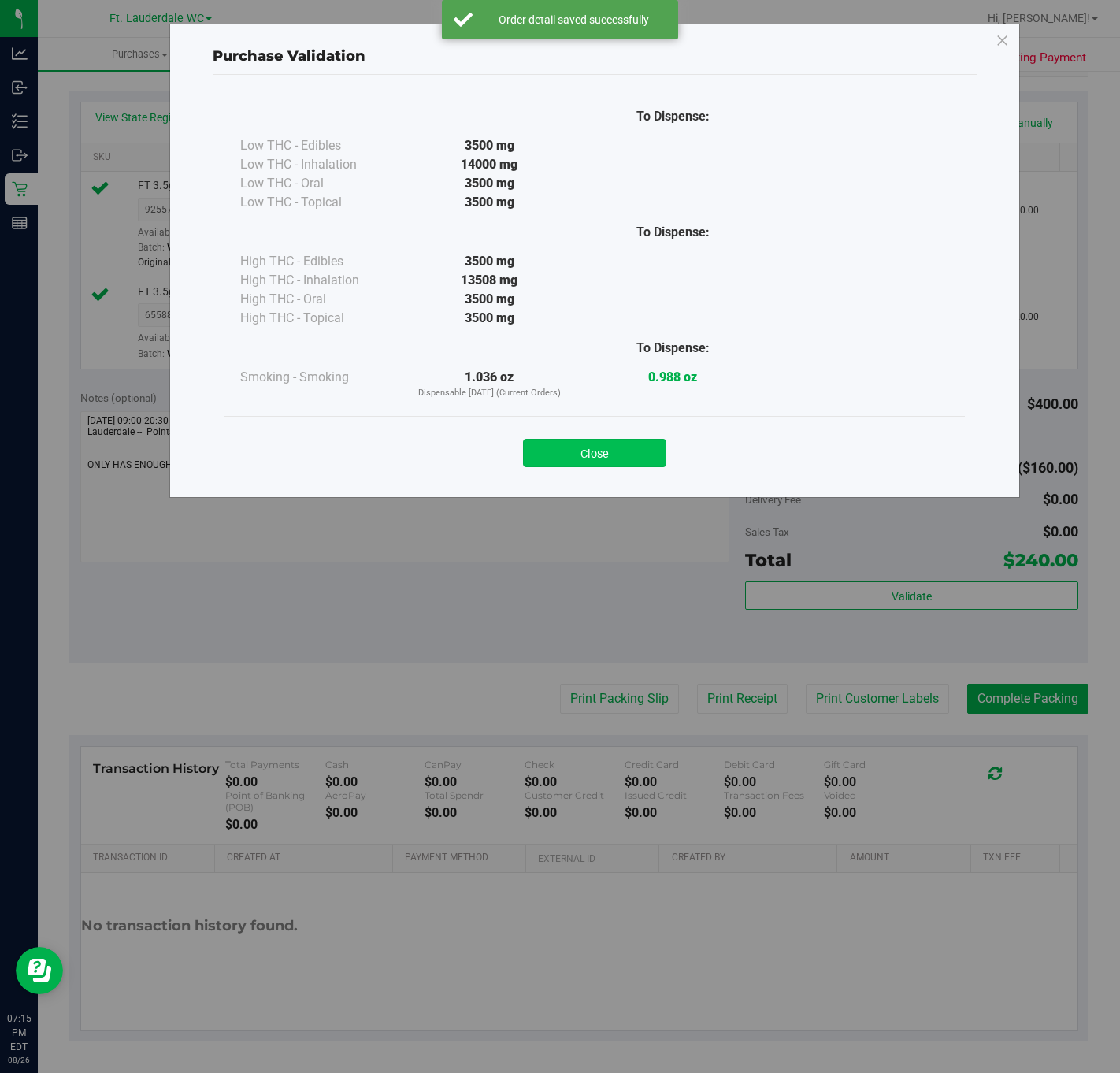
click at [626, 453] on button "Close" at bounding box center [594, 453] width 143 height 29
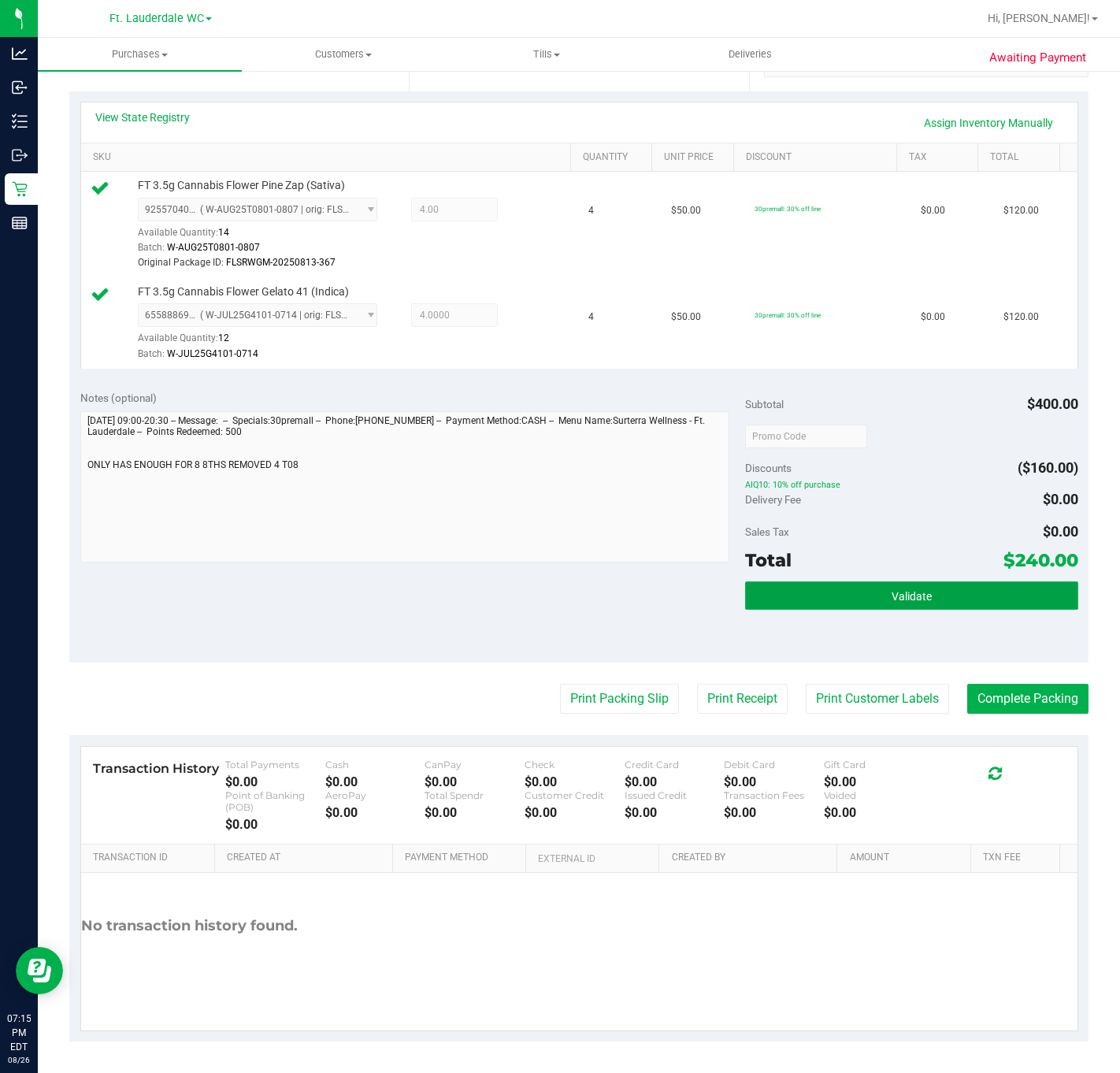
click at [762, 601] on button "Validate" at bounding box center [911, 595] width 332 height 29
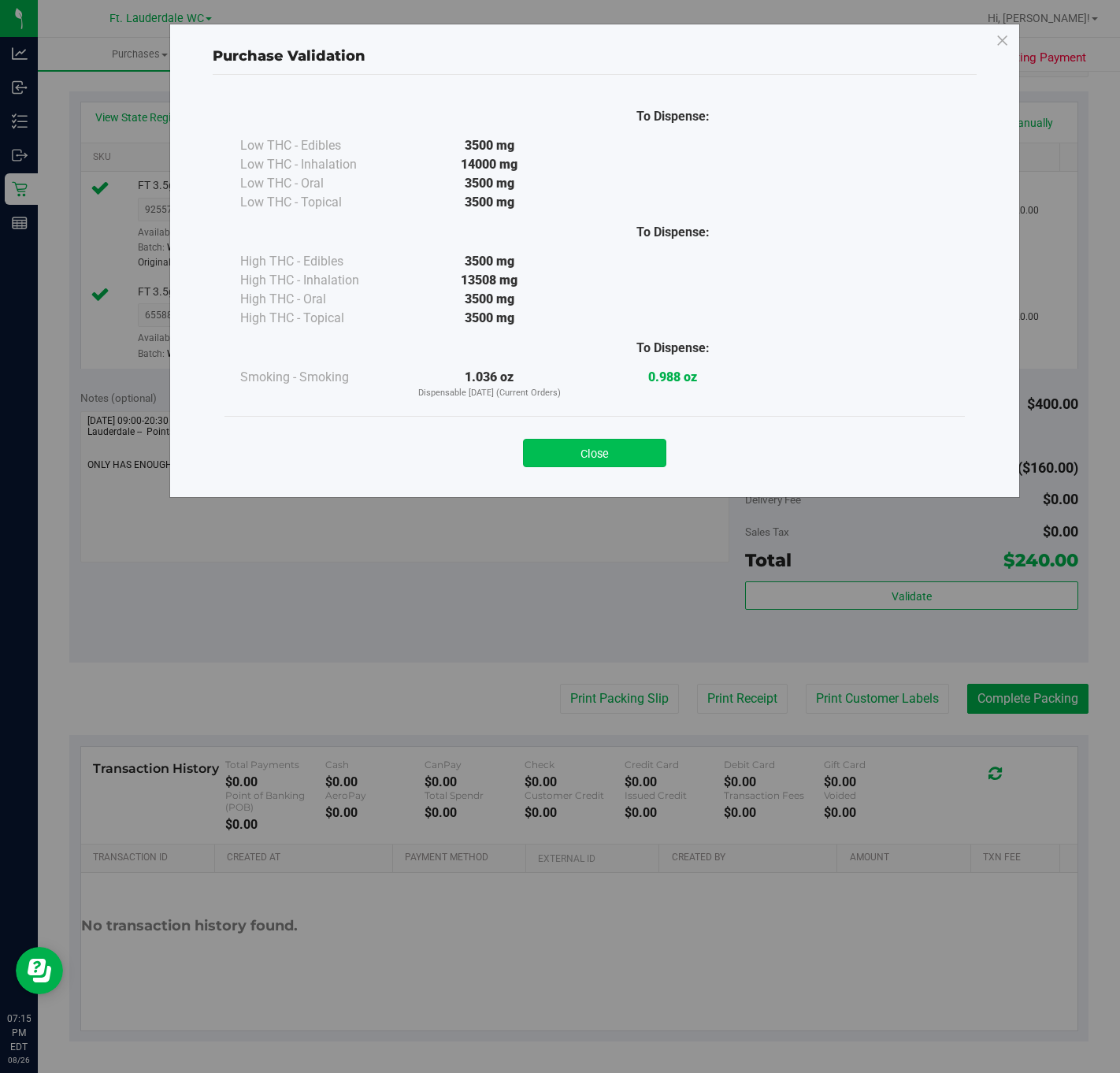
click at [593, 453] on button "Close" at bounding box center [594, 453] width 143 height 29
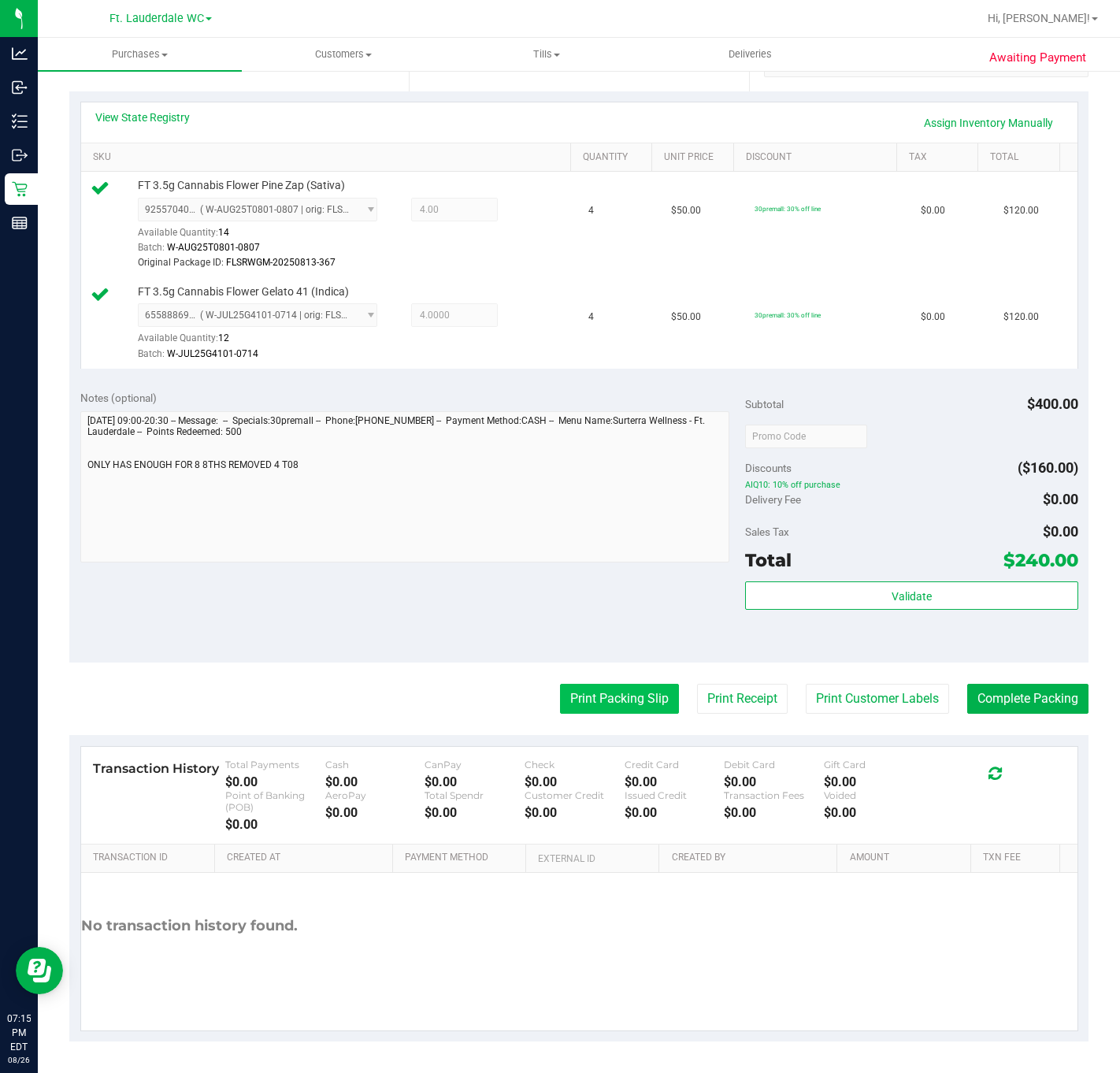
click at [594, 688] on button "Print Packing Slip" at bounding box center [618, 698] width 119 height 30
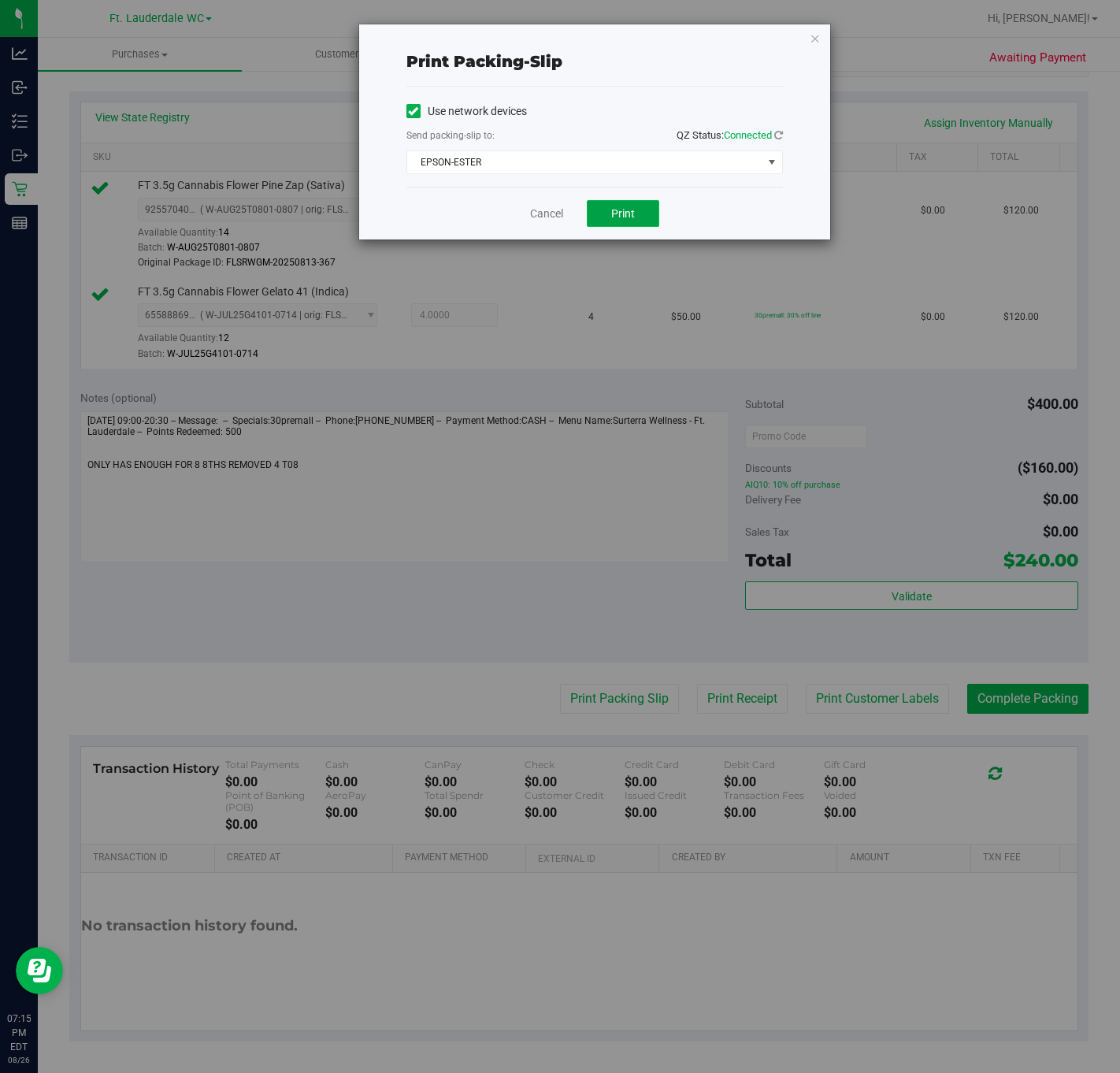
click at [645, 214] on button "Print" at bounding box center [623, 213] width 73 height 27
click at [553, 219] on link "Cancel" at bounding box center [547, 214] width 33 height 16
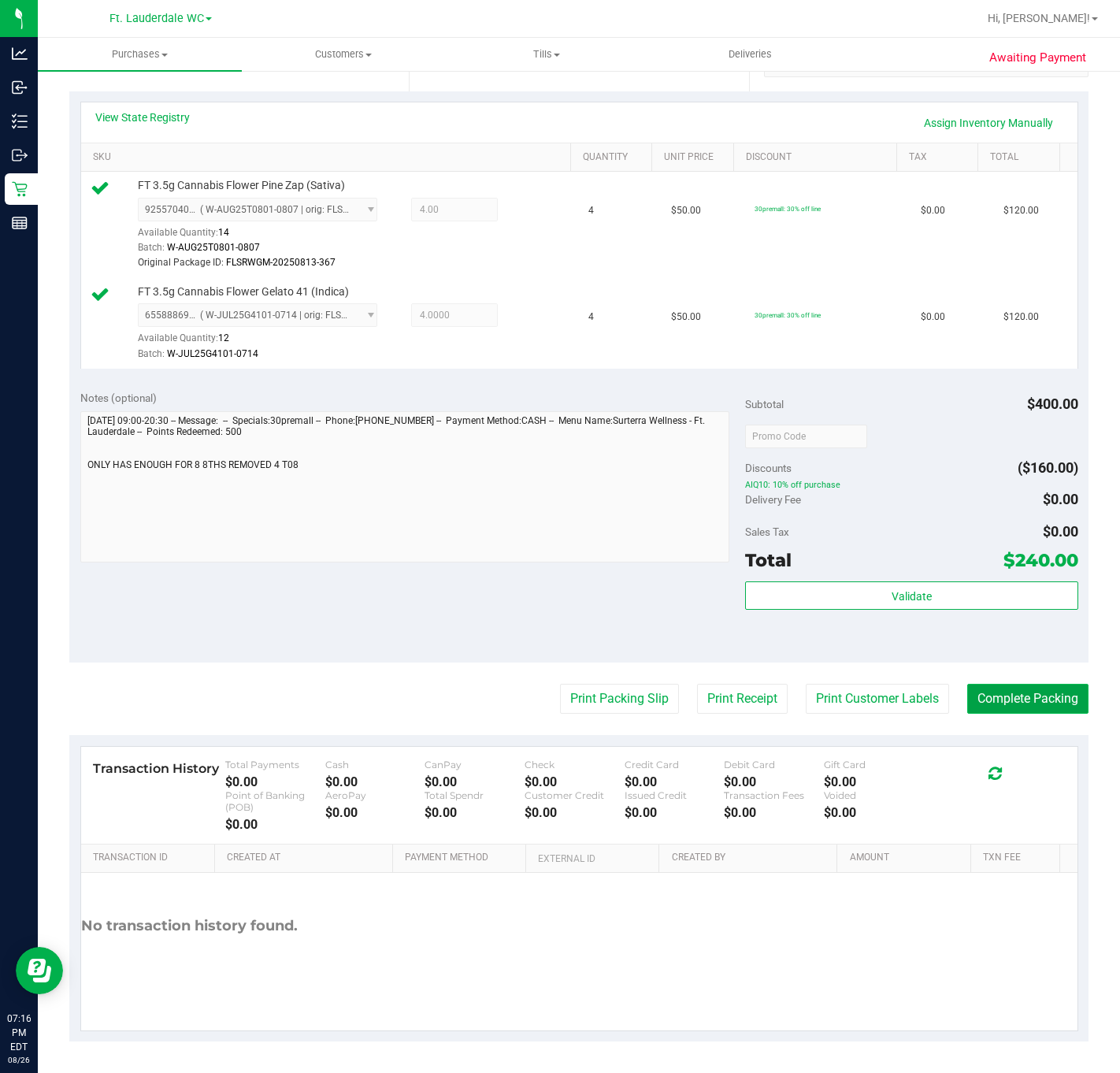
click at [942, 701] on button "Complete Packing" at bounding box center [1028, 698] width 121 height 30
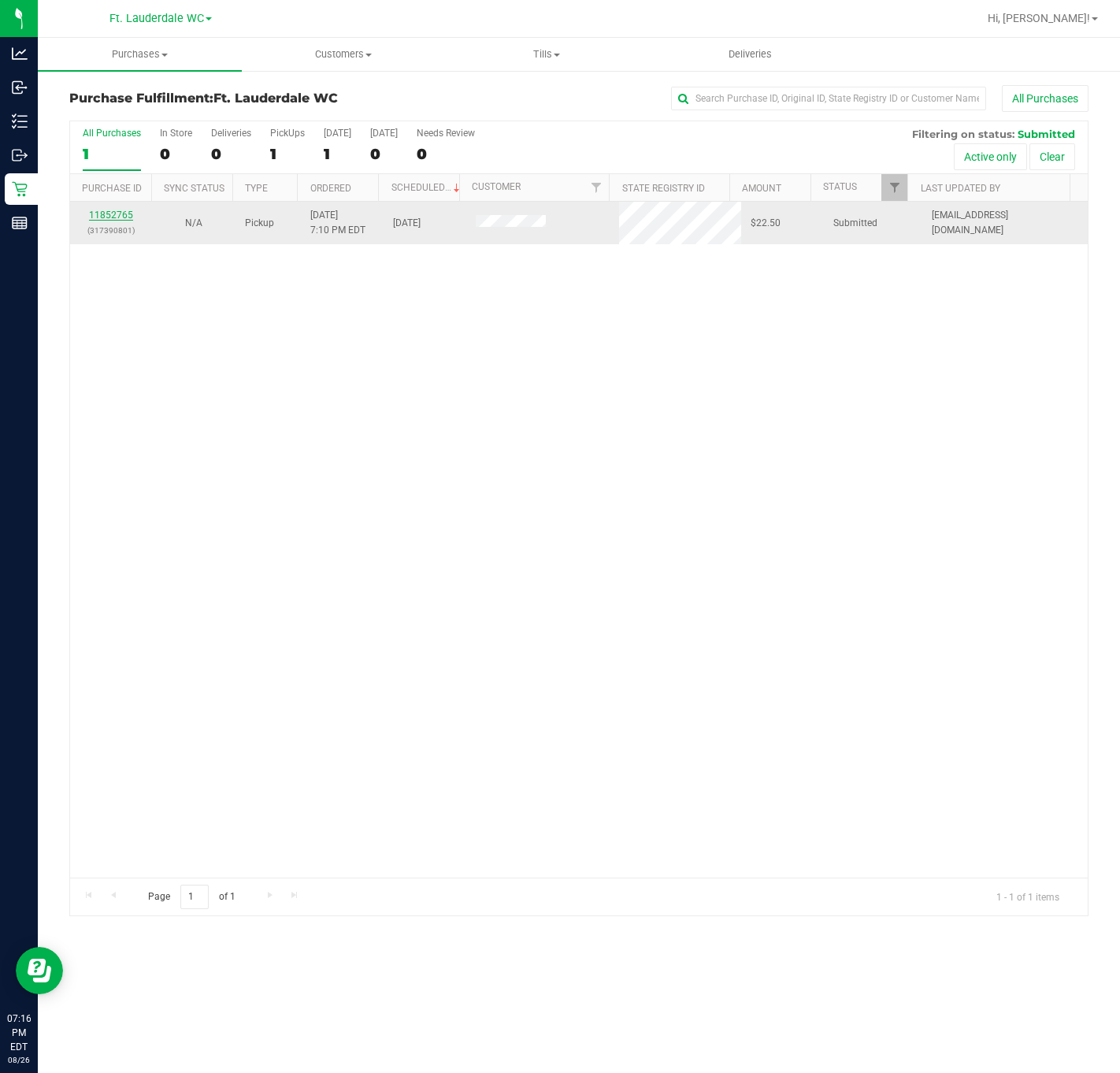
click at [123, 215] on link "11852765" at bounding box center [111, 214] width 44 height 11
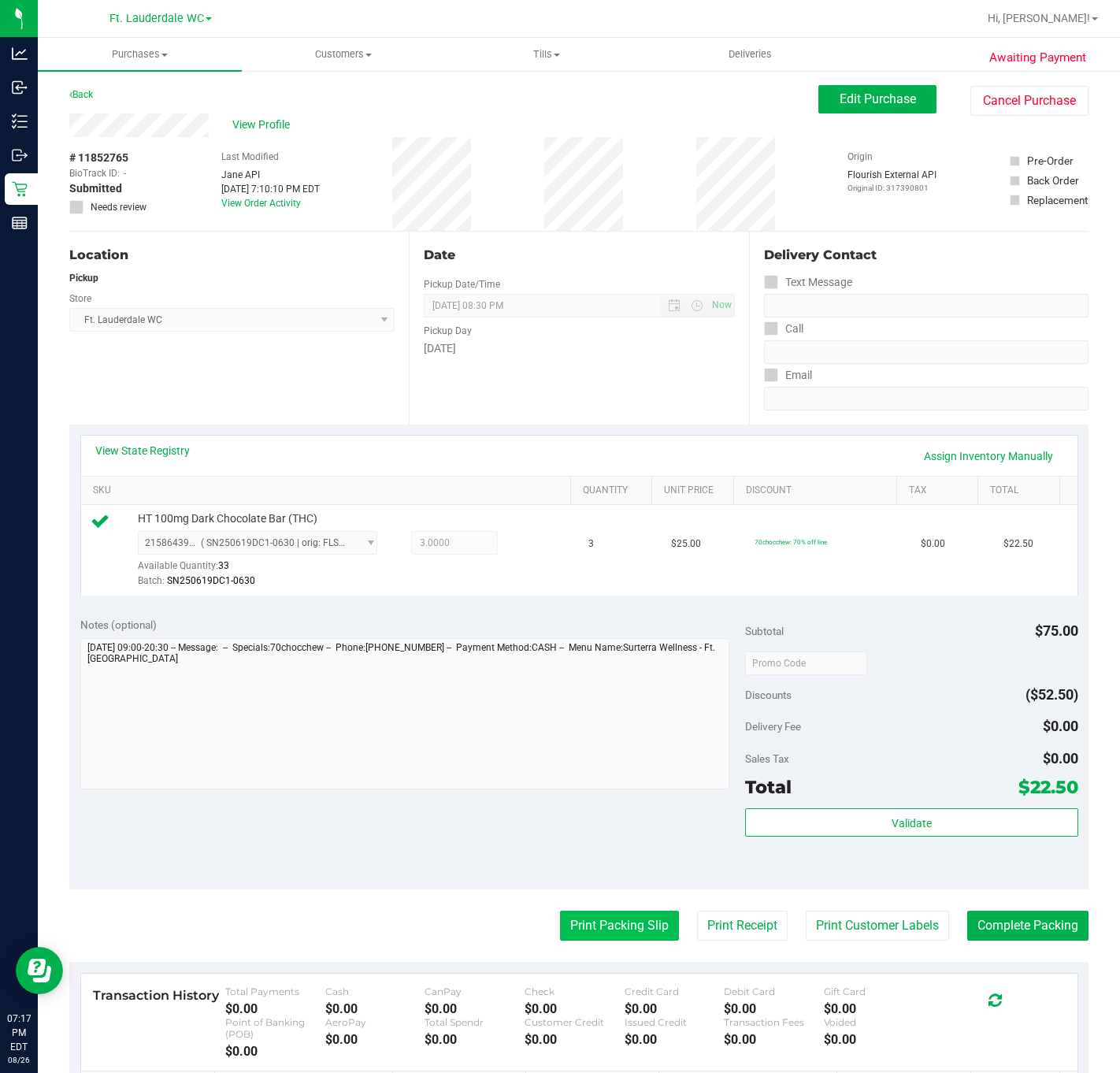
click at [572, 940] on button "Print Packing Slip" at bounding box center [618, 926] width 119 height 30
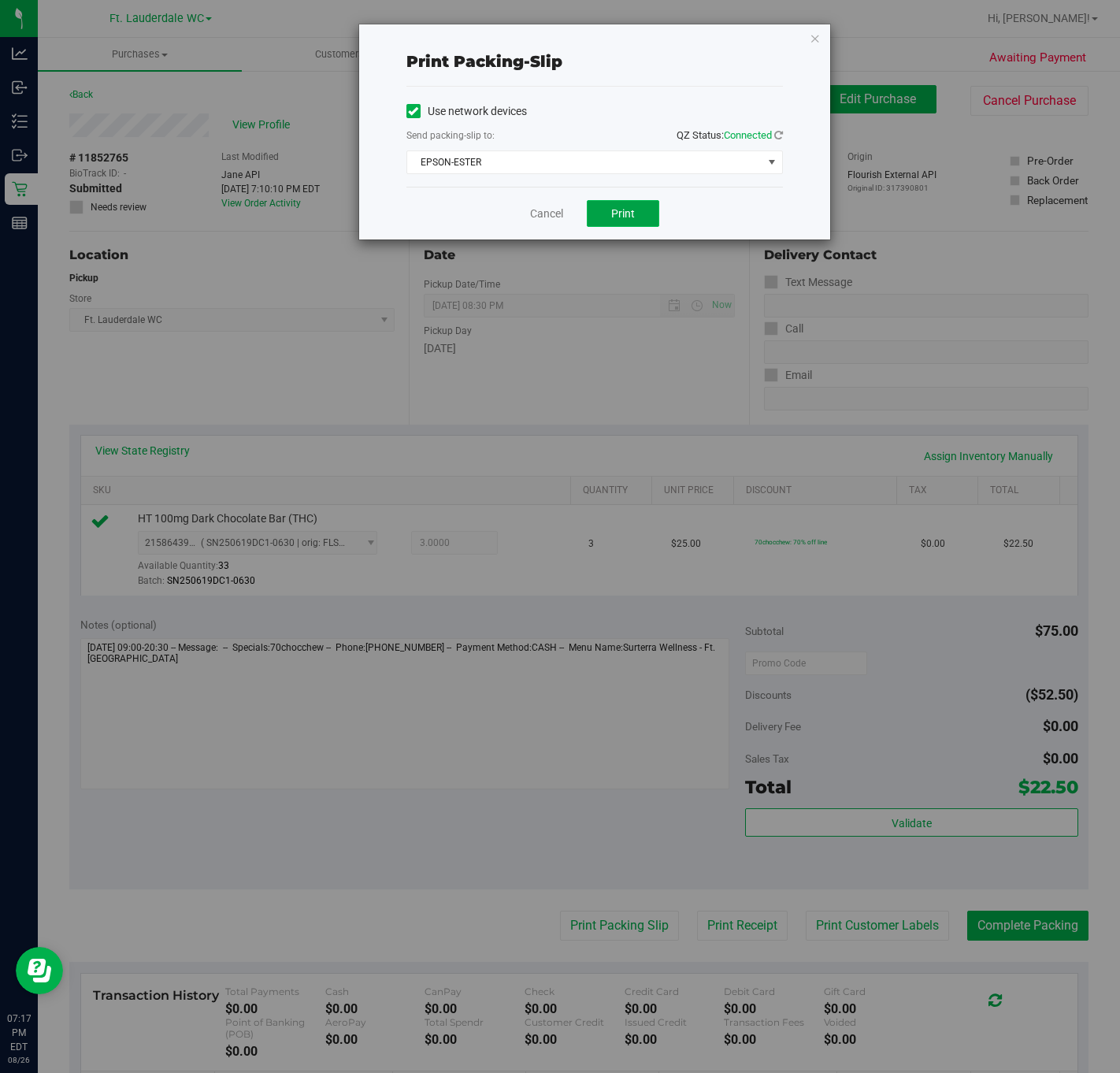
click at [633, 215] on span "Print" at bounding box center [623, 213] width 24 height 12
click at [546, 208] on link "Cancel" at bounding box center [547, 214] width 33 height 16
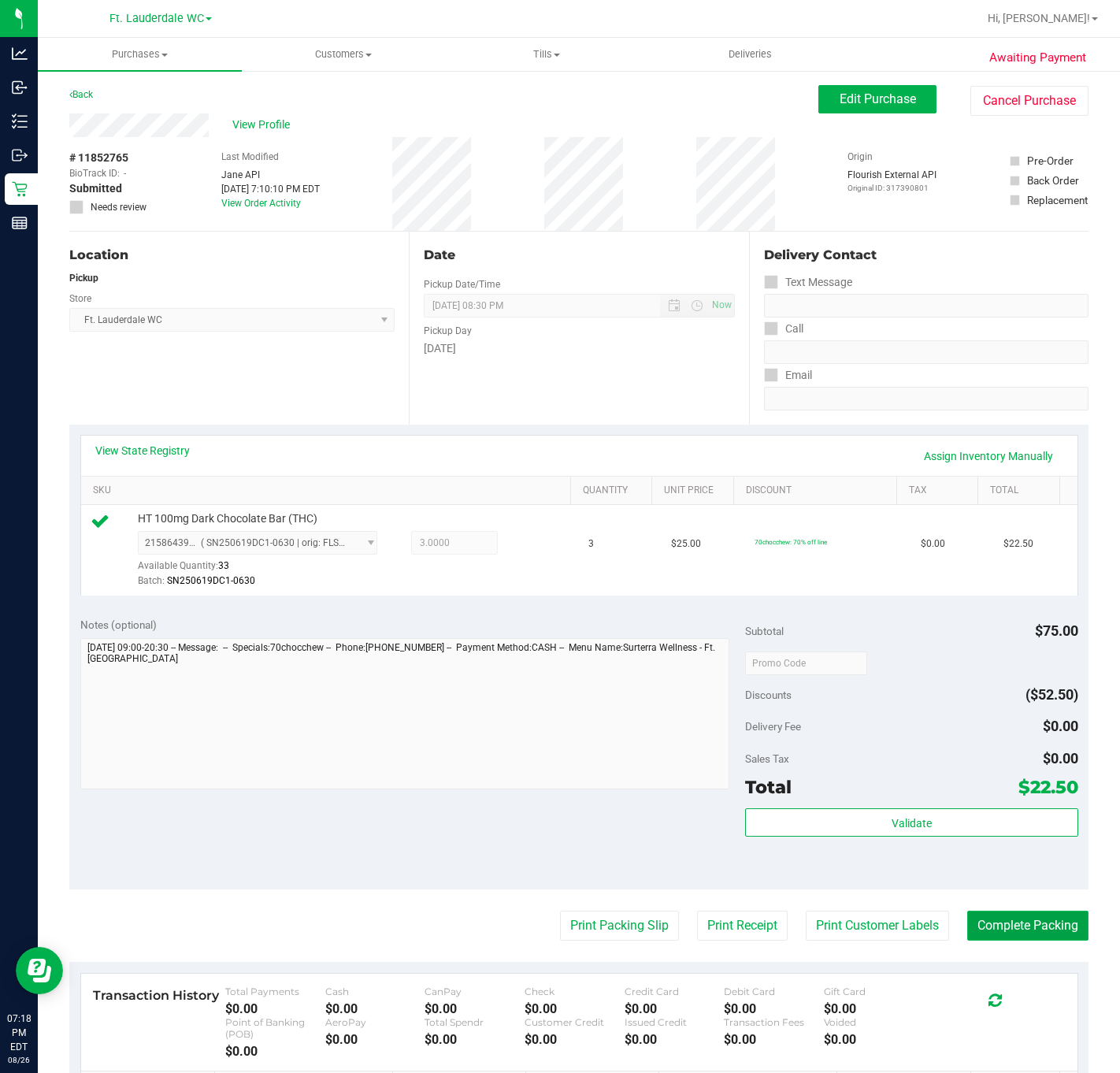
click at [942, 932] on button "Complete Packing" at bounding box center [1028, 926] width 121 height 30
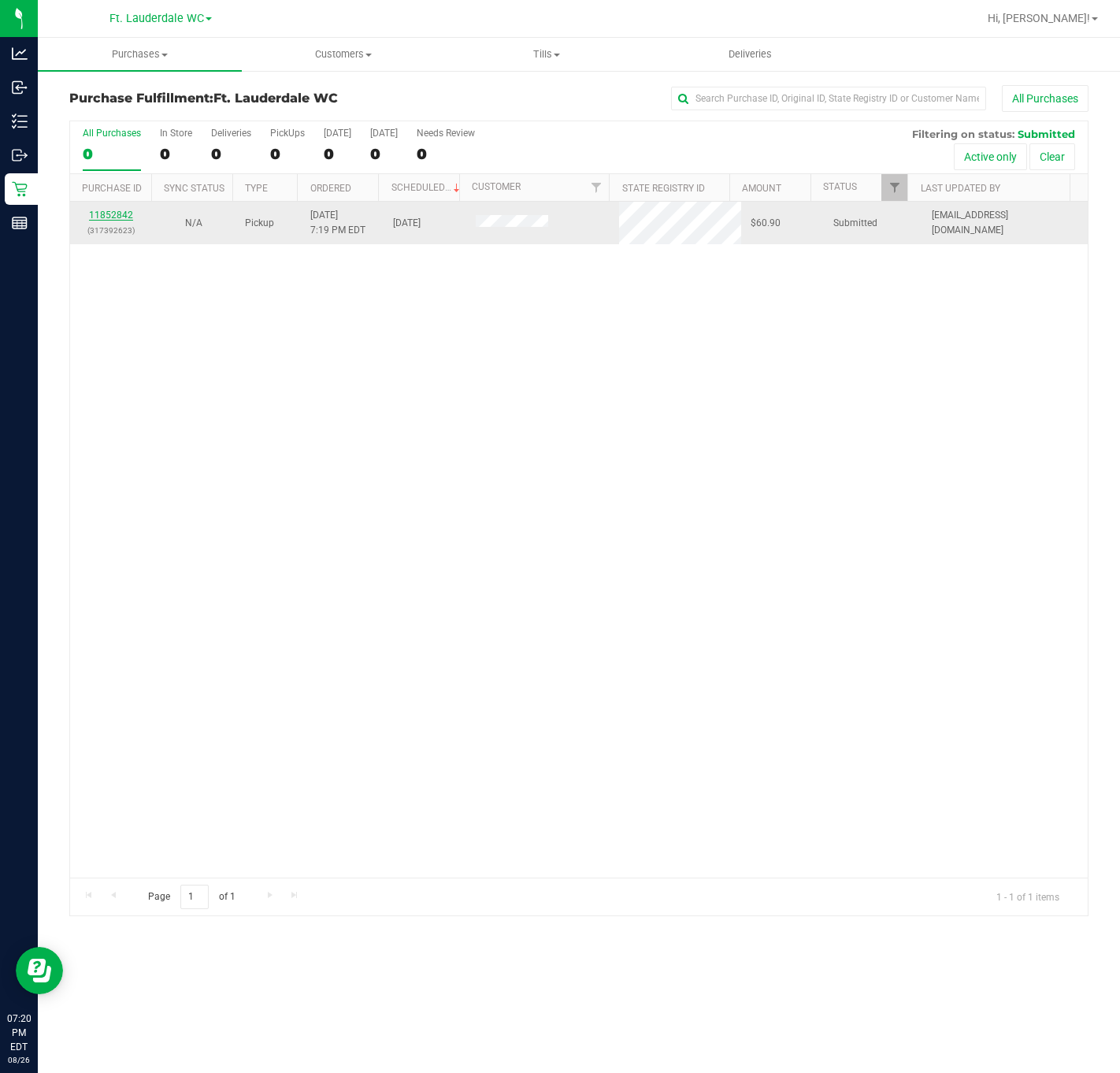
click at [115, 215] on link "11852842" at bounding box center [111, 214] width 44 height 11
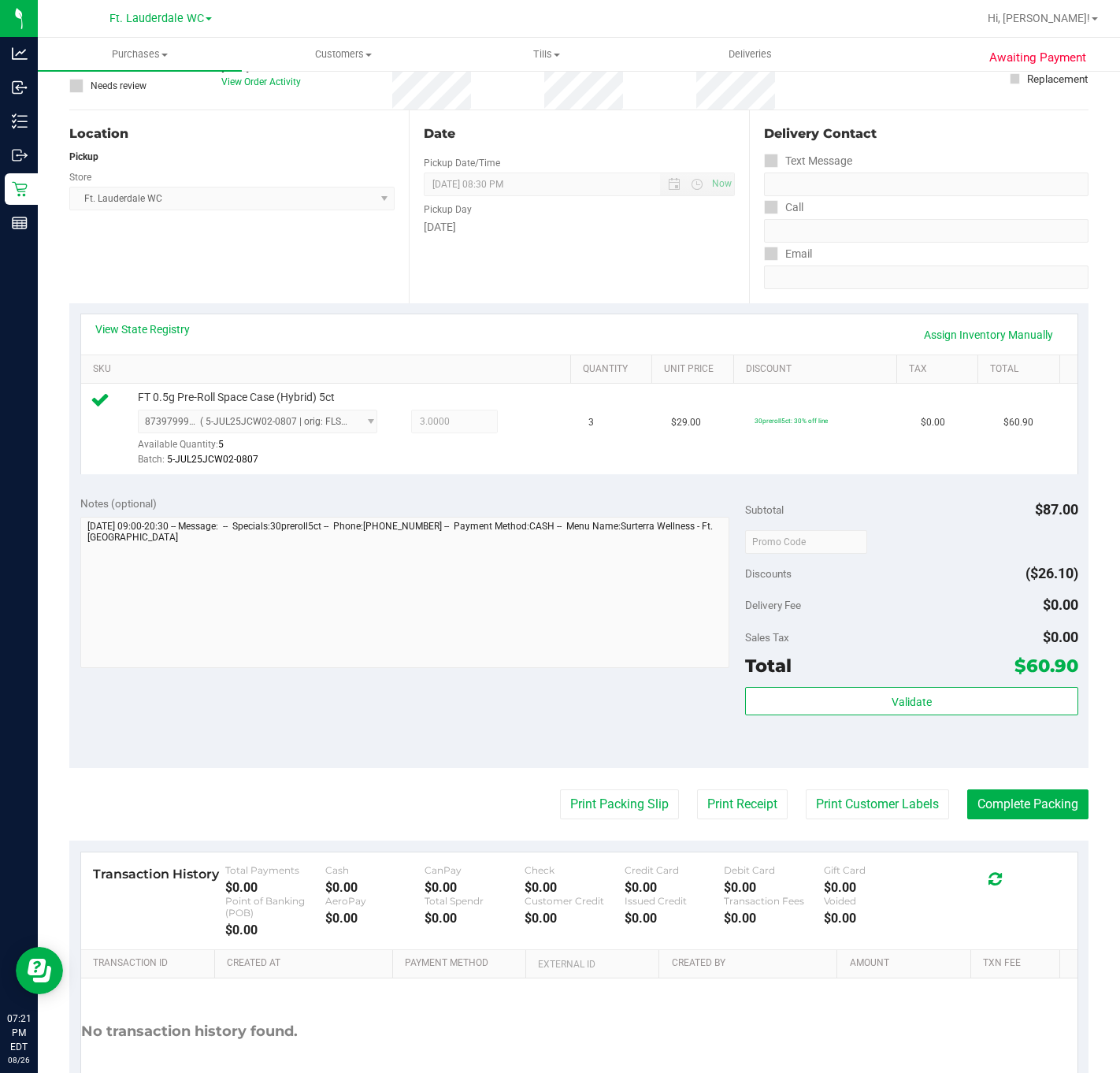
scroll to position [232, 0]
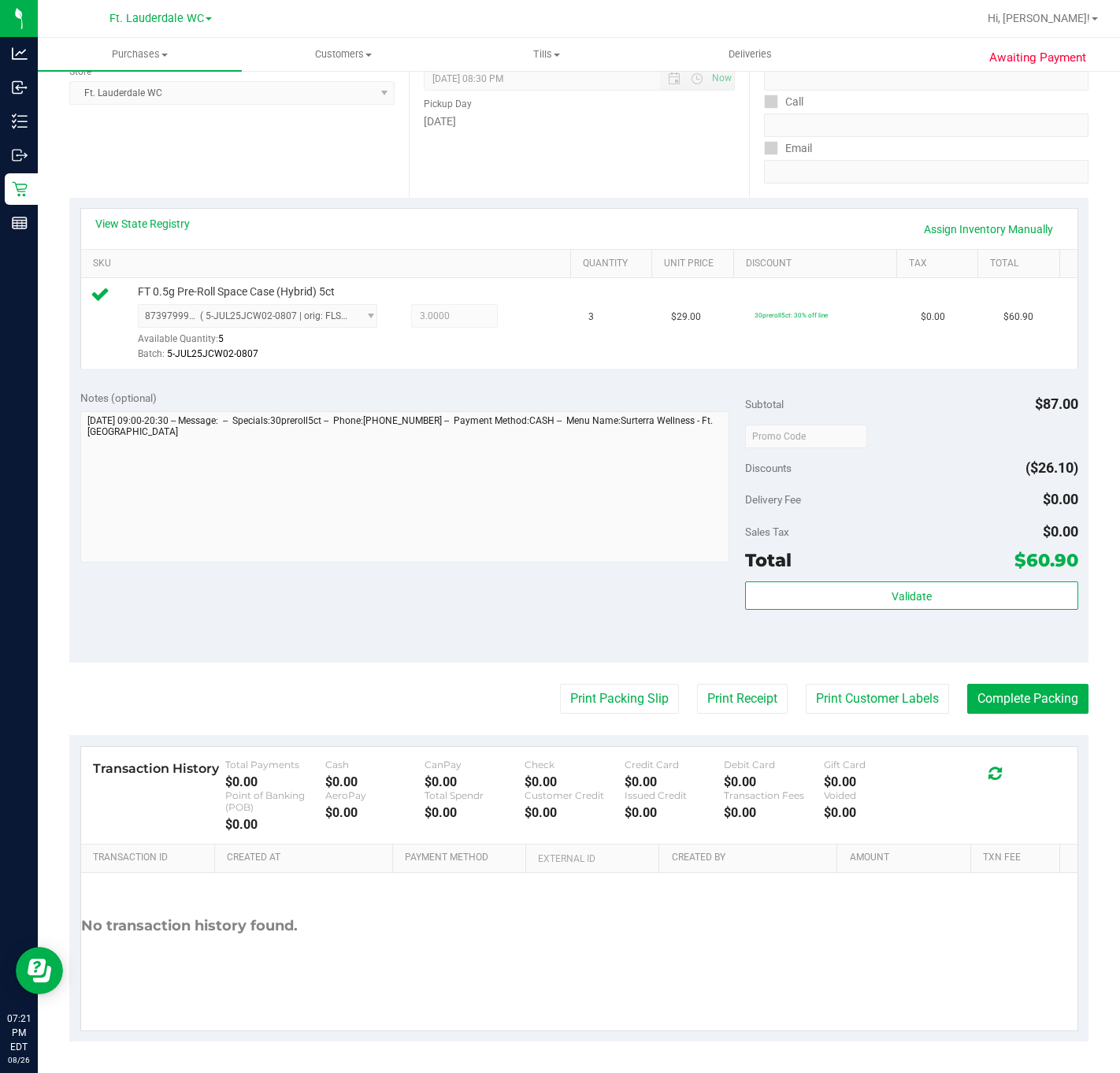
click at [823, 607] on div "Validate" at bounding box center [911, 596] width 332 height 30
click at [825, 602] on button "Validate" at bounding box center [911, 595] width 332 height 29
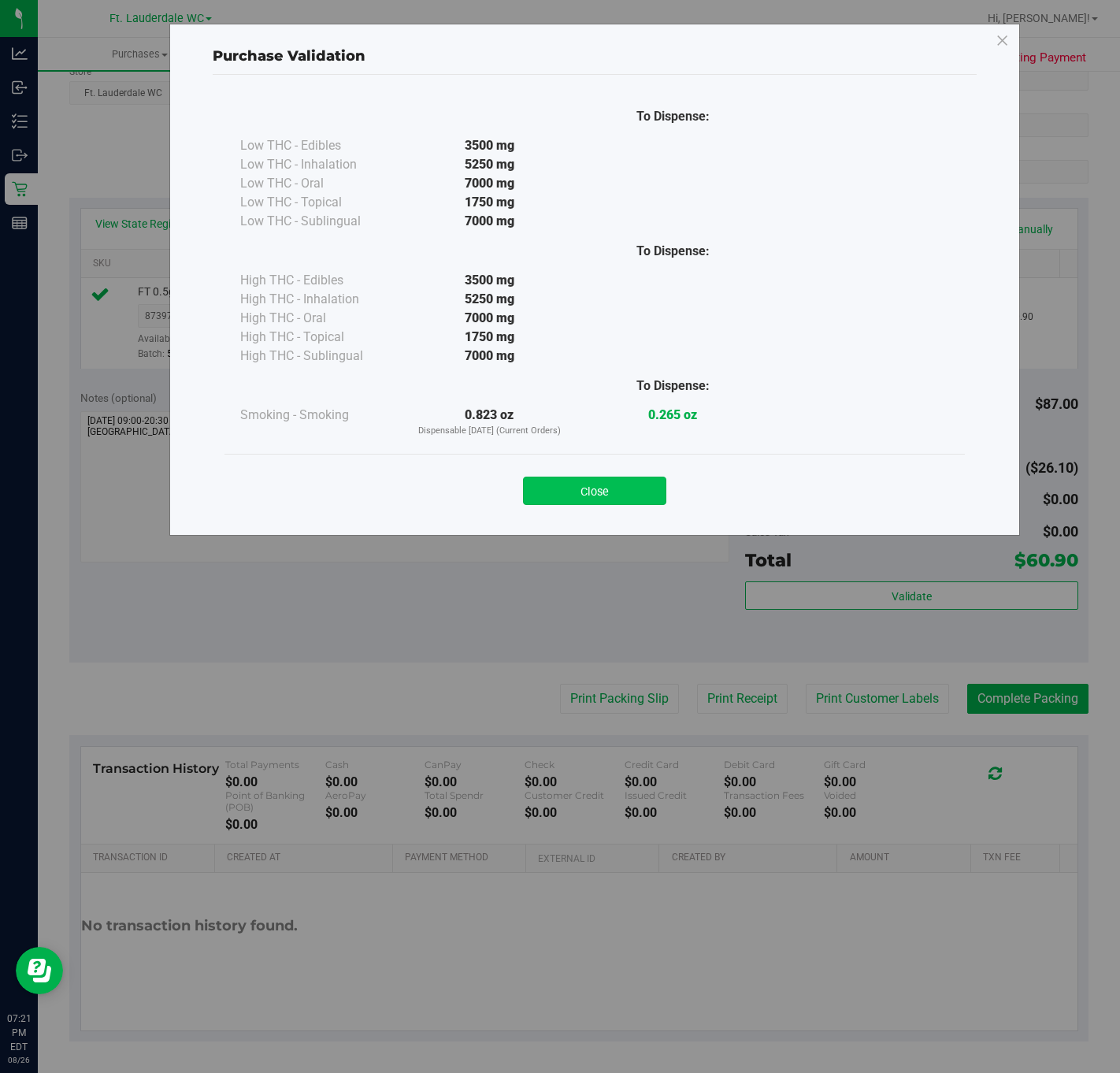
click at [584, 482] on button "Close" at bounding box center [594, 490] width 143 height 29
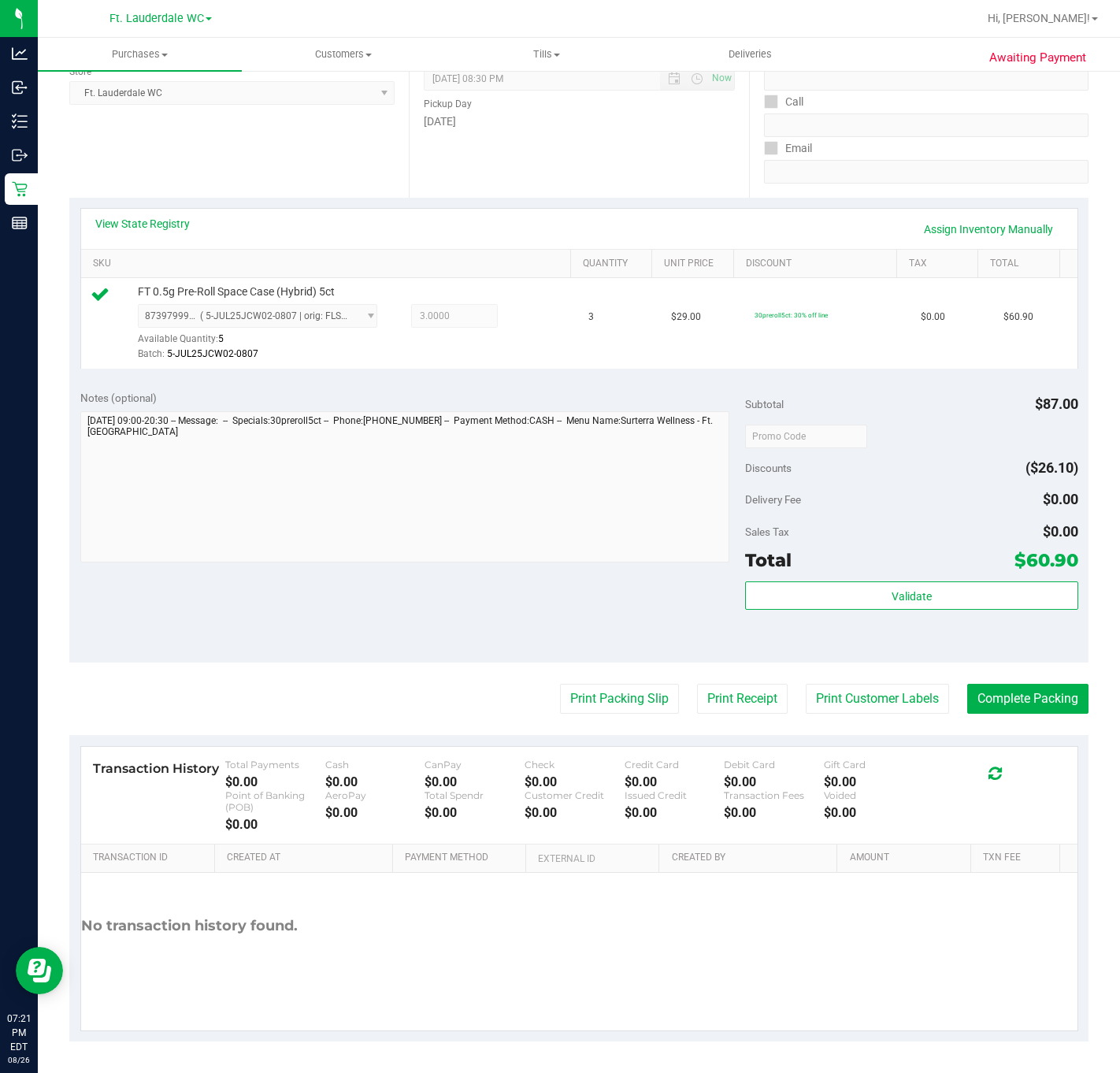
click at [596, 728] on purchase-details "Back Edit Purchase Cancel Purchase View Profile # 11852842 BioTrack ID: - Submi…" at bounding box center [578, 450] width 1019 height 1183
click at [596, 703] on button "Print Packing Slip" at bounding box center [618, 698] width 119 height 30
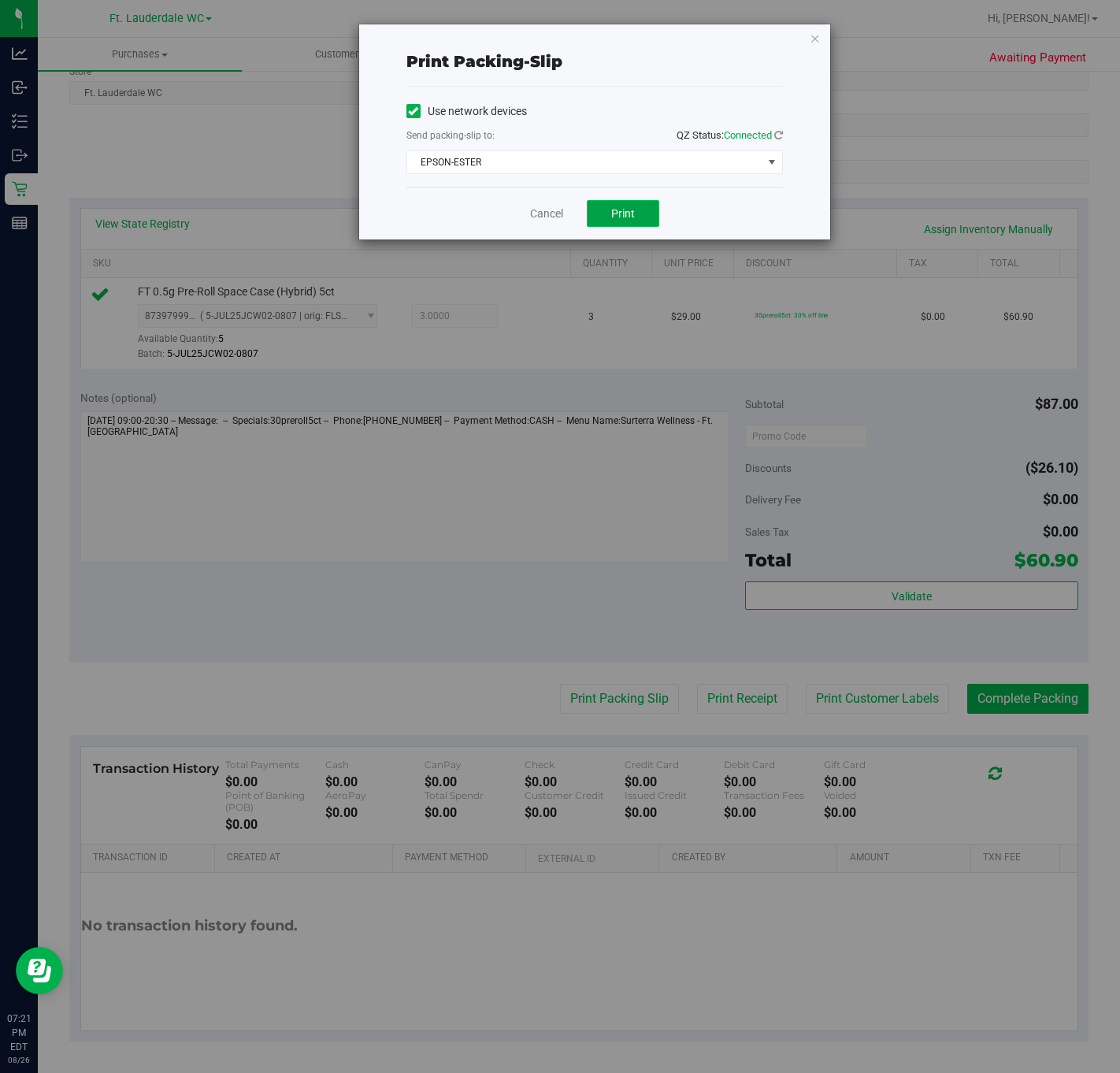
click at [619, 225] on button "Print" at bounding box center [623, 213] width 73 height 27
click at [556, 213] on link "Cancel" at bounding box center [547, 214] width 33 height 16
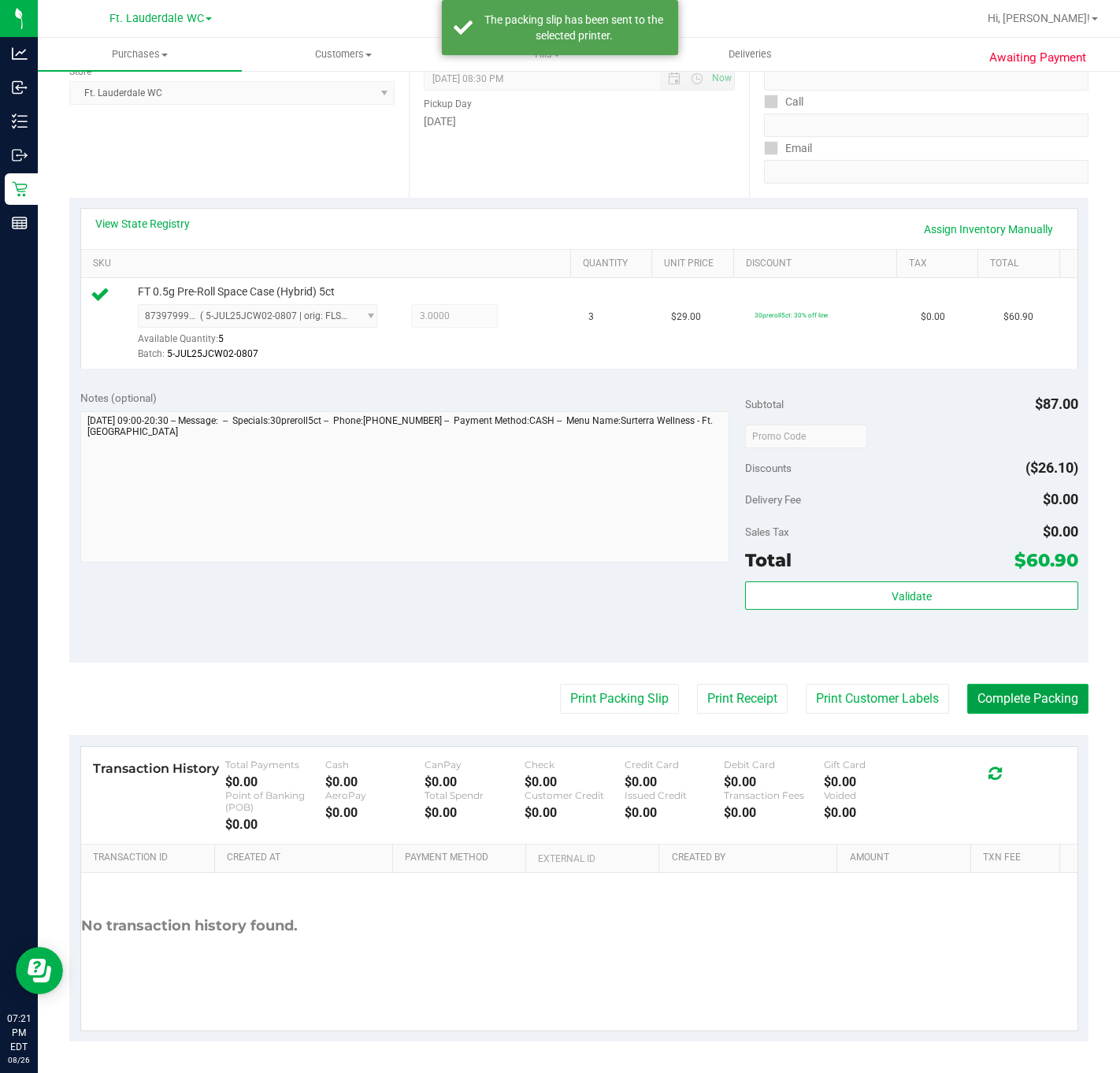
click at [942, 700] on button "Complete Packing" at bounding box center [1028, 698] width 121 height 30
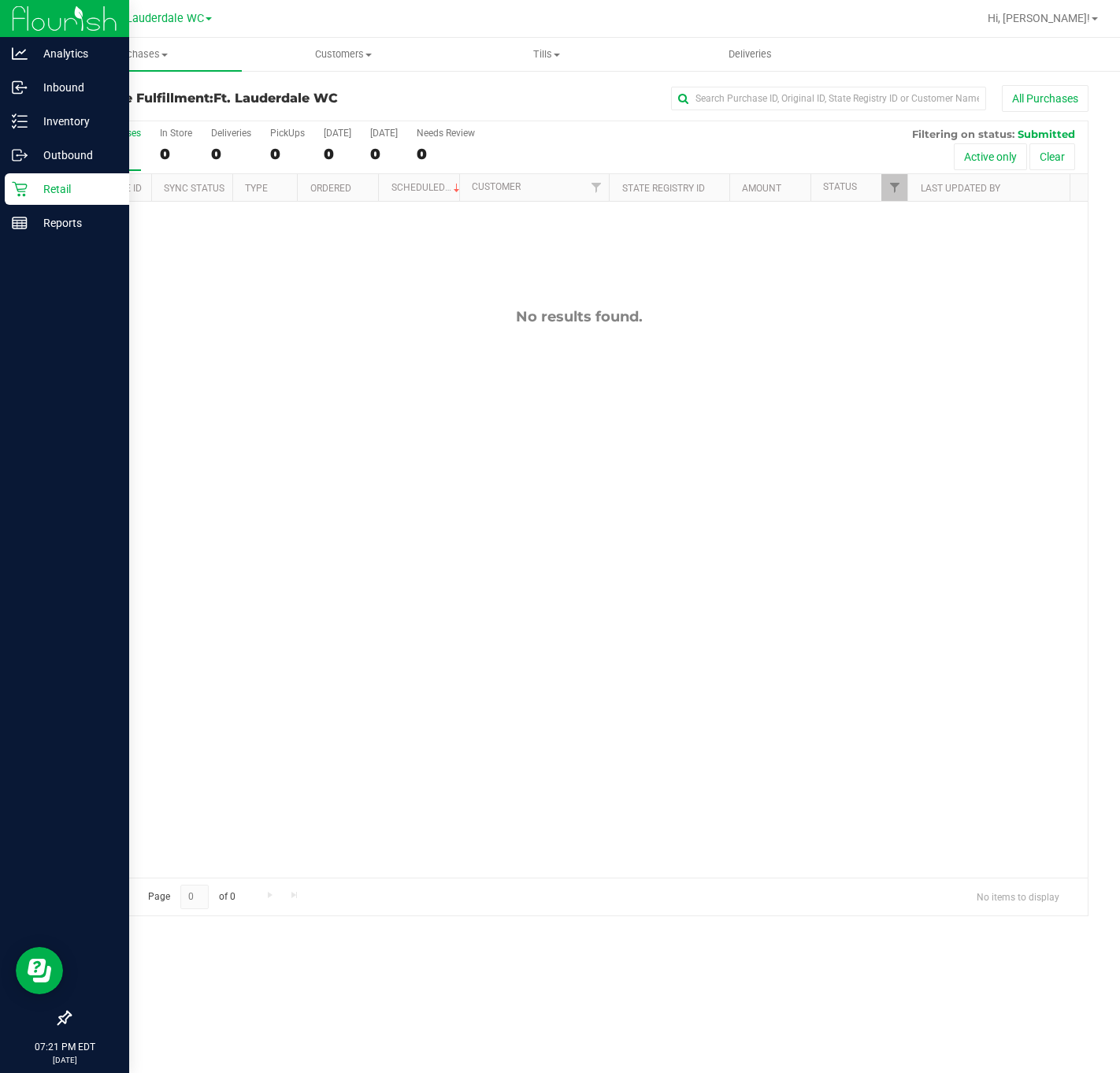
click at [29, 187] on p "Retail" at bounding box center [75, 188] width 95 height 19
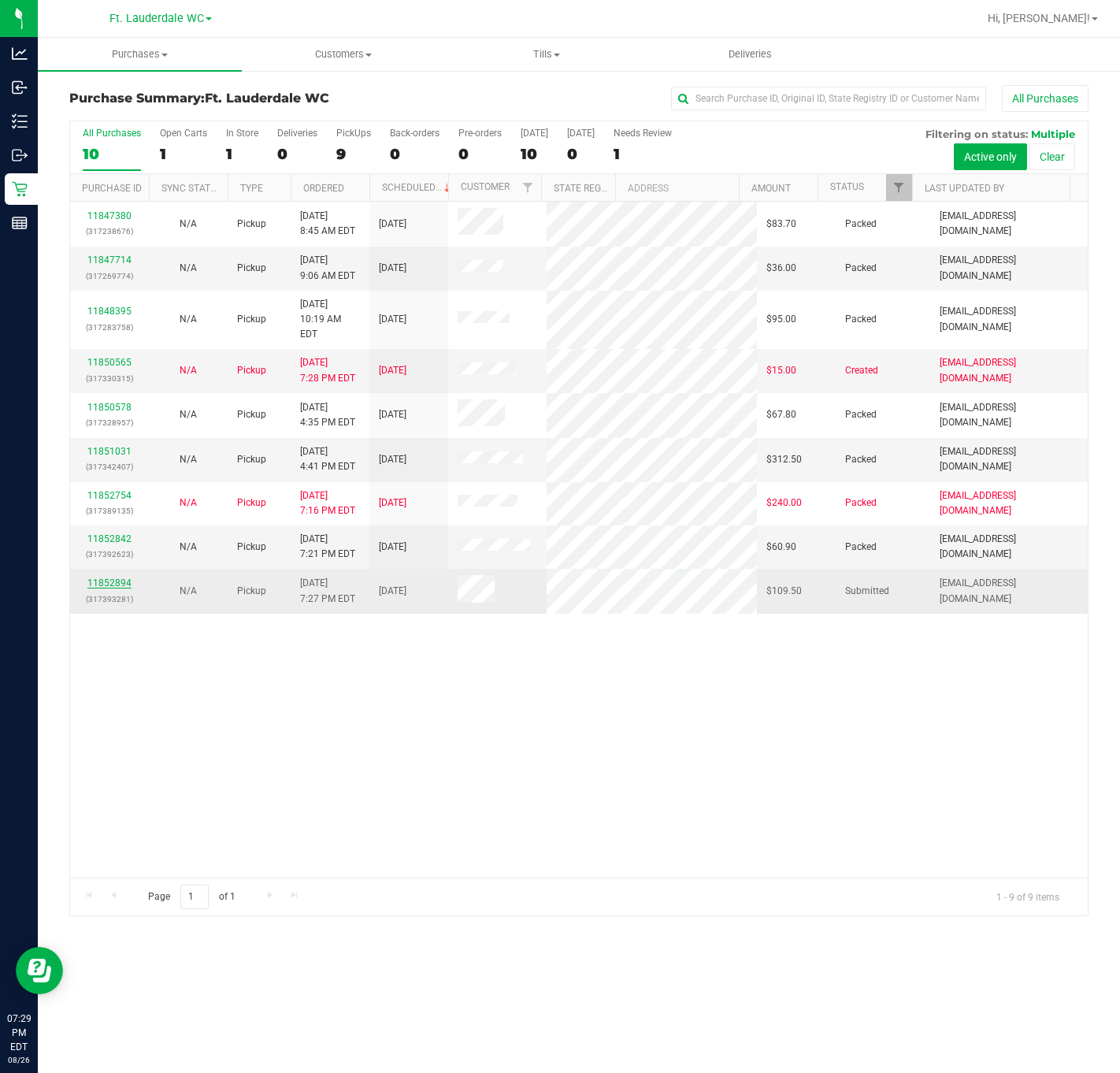
click at [106, 578] on link "11852894" at bounding box center [110, 583] width 44 height 11
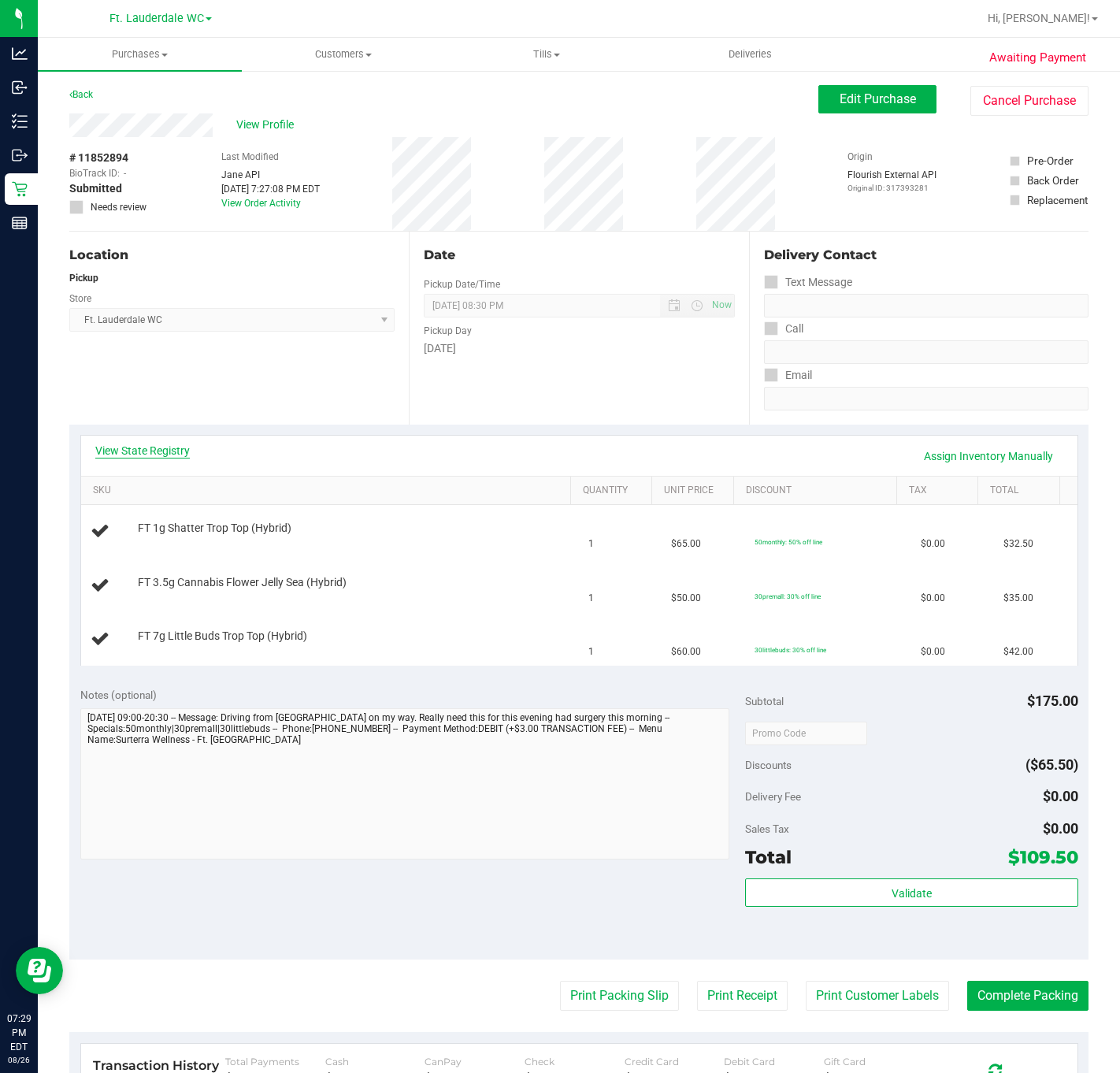
click at [185, 457] on link "View State Registry" at bounding box center [142, 450] width 95 height 16
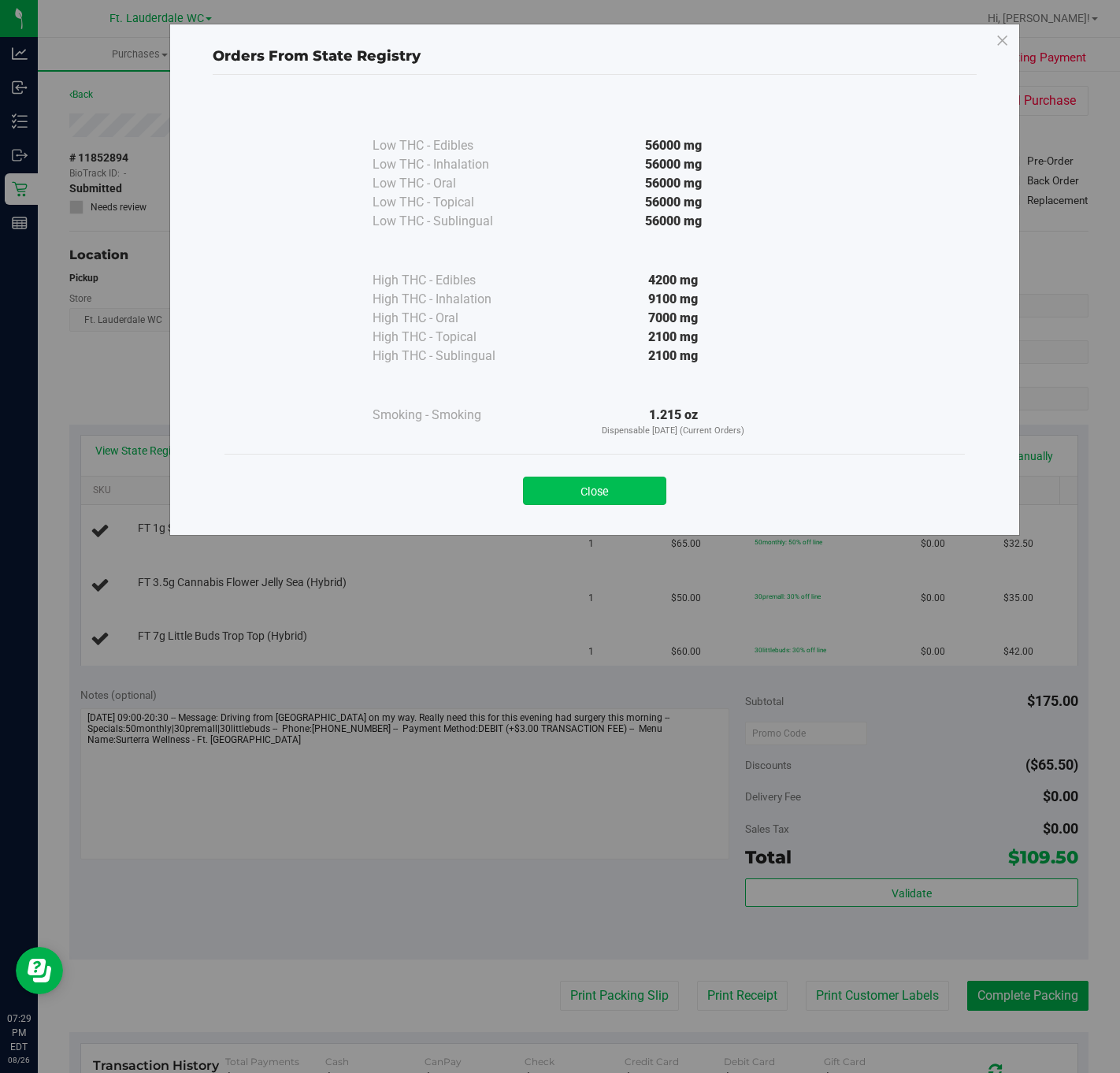
click at [593, 496] on button "Close" at bounding box center [594, 490] width 143 height 29
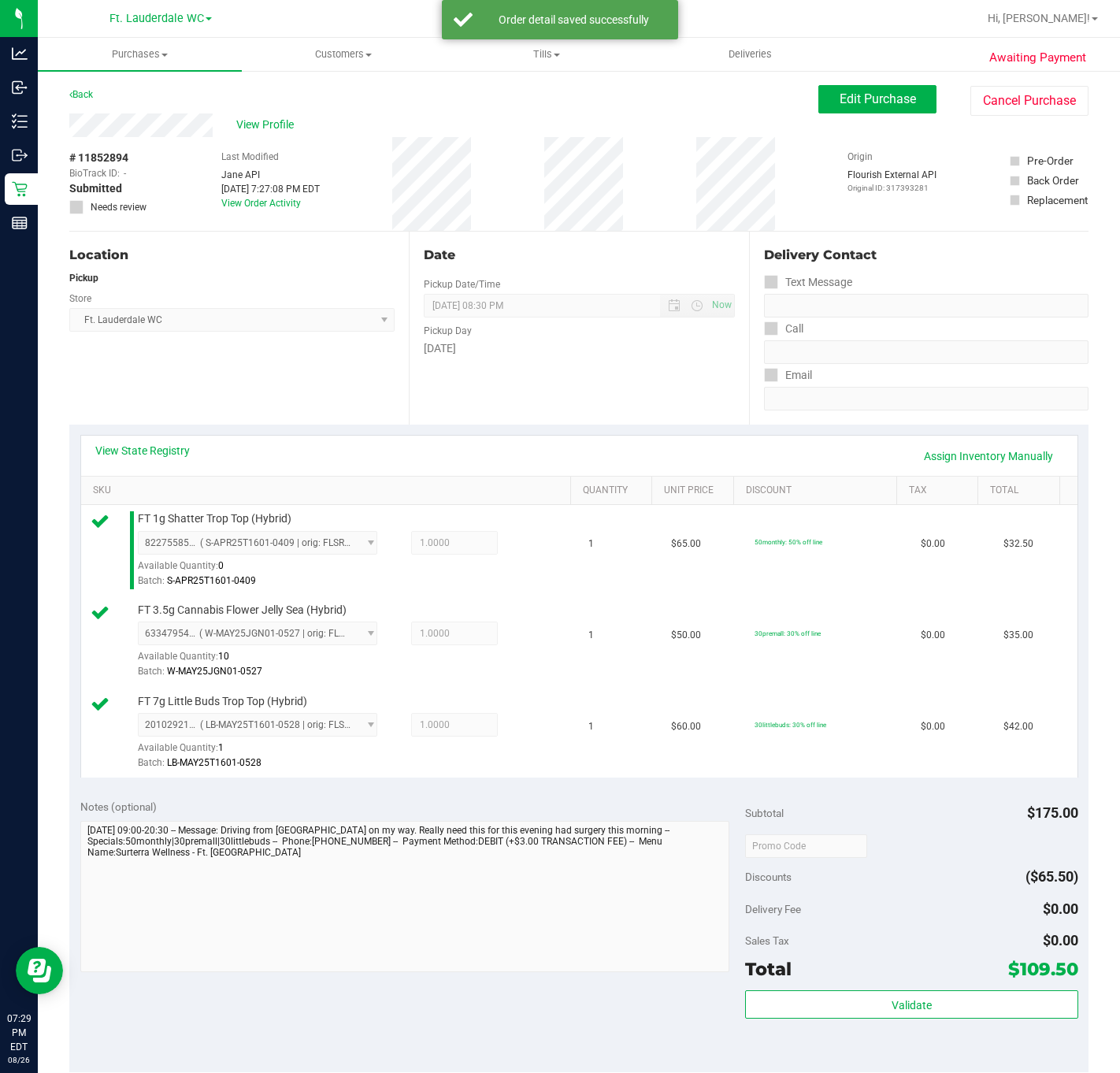
click at [857, 993] on div "Subtotal $175.00 Discounts ($65.50) Delivery Fee $0.00 Sales Tax $0.00 Total $1…" at bounding box center [911, 930] width 332 height 263
drag, startPoint x: 852, startPoint y: 994, endPoint x: 844, endPoint y: 994, distance: 8.0
click at [849, 994] on div "Subtotal $175.00 Discounts ($65.50) Delivery Fee $0.00 Sales Tax $0.00 Total $1…" at bounding box center [911, 930] width 332 height 263
click at [834, 999] on button "Validate" at bounding box center [911, 1004] width 332 height 29
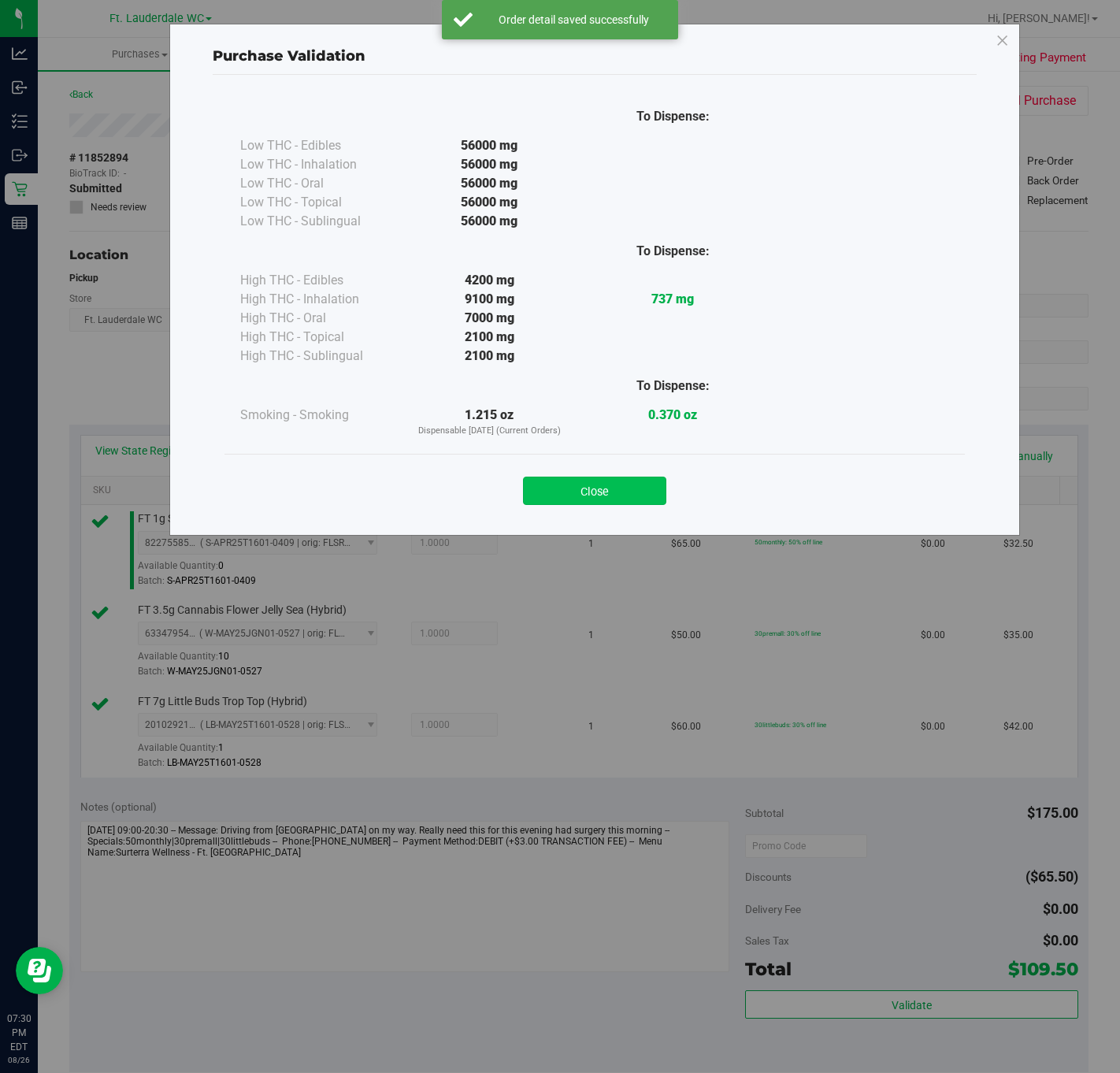
click at [556, 483] on button "Close" at bounding box center [594, 490] width 143 height 29
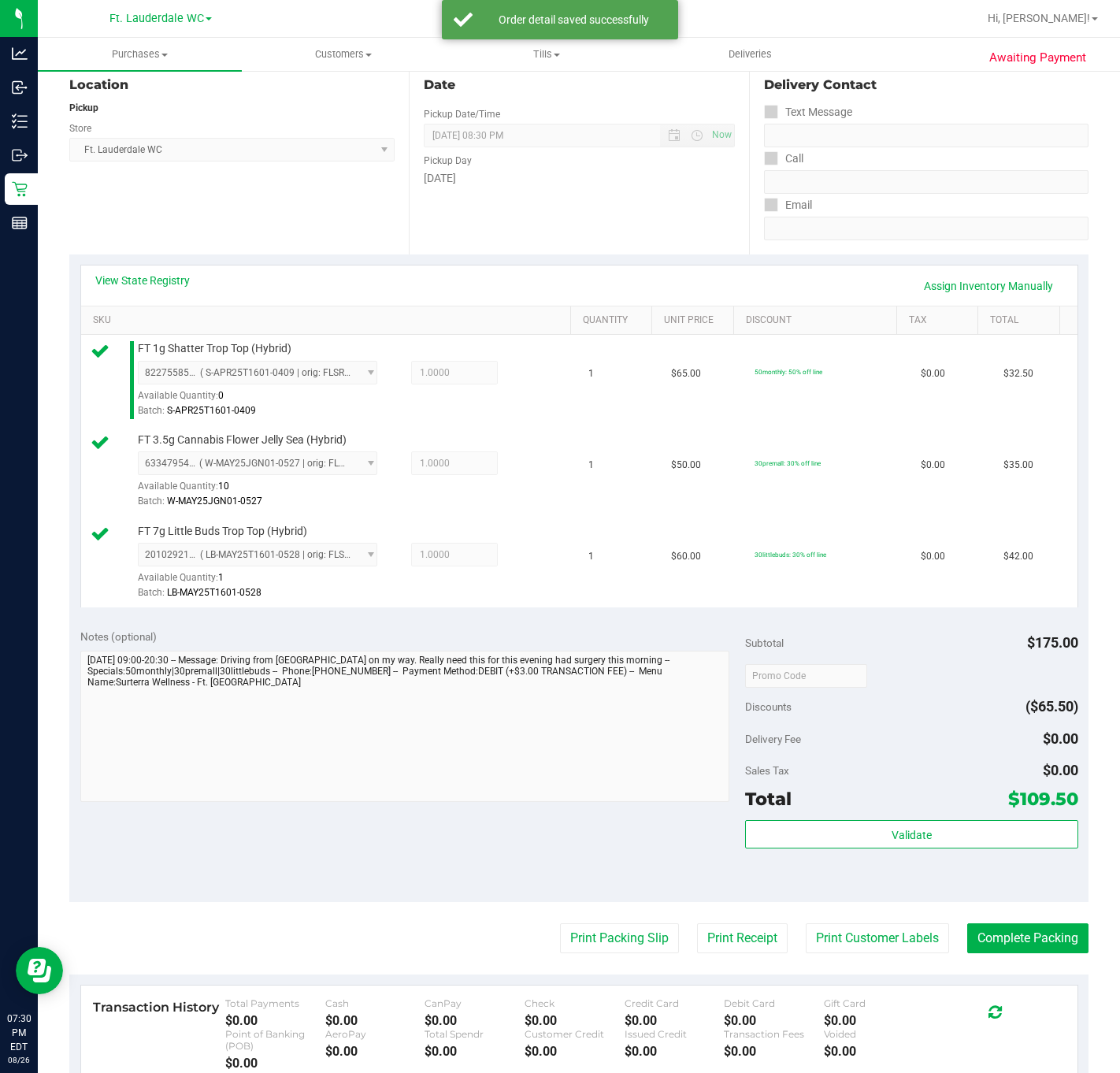
scroll to position [354, 0]
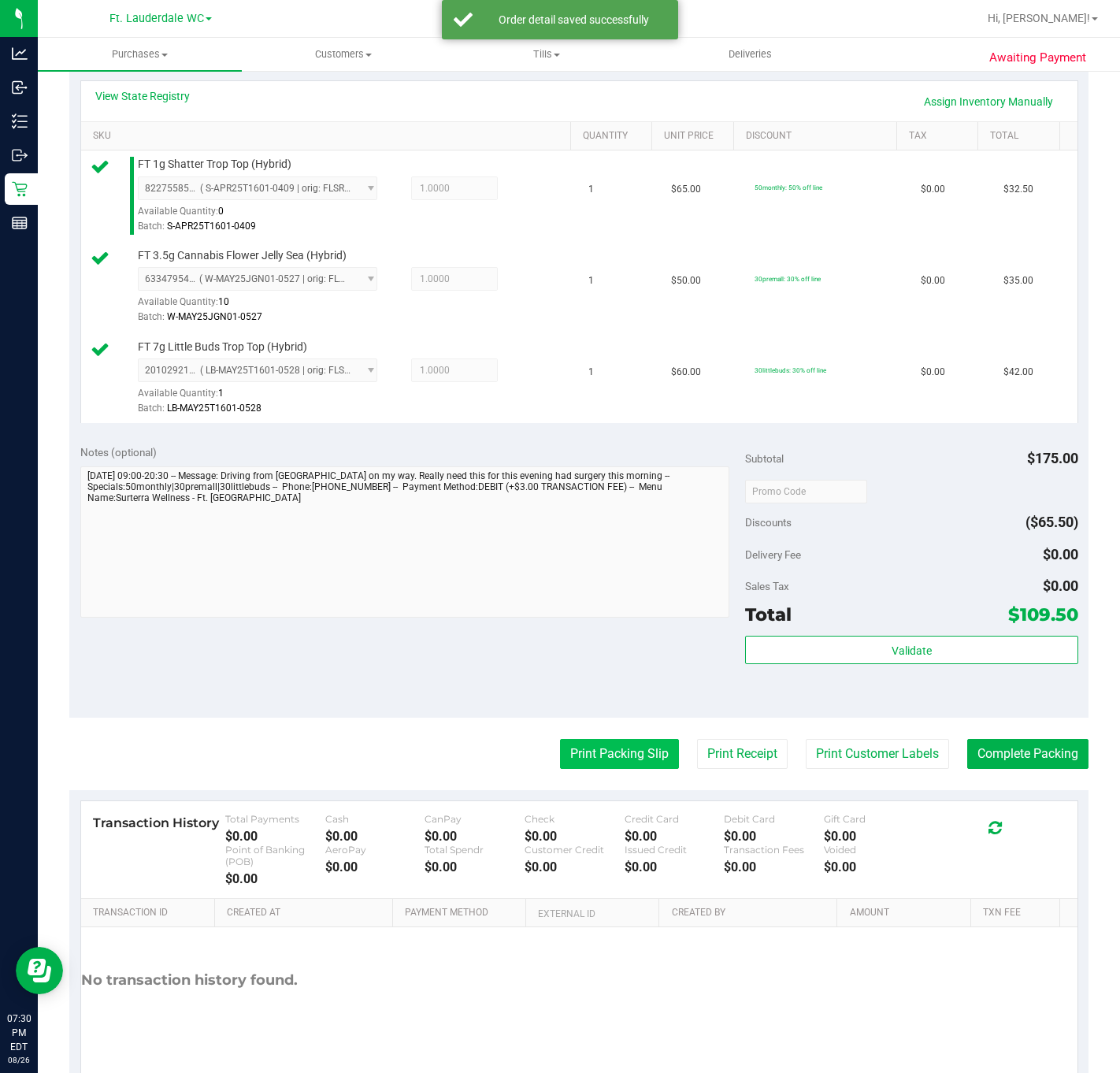
click at [591, 749] on button "Print Packing Slip" at bounding box center [618, 754] width 119 height 30
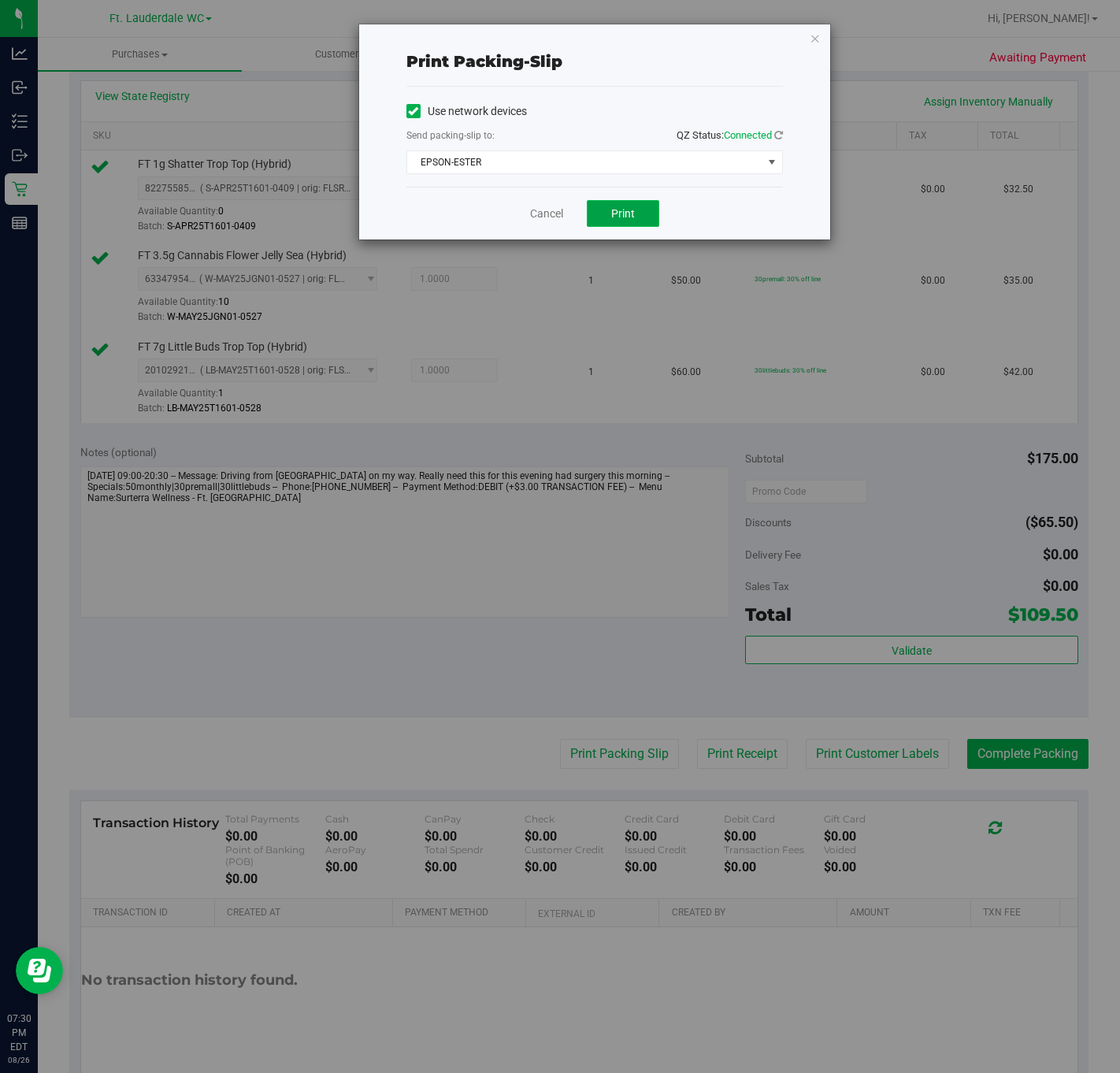
click at [623, 204] on button "Print" at bounding box center [623, 213] width 73 height 27
click at [511, 250] on div "Print packing-slip Use network devices Send packing-slip to: QZ Status: Connect…" at bounding box center [565, 536] width 1131 height 1073
click at [537, 208] on link "Cancel" at bounding box center [547, 214] width 33 height 16
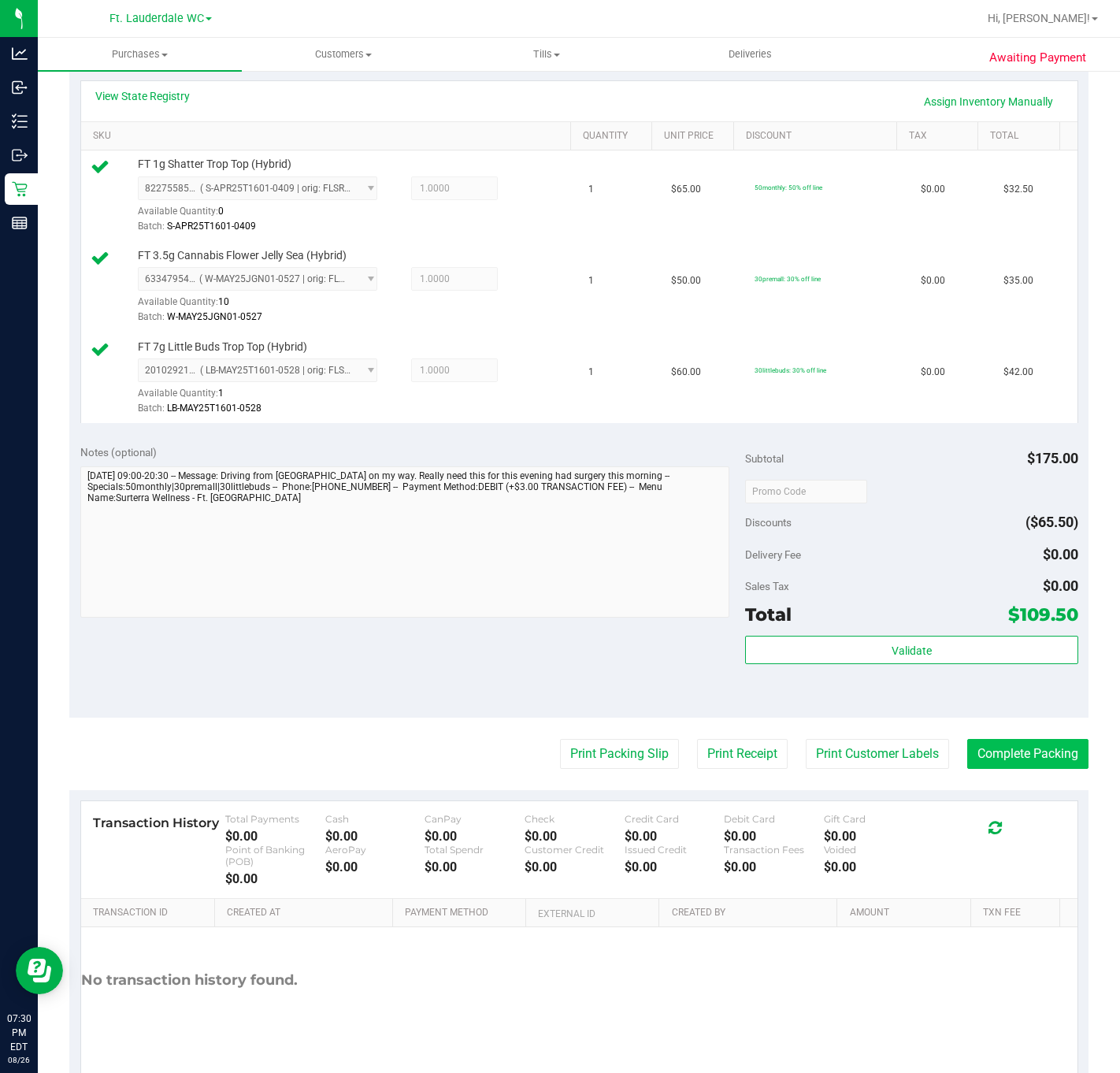
click at [942, 752] on button "Complete Packing" at bounding box center [1028, 754] width 121 height 30
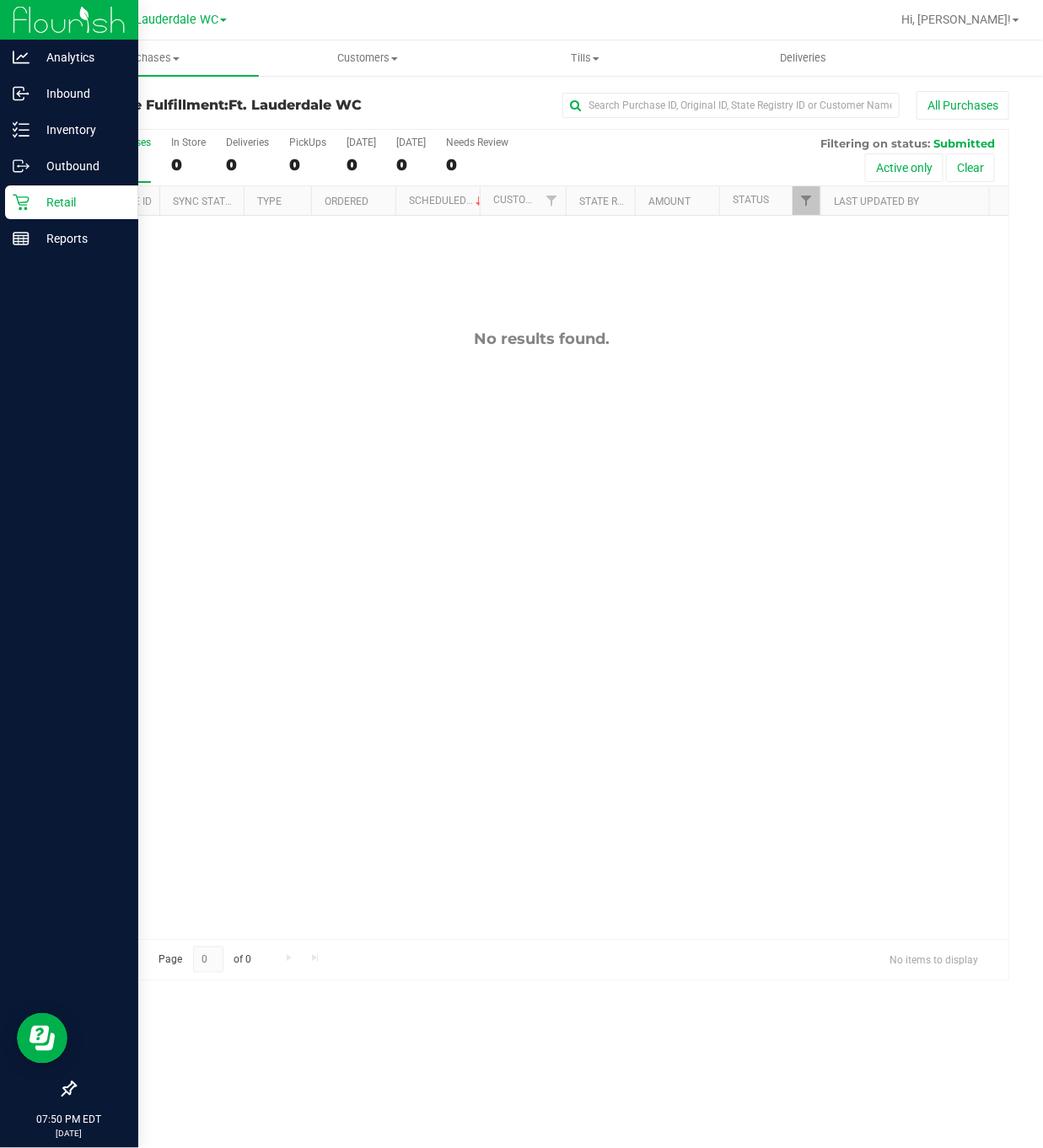
click at [36, 200] on p "Retail" at bounding box center [81, 201] width 102 height 20
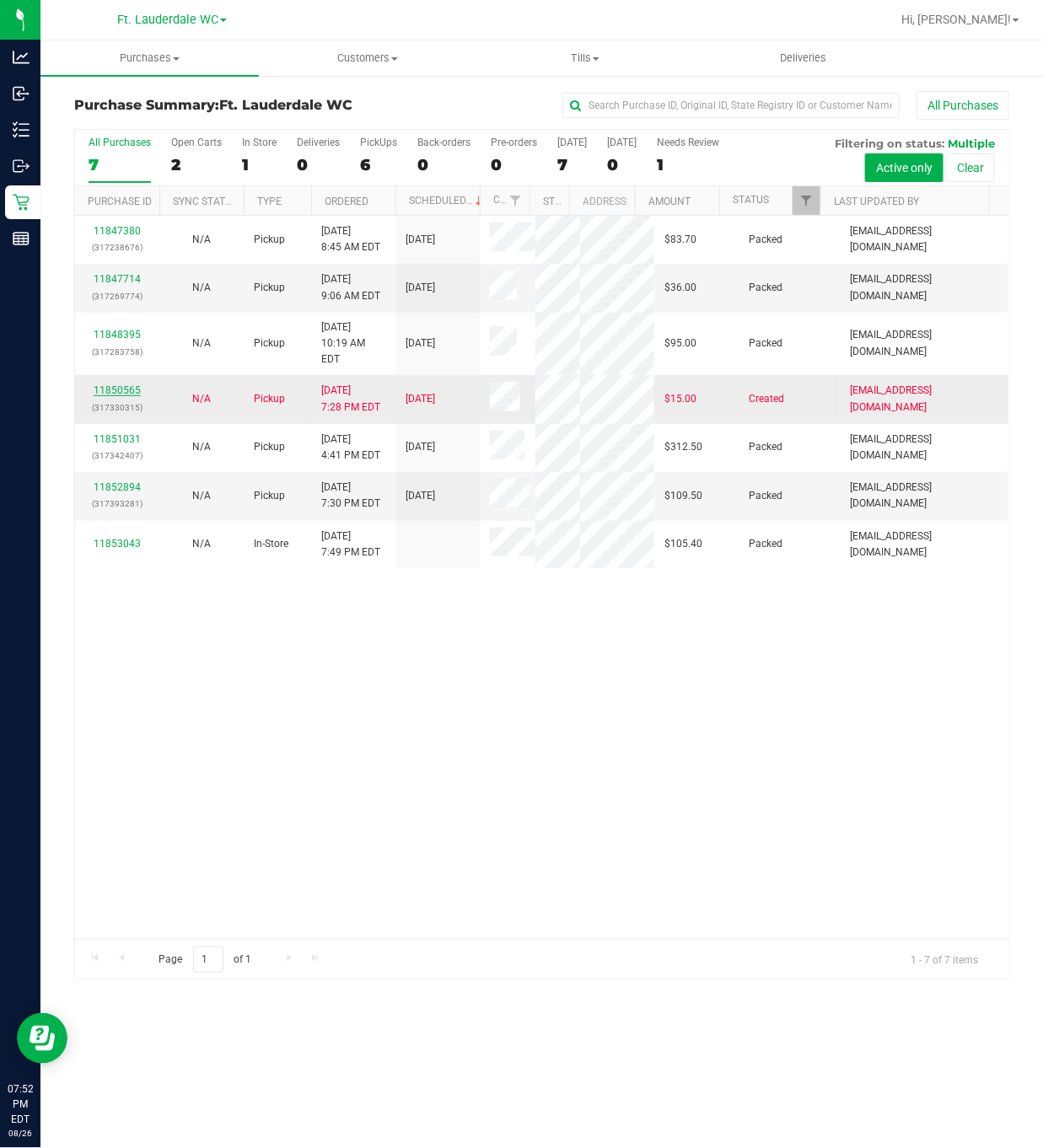
click at [116, 384] on link "11850565" at bounding box center [117, 390] width 47 height 11
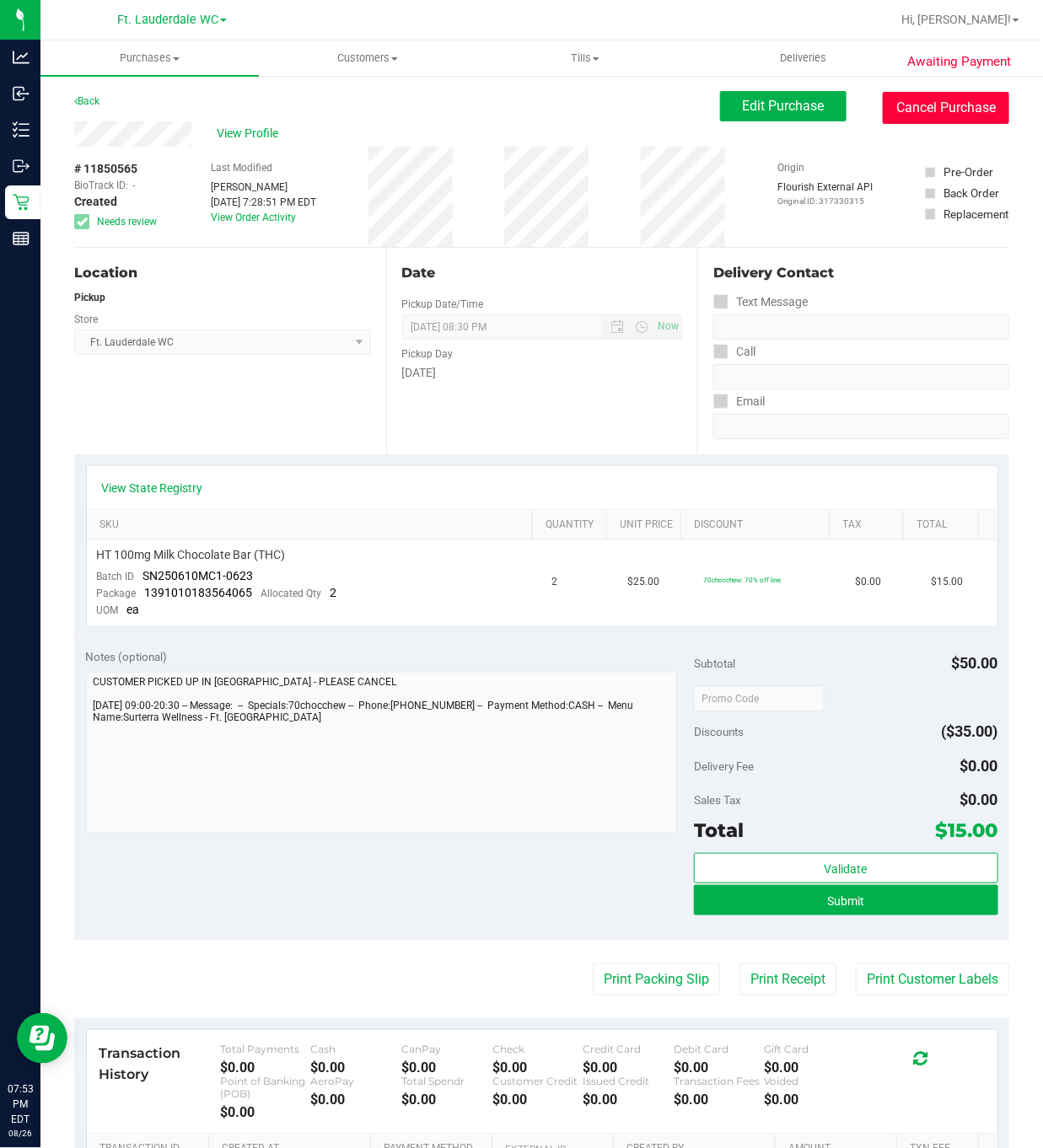
click at [896, 112] on button "Cancel Purchase" at bounding box center [946, 108] width 126 height 32
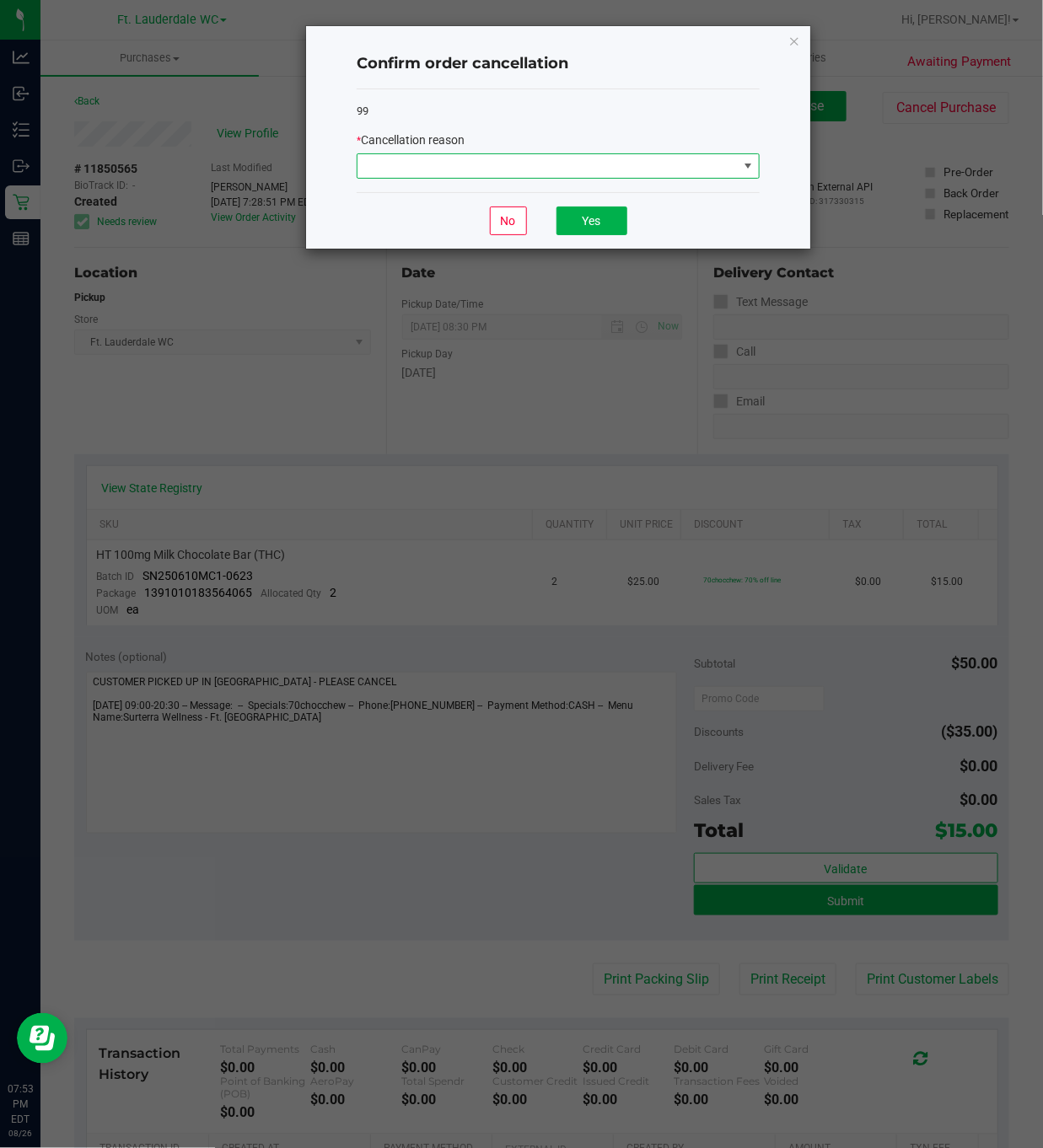
click at [691, 155] on span at bounding box center [547, 166] width 380 height 24
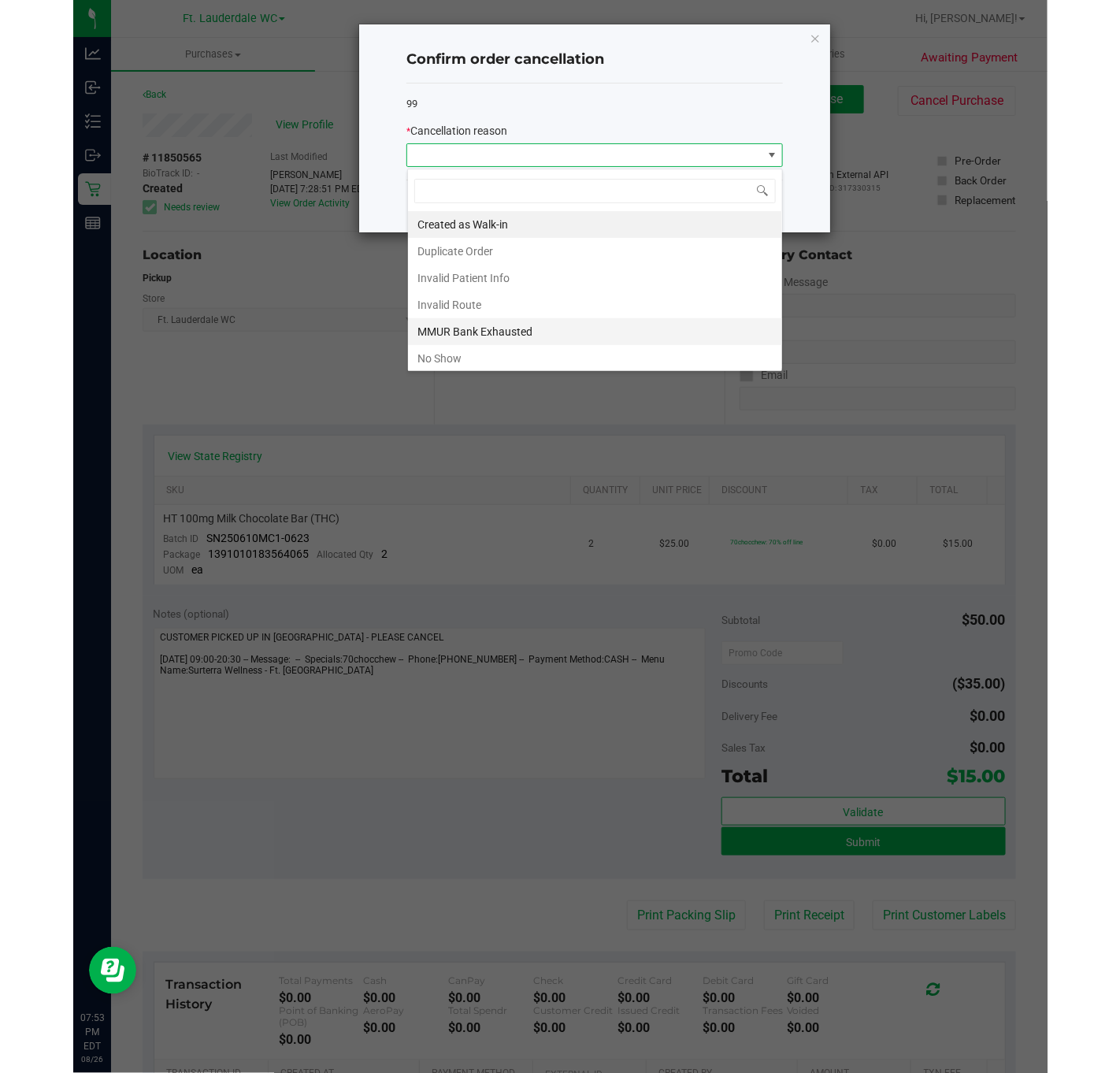
scroll to position [90, 0]
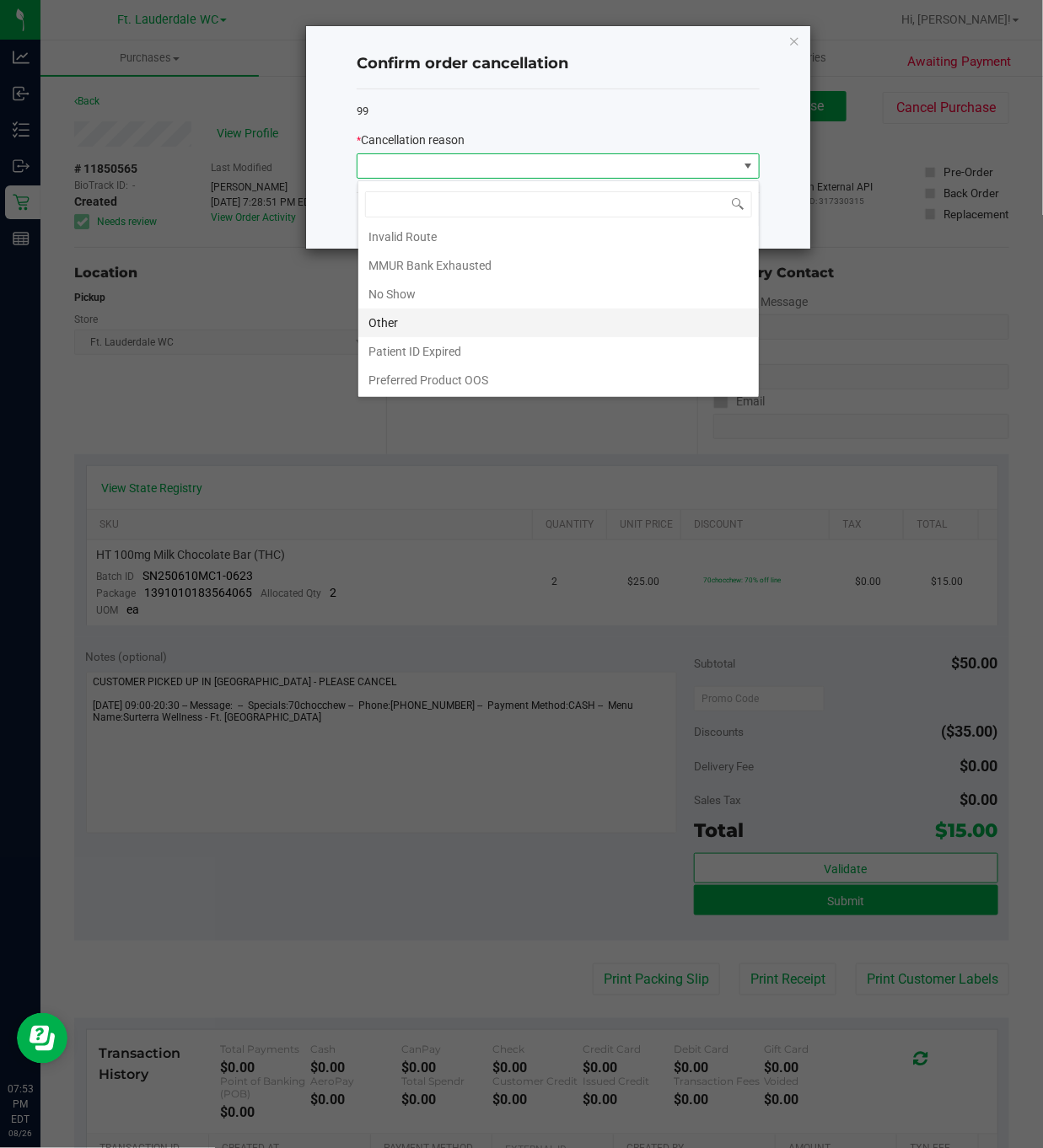
click at [481, 321] on li "Other" at bounding box center [558, 322] width 400 height 29
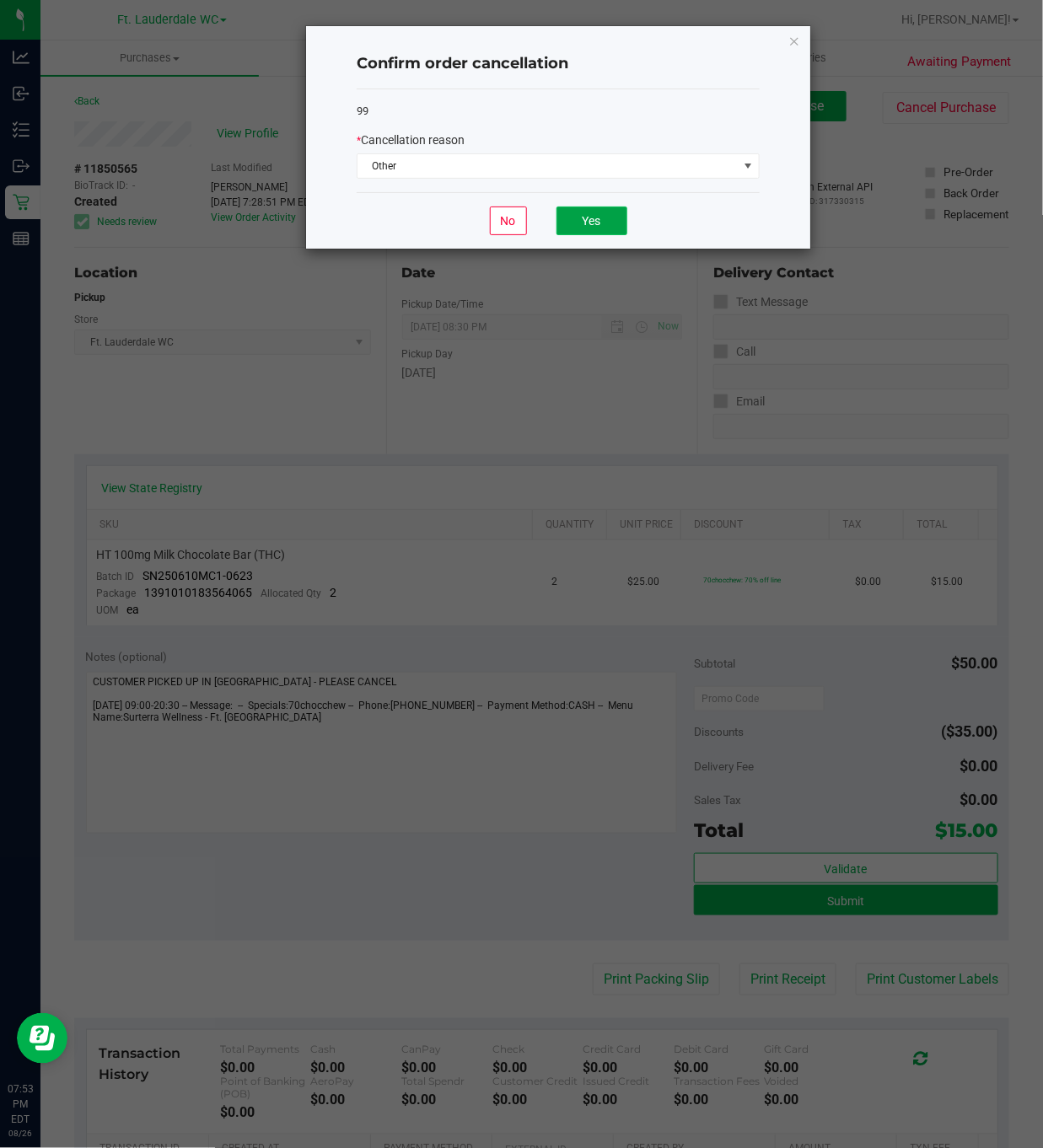
click at [592, 225] on button "Yes" at bounding box center [591, 221] width 71 height 29
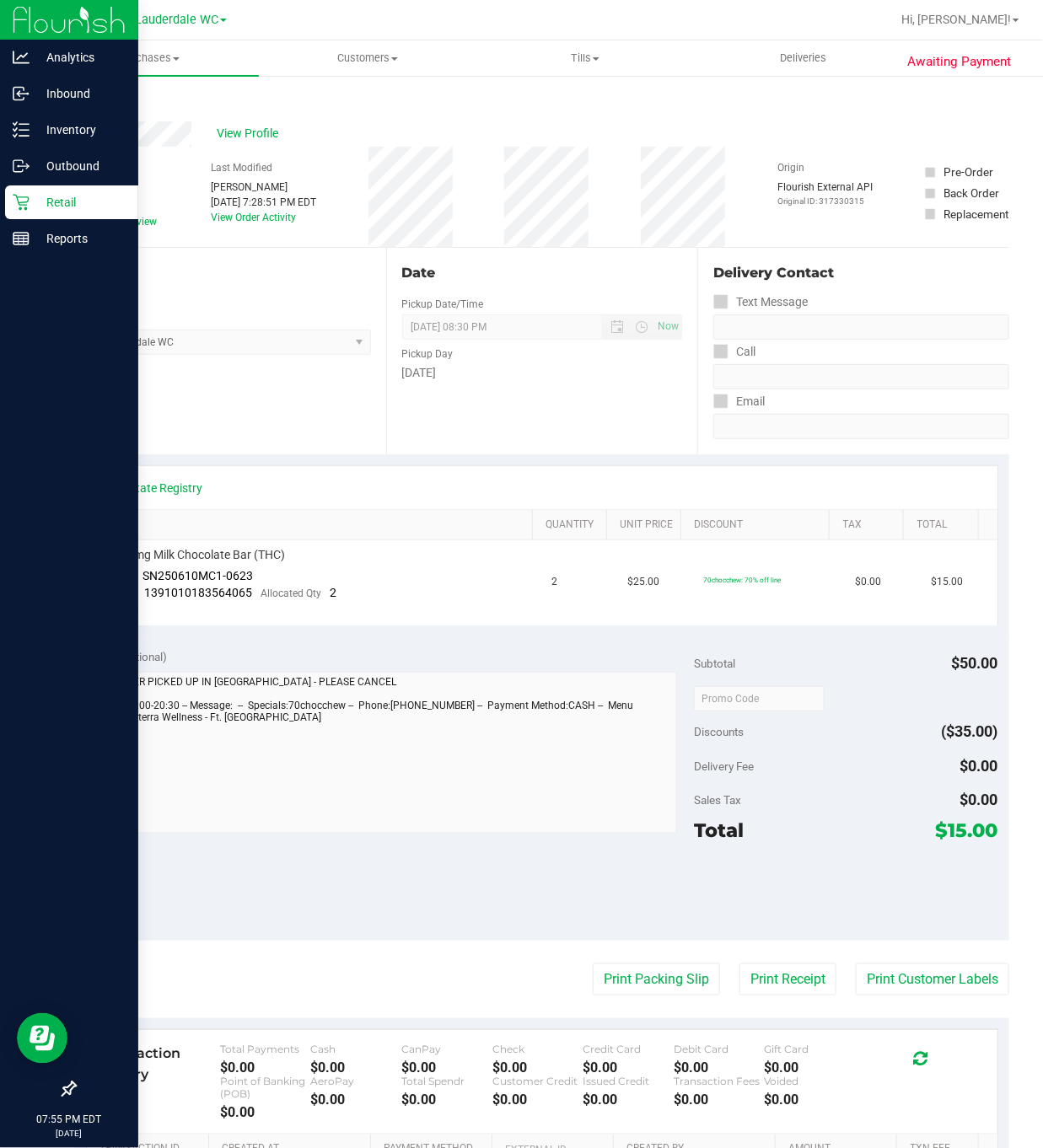
click at [30, 192] on p "Retail" at bounding box center [81, 201] width 102 height 20
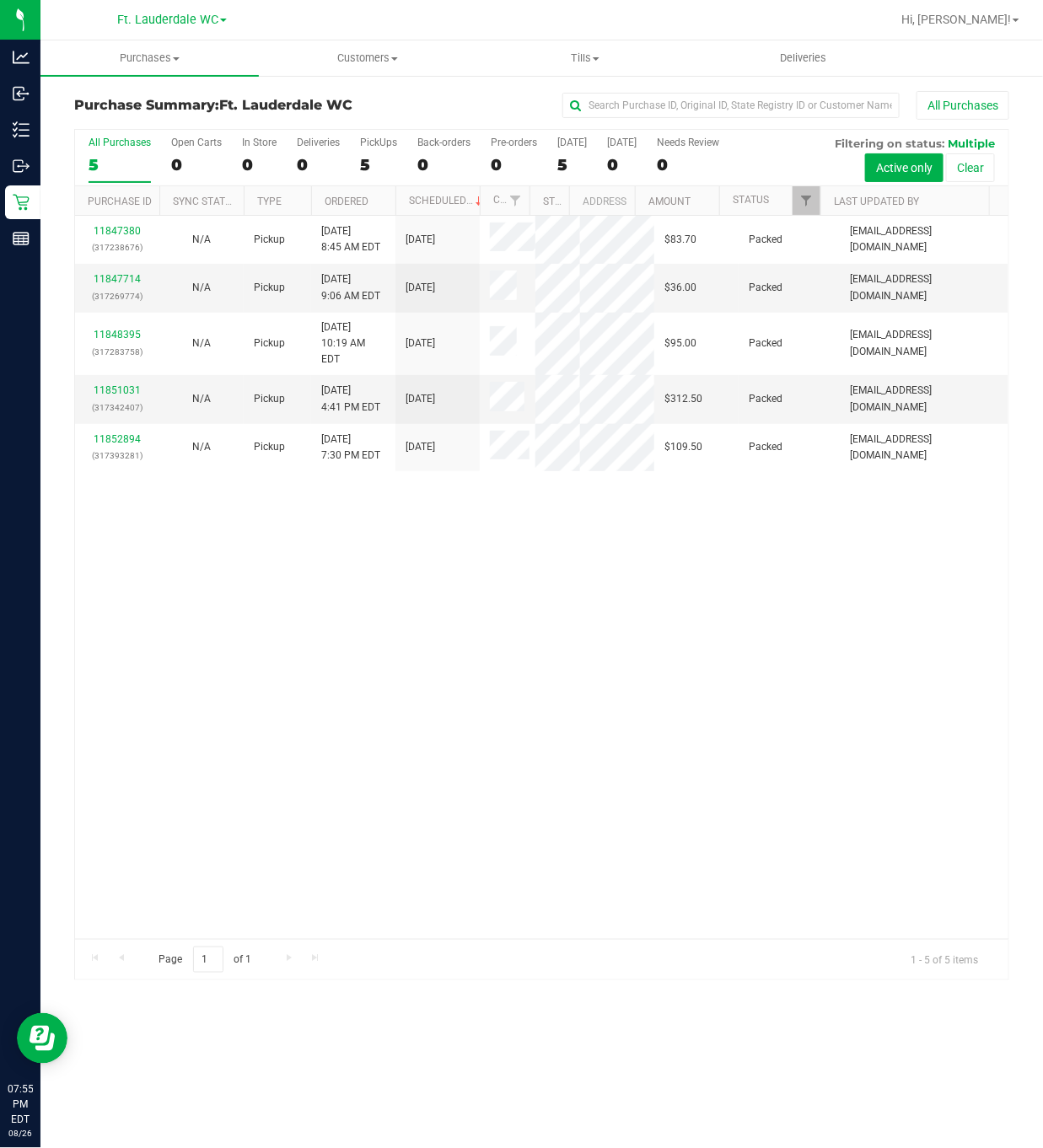
click at [278, 648] on div "11847380 (317238676) N/A Pickup 8/26/2025 8:45 AM EDT 8/26/2025 $83.70 Packed t…" at bounding box center [542, 577] width 934 height 723
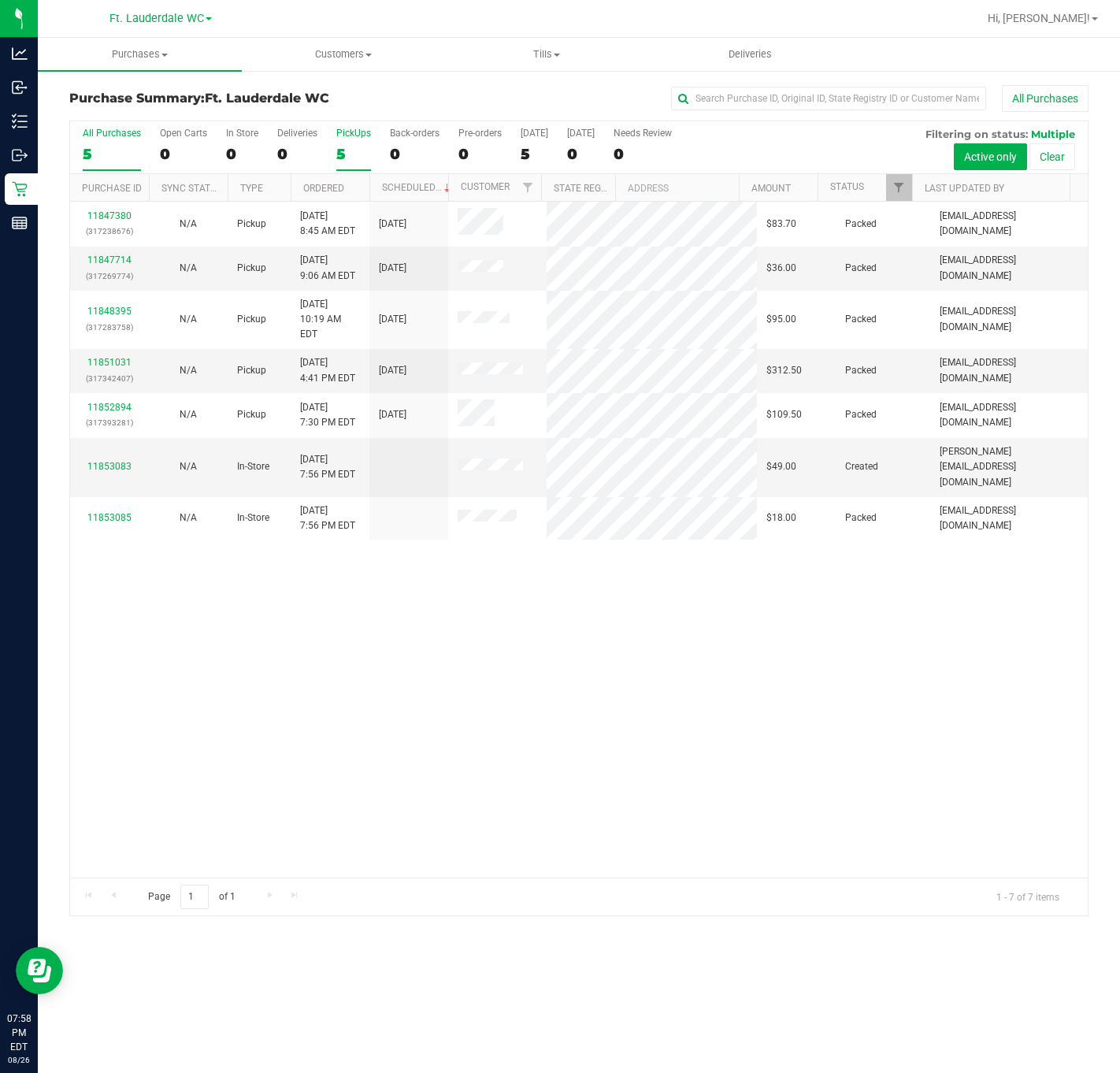
click at [341, 151] on div "5" at bounding box center [353, 154] width 34 height 18
click at [0, 0] on input "PickUps 5" at bounding box center [0, 0] width 0 height 0
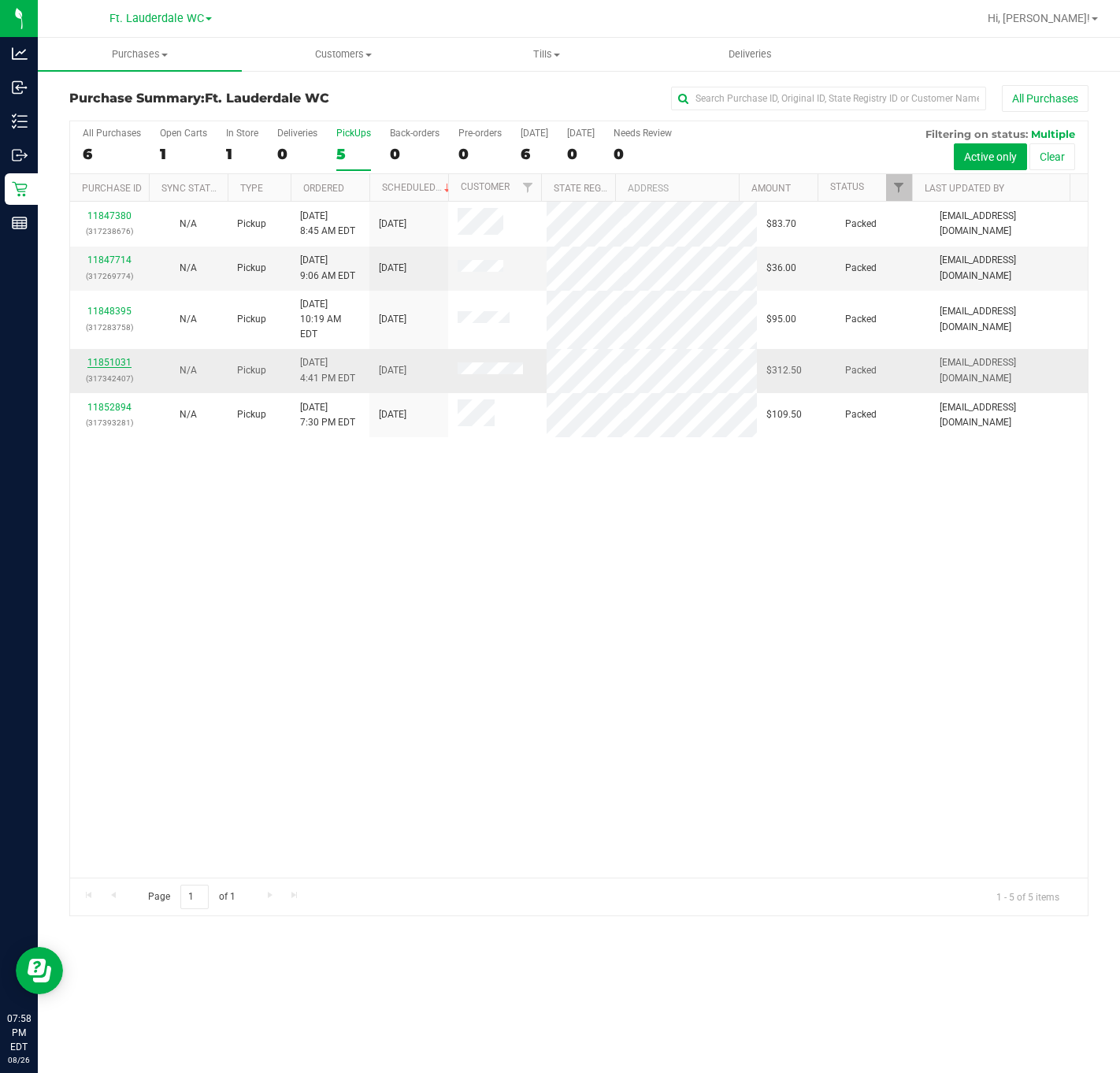
click at [109, 357] on link "11851031" at bounding box center [110, 362] width 44 height 11
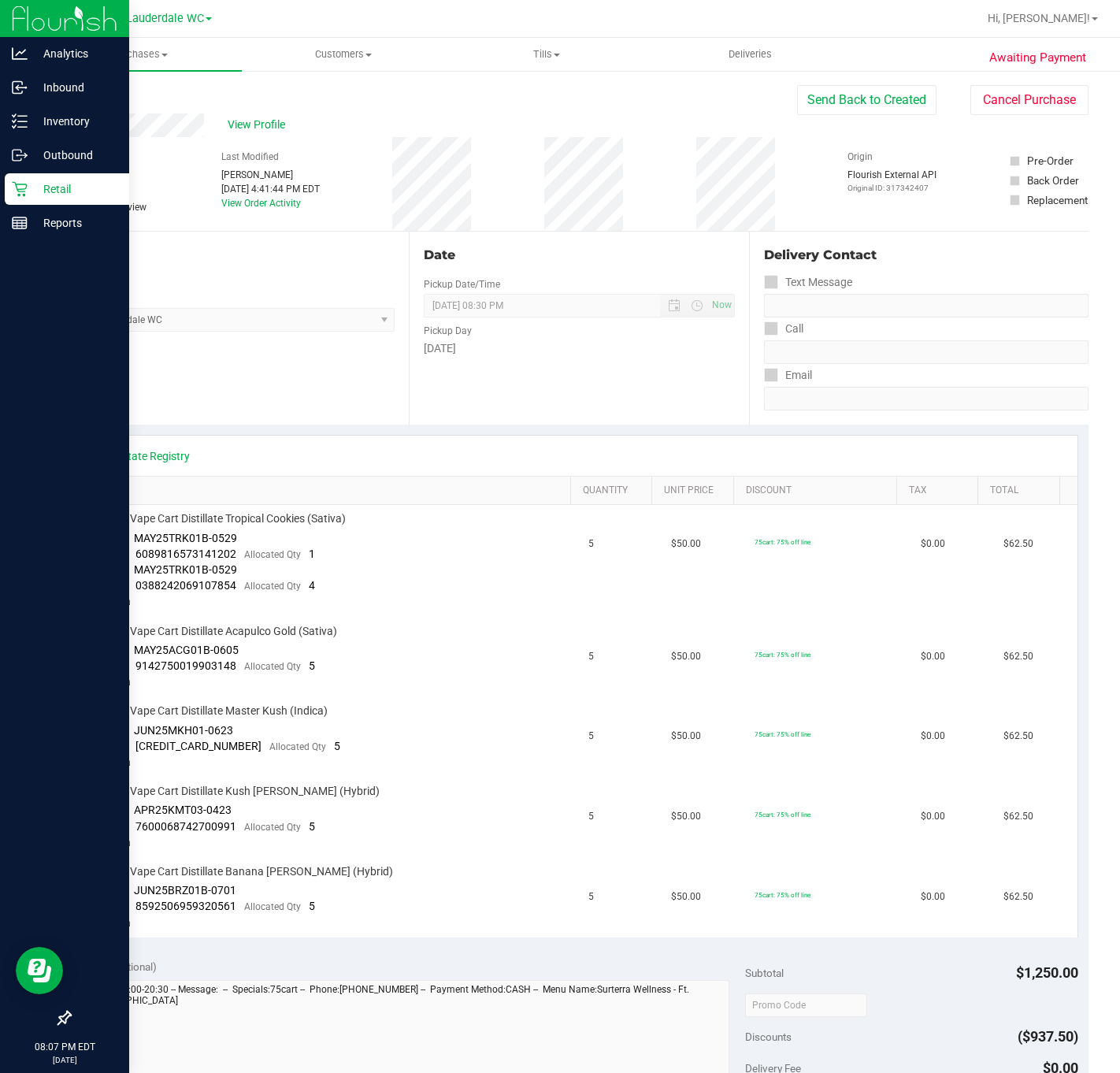
click at [11, 190] on div "Retail" at bounding box center [67, 189] width 124 height 32
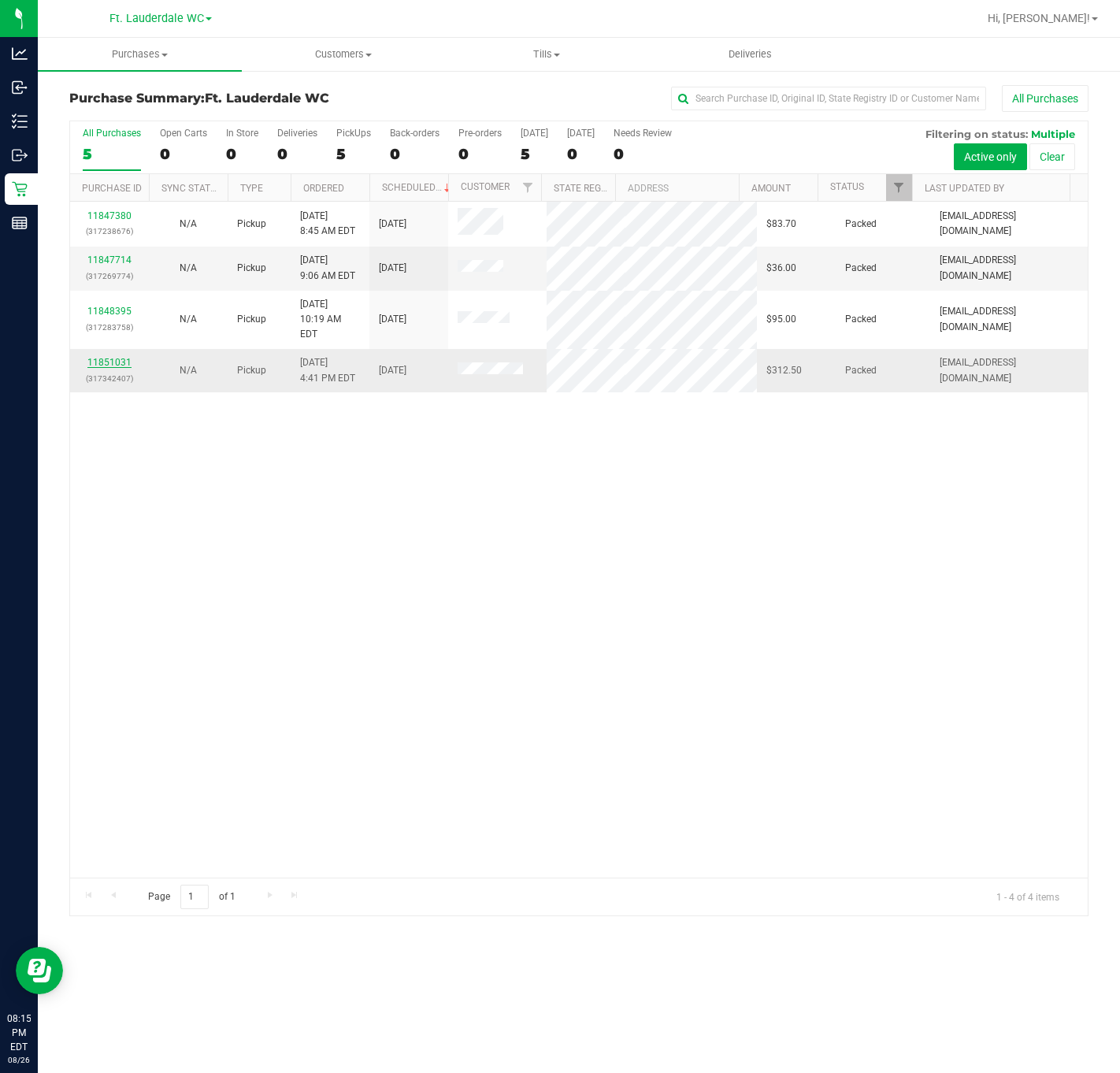
click at [124, 357] on link "11851031" at bounding box center [110, 362] width 44 height 11
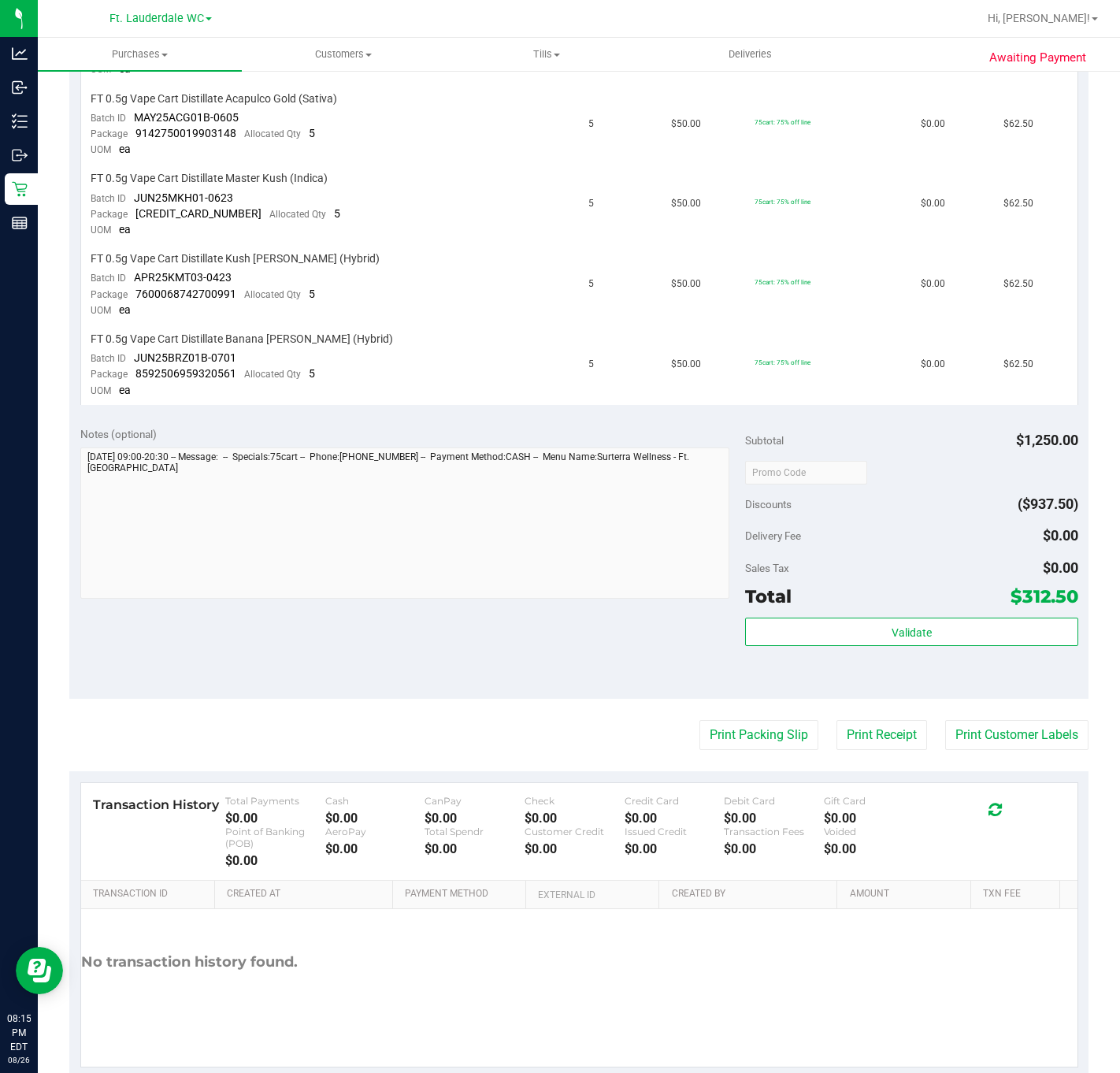
scroll to position [562, 0]
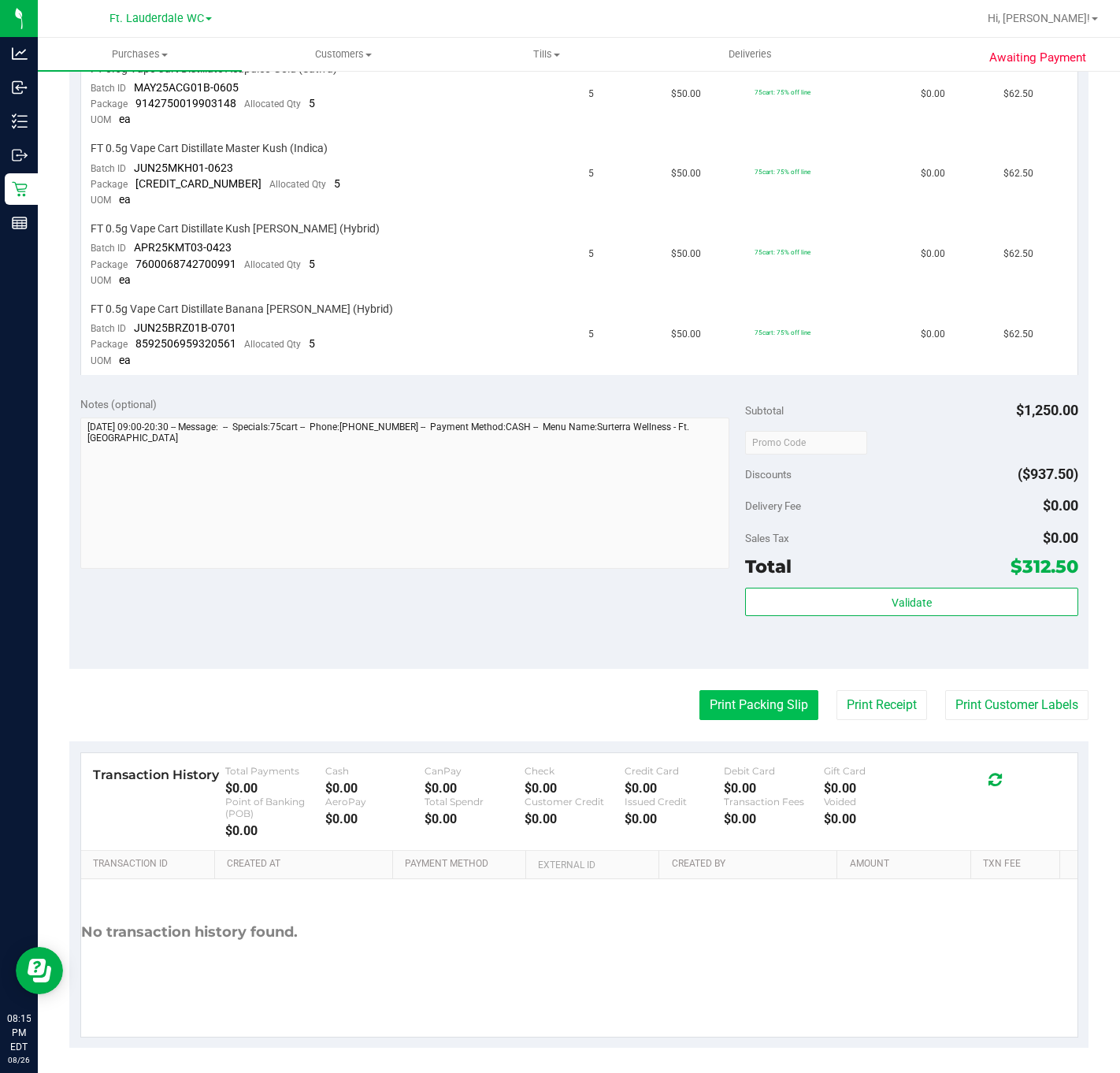
click at [746, 695] on button "Print Packing Slip" at bounding box center [758, 705] width 119 height 30
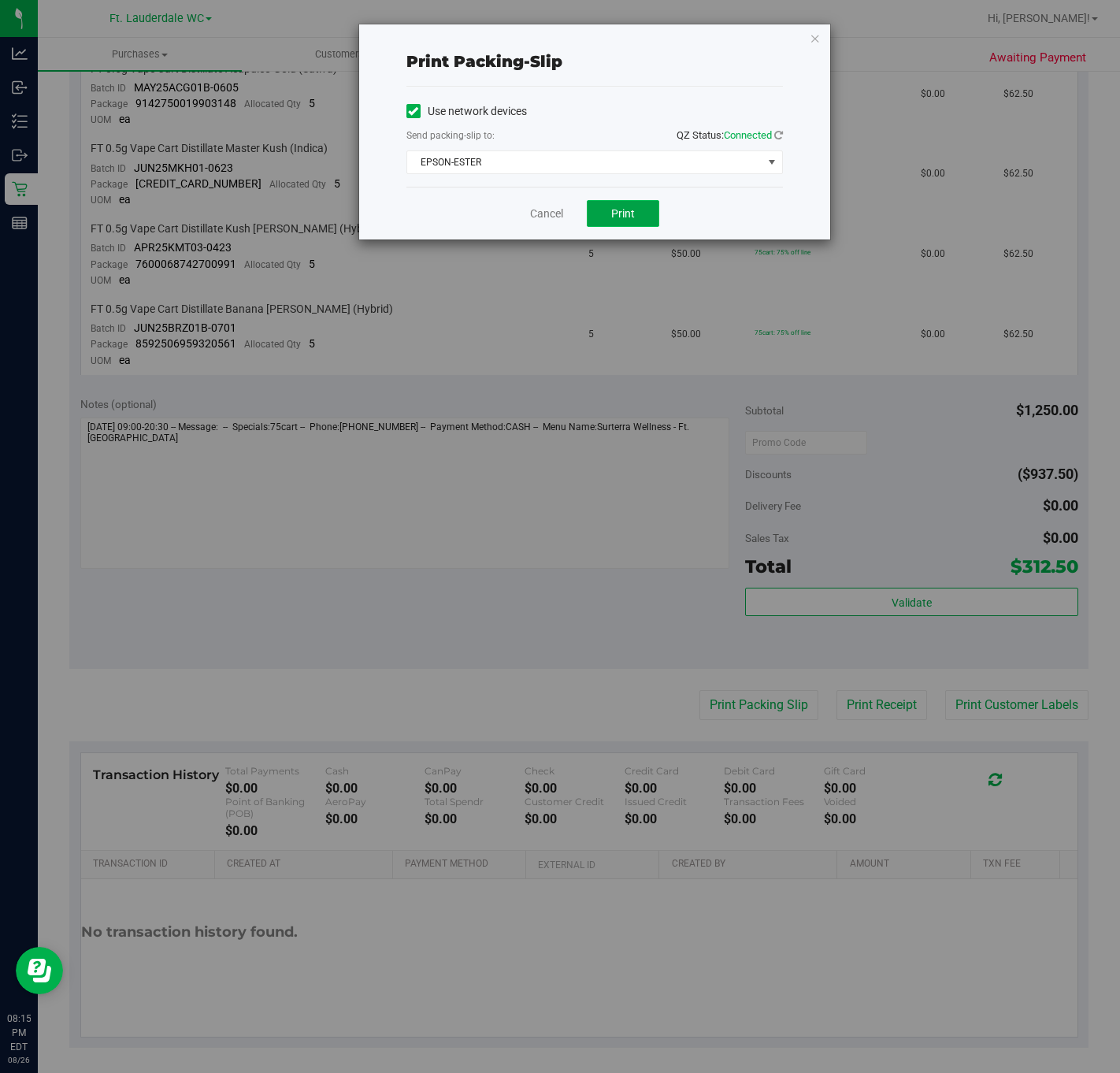
click at [624, 214] on span "Print" at bounding box center [623, 213] width 24 height 12
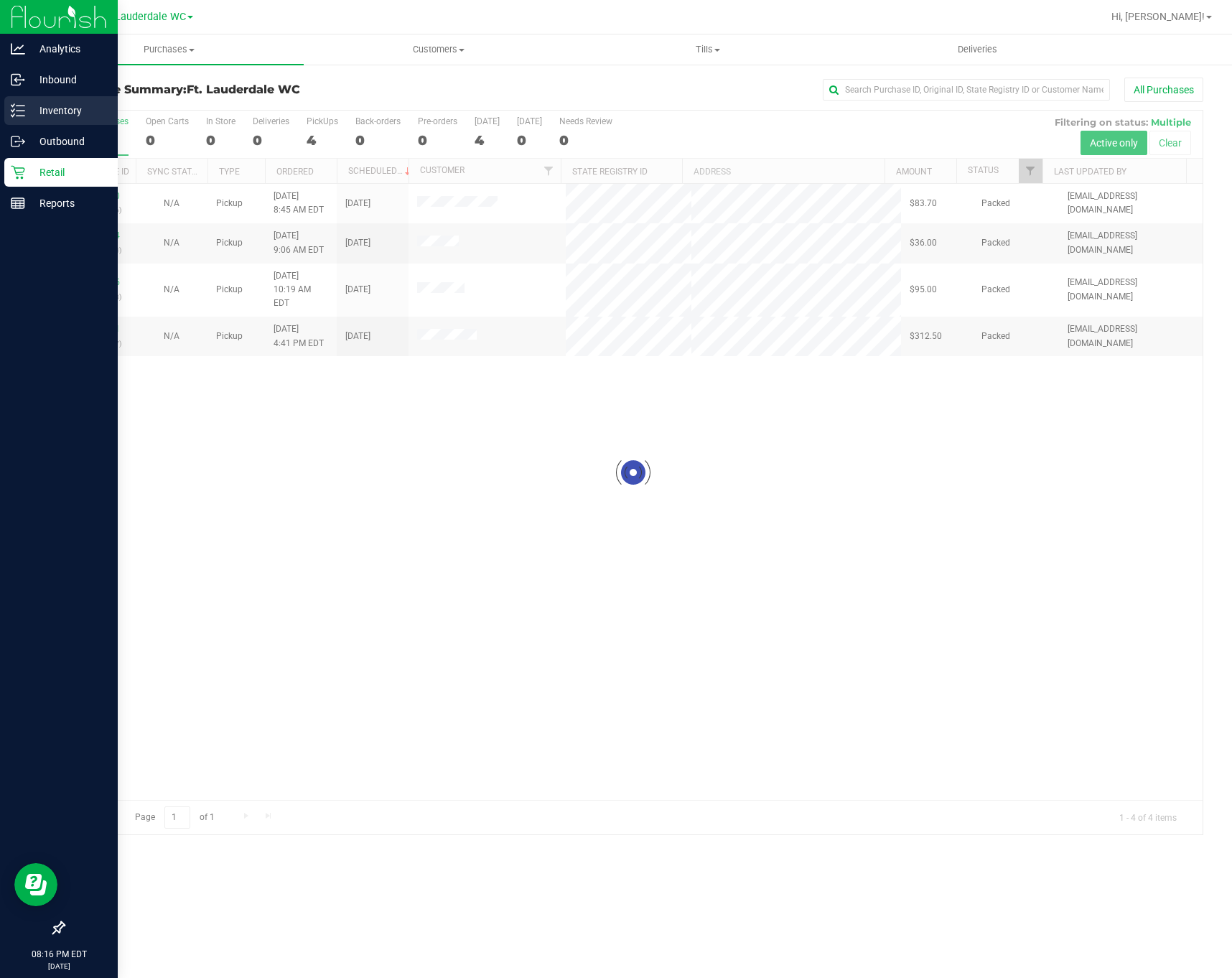
click at [31, 110] on p "Inventory" at bounding box center [69, 110] width 87 height 17
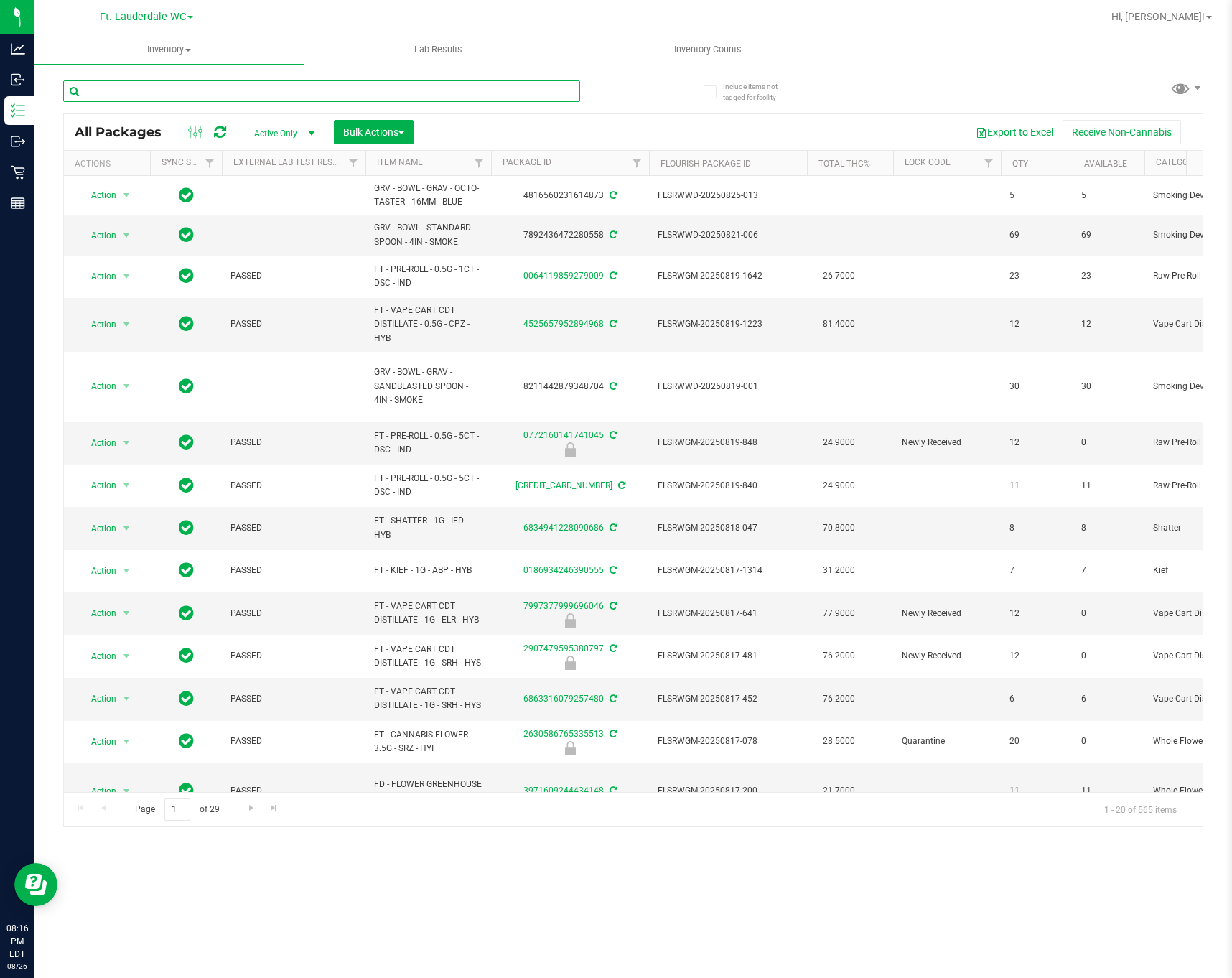
click at [271, 101] on input "text" at bounding box center [321, 91] width 517 height 22
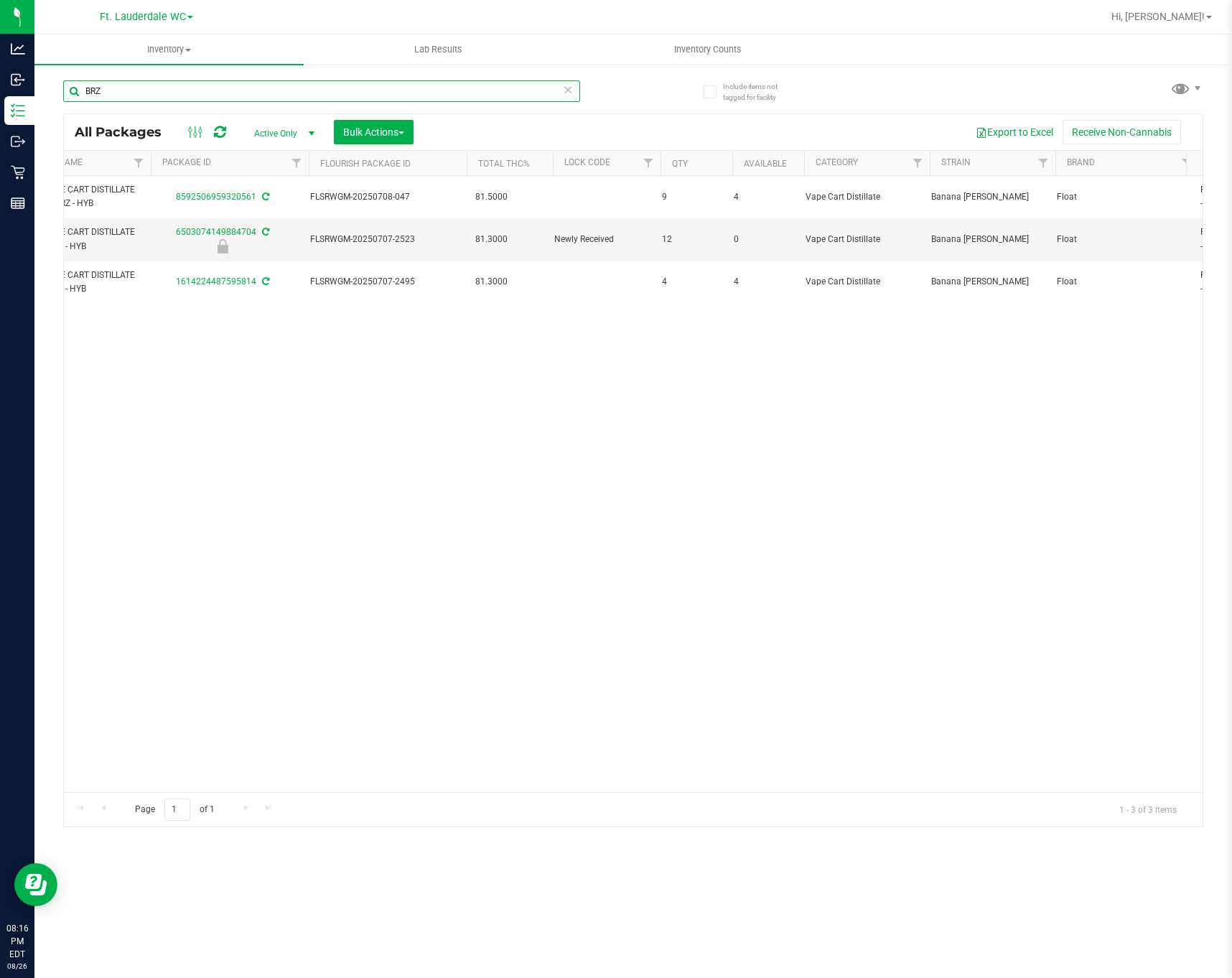
scroll to position [0, 348]
type input "BRZ"
click at [681, 799] on div "Page 1 of 1 1 - 3 of 3 items" at bounding box center [633, 809] width 1139 height 34
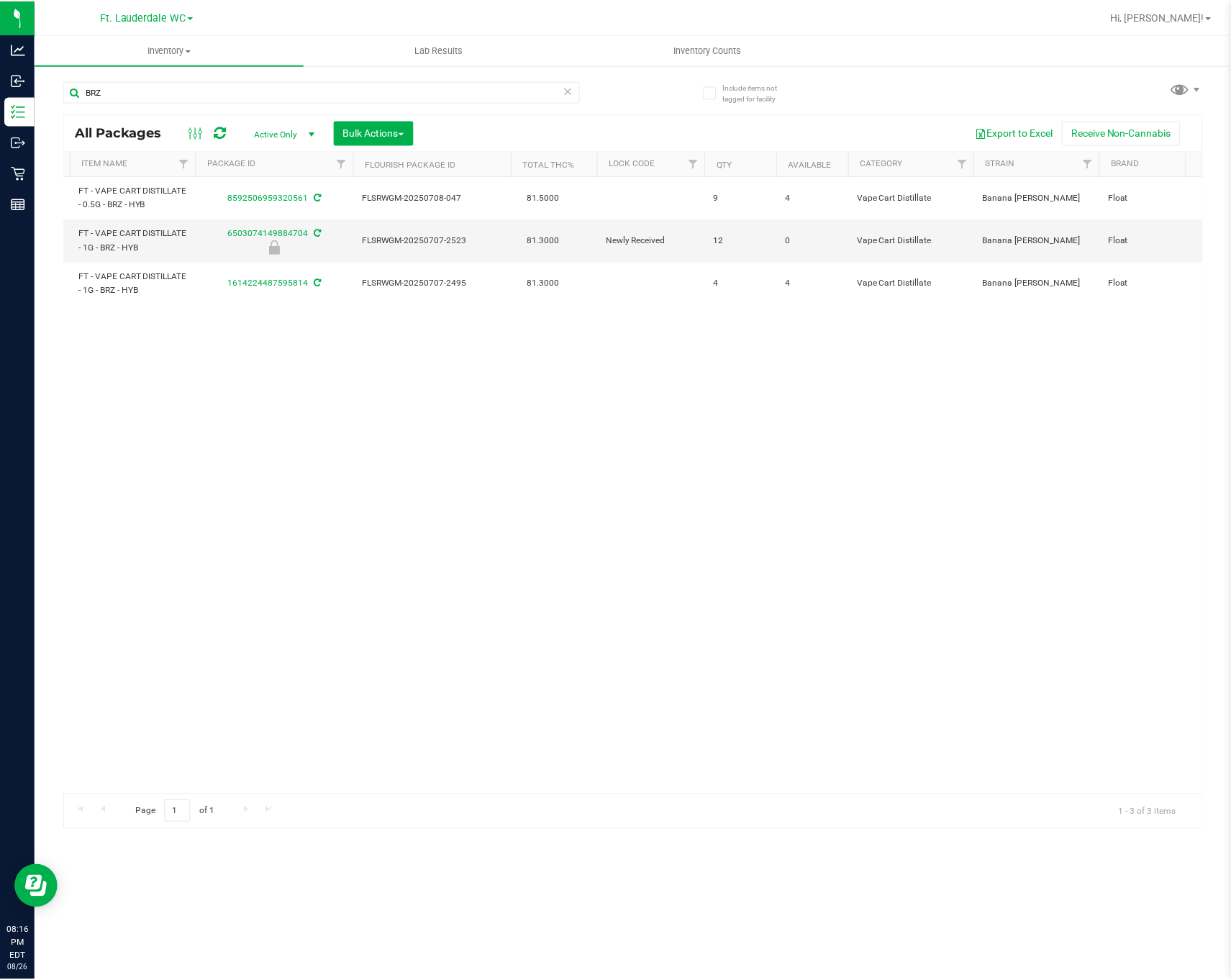
scroll to position [0, 315]
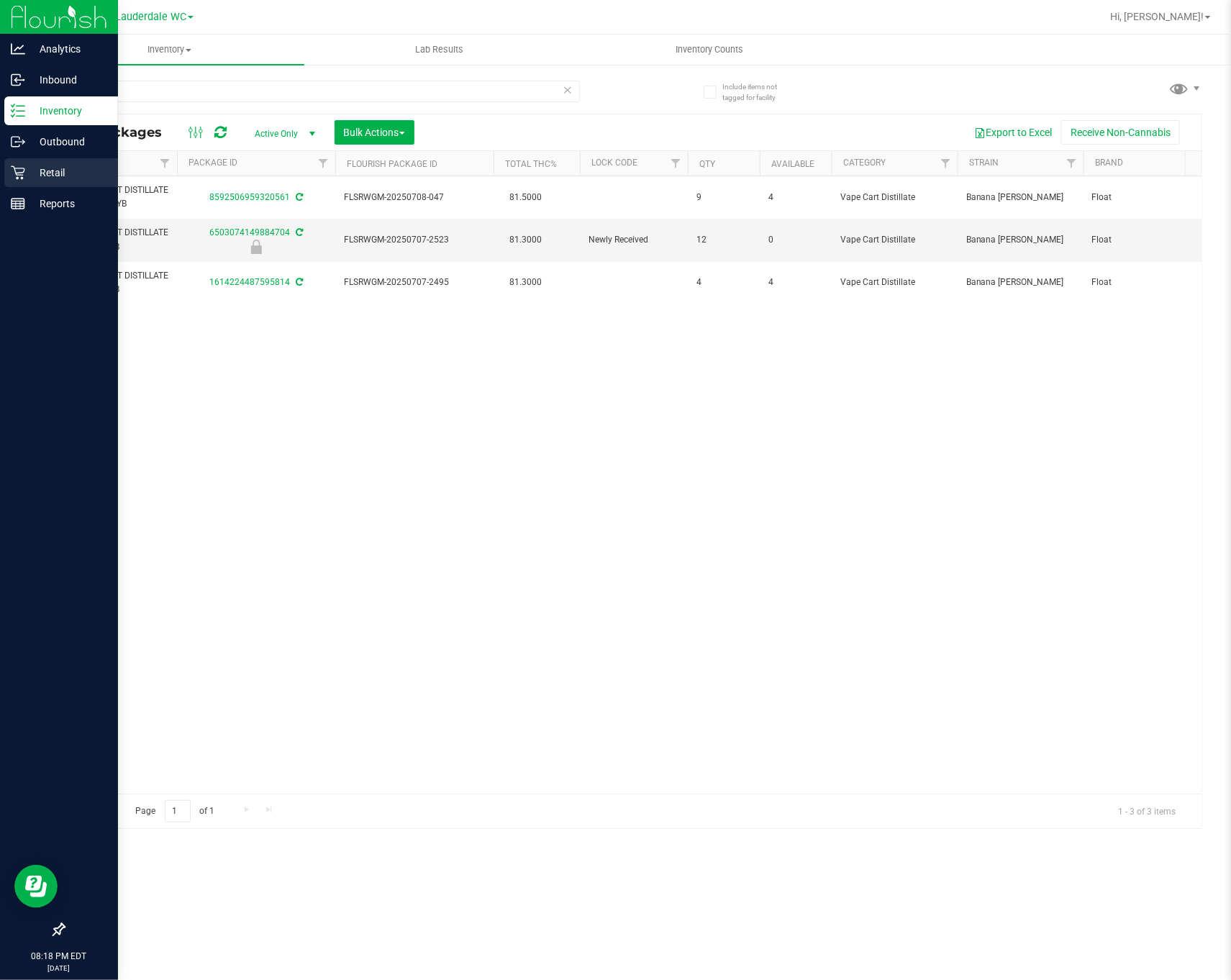
click at [59, 179] on p "Retail" at bounding box center [69, 172] width 87 height 17
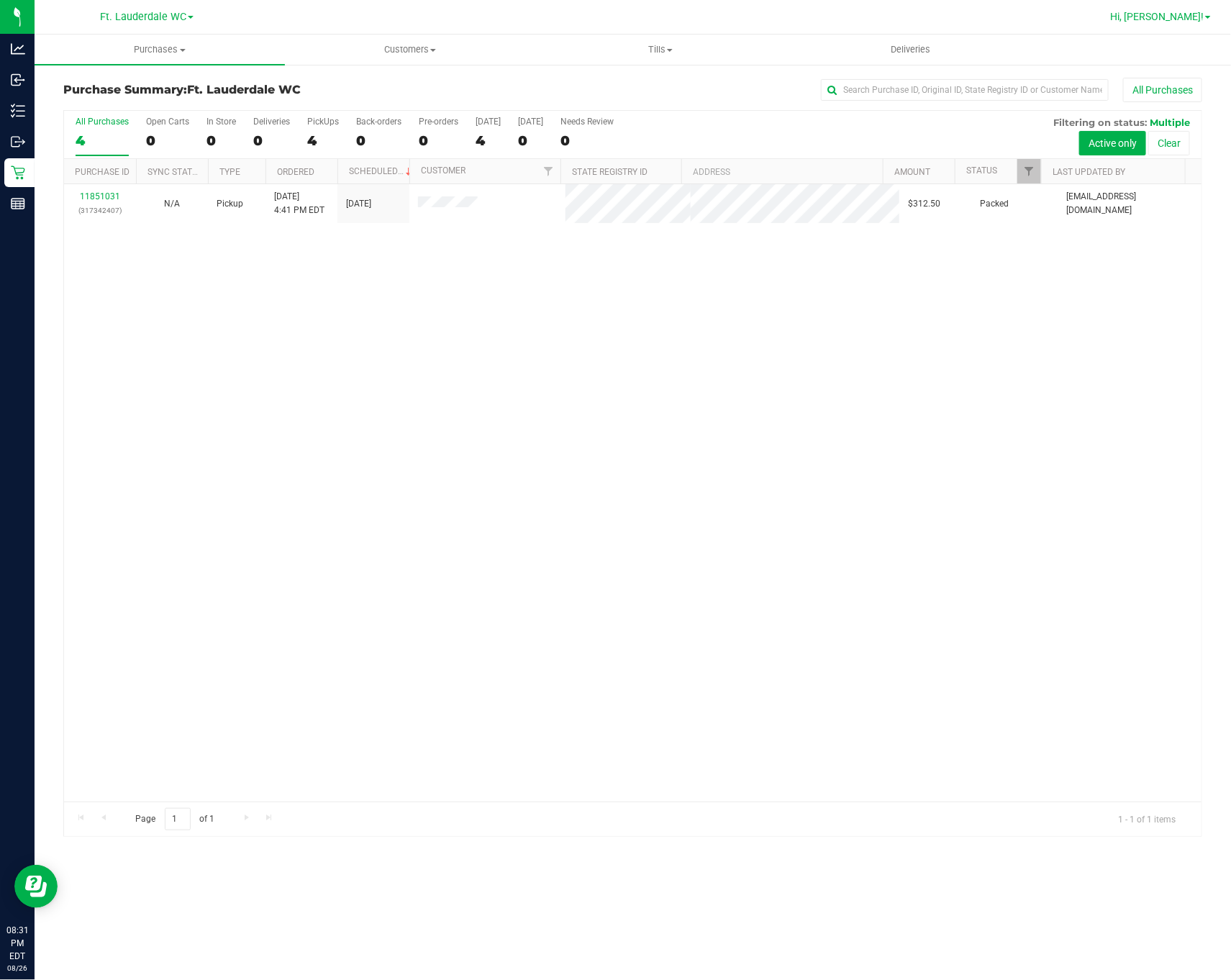
click at [1022, 20] on span "Hi, [PERSON_NAME]!" at bounding box center [1156, 16] width 93 height 11
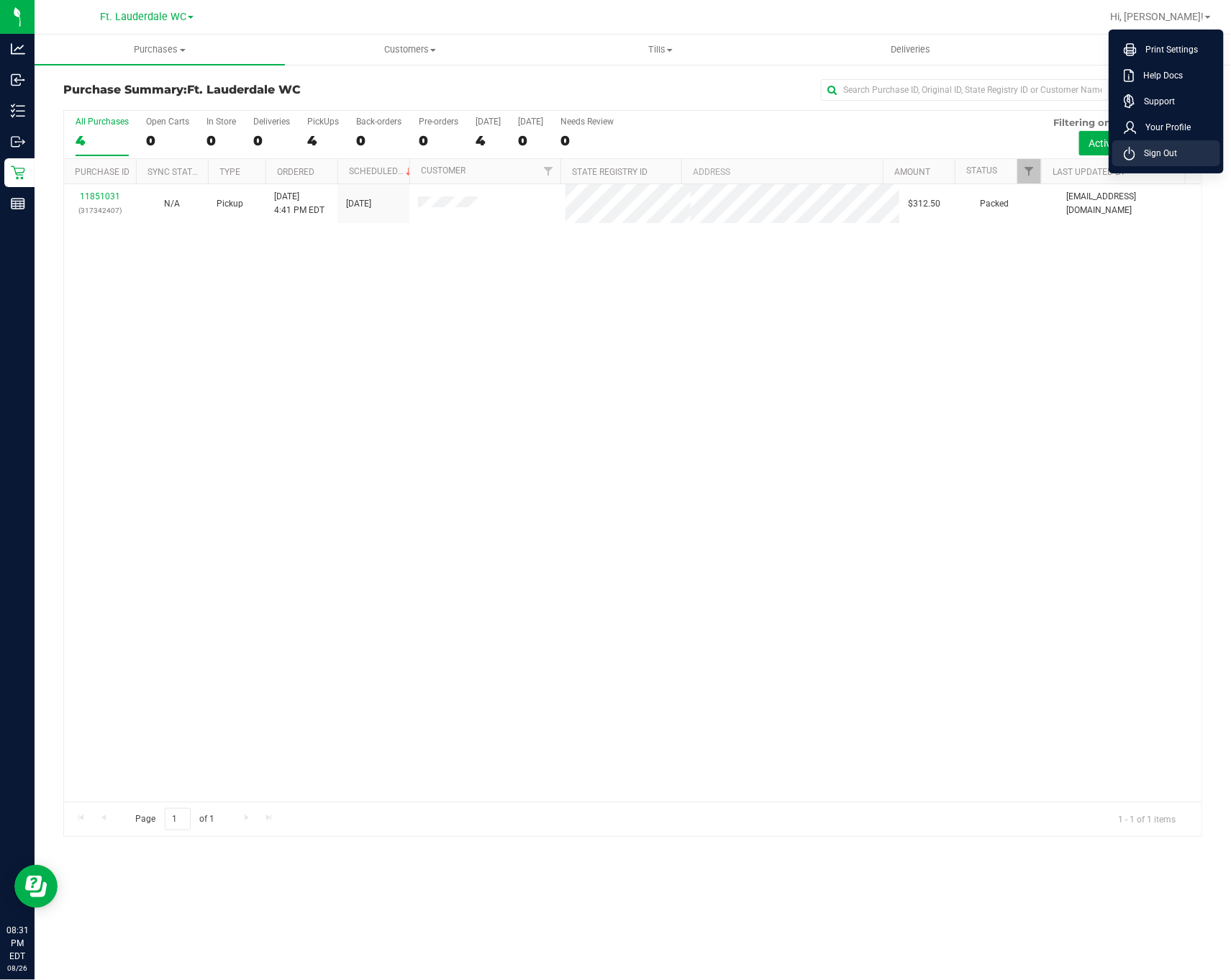
click at [1022, 151] on icon at bounding box center [1129, 153] width 11 height 13
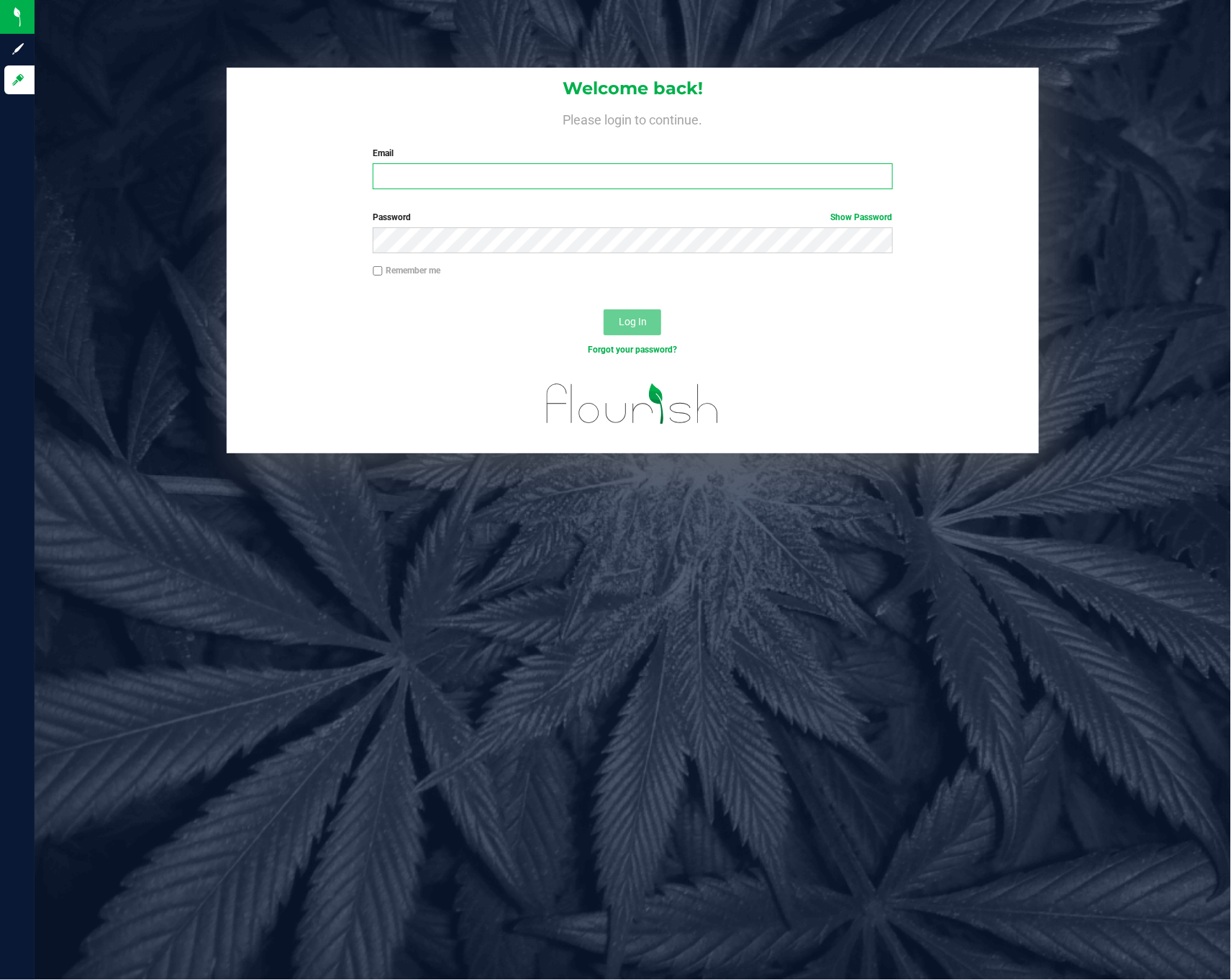
click at [473, 186] on input "Email" at bounding box center [632, 176] width 519 height 26
type input "[PERSON_NAME][EMAIL_ADDRESS][DOMAIN_NAME]"
drag, startPoint x: 575, startPoint y: 191, endPoint x: 555, endPoint y: 182, distance: 21.9
click at [555, 182] on div "Welcome back! Please login to continue. Email [PERSON_NAME][EMAIL_ADDRESS][DOMA…" at bounding box center [632, 134] width 812 height 133
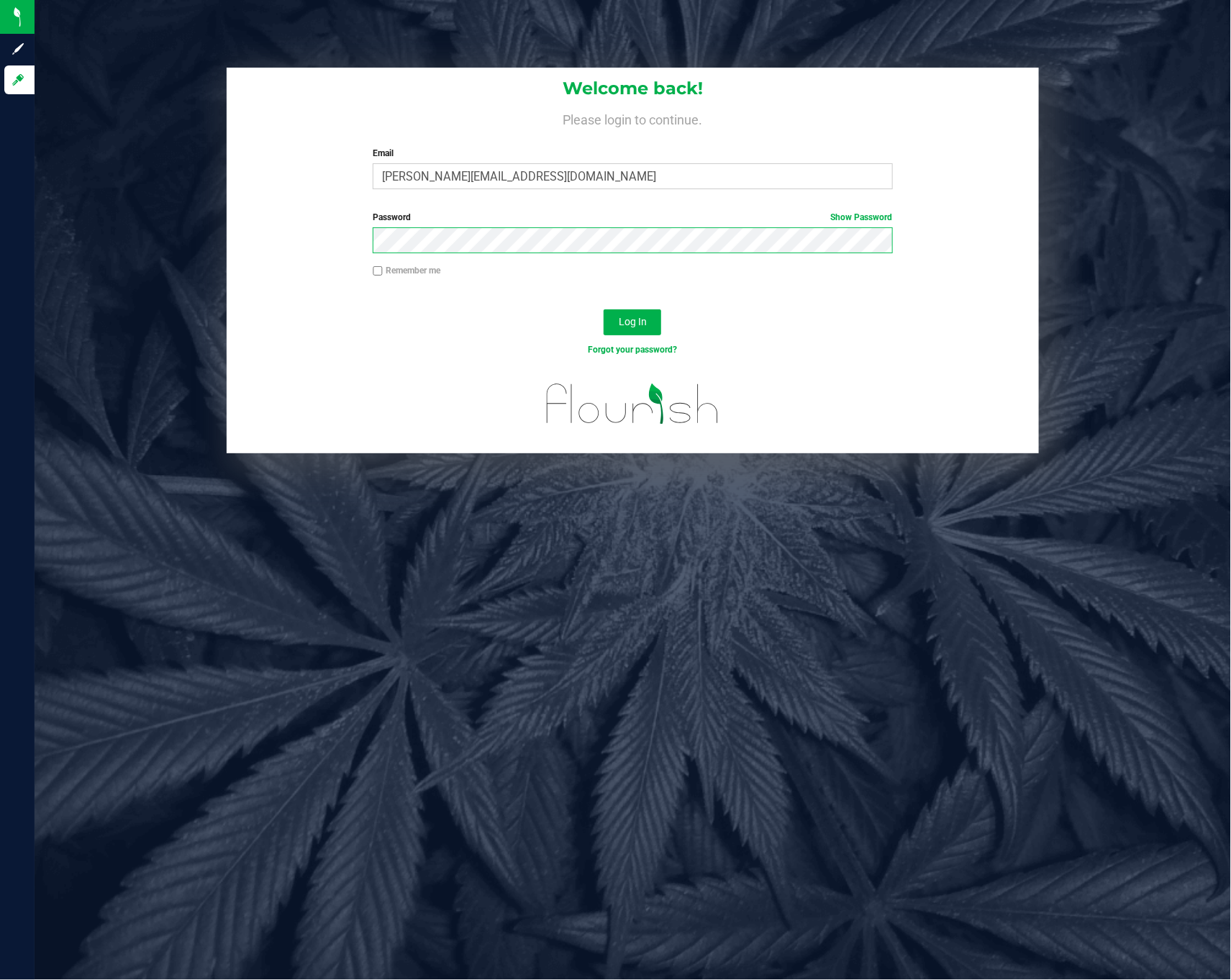
click at [604, 309] on button "Log In" at bounding box center [632, 322] width 58 height 26
